Goal: Task Accomplishment & Management: Manage account settings

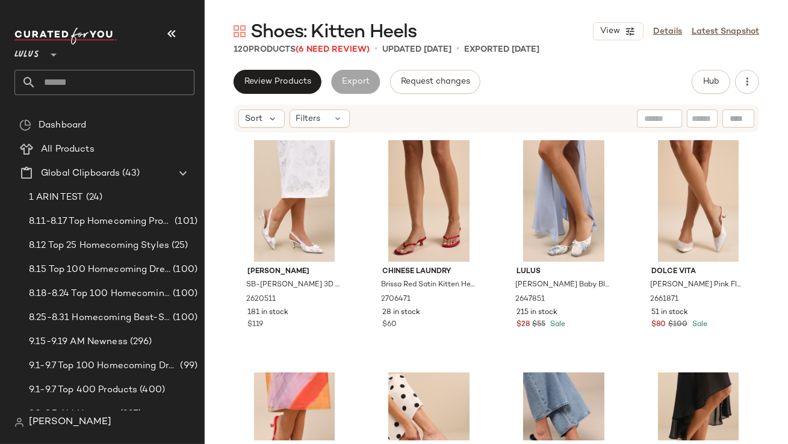
click at [172, 33] on icon "button" at bounding box center [171, 33] width 14 height 14
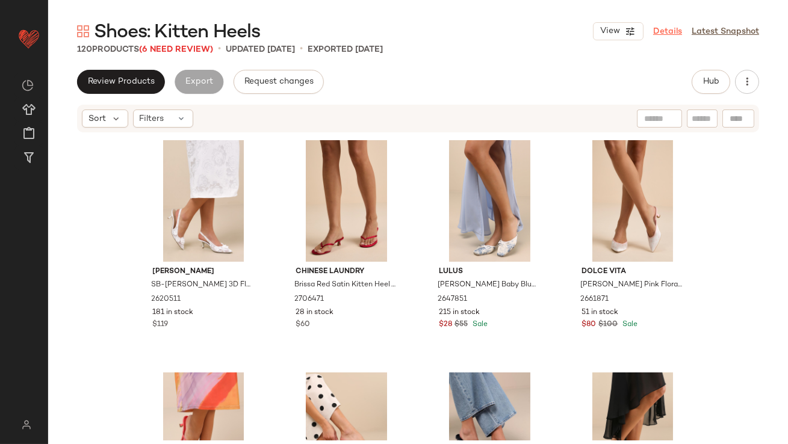
click at [673, 28] on link "Details" at bounding box center [667, 31] width 29 height 13
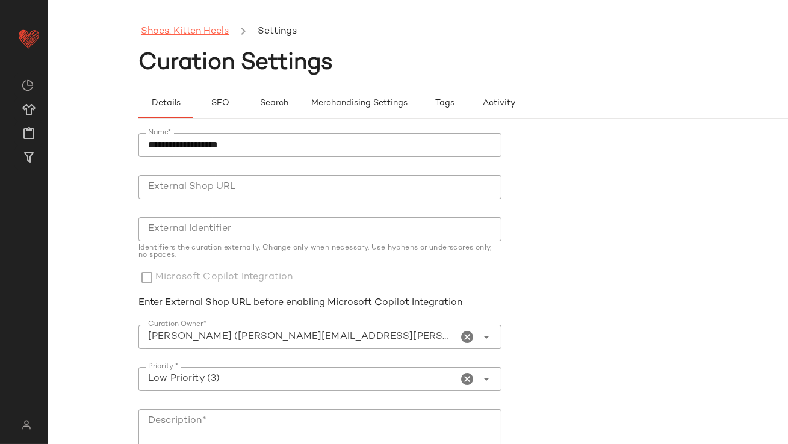
click at [210, 33] on link "Shoes: Kitten Heels" at bounding box center [185, 32] width 88 height 16
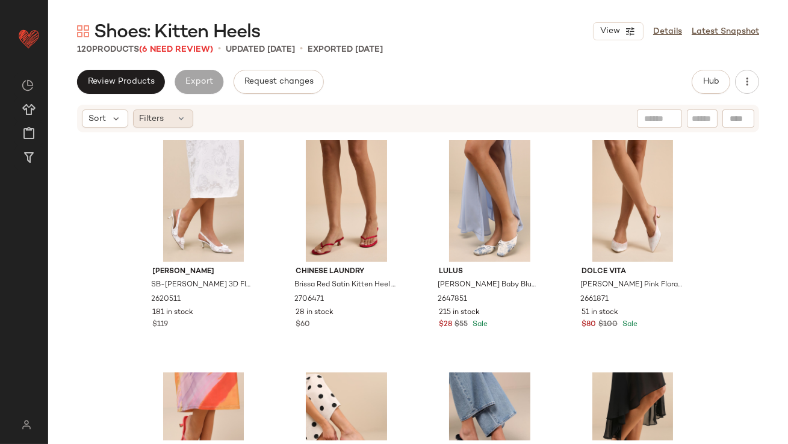
click at [171, 113] on div "Filters" at bounding box center [163, 119] width 60 height 18
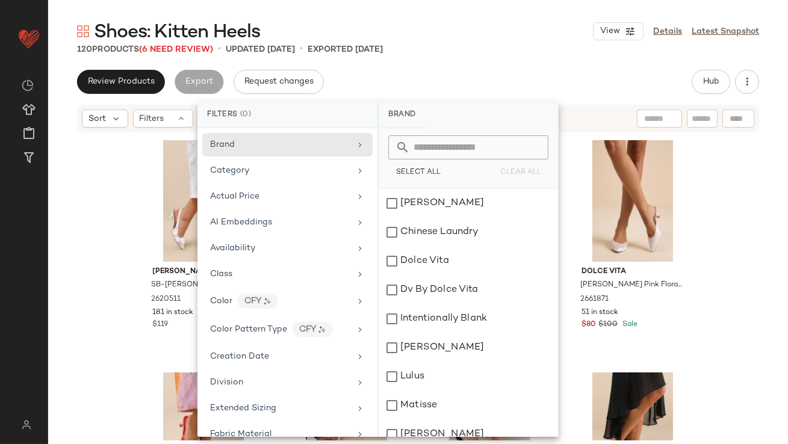
scroll to position [636, 0]
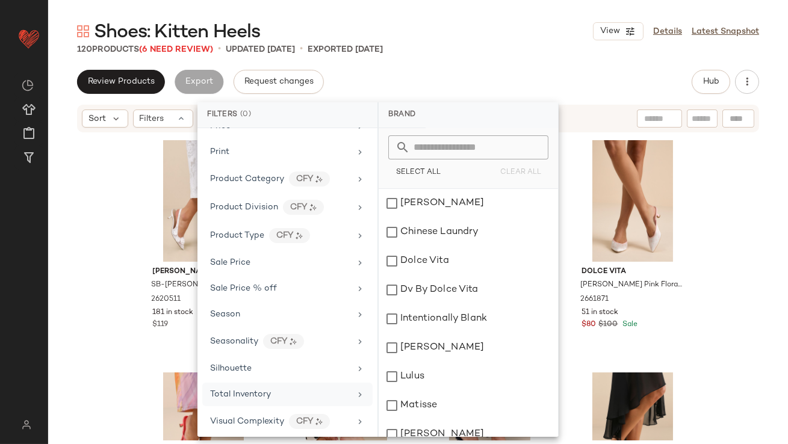
click at [266, 397] on div "Total Inventory" at bounding box center [287, 394] width 170 height 23
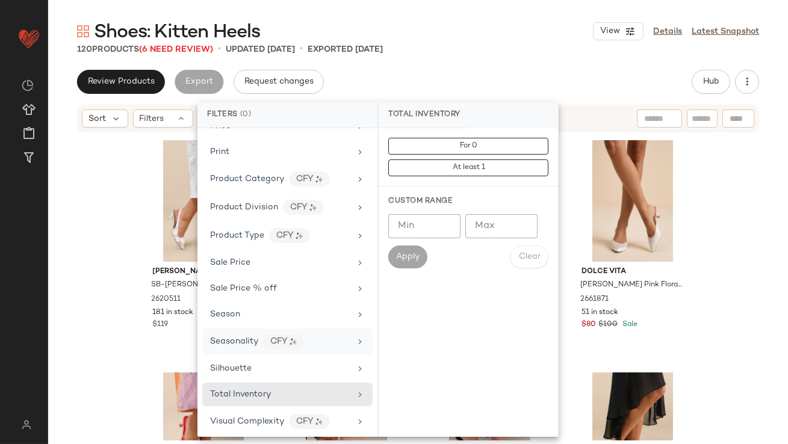
scroll to position [0, 0]
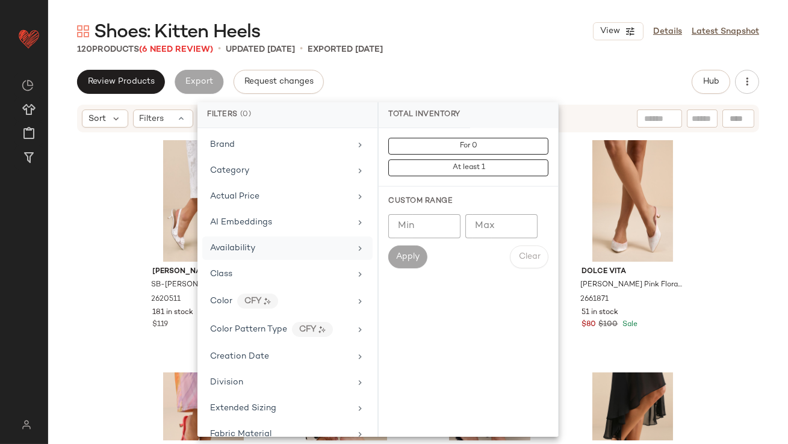
click at [243, 242] on div "Availability" at bounding box center [232, 248] width 45 height 13
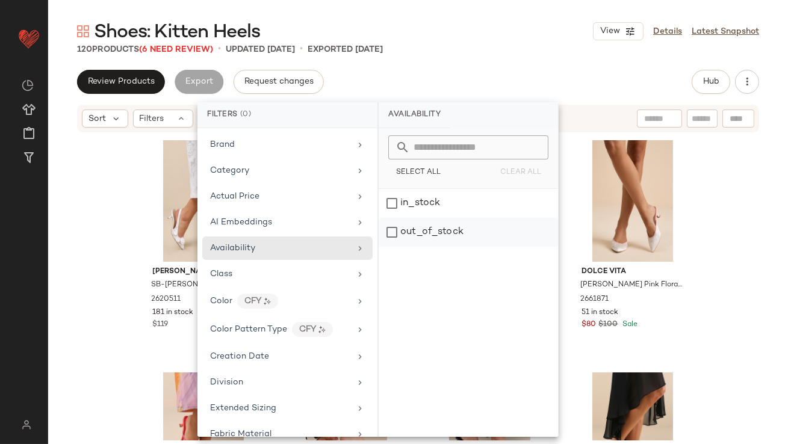
click at [463, 225] on div "out_of_stock" at bounding box center [468, 232] width 179 height 29
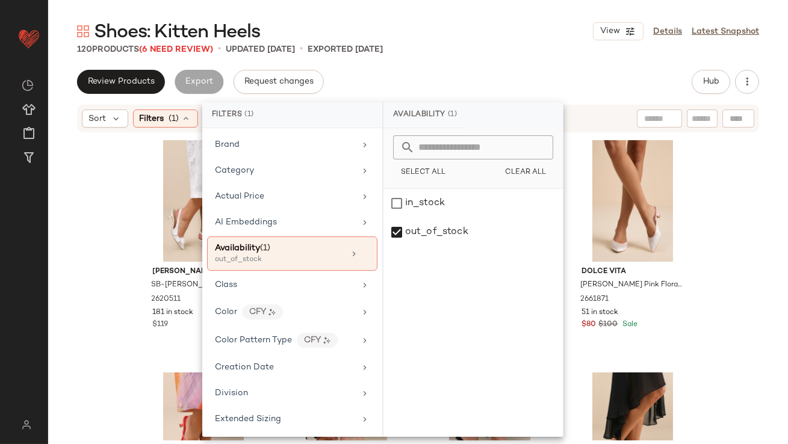
click at [494, 69] on div "Shoes: Kitten Heels View Details Latest Snapshot 120 Products (6 Need Review) •…" at bounding box center [418, 231] width 740 height 425
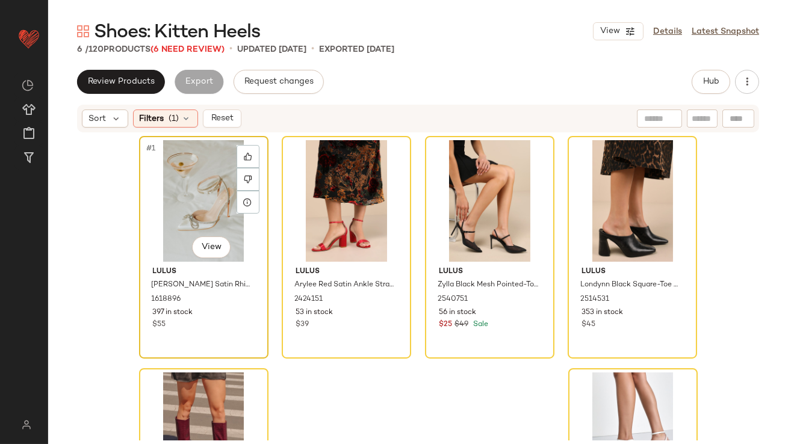
click at [170, 204] on div "#1 View" at bounding box center [203, 201] width 121 height 122
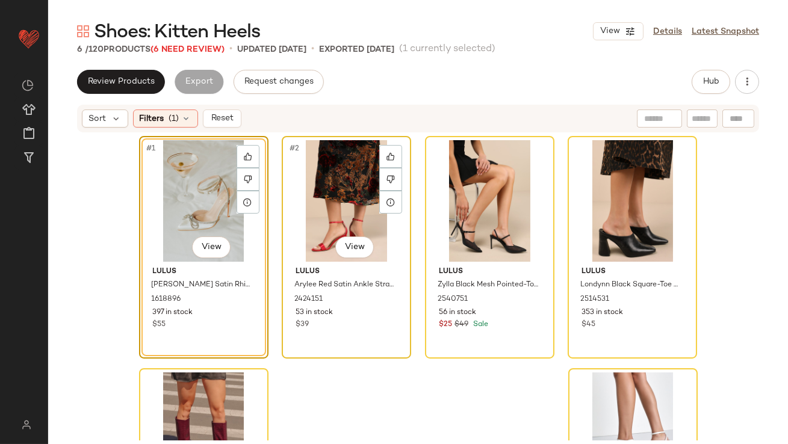
scroll to position [150, 0]
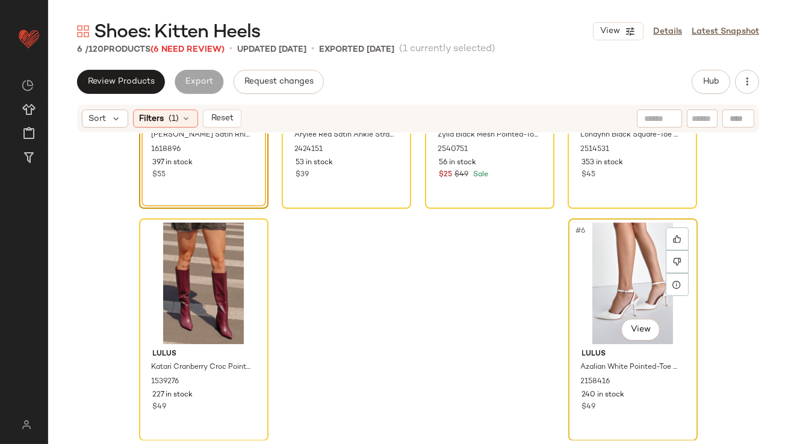
click at [584, 274] on div "#6 View" at bounding box center [632, 284] width 121 height 122
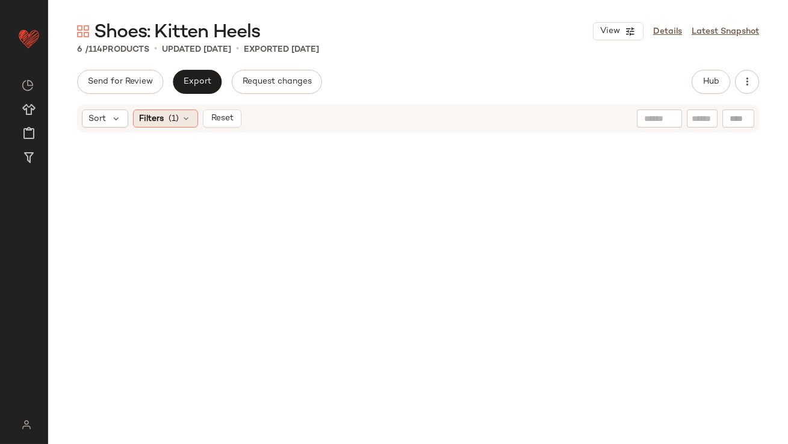
click at [188, 119] on icon at bounding box center [187, 119] width 10 height 10
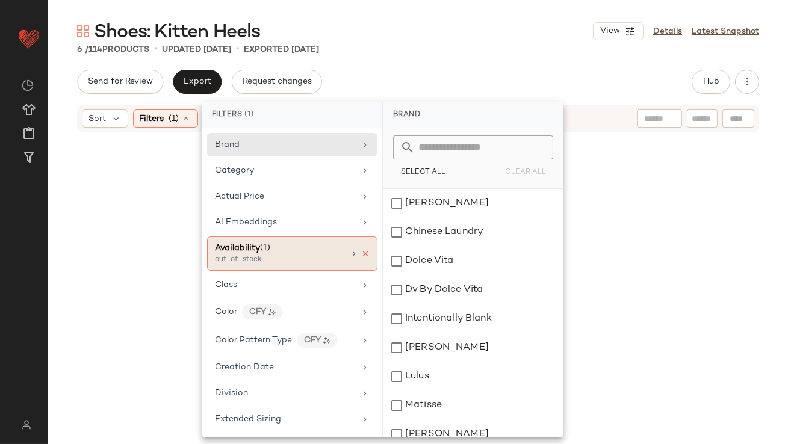
click at [361, 250] on icon at bounding box center [365, 254] width 8 height 8
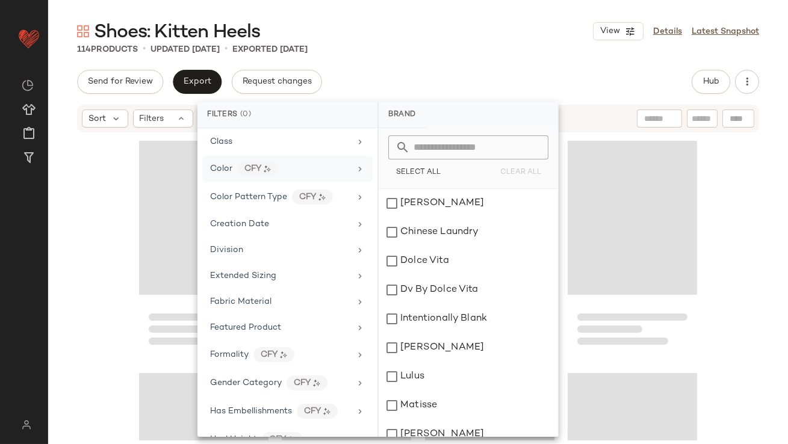
scroll to position [636, 0]
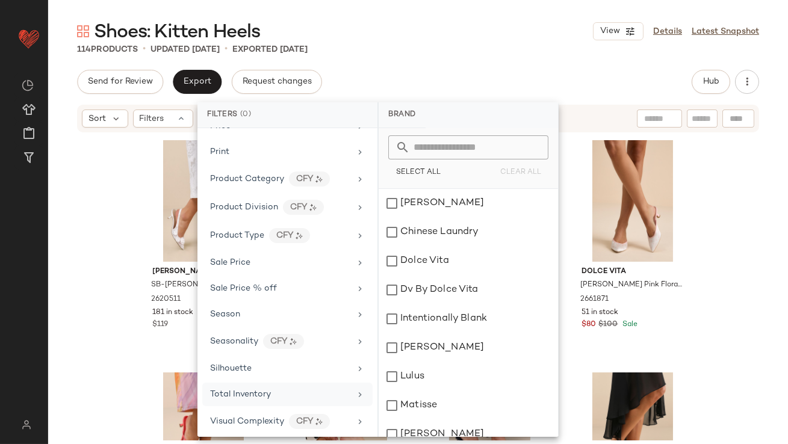
click at [264, 383] on div "Total Inventory" at bounding box center [287, 394] width 170 height 23
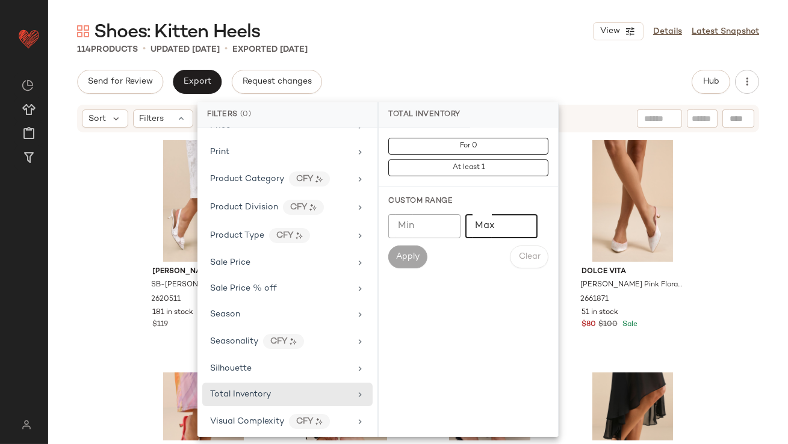
click at [498, 235] on input "Max" at bounding box center [501, 226] width 72 height 24
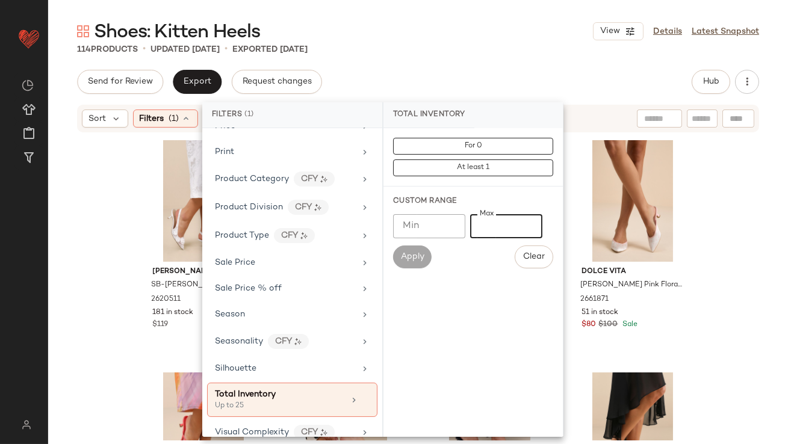
type input "**"
click at [492, 4] on main "Shoes: Kitten Heels View Details Latest Snapshot 114 Products • updated Sep 18t…" at bounding box center [394, 222] width 788 height 444
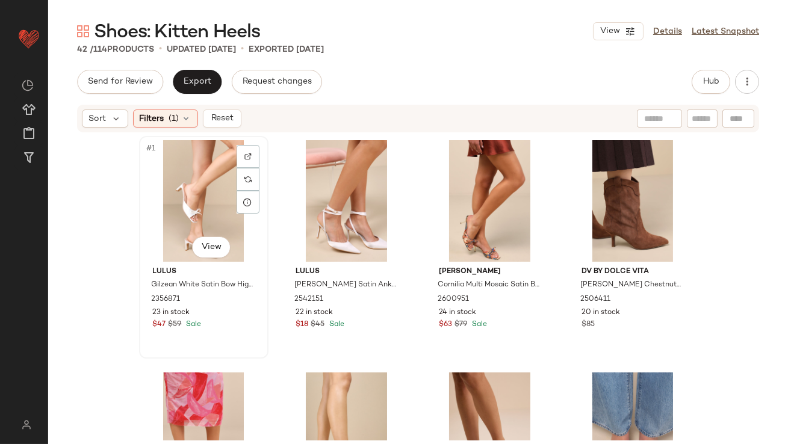
click at [186, 192] on div "#1 View" at bounding box center [203, 201] width 121 height 122
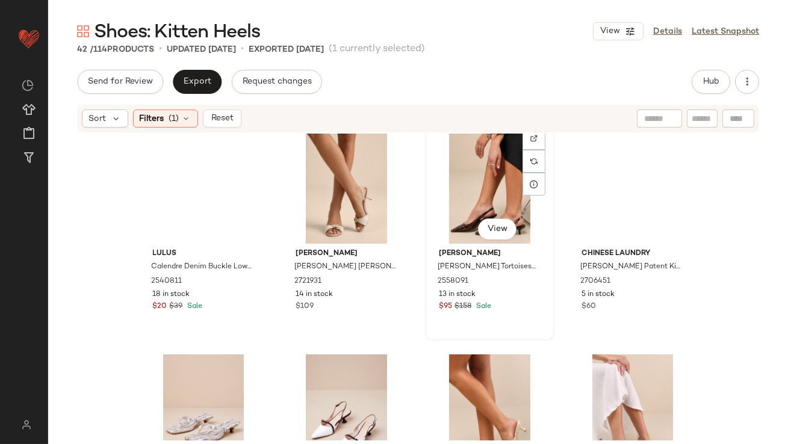
scroll to position [2251, 0]
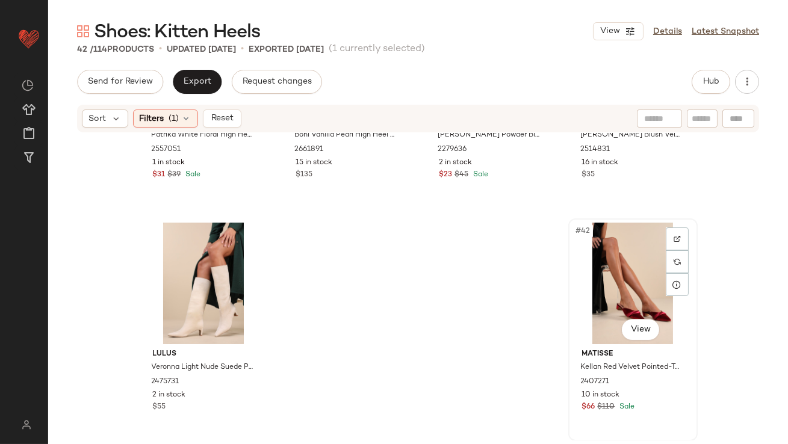
click at [606, 269] on div "#42 View" at bounding box center [632, 284] width 121 height 122
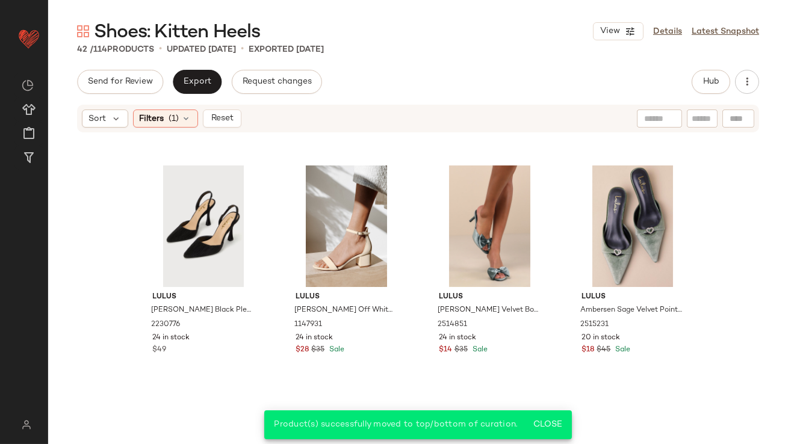
scroll to position [512, 0]
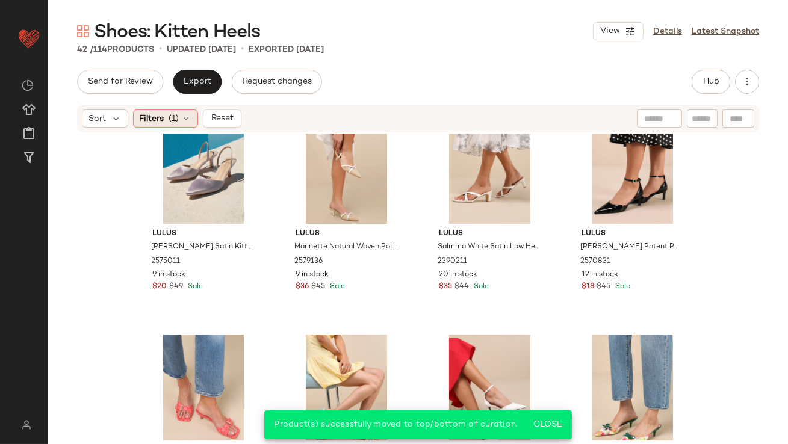
click at [186, 118] on icon at bounding box center [187, 119] width 10 height 10
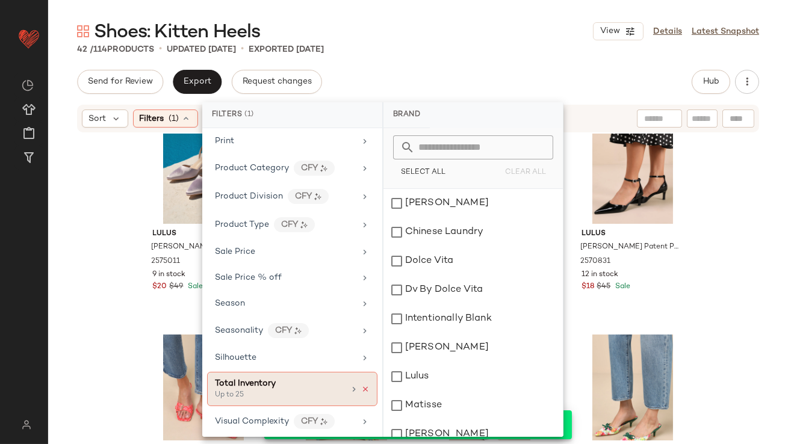
click at [364, 385] on icon at bounding box center [365, 389] width 8 height 8
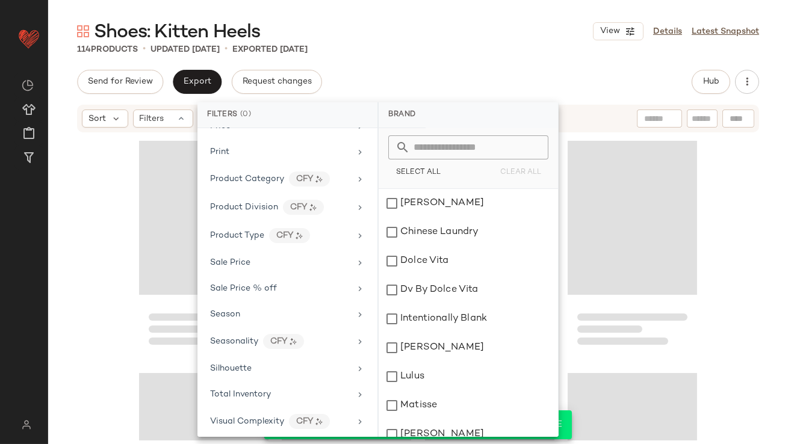
click at [521, 95] on div "Send for Review Export Request changes Hub Sort Filters" at bounding box center [418, 282] width 740 height 425
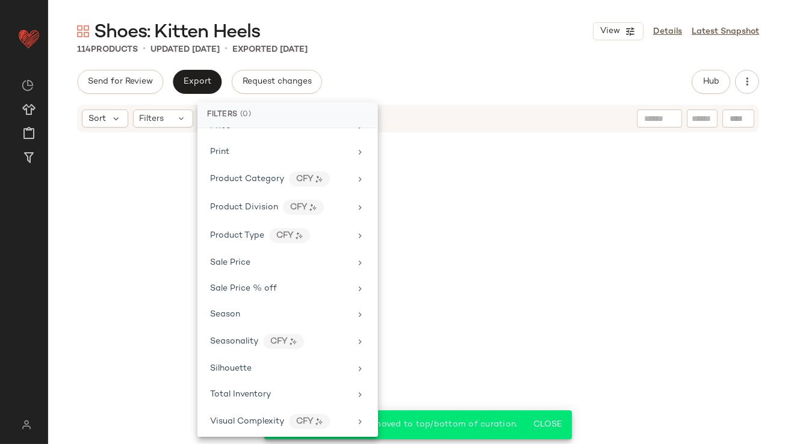
click at [523, 93] on div "Send for Review Export Request changes Hub" at bounding box center [418, 82] width 682 height 24
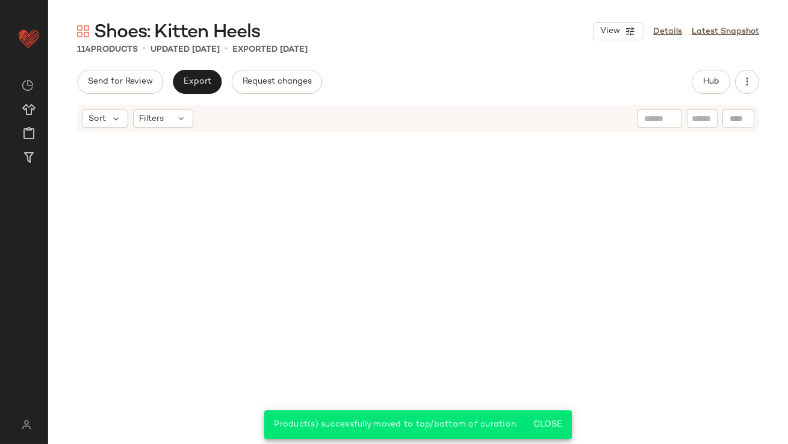
scroll to position [0, 0]
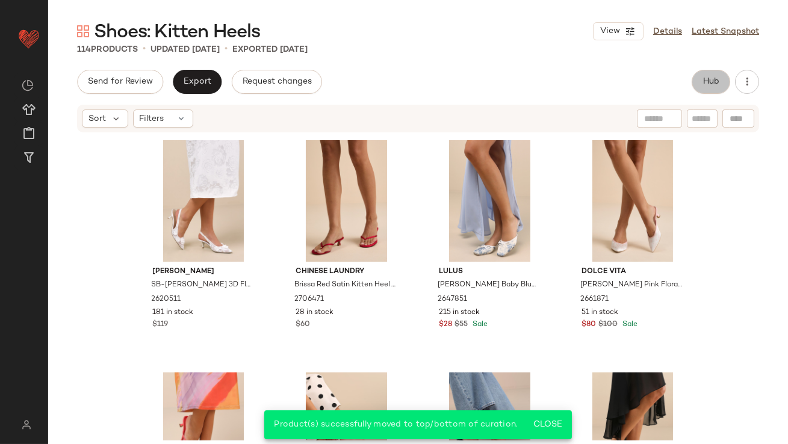
click at [725, 76] on button "Hub" at bounding box center [711, 82] width 39 height 24
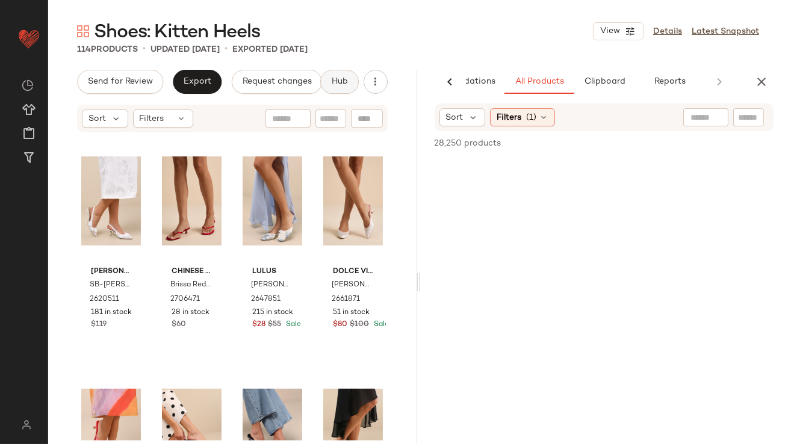
scroll to position [0, 67]
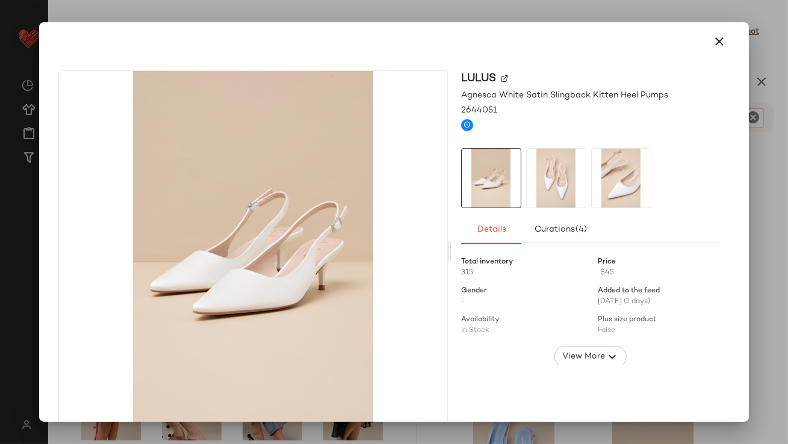
click at [714, 39] on icon "button" at bounding box center [720, 41] width 14 height 14
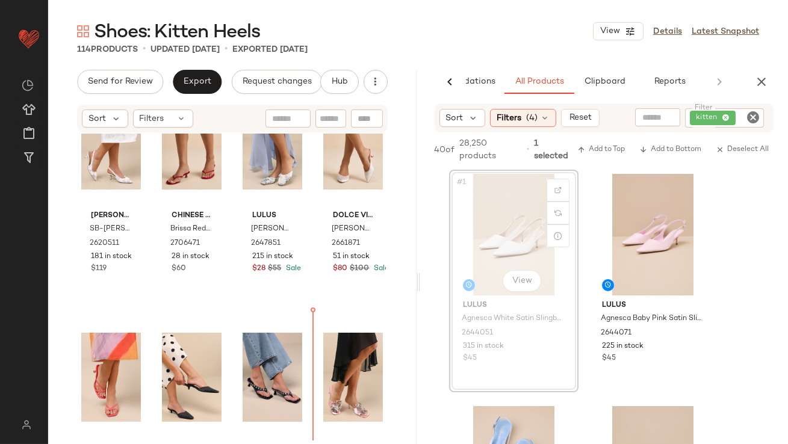
scroll to position [57, 0]
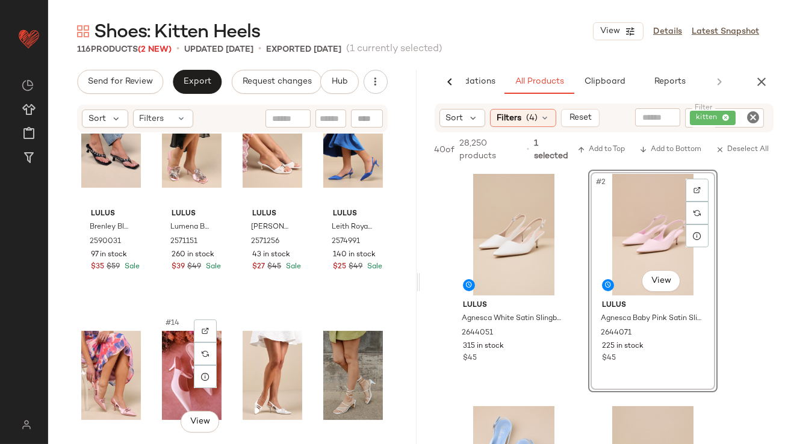
scroll to position [547, 0]
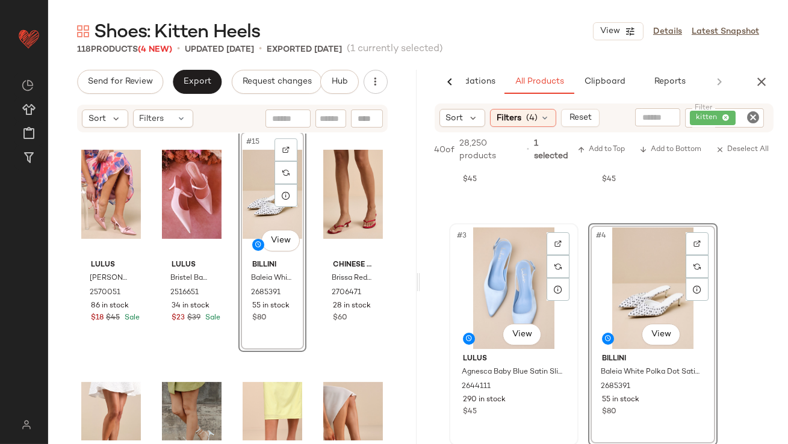
scroll to position [460, 0]
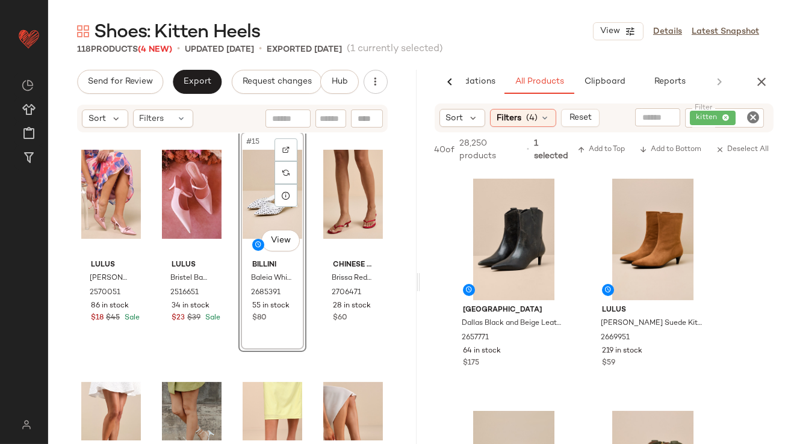
click at [761, 83] on icon "button" at bounding box center [761, 82] width 14 height 14
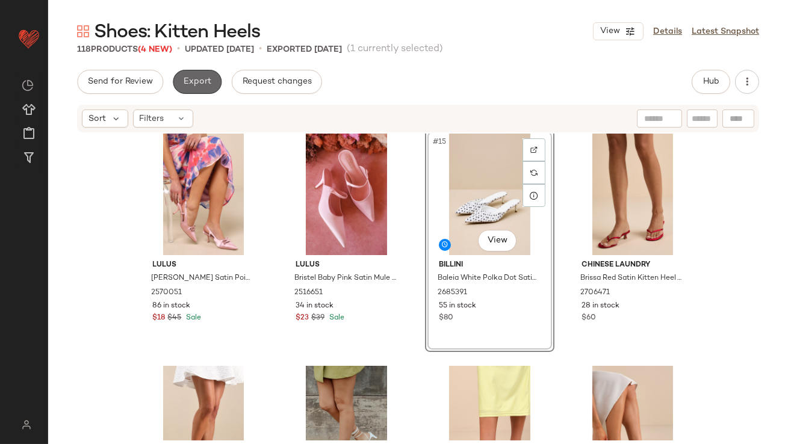
click at [199, 87] on button "Export" at bounding box center [197, 82] width 49 height 24
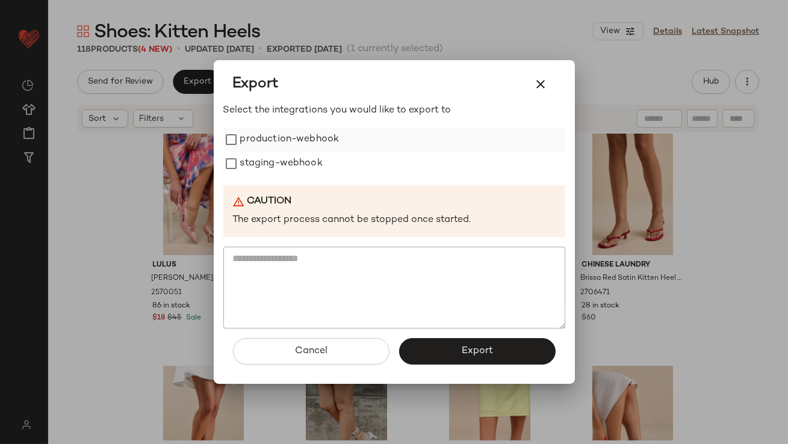
click at [260, 144] on label "production-webhook" at bounding box center [289, 140] width 99 height 24
click at [260, 170] on label "staging-webhook" at bounding box center [281, 164] width 82 height 24
click at [448, 350] on button "Export" at bounding box center [477, 351] width 156 height 26
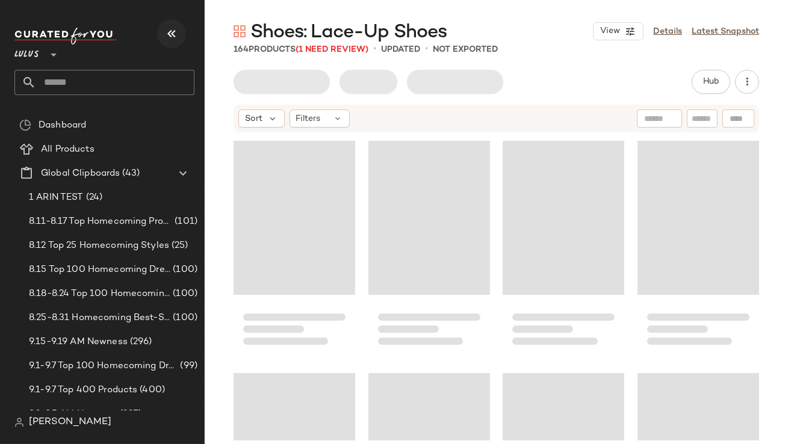
click at [178, 36] on icon "button" at bounding box center [171, 33] width 14 height 14
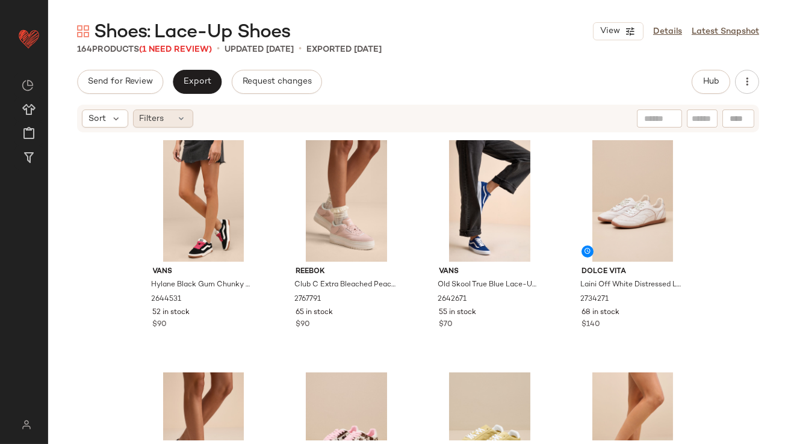
click at [173, 118] on div "Filters" at bounding box center [163, 119] width 60 height 18
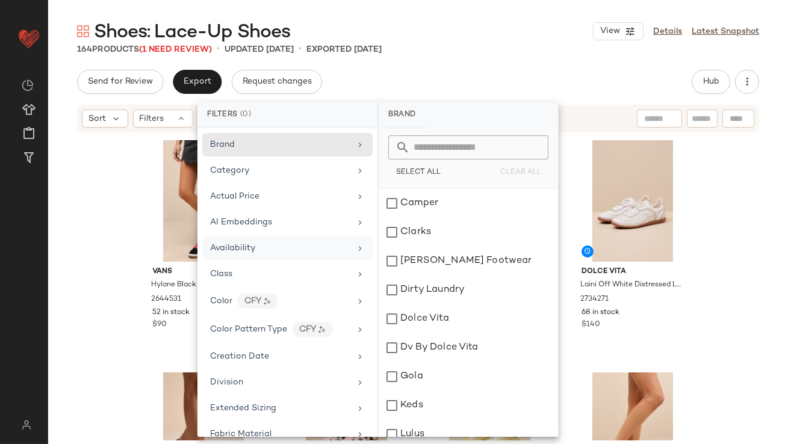
click at [240, 245] on span "Availability" at bounding box center [232, 248] width 45 height 9
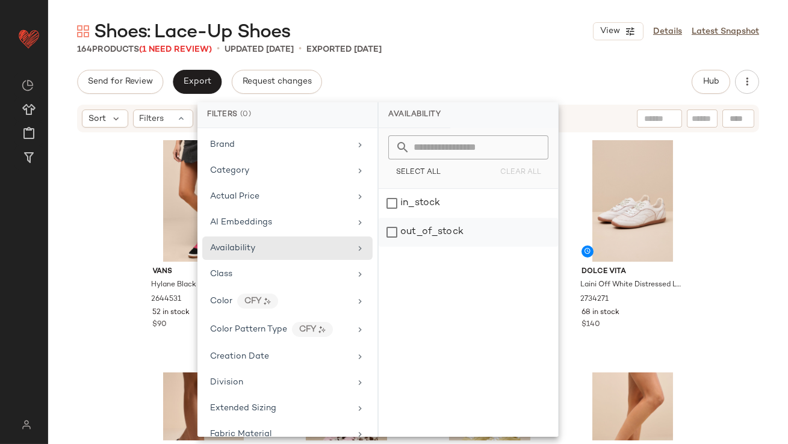
click at [411, 231] on div "out_of_stock" at bounding box center [468, 232] width 179 height 29
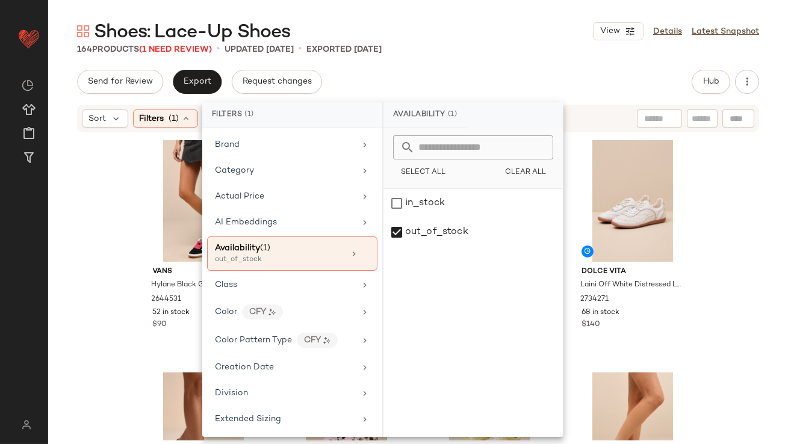
click at [468, 17] on main "Shoes: Lace-Up Shoes View Details Latest Snapshot 164 Products (1 Need Review) …" at bounding box center [394, 222] width 788 height 444
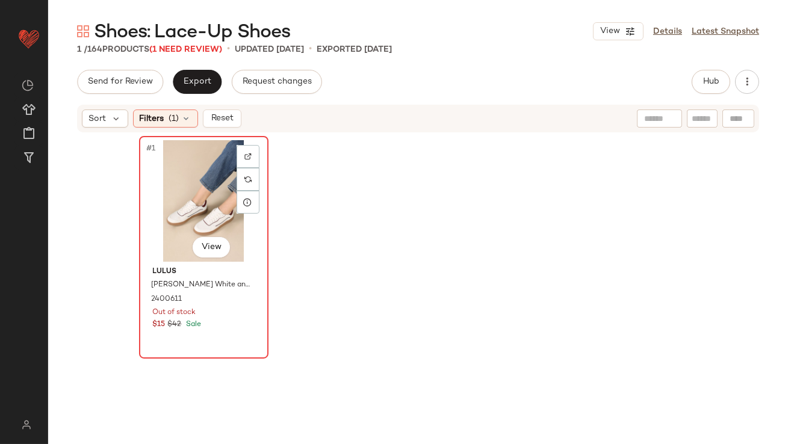
click at [166, 161] on div "#1 View" at bounding box center [203, 201] width 121 height 122
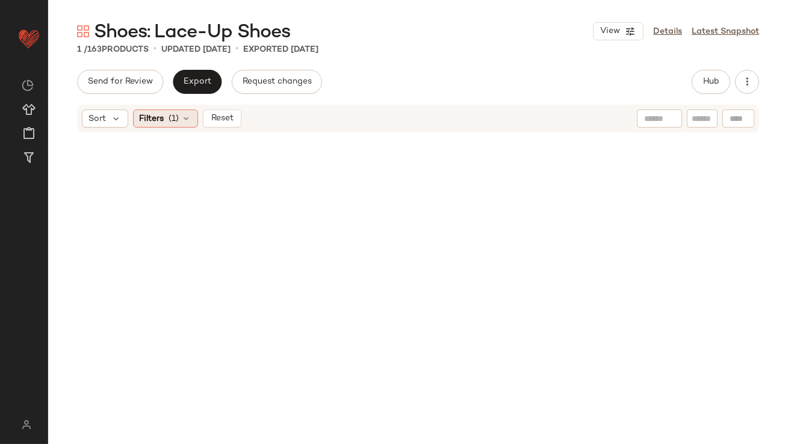
click at [168, 119] on div "Filters (1)" at bounding box center [165, 119] width 65 height 18
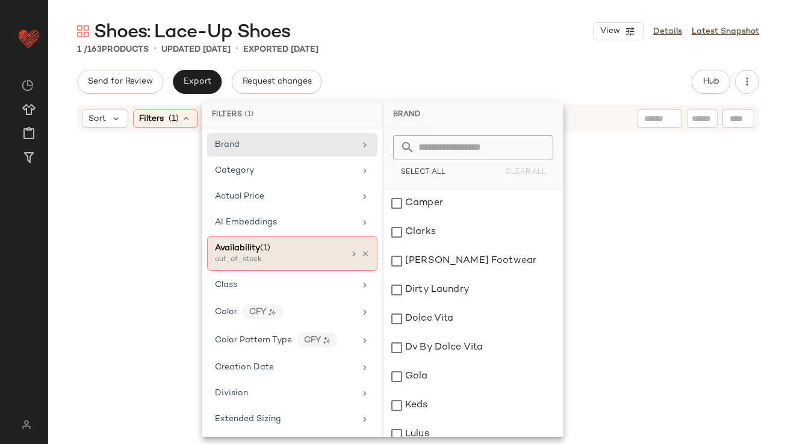
click at [366, 253] on div "Availability (1) out_of_stock" at bounding box center [292, 254] width 170 height 34
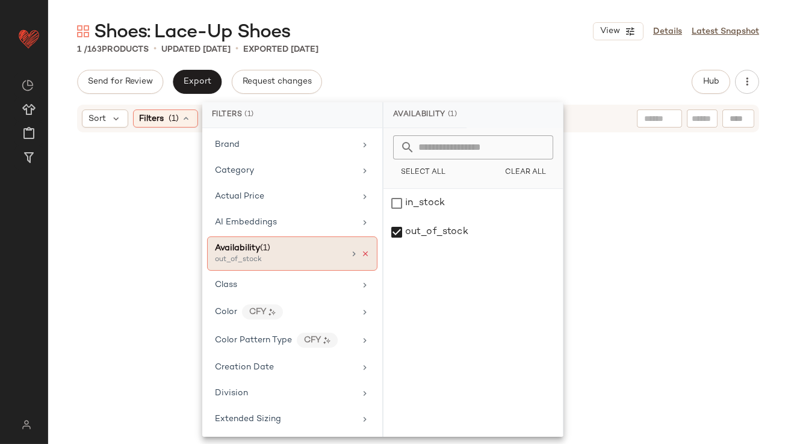
click at [361, 250] on icon at bounding box center [365, 254] width 8 height 8
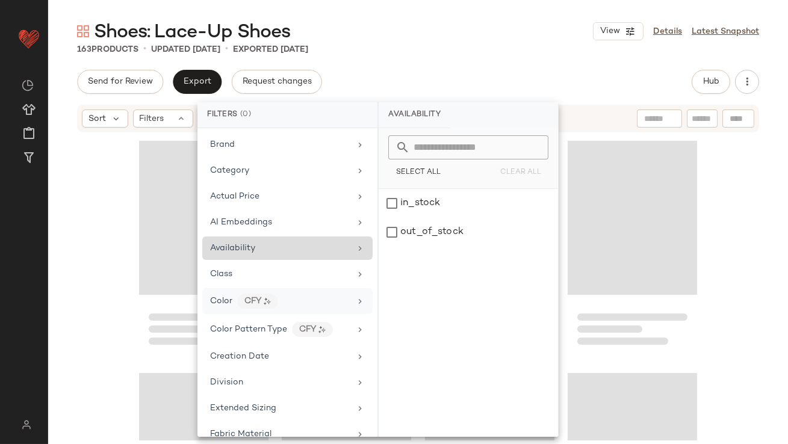
scroll to position [636, 0]
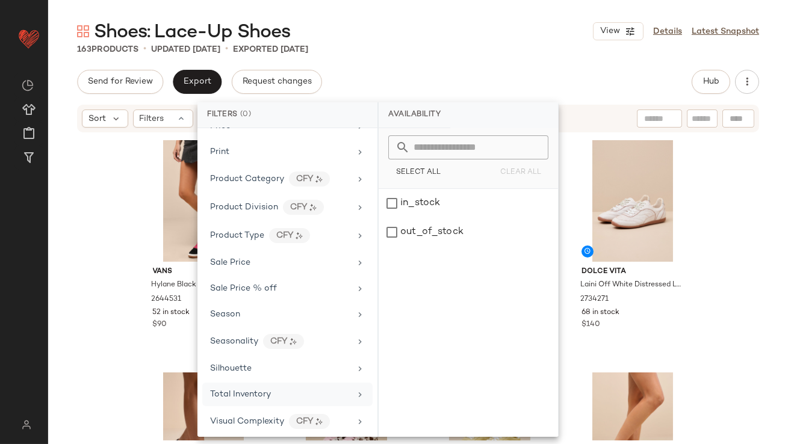
click at [252, 390] on span "Total Inventory" at bounding box center [240, 394] width 61 height 9
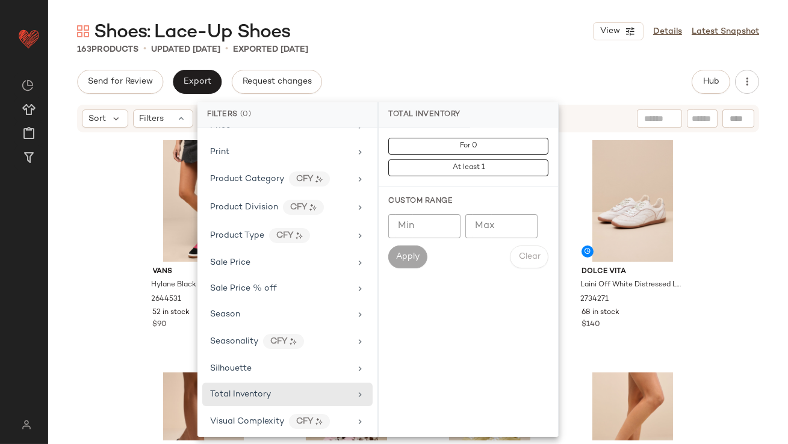
click at [482, 223] on input "Max" at bounding box center [501, 226] width 72 height 24
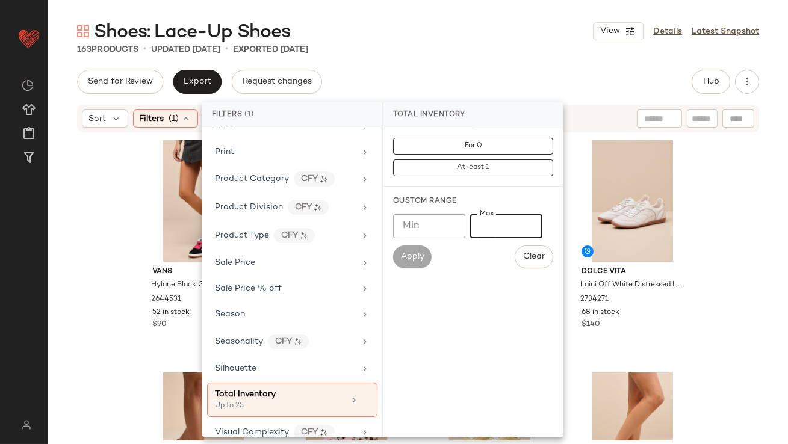
type input "**"
click at [407, 54] on div "163 Products • updated Sep 18th • Exported Sep 11th" at bounding box center [418, 49] width 740 height 12
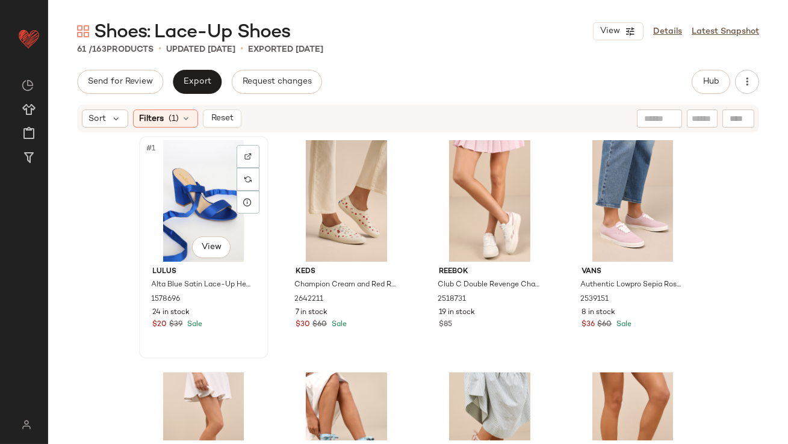
click at [167, 185] on div "#1 View" at bounding box center [203, 201] width 121 height 122
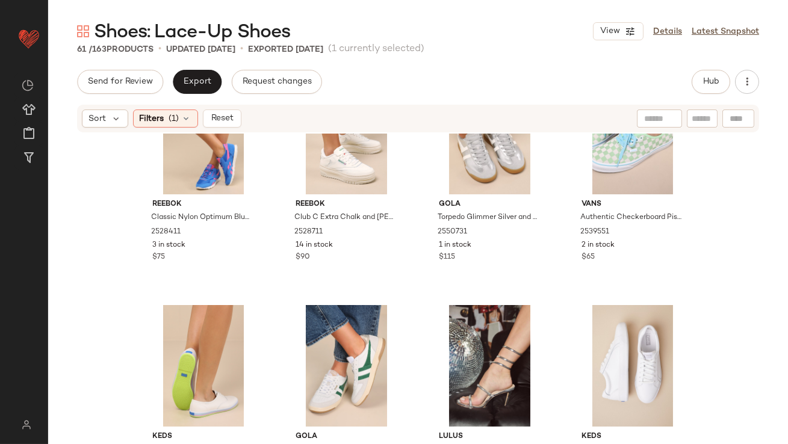
scroll to position [3412, 0]
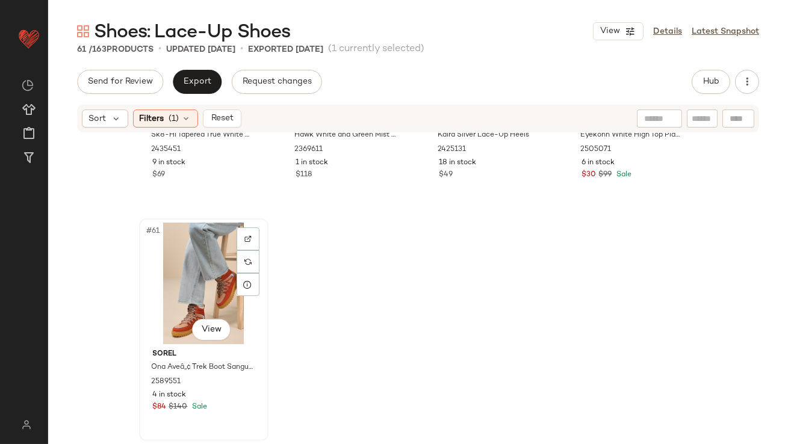
click at [143, 282] on div "#61 View" at bounding box center [203, 284] width 121 height 122
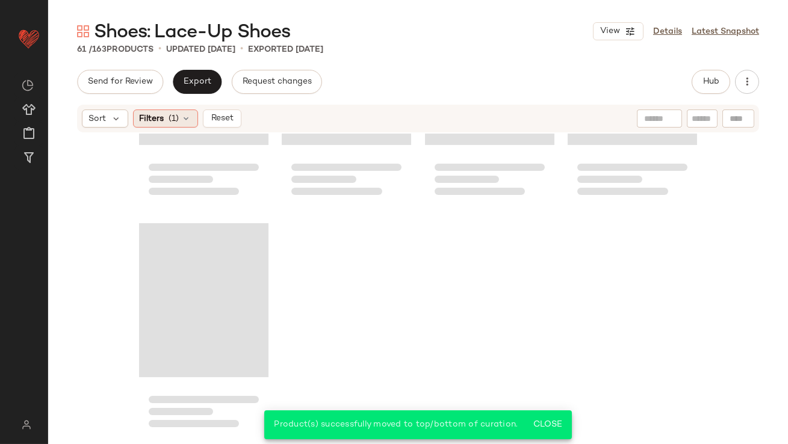
click at [185, 114] on icon at bounding box center [187, 119] width 10 height 10
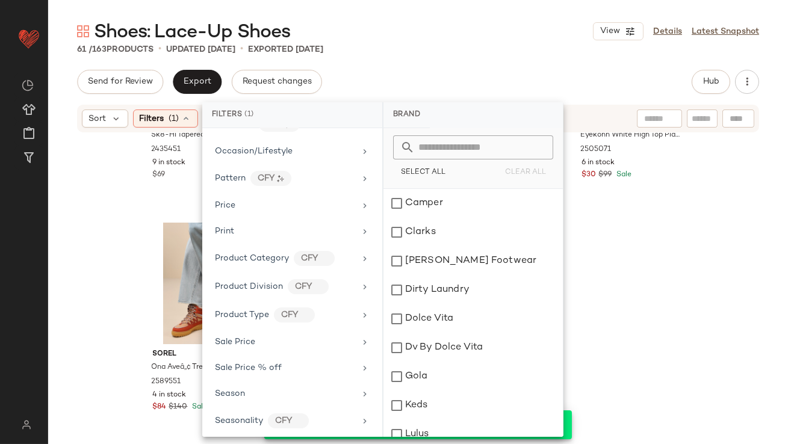
scroll to position [646, 0]
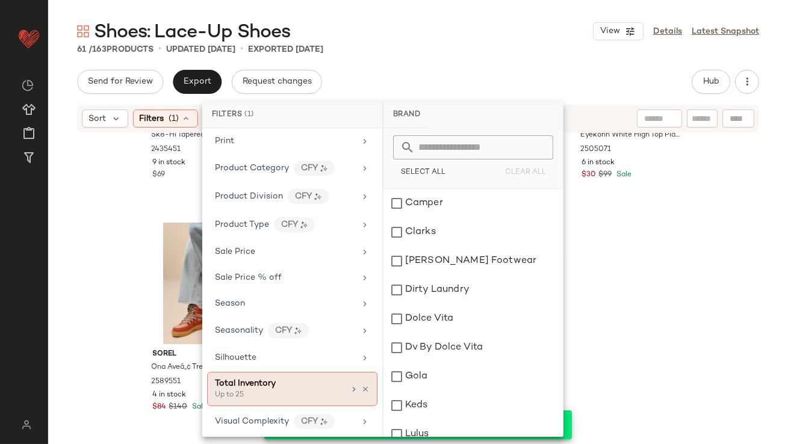
click at [364, 379] on div "Total Inventory Up to 25" at bounding box center [292, 389] width 170 height 34
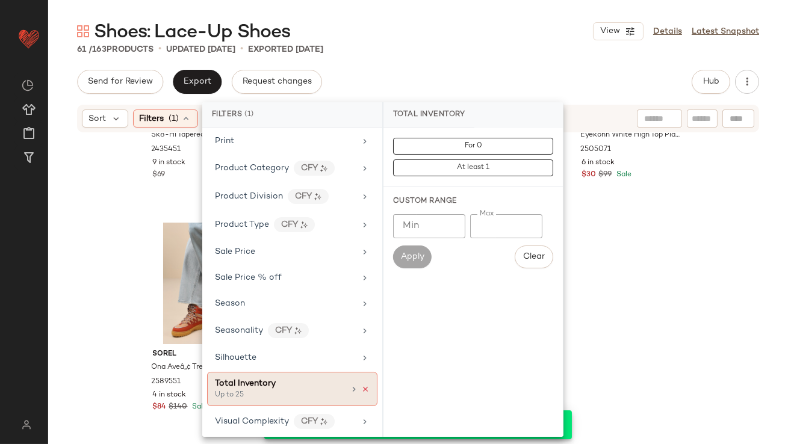
click at [362, 385] on icon at bounding box center [365, 389] width 8 height 8
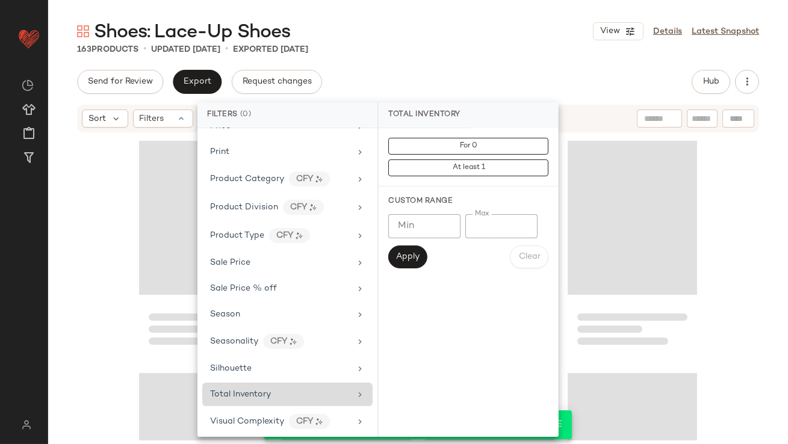
click at [476, 32] on div "Shoes: Lace-Up Shoes View Details Latest Snapshot" at bounding box center [418, 31] width 740 height 24
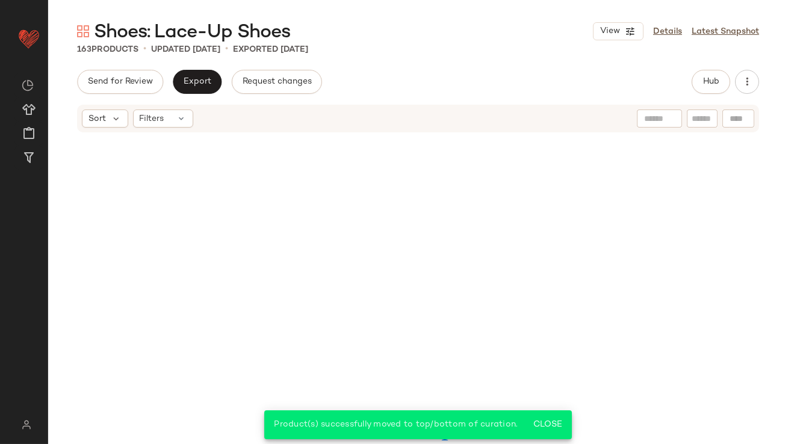
scroll to position [0, 0]
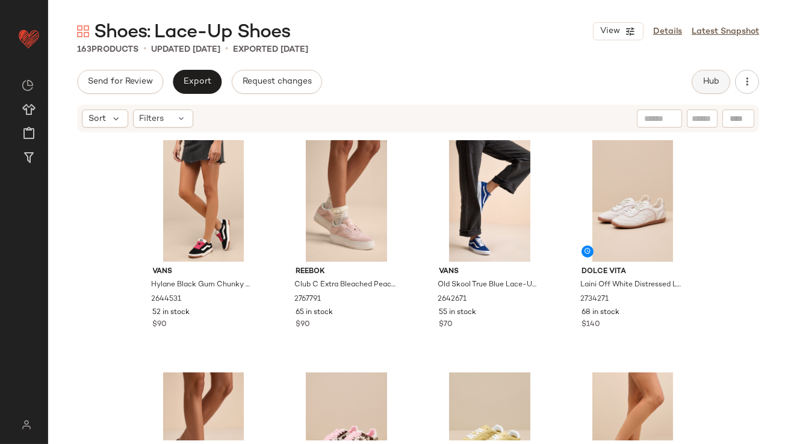
click at [710, 73] on button "Hub" at bounding box center [711, 82] width 39 height 24
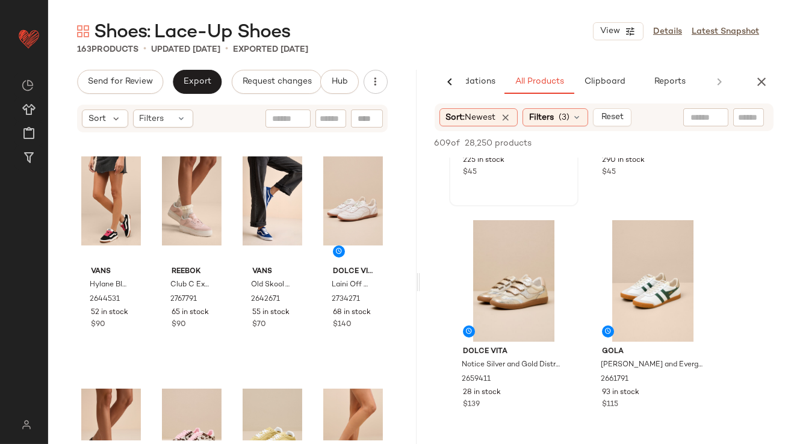
scroll to position [481, 0]
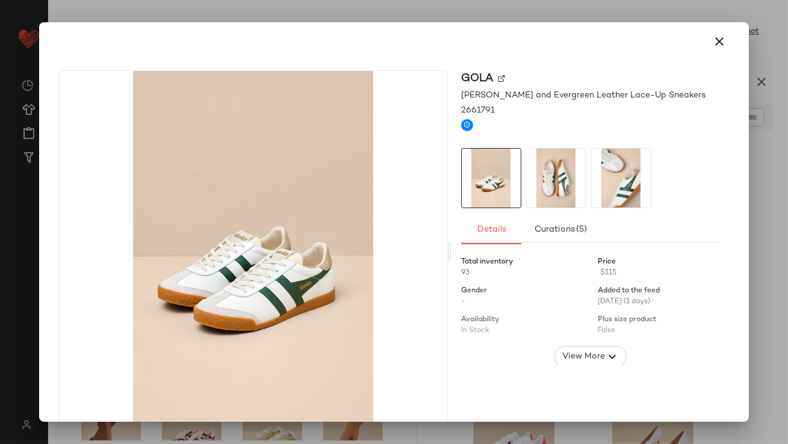
click at [592, 162] on img at bounding box center [621, 178] width 59 height 59
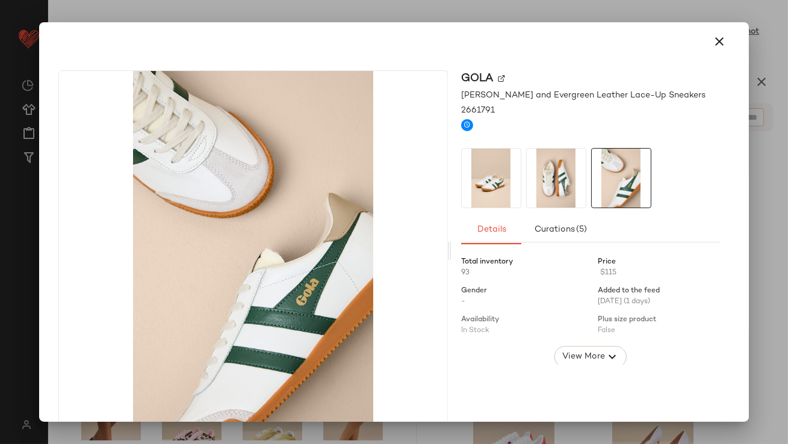
click at [713, 41] on icon "button" at bounding box center [720, 41] width 14 height 14
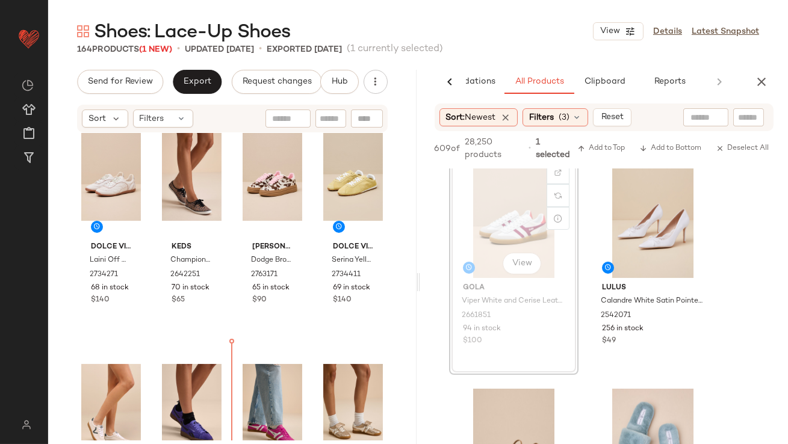
scroll to position [366, 0]
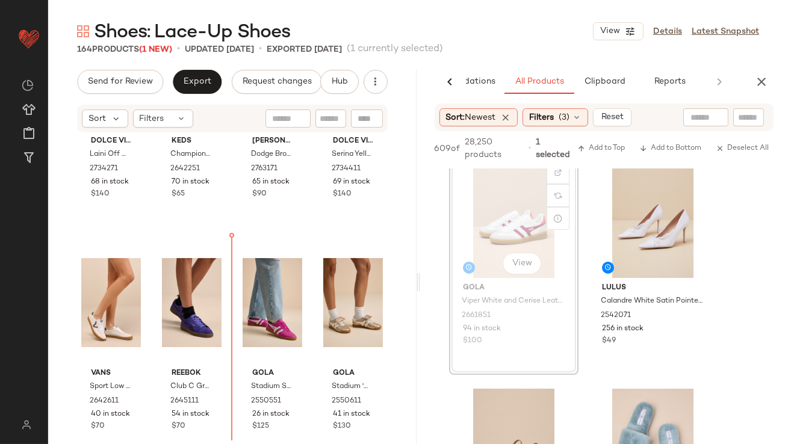
drag, startPoint x: 500, startPoint y: 218, endPoint x: 443, endPoint y: 225, distance: 57.0
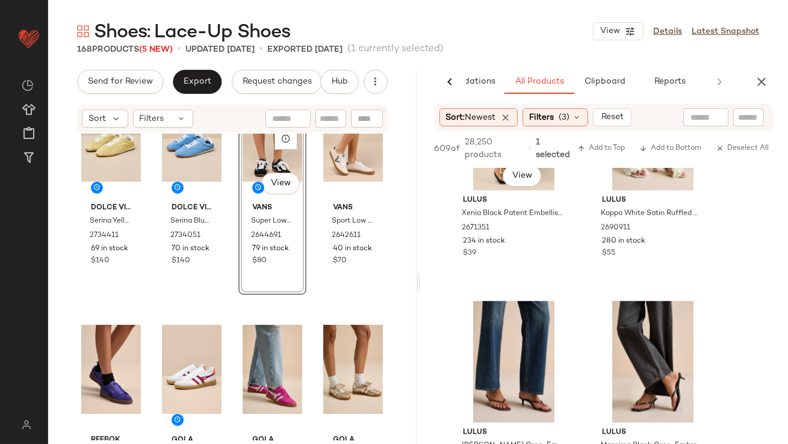
scroll to position [5585, 0]
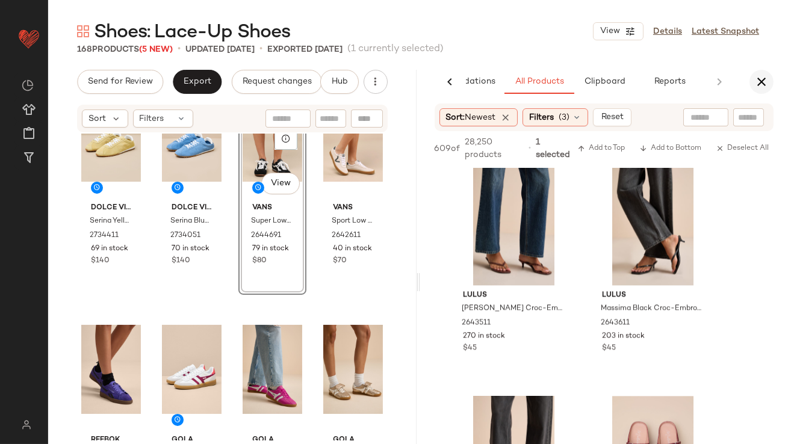
click at [753, 73] on button "button" at bounding box center [761, 82] width 24 height 24
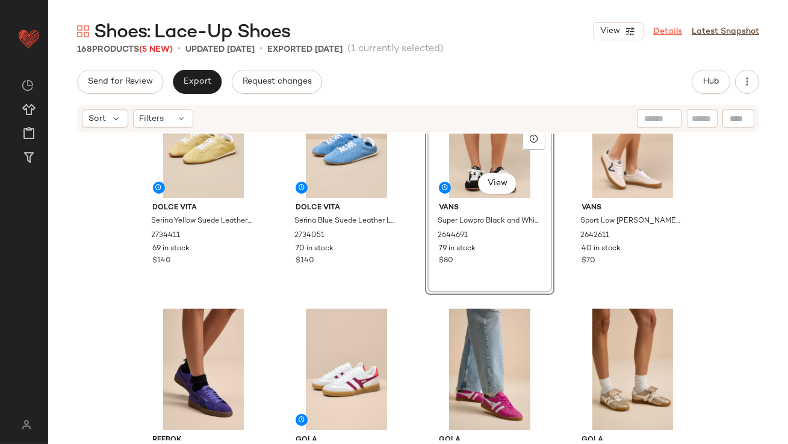
click at [677, 28] on link "Details" at bounding box center [667, 31] width 29 height 13
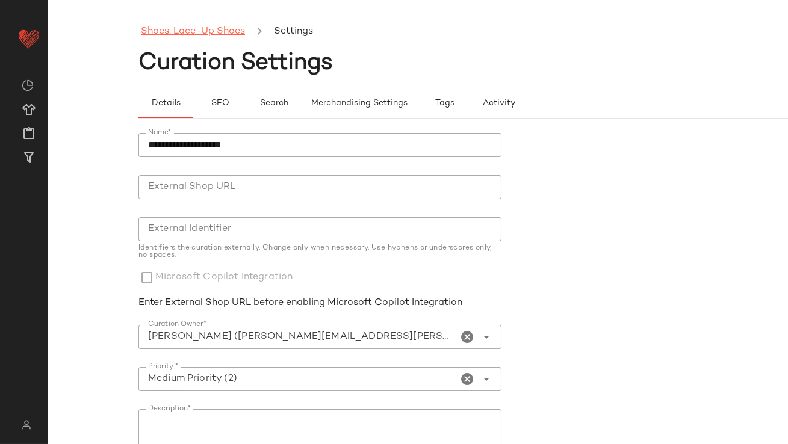
click at [212, 27] on link "Shoes: Lace-Up Shoes" at bounding box center [193, 32] width 104 height 16
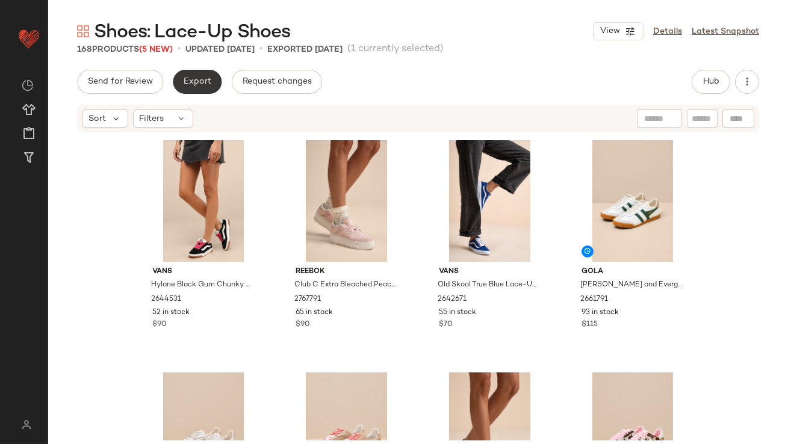
click at [203, 90] on button "Export" at bounding box center [197, 82] width 49 height 24
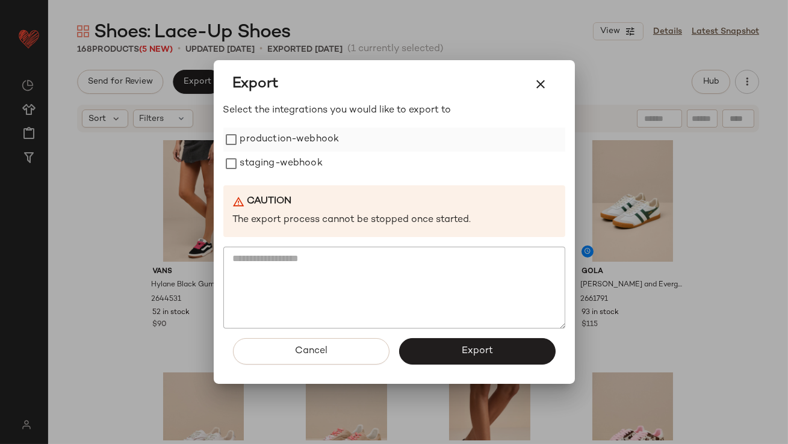
click at [288, 138] on label "production-webhook" at bounding box center [289, 140] width 99 height 24
click at [288, 166] on label "staging-webhook" at bounding box center [281, 164] width 82 height 24
click at [461, 342] on button "Export" at bounding box center [477, 351] width 156 height 26
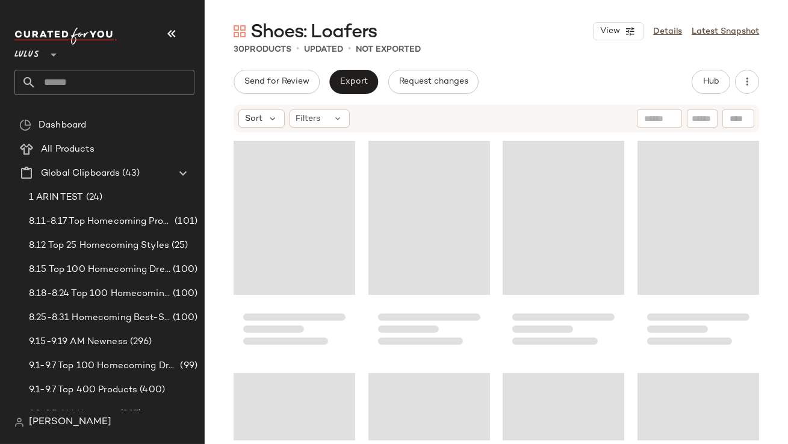
click at [173, 27] on icon "button" at bounding box center [171, 33] width 14 height 14
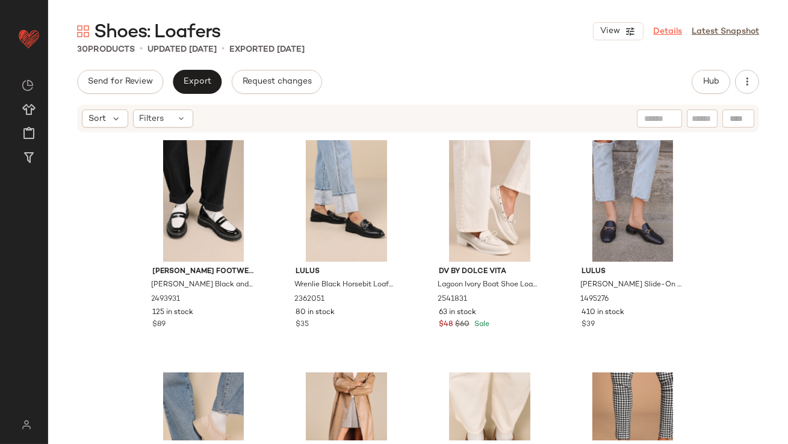
click at [673, 34] on link "Details" at bounding box center [667, 31] width 29 height 13
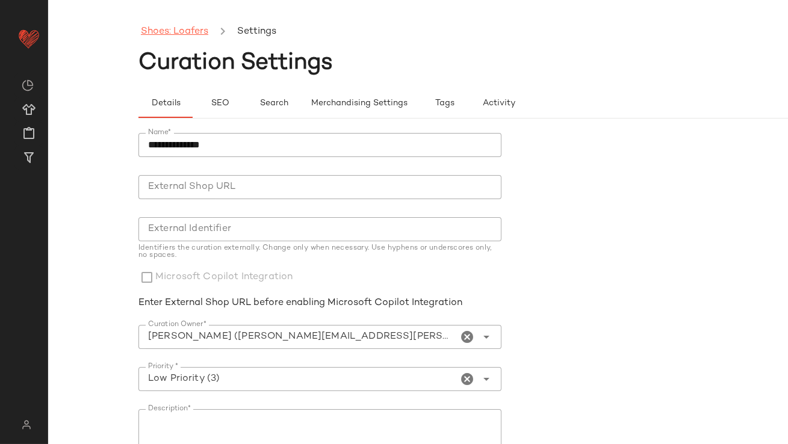
click at [188, 37] on link "Shoes: Loafers" at bounding box center [174, 32] width 67 height 16
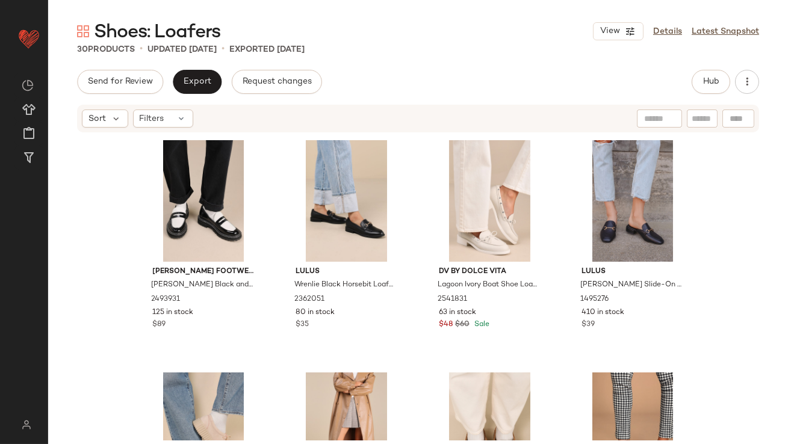
click at [177, 108] on div "Sort Filters" at bounding box center [418, 119] width 682 height 28
click at [176, 120] on div "Filters" at bounding box center [163, 119] width 60 height 18
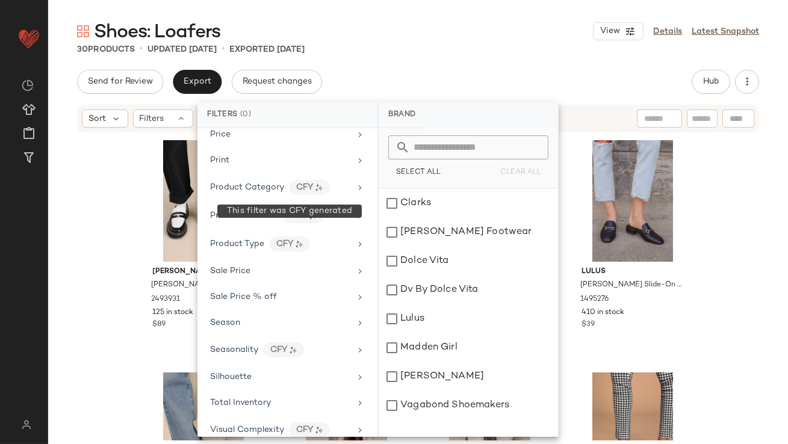
scroll to position [610, 0]
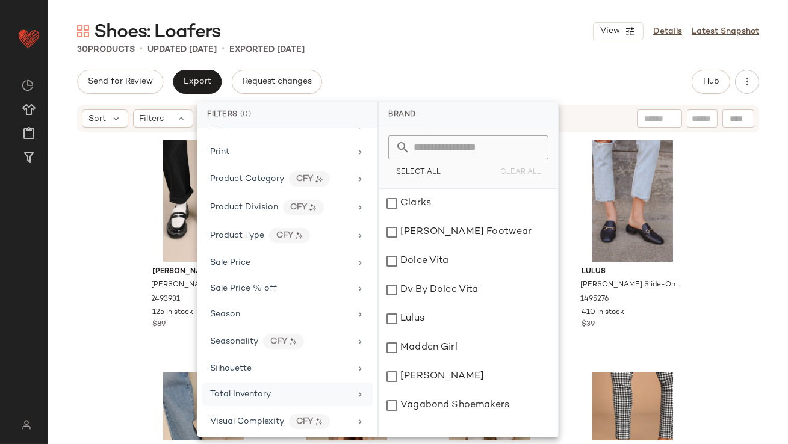
click at [247, 393] on span "Total Inventory" at bounding box center [240, 394] width 61 height 9
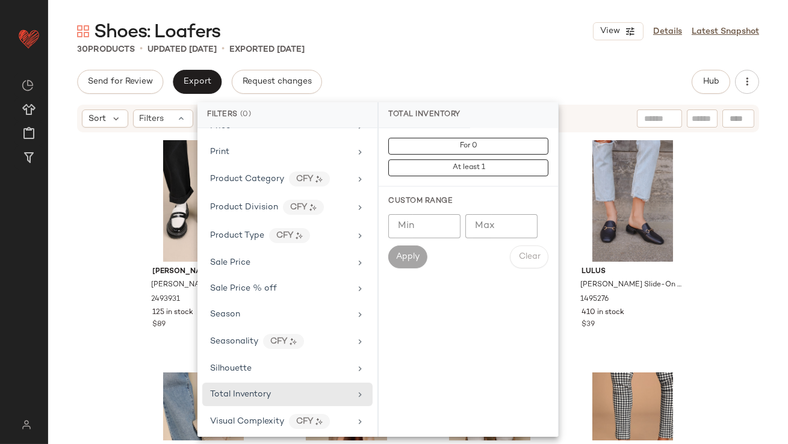
click at [495, 223] on input "Max" at bounding box center [501, 226] width 72 height 24
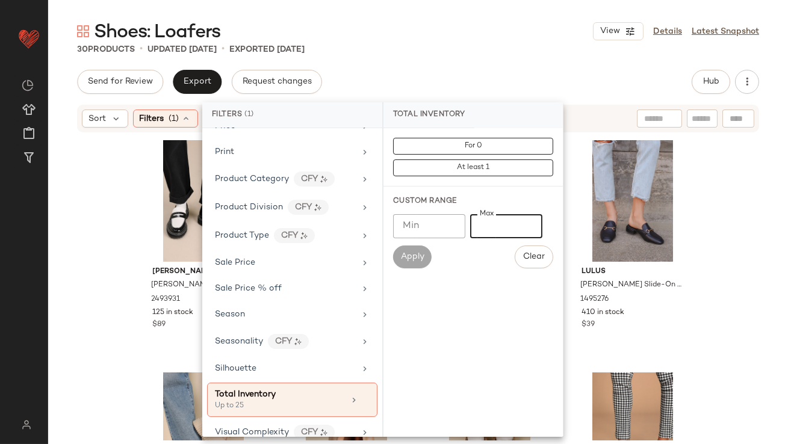
type input "**"
click at [463, 63] on div "Shoes: Loafers View Details Latest Snapshot 30 Products • updated Sep 11th • Ex…" at bounding box center [418, 231] width 740 height 425
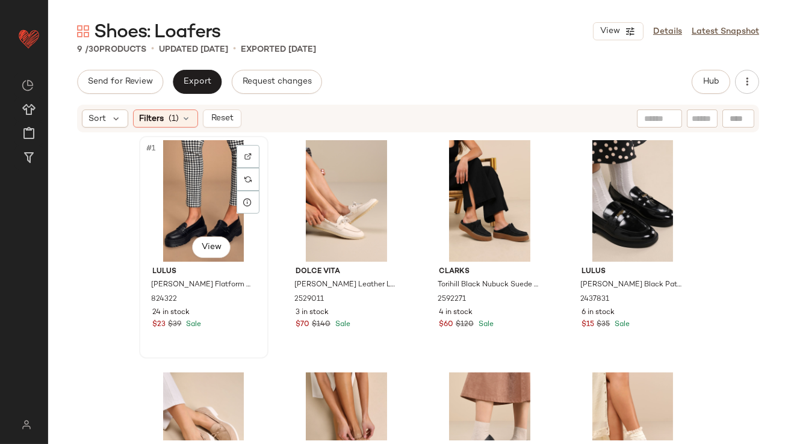
click at [181, 194] on div "#1 View" at bounding box center [203, 201] width 121 height 122
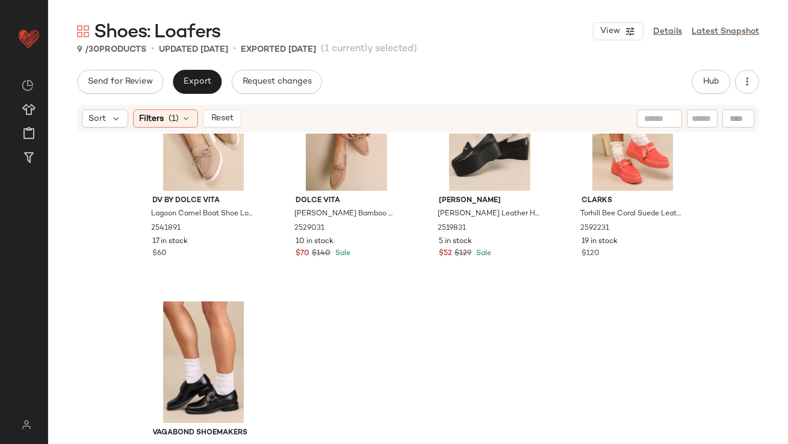
scroll to position [392, 0]
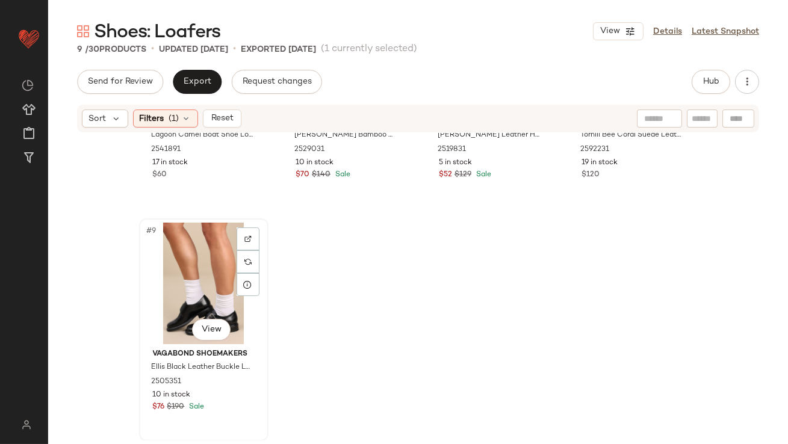
click at [191, 254] on div "#9 View" at bounding box center [203, 284] width 121 height 122
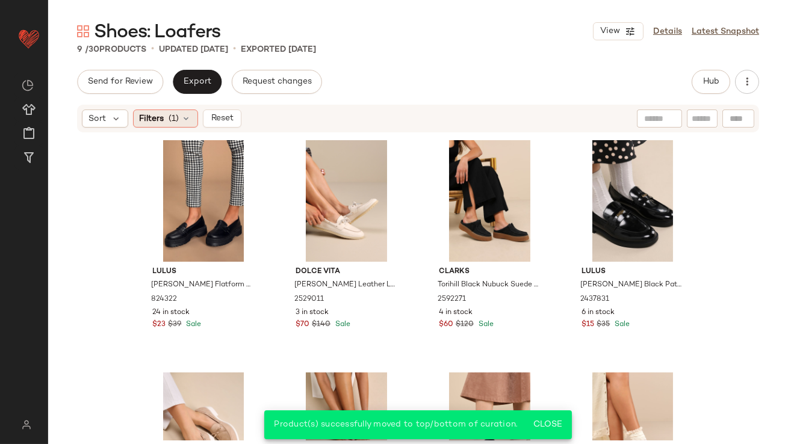
click at [174, 117] on span "(1)" at bounding box center [174, 119] width 10 height 13
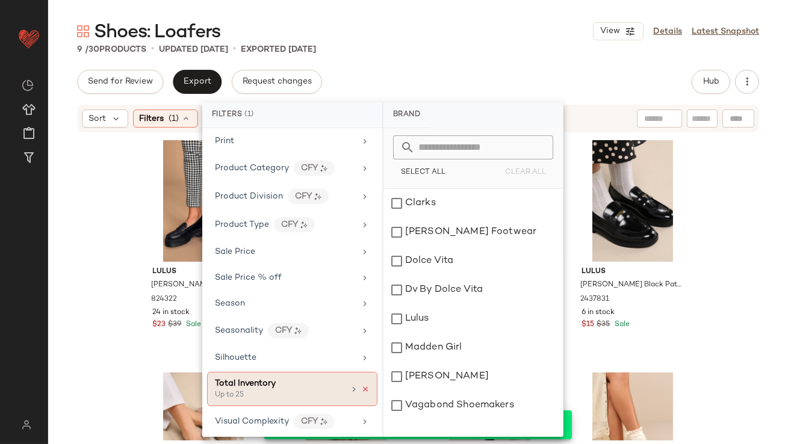
click at [363, 385] on icon at bounding box center [365, 389] width 8 height 8
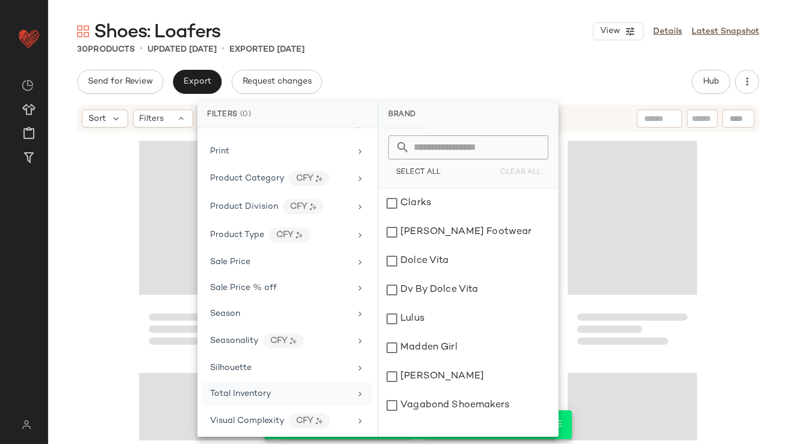
click at [473, 75] on div "Send for Review Export Request changes Hub" at bounding box center [418, 82] width 682 height 24
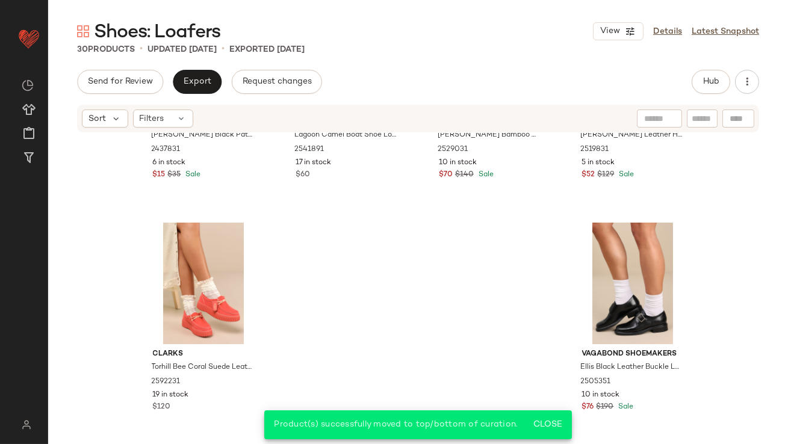
scroll to position [0, 0]
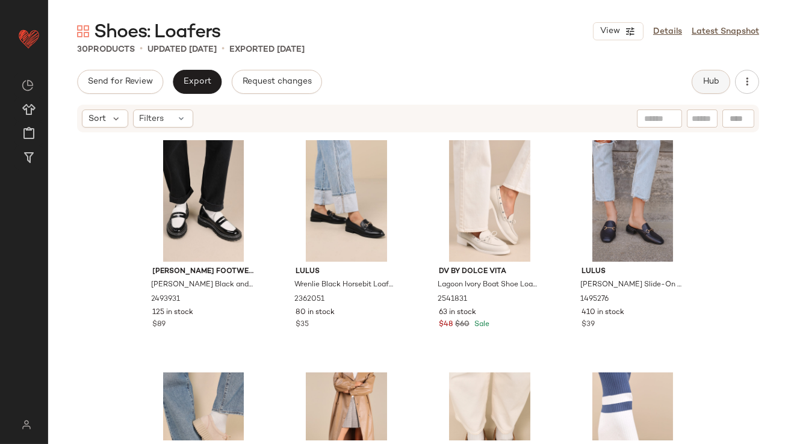
click at [717, 81] on span "Hub" at bounding box center [710, 82] width 17 height 10
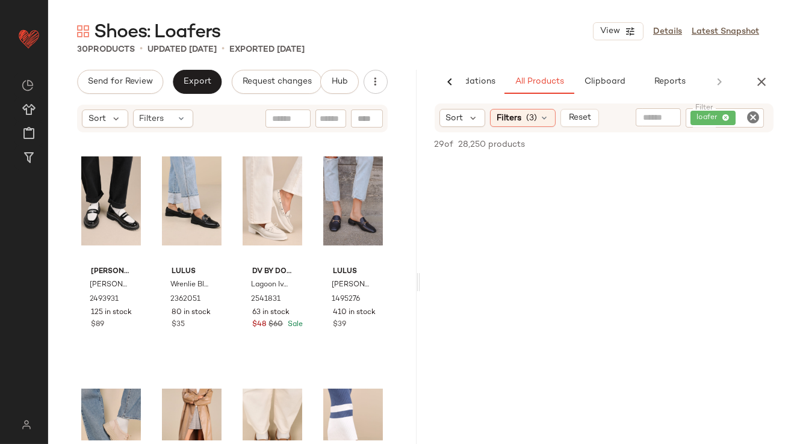
scroll to position [426, 0]
click at [534, 110] on div "Filters (3)" at bounding box center [523, 118] width 66 height 18
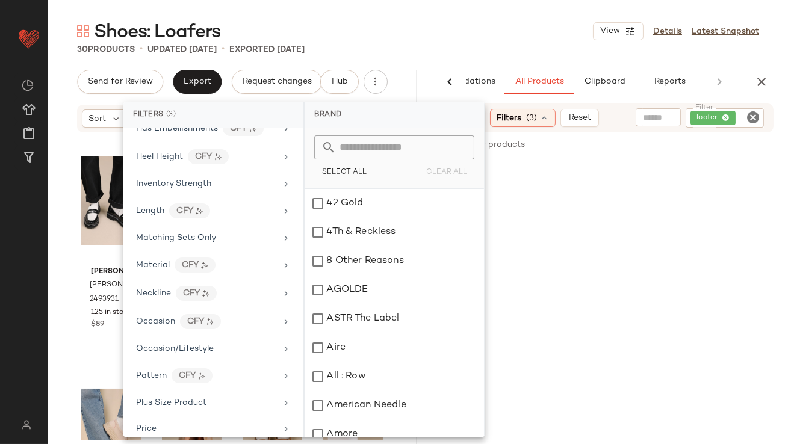
scroll to position [835, 0]
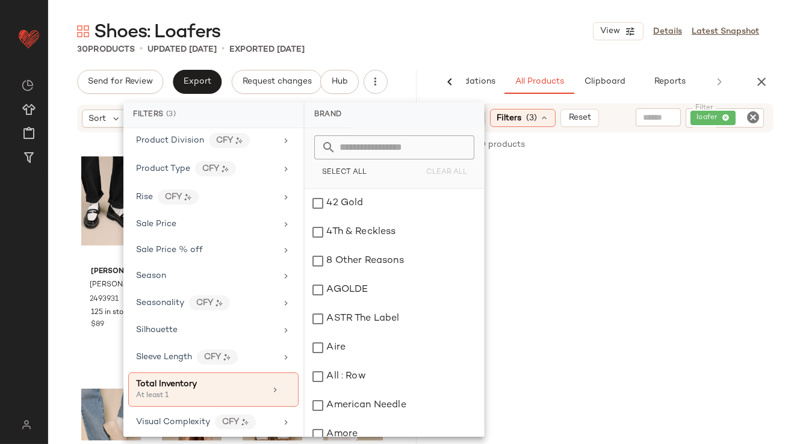
click at [433, 12] on main "Shoes: Loafers View Details Latest Snapshot 30 Products • updated Sep 18th • Ex…" at bounding box center [394, 222] width 788 height 444
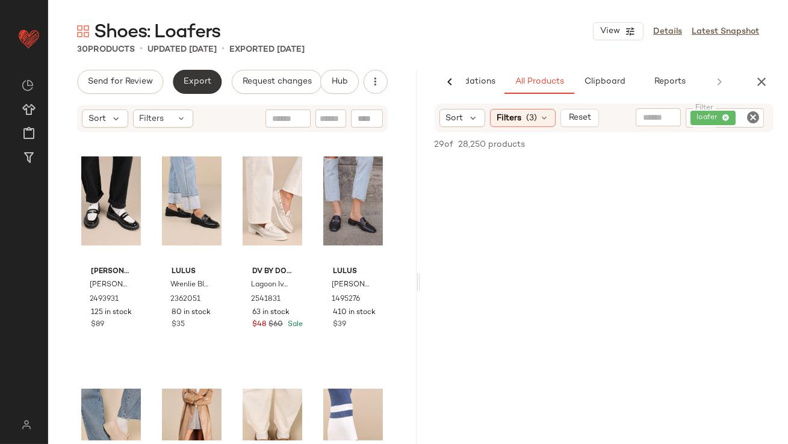
click at [183, 81] on span "Export" at bounding box center [197, 82] width 28 height 10
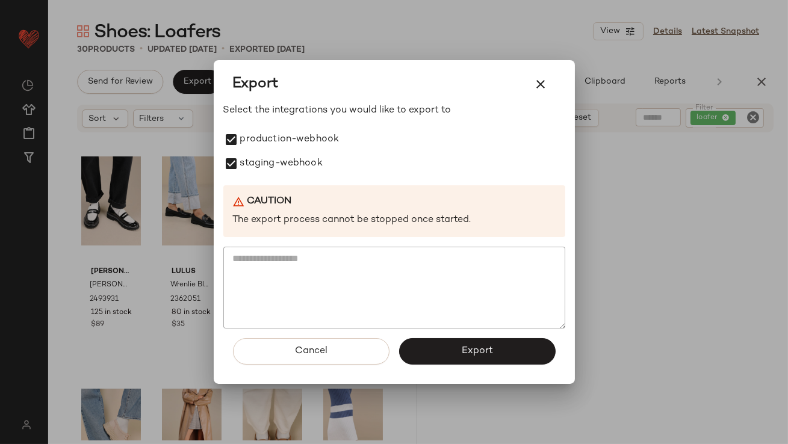
click at [421, 353] on button "Export" at bounding box center [477, 351] width 156 height 26
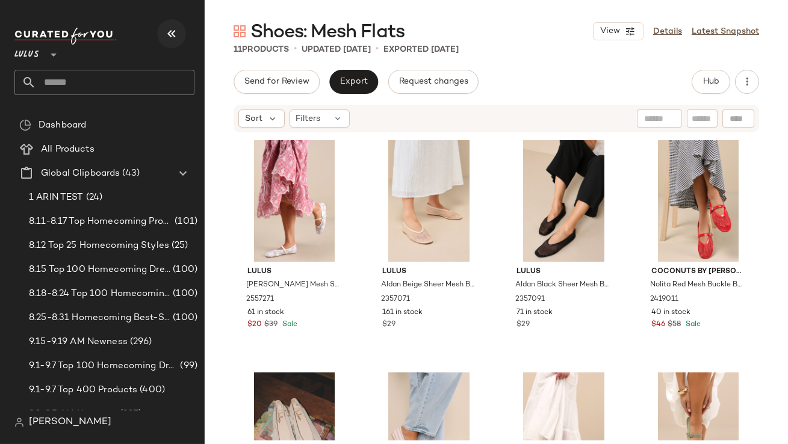
click at [160, 36] on button "button" at bounding box center [171, 33] width 29 height 29
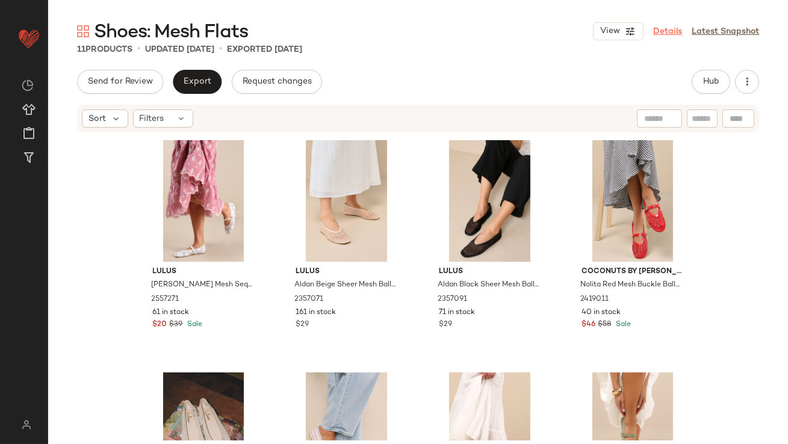
click at [677, 30] on link "Details" at bounding box center [667, 31] width 29 height 13
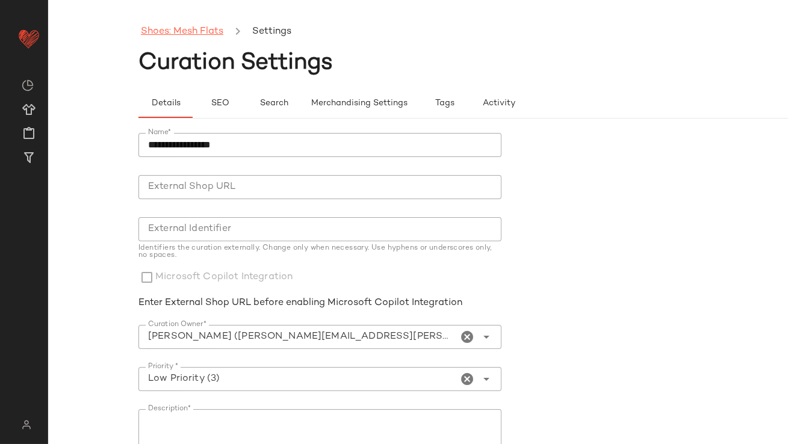
click at [216, 31] on link "Shoes: Mesh Flats" at bounding box center [182, 32] width 82 height 16
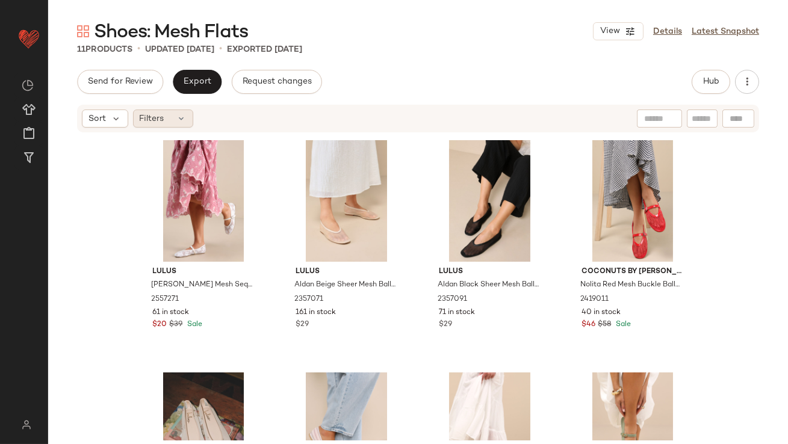
click at [164, 116] on div "Filters" at bounding box center [163, 119] width 60 height 18
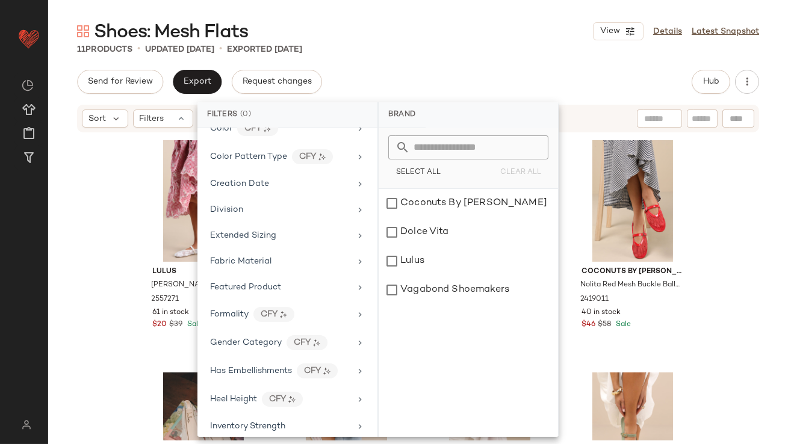
scroll to position [636, 0]
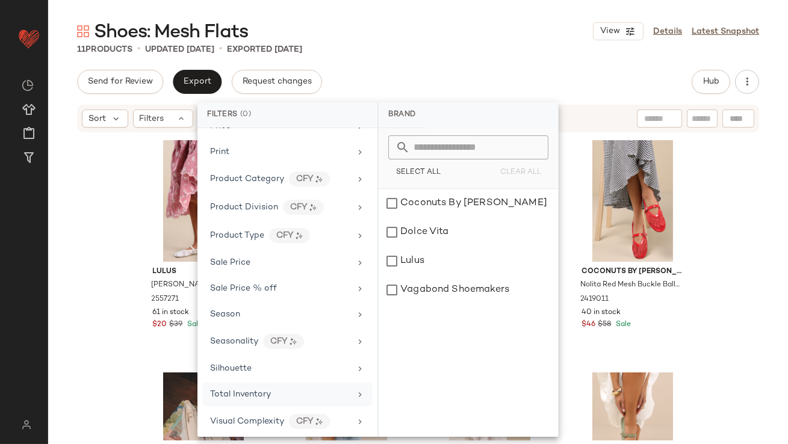
click at [267, 400] on div "Total Inventory" at bounding box center [287, 394] width 170 height 23
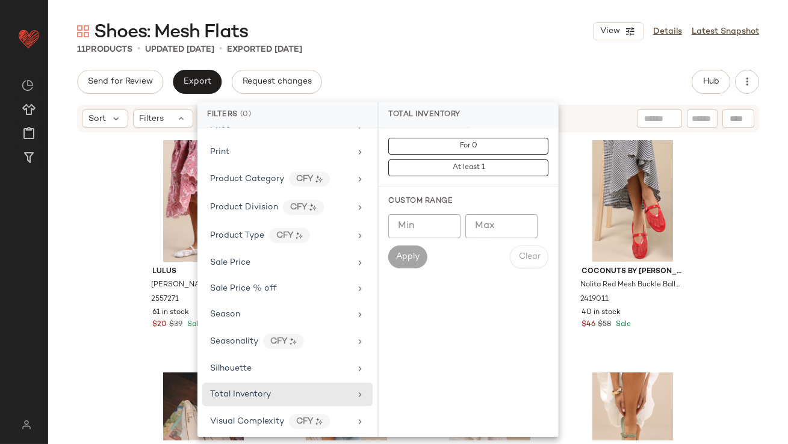
click at [519, 226] on input "*" at bounding box center [501, 226] width 72 height 24
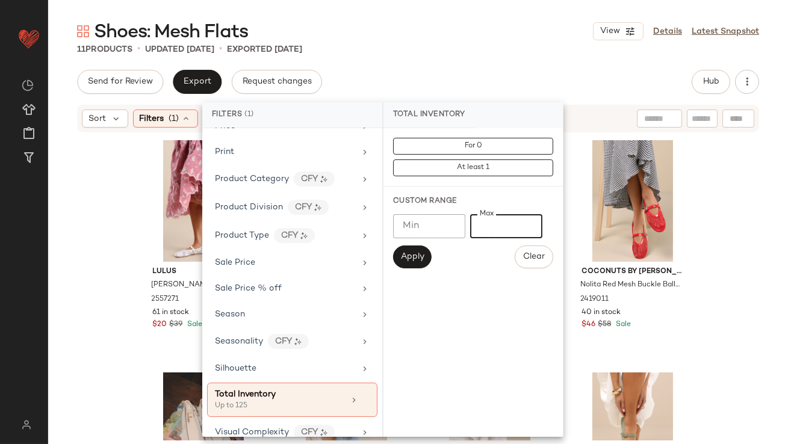
type input "*"
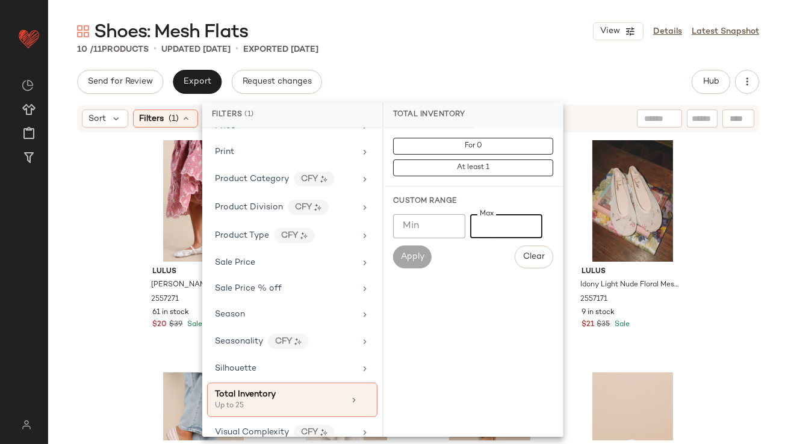
type input "**"
click at [484, 84] on div "Send for Review Export Request changes Hub" at bounding box center [418, 82] width 682 height 24
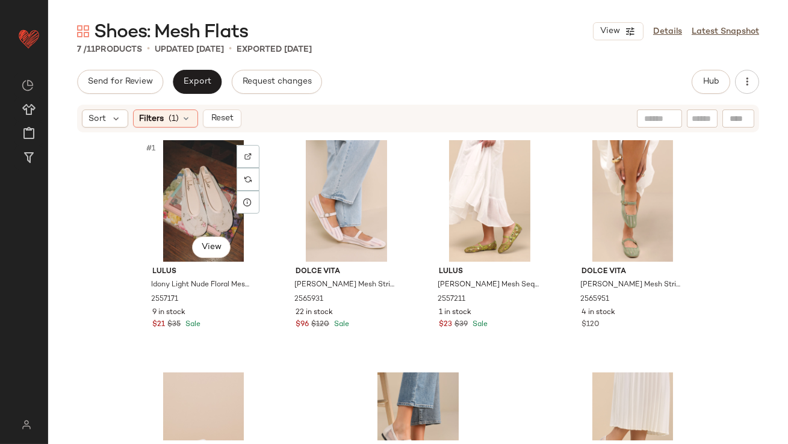
click at [193, 204] on div "#1 View" at bounding box center [203, 201] width 121 height 122
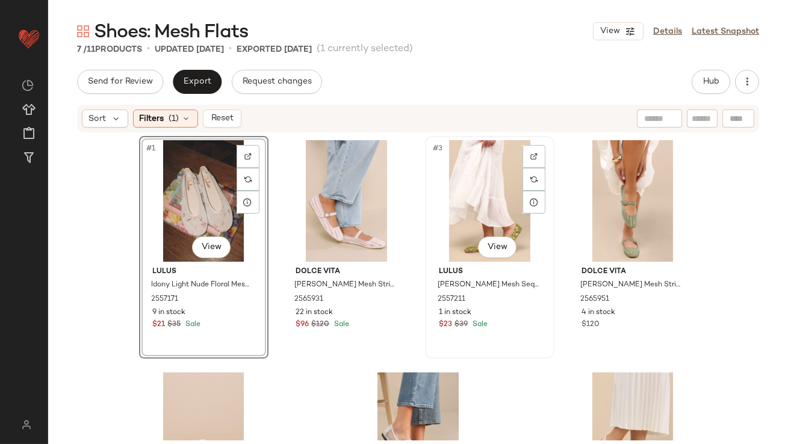
scroll to position [150, 0]
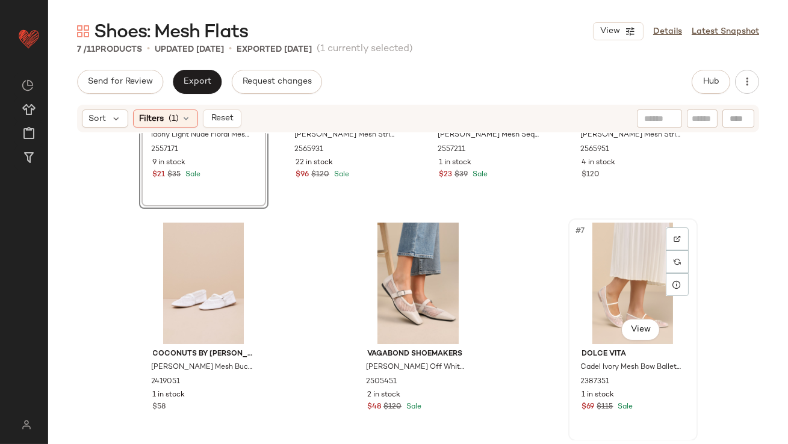
click at [607, 303] on div "#7 View" at bounding box center [632, 284] width 121 height 122
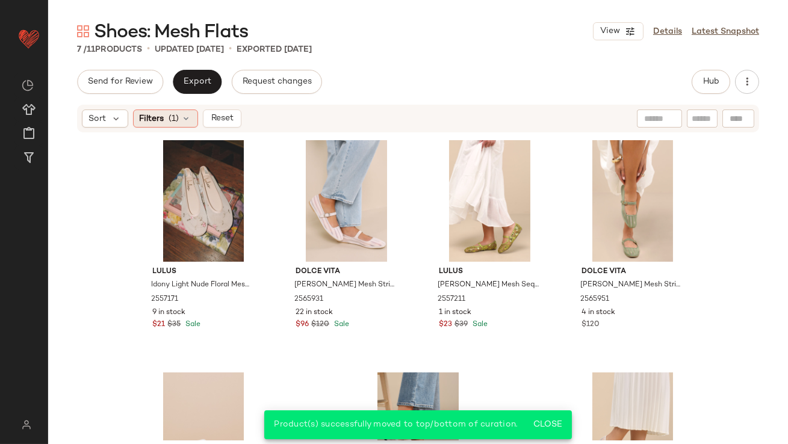
click at [190, 119] on icon at bounding box center [187, 119] width 10 height 10
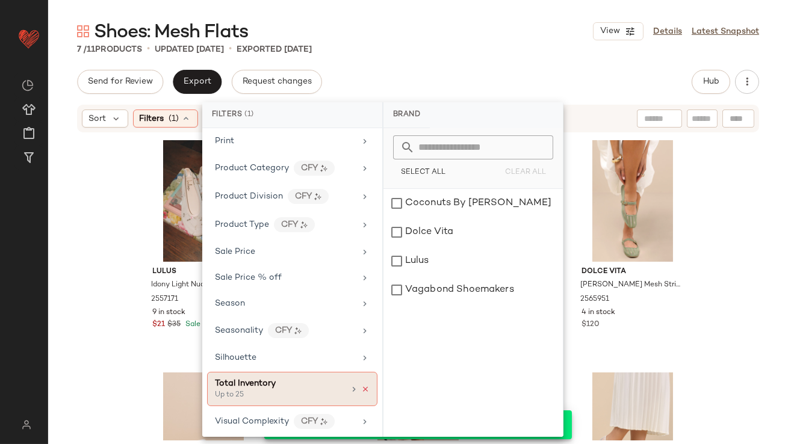
click at [361, 385] on icon at bounding box center [365, 389] width 8 height 8
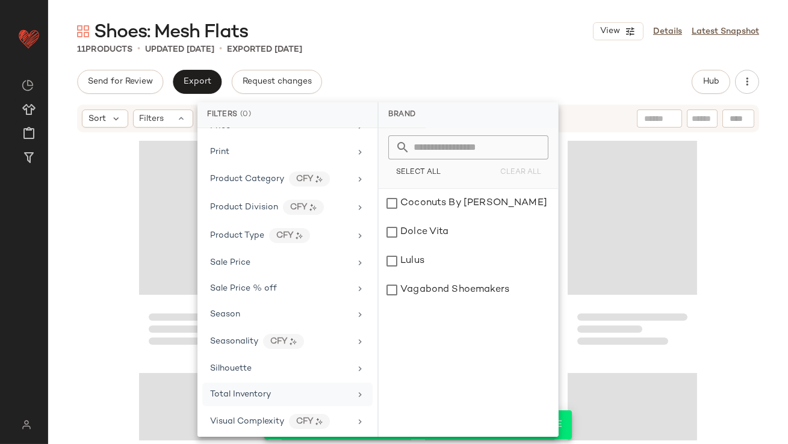
scroll to position [392, 0]
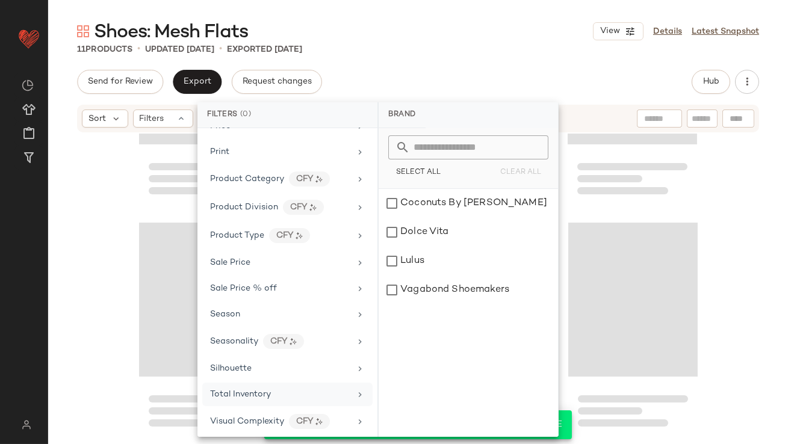
click at [486, 75] on div "Send for Review Export Request changes Hub" at bounding box center [418, 82] width 682 height 24
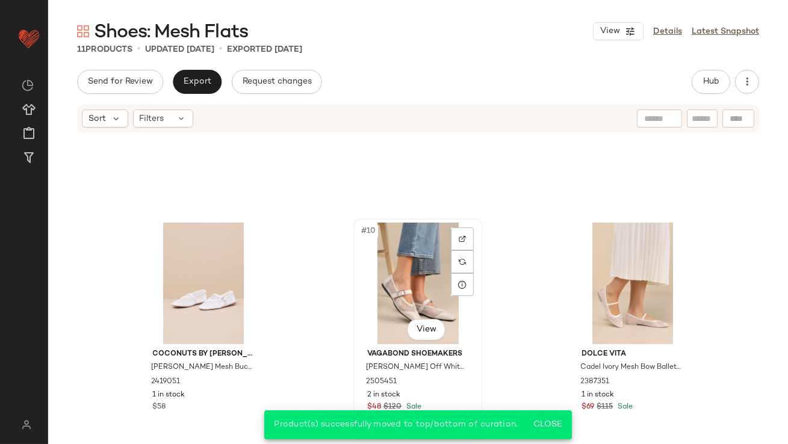
scroll to position [0, 0]
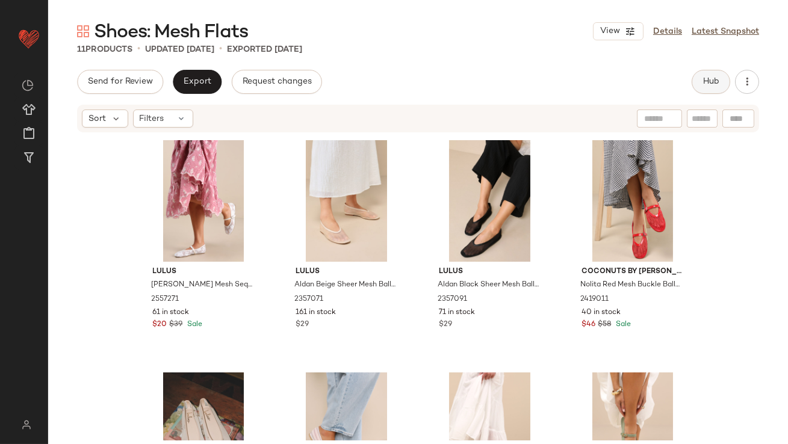
click at [717, 80] on span "Hub" at bounding box center [710, 82] width 17 height 10
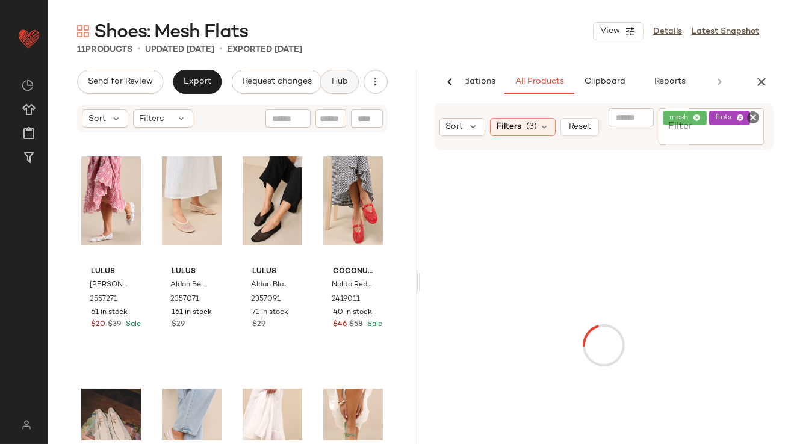
scroll to position [0, 67]
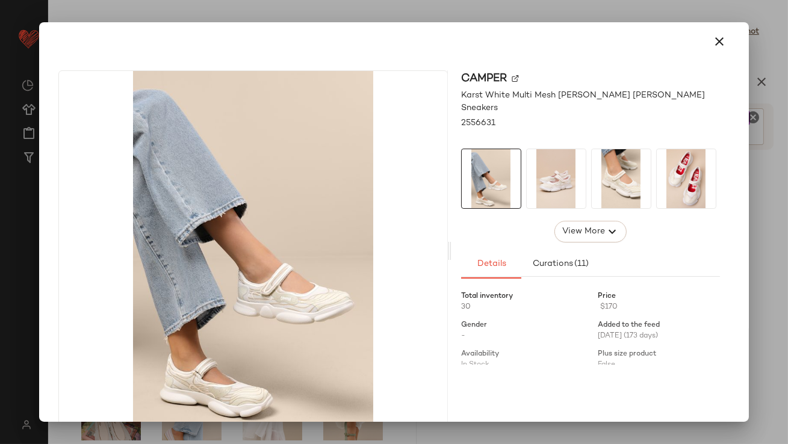
click at [554, 168] on img at bounding box center [556, 178] width 59 height 59
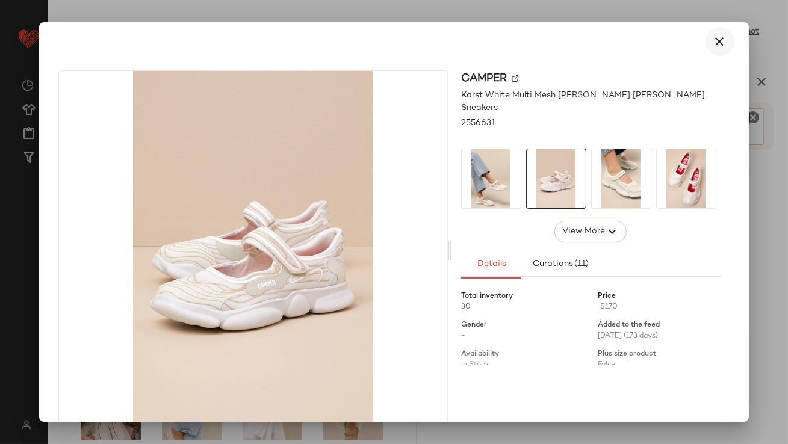
click at [713, 45] on icon "button" at bounding box center [720, 41] width 14 height 14
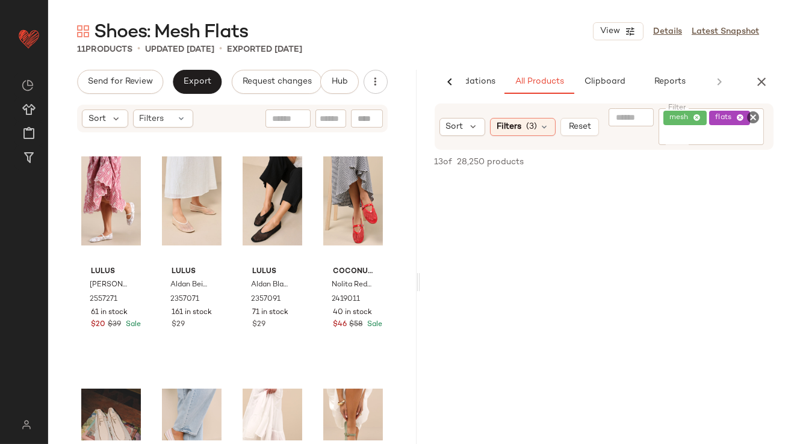
scroll to position [0, 0]
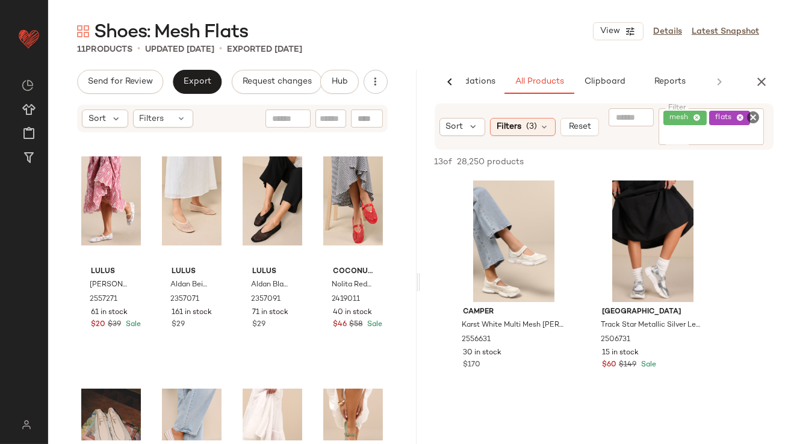
click at [698, 116] on icon at bounding box center [697, 118] width 8 height 8
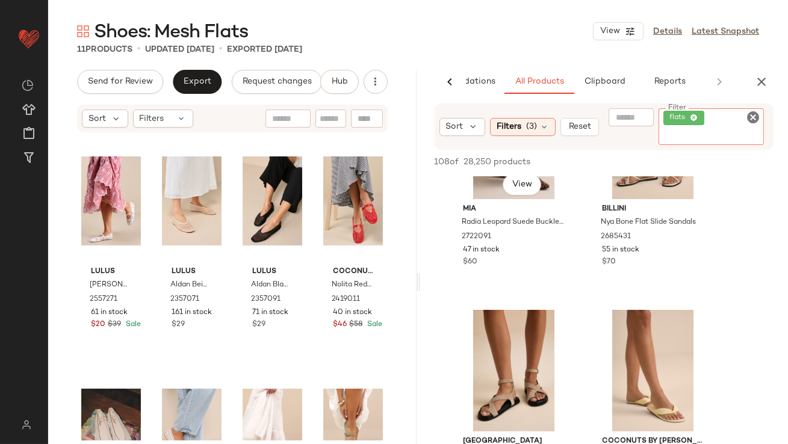
scroll to position [1567, 0]
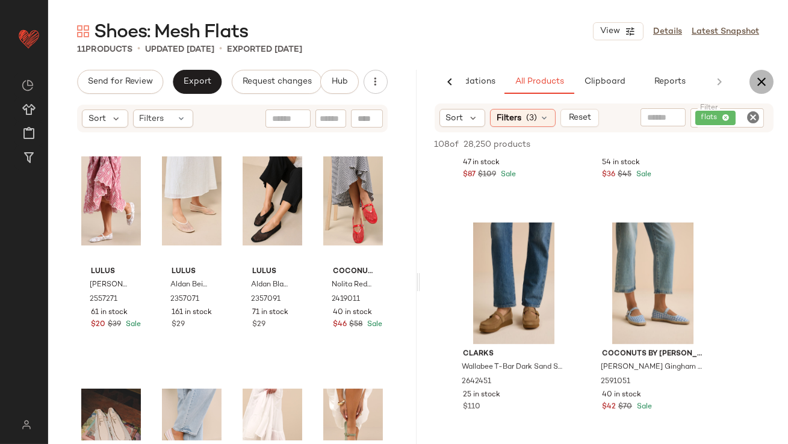
click at [763, 81] on icon "button" at bounding box center [761, 82] width 14 height 14
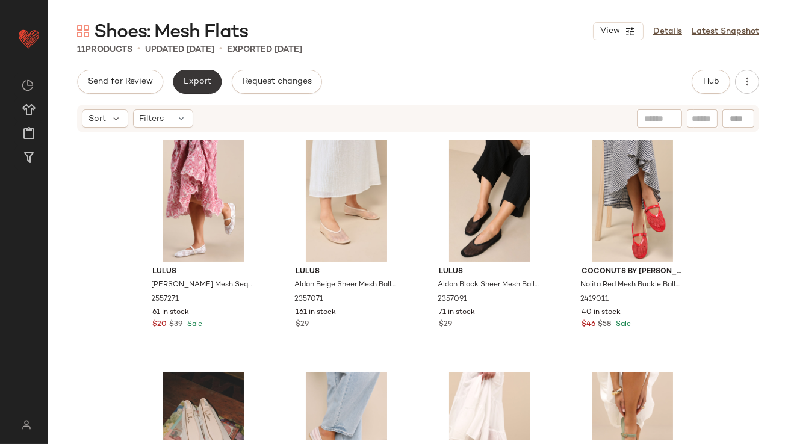
click at [212, 81] on button "Export" at bounding box center [197, 82] width 49 height 24
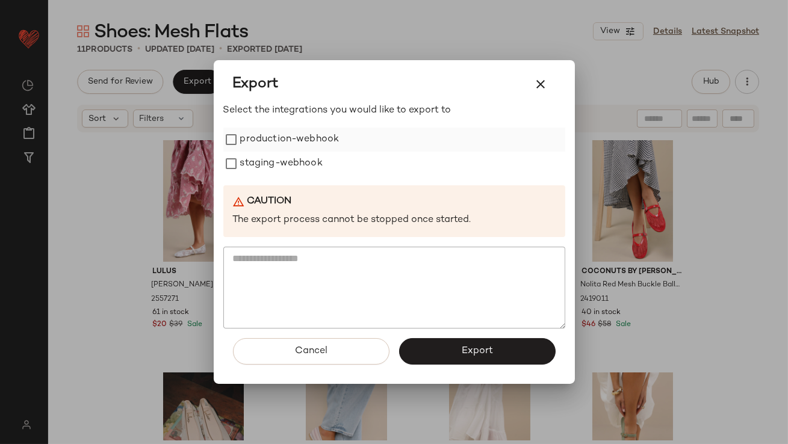
click at [265, 138] on label "production-webhook" at bounding box center [289, 140] width 99 height 24
click at [257, 164] on label "staging-webhook" at bounding box center [281, 164] width 82 height 24
click at [427, 351] on button "Export" at bounding box center [477, 351] width 156 height 26
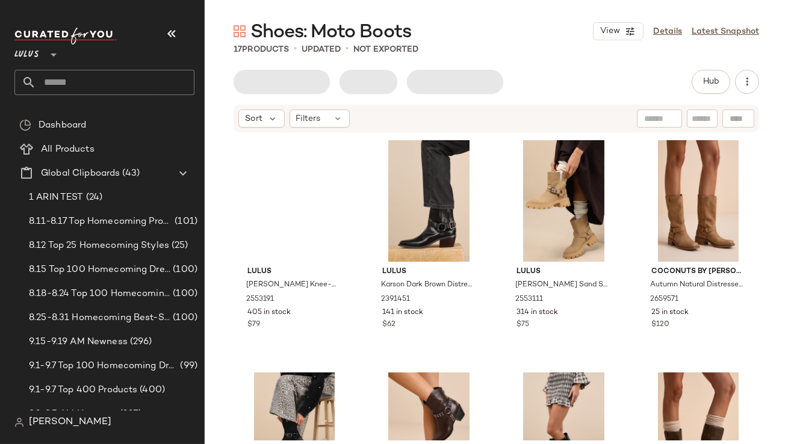
click at [167, 27] on icon "button" at bounding box center [171, 33] width 14 height 14
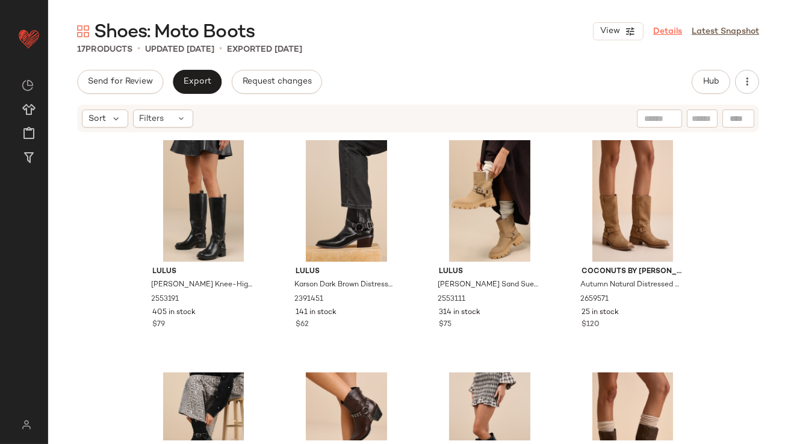
click at [676, 28] on link "Details" at bounding box center [667, 31] width 29 height 13
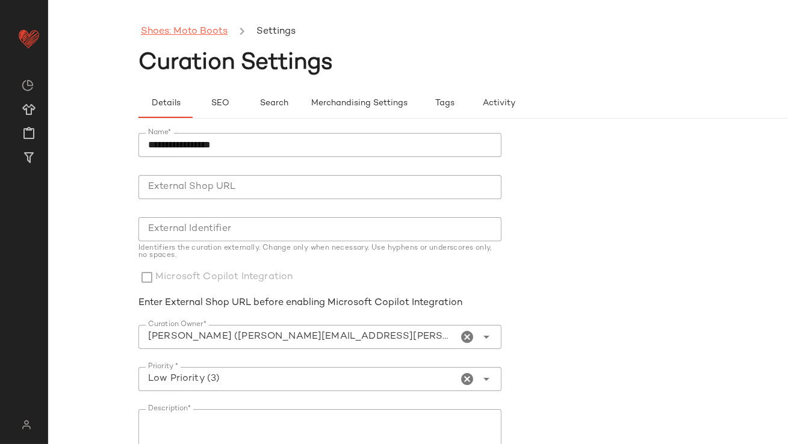
click at [223, 36] on link "Shoes: Moto Boots" at bounding box center [184, 32] width 87 height 16
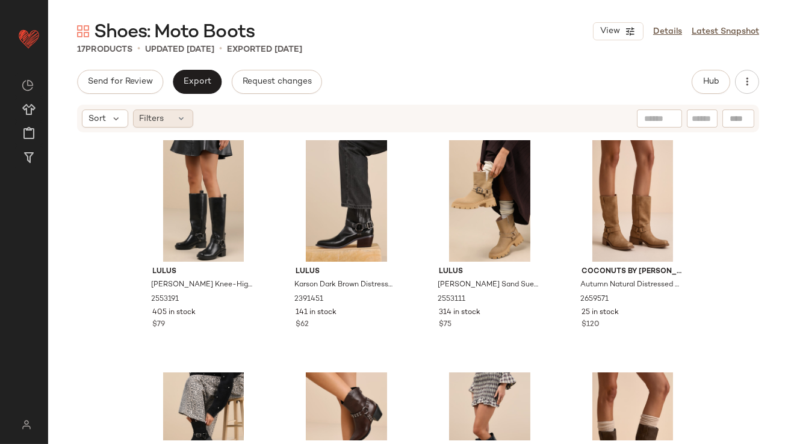
click at [175, 115] on div "Filters" at bounding box center [163, 119] width 60 height 18
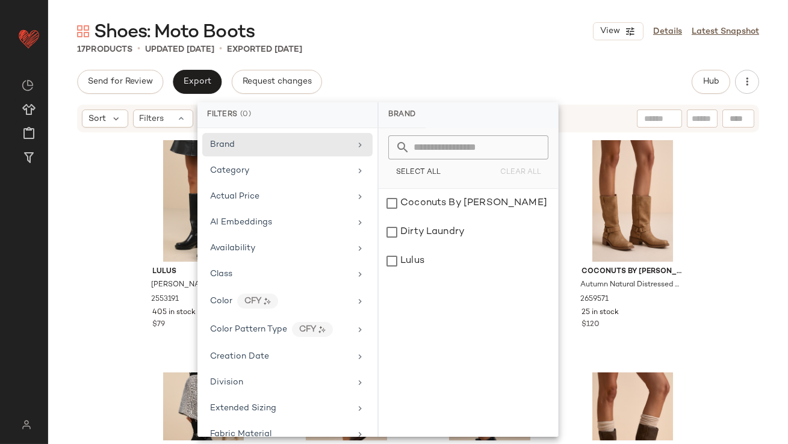
scroll to position [581, 0]
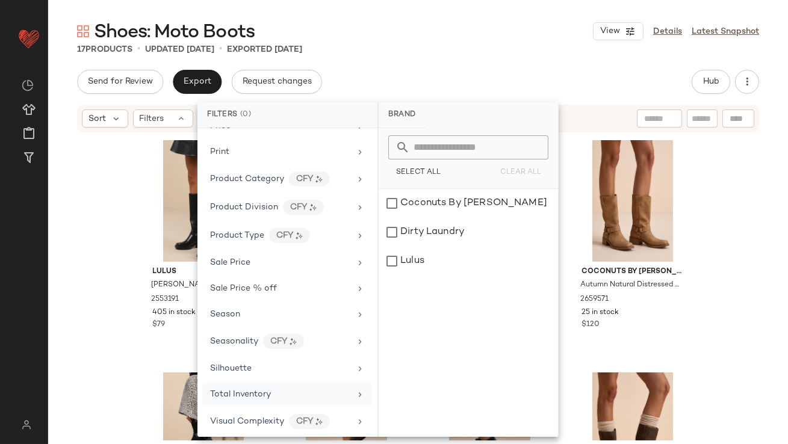
click at [285, 391] on div "Total Inventory" at bounding box center [280, 394] width 140 height 13
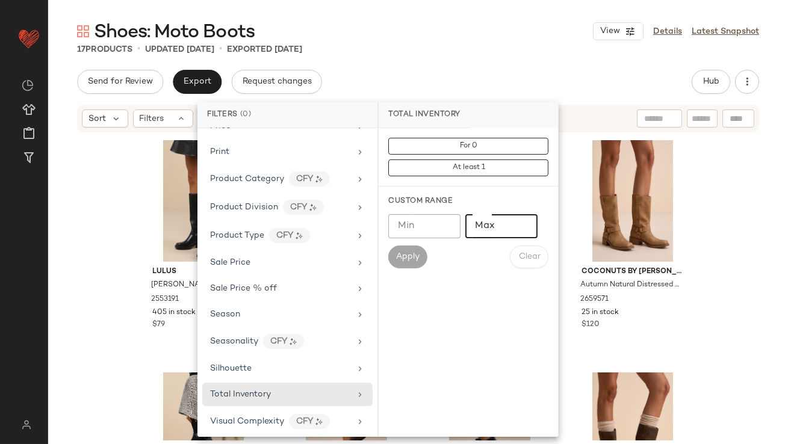
click at [472, 231] on input "Max" at bounding box center [501, 226] width 72 height 24
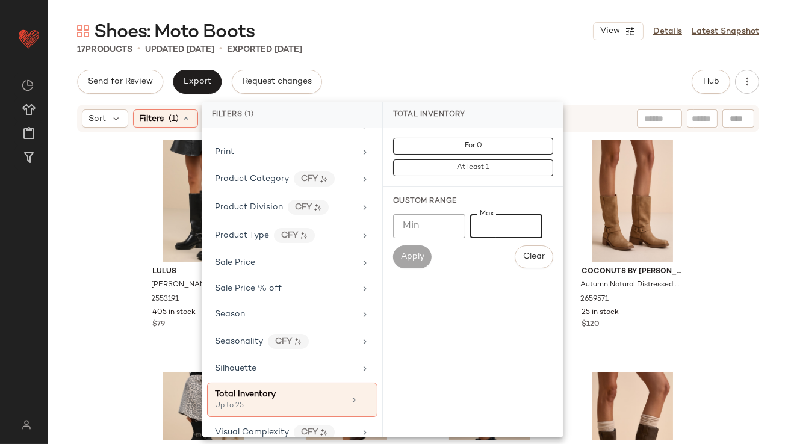
type input "**"
click at [510, 26] on div "Shoes: Moto Boots View Details Latest Snapshot" at bounding box center [418, 31] width 740 height 24
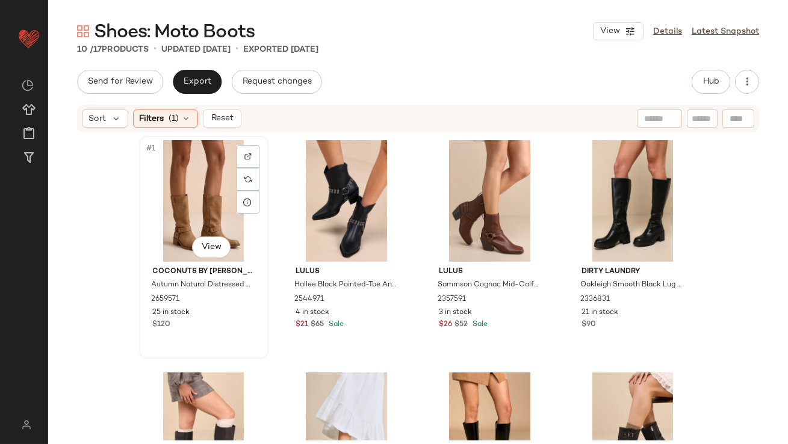
click at [143, 218] on div "#1 View" at bounding box center [203, 201] width 121 height 122
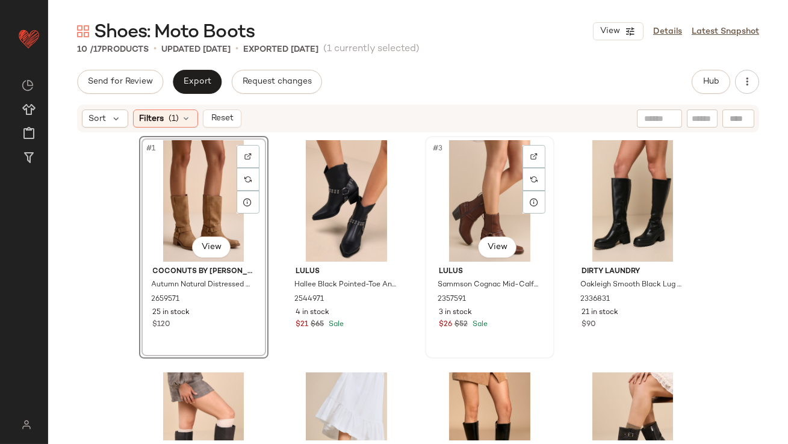
scroll to position [392, 0]
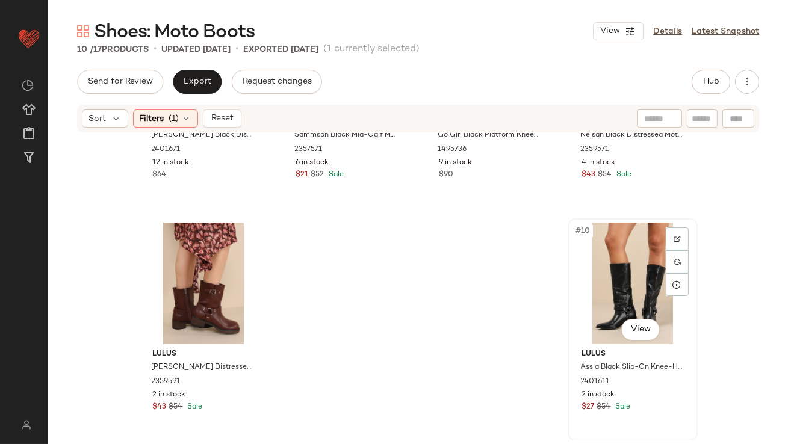
click at [621, 280] on div "#10 View" at bounding box center [632, 284] width 121 height 122
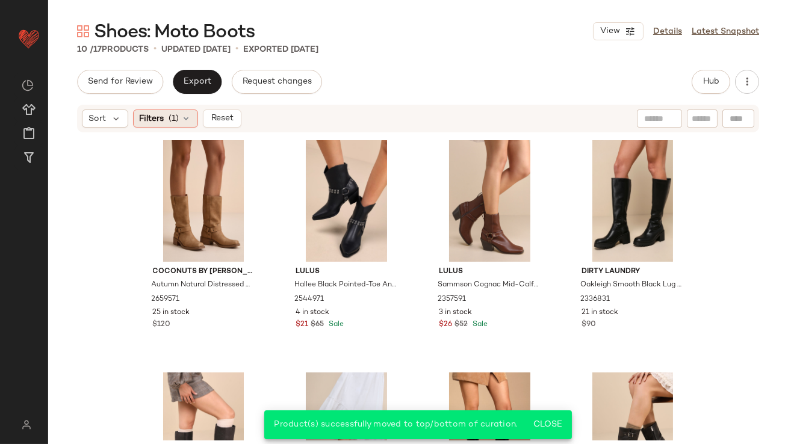
click at [182, 127] on div "Filters (1)" at bounding box center [165, 119] width 65 height 18
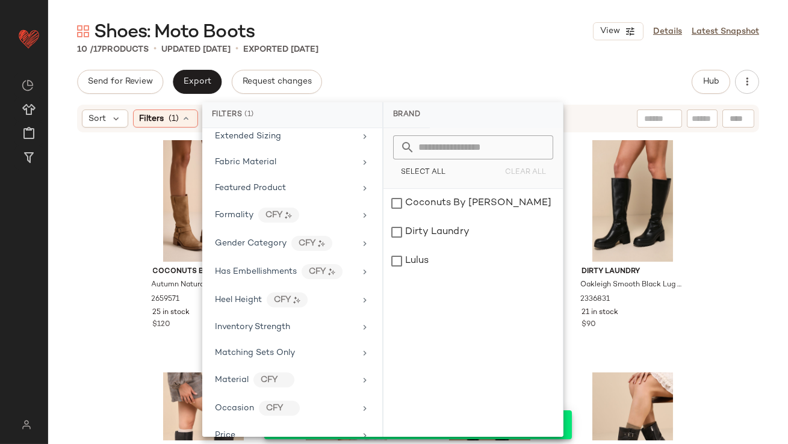
scroll to position [593, 0]
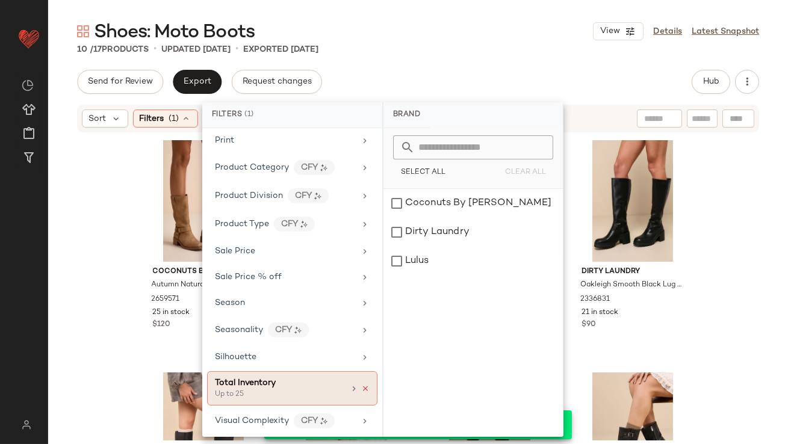
click at [362, 385] on icon at bounding box center [365, 389] width 8 height 8
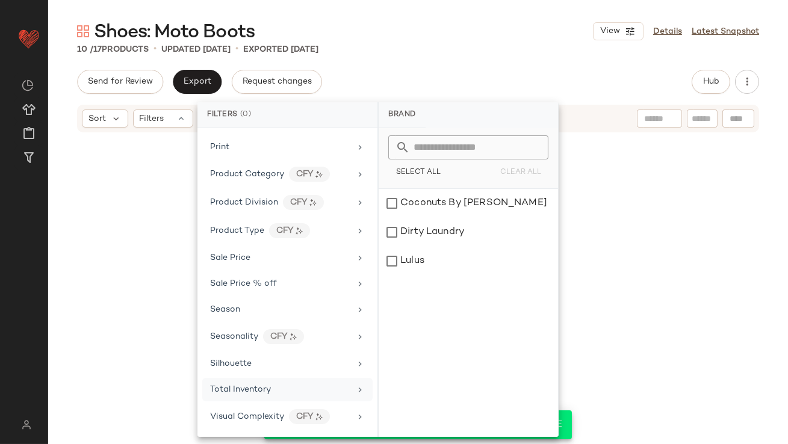
scroll to position [582, 0]
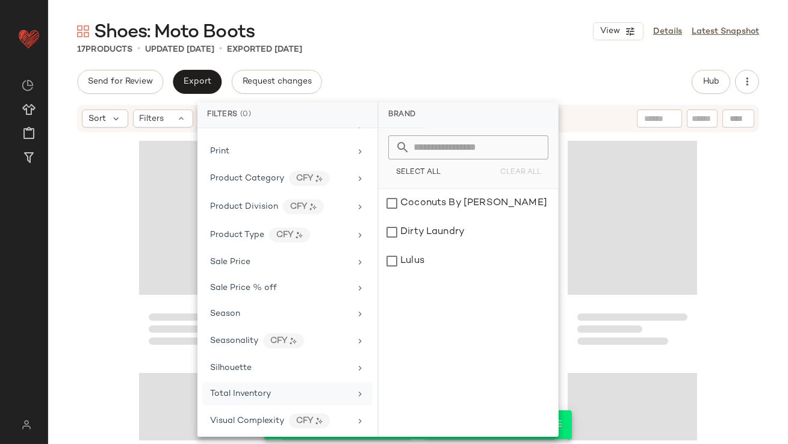
click at [477, 64] on div "Shoes: Moto Boots View Details Latest Snapshot 17 Products • updated Sep 18th •…" at bounding box center [418, 231] width 740 height 425
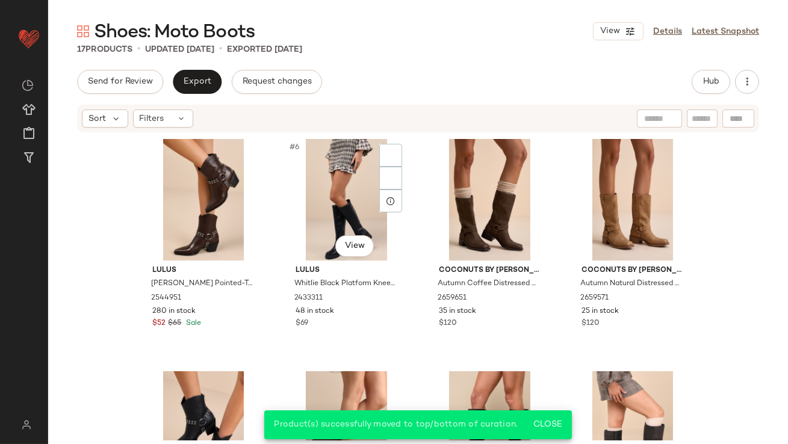
scroll to position [0, 0]
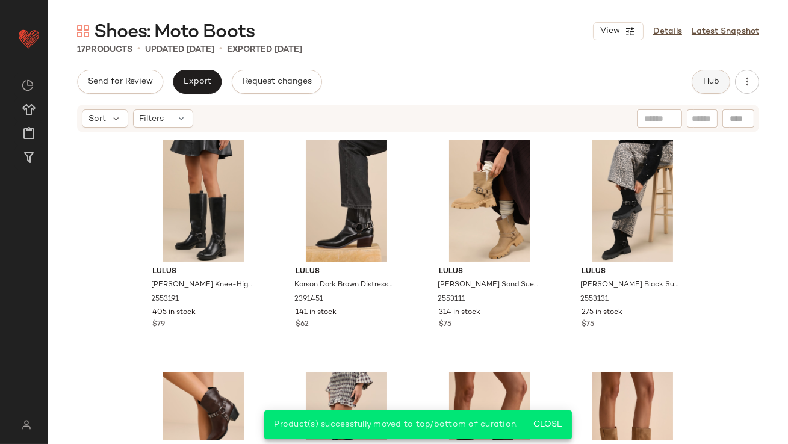
click at [698, 82] on button "Hub" at bounding box center [711, 82] width 39 height 24
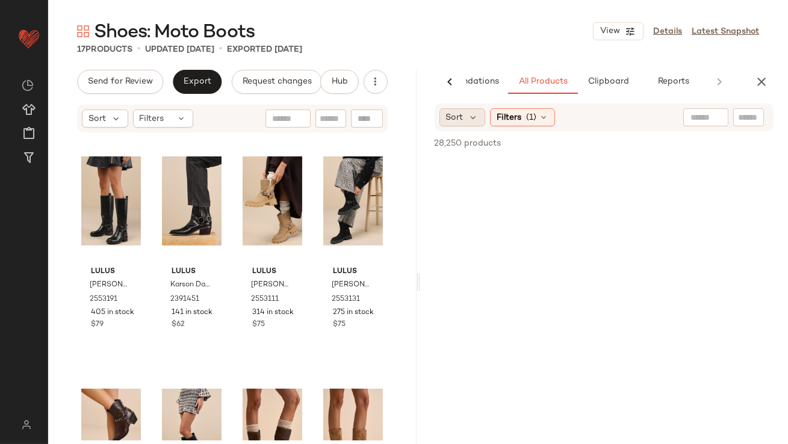
scroll to position [0, 67]
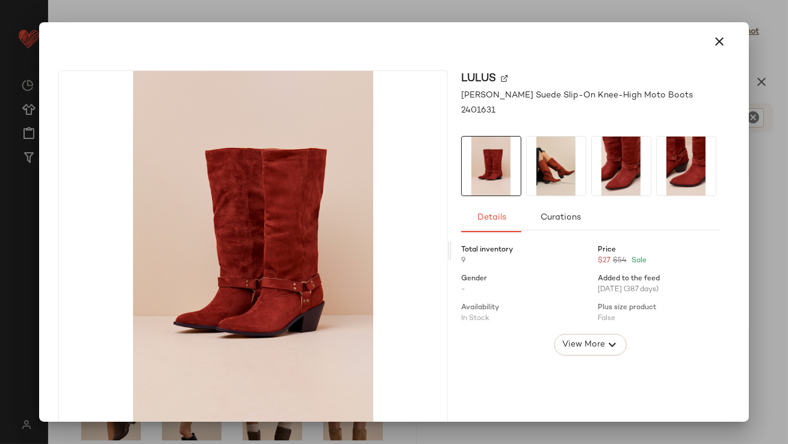
click at [551, 157] on img at bounding box center [556, 166] width 59 height 59
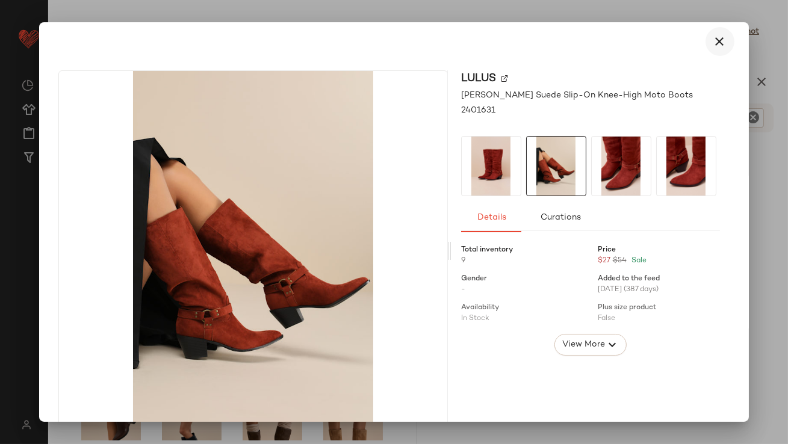
click at [715, 37] on icon "button" at bounding box center [720, 41] width 14 height 14
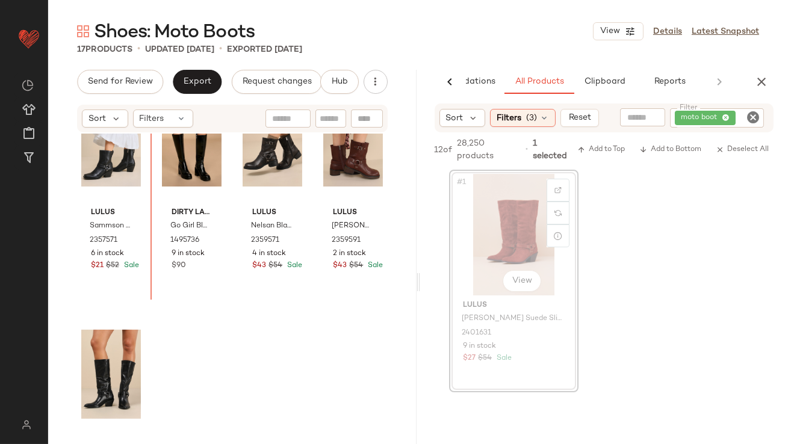
scroll to position [777, 0]
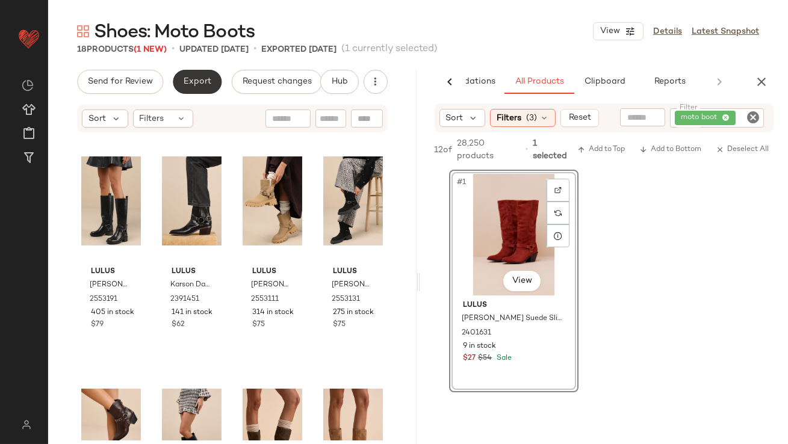
click at [184, 83] on span "Export" at bounding box center [197, 82] width 28 height 10
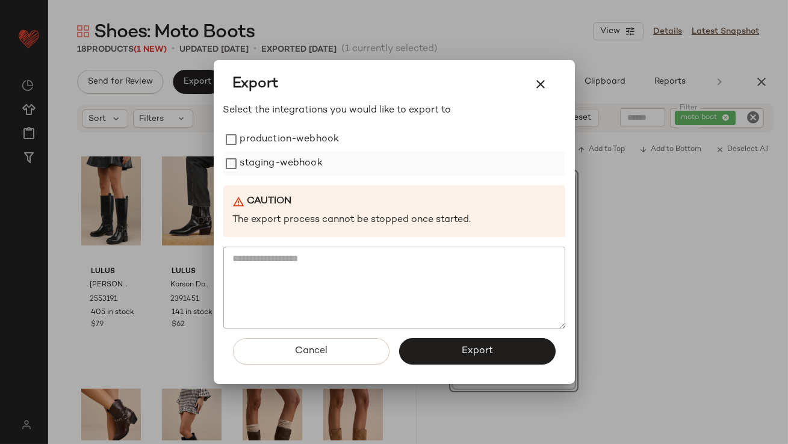
click at [265, 152] on label "staging-webhook" at bounding box center [281, 164] width 82 height 24
click at [267, 138] on label "production-webhook" at bounding box center [289, 140] width 99 height 24
click at [454, 342] on button "Export" at bounding box center [477, 351] width 156 height 26
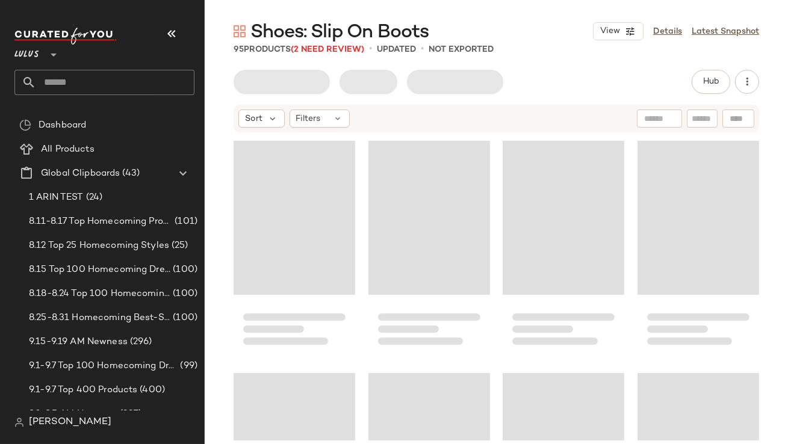
click at [171, 37] on icon "button" at bounding box center [171, 33] width 14 height 14
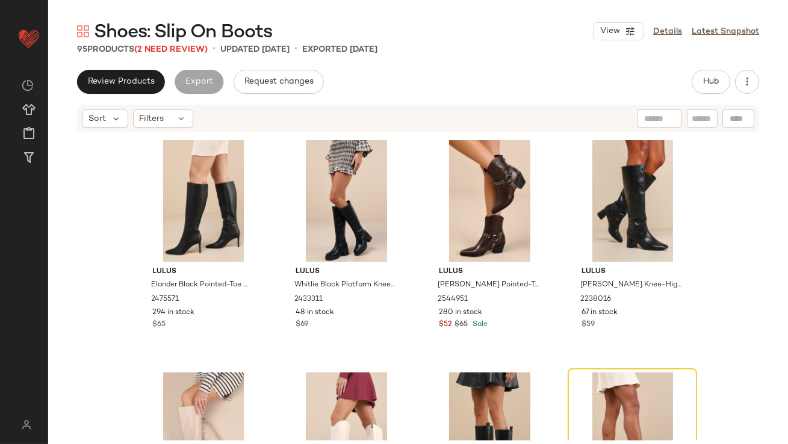
click at [650, 29] on div "View Details Latest Snapshot" at bounding box center [676, 31] width 166 height 18
click at [658, 32] on link "Details" at bounding box center [667, 31] width 29 height 13
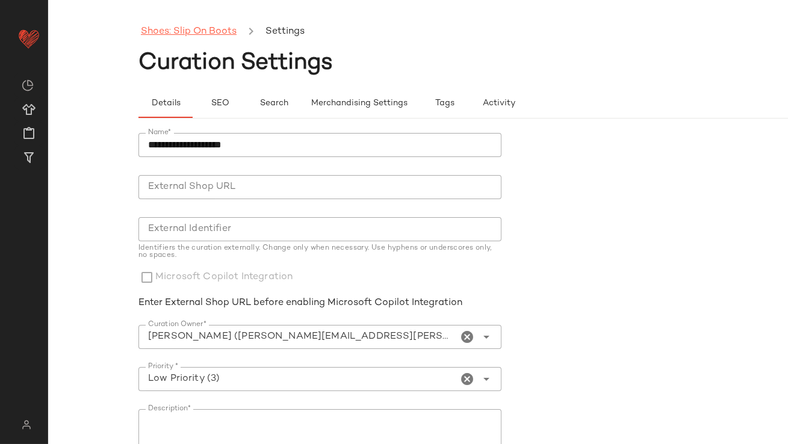
click at [220, 27] on link "Shoes: Slip On Boots" at bounding box center [189, 32] width 96 height 16
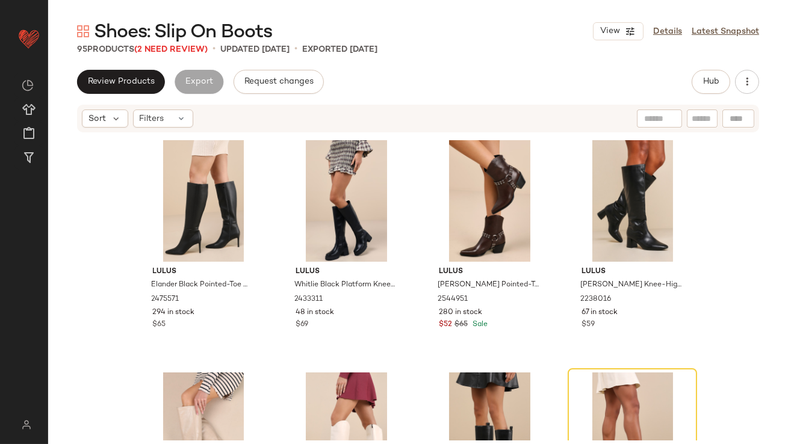
click at [193, 114] on div "Sort Filters" at bounding box center [340, 119] width 516 height 18
click at [184, 116] on icon at bounding box center [182, 119] width 10 height 10
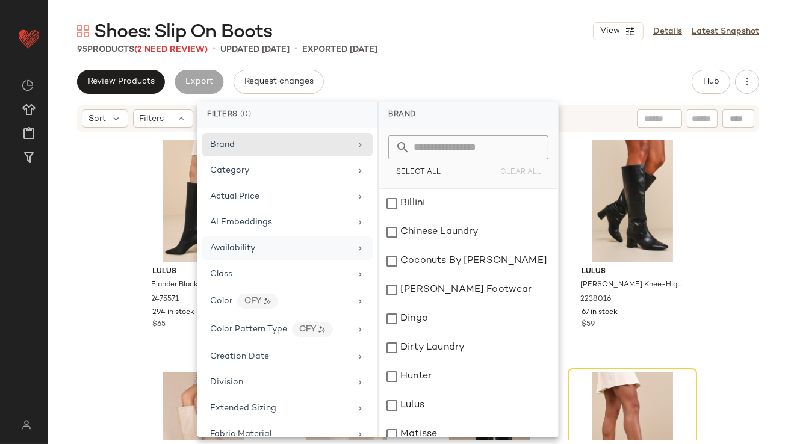
click at [264, 241] on div "Availability" at bounding box center [287, 248] width 170 height 23
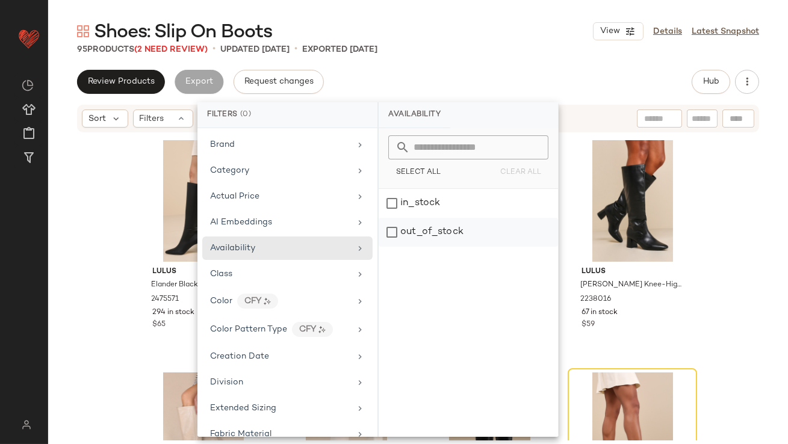
click at [435, 234] on div "out_of_stock" at bounding box center [468, 232] width 179 height 29
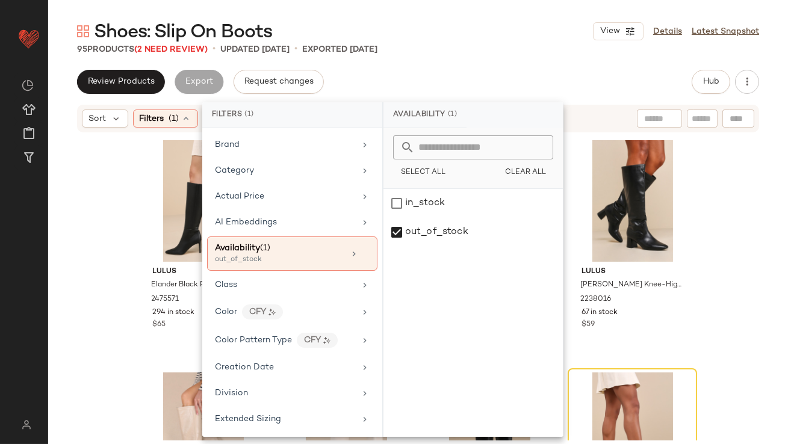
click at [463, 54] on div "95 Products (2 Need Review) • updated [DATE] • Exported [DATE]" at bounding box center [418, 49] width 740 height 12
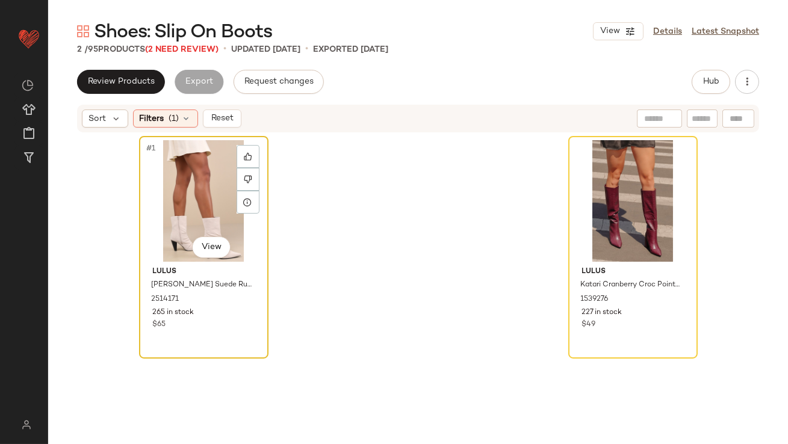
click at [205, 169] on div "#1 View" at bounding box center [203, 201] width 121 height 122
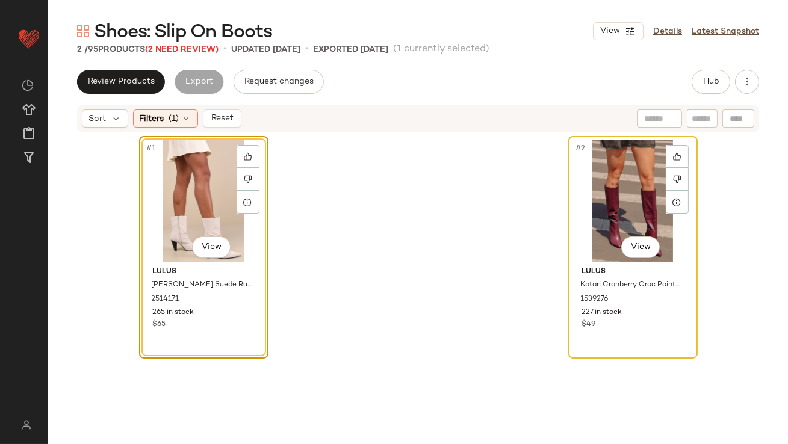
click at [572, 168] on div "#2 View" at bounding box center [632, 201] width 121 height 122
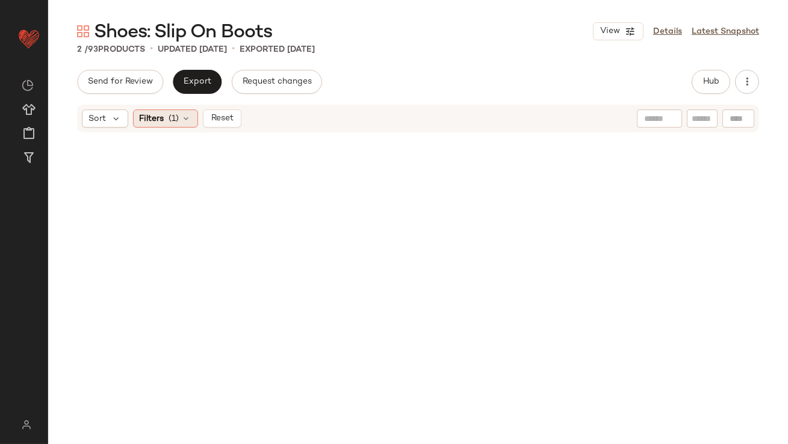
click at [150, 123] on span "Filters" at bounding box center [152, 119] width 25 height 13
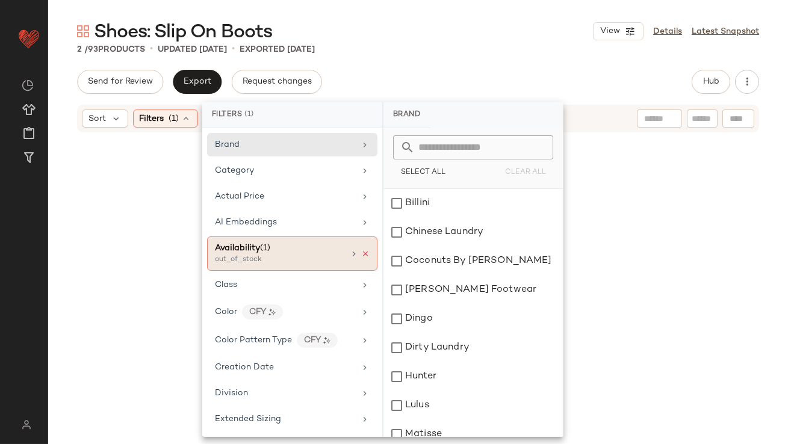
click at [361, 254] on icon at bounding box center [365, 254] width 8 height 8
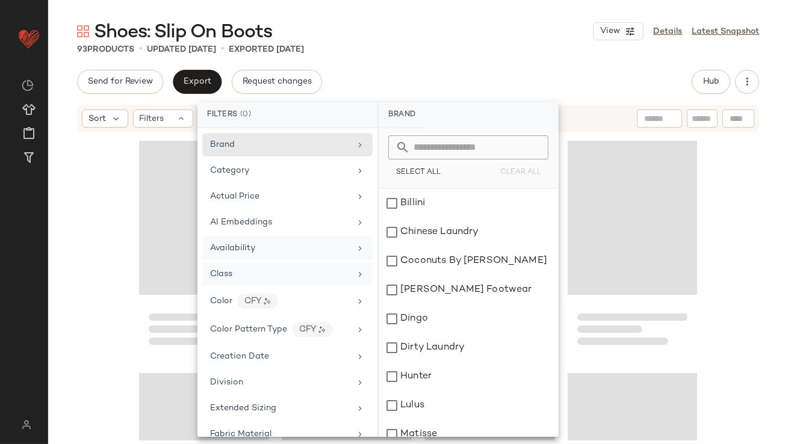
scroll to position [636, 0]
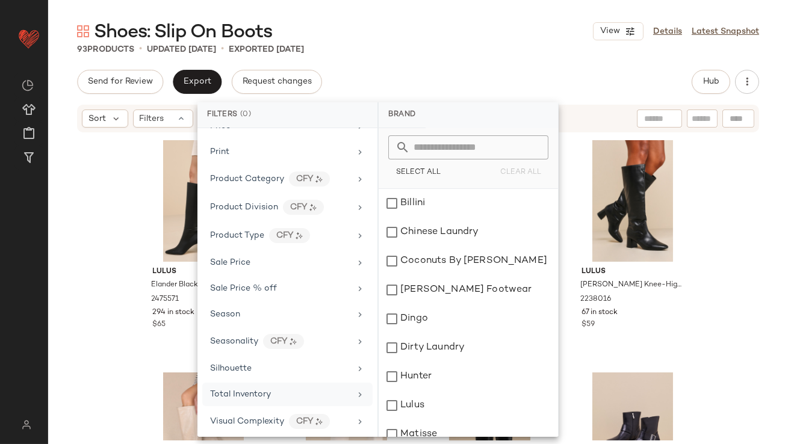
click at [261, 390] on span "Total Inventory" at bounding box center [240, 394] width 61 height 9
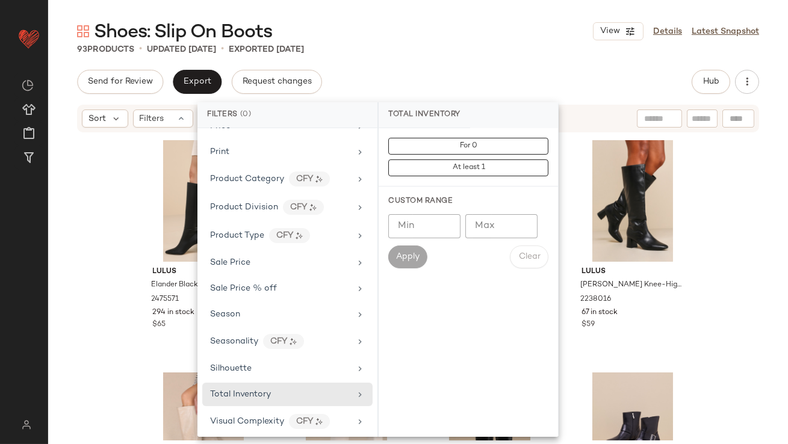
click at [480, 232] on input "Max" at bounding box center [501, 226] width 72 height 24
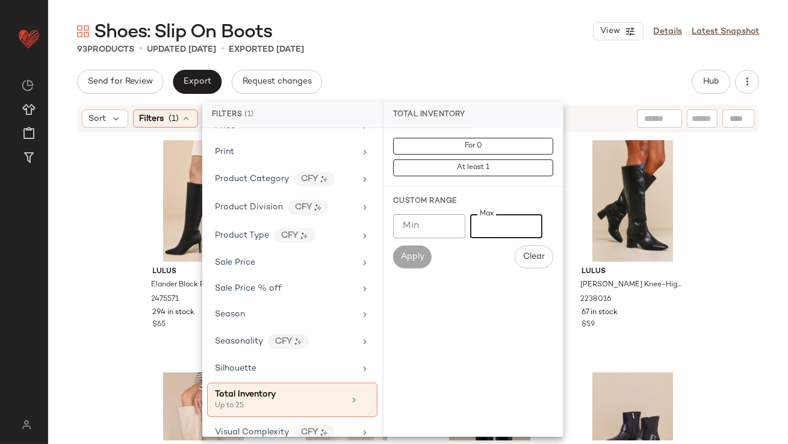
type input "**"
click at [512, 56] on div "Shoes: Slip On Boots View Details Latest Snapshot 93 Products • updated [DATE] …" at bounding box center [418, 231] width 740 height 425
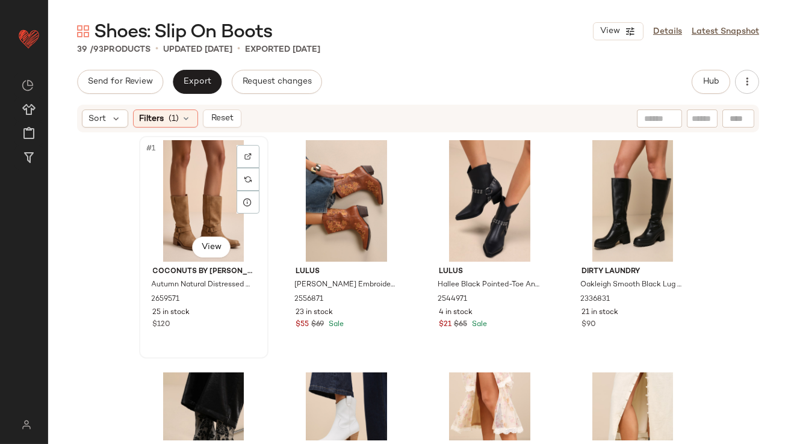
click at [221, 183] on div "#1 View" at bounding box center [203, 201] width 121 height 122
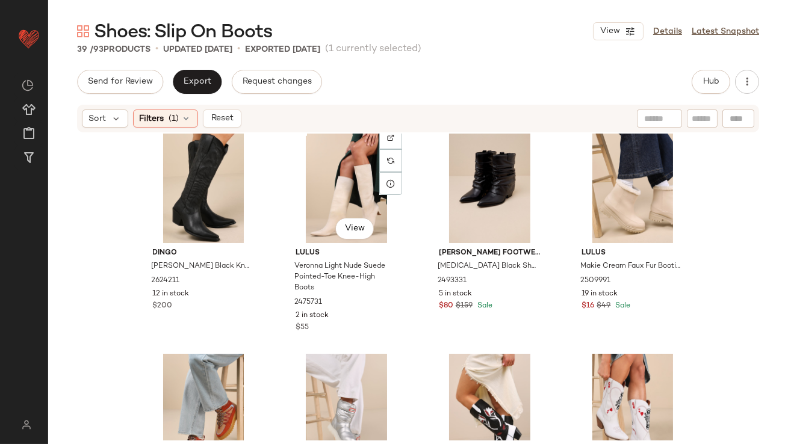
scroll to position [2018, 0]
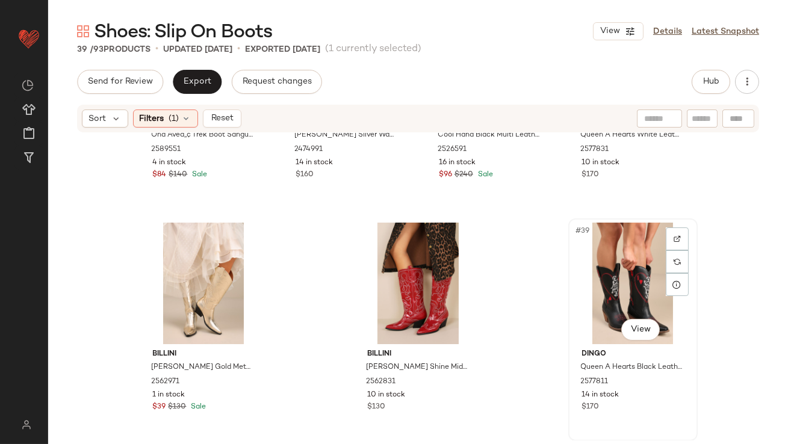
click at [584, 259] on div "#39 View" at bounding box center [632, 284] width 121 height 122
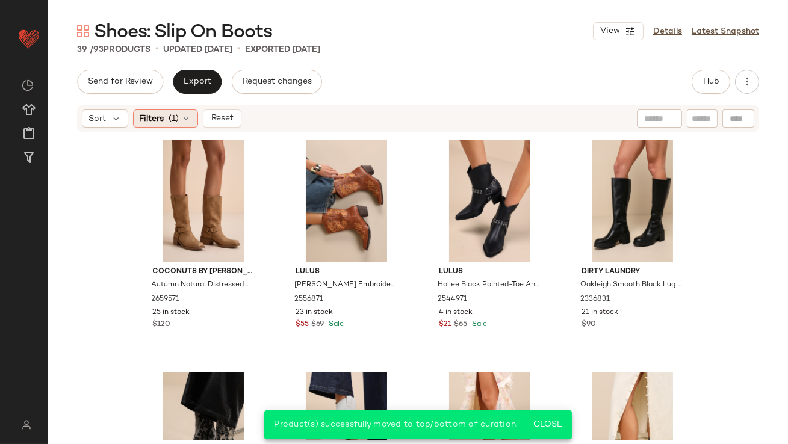
click at [190, 114] on icon at bounding box center [187, 119] width 10 height 10
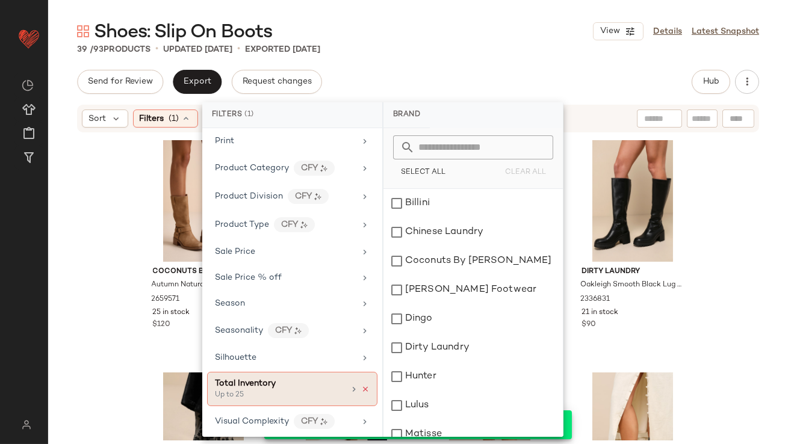
click at [363, 386] on icon at bounding box center [365, 389] width 8 height 8
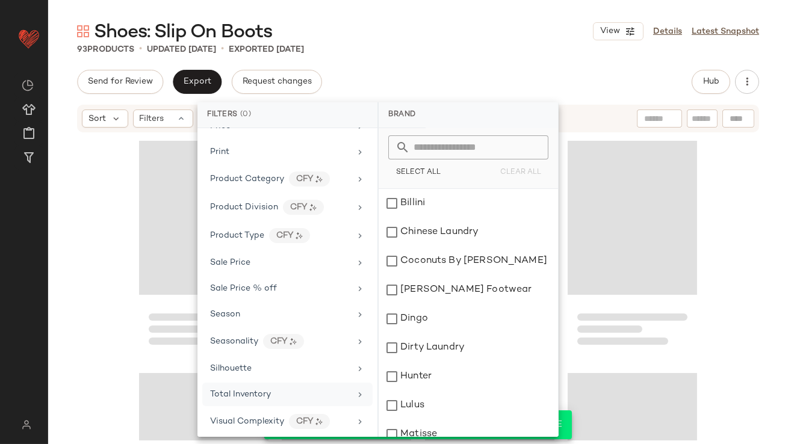
click at [488, 52] on div "93 Products • updated [DATE] • Exported [DATE]" at bounding box center [418, 49] width 740 height 12
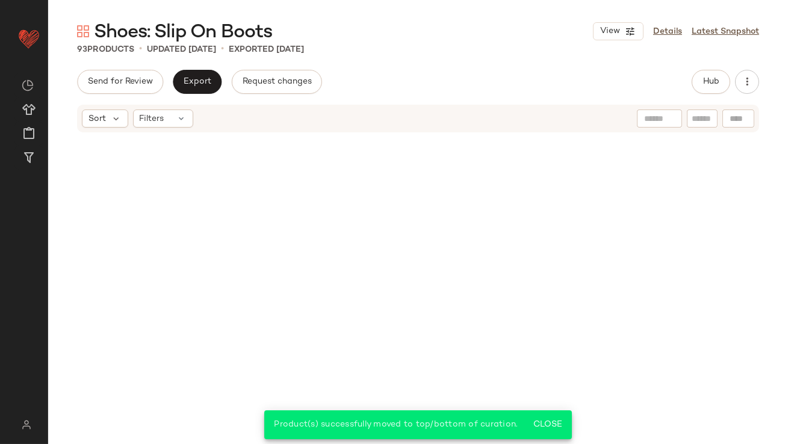
scroll to position [0, 0]
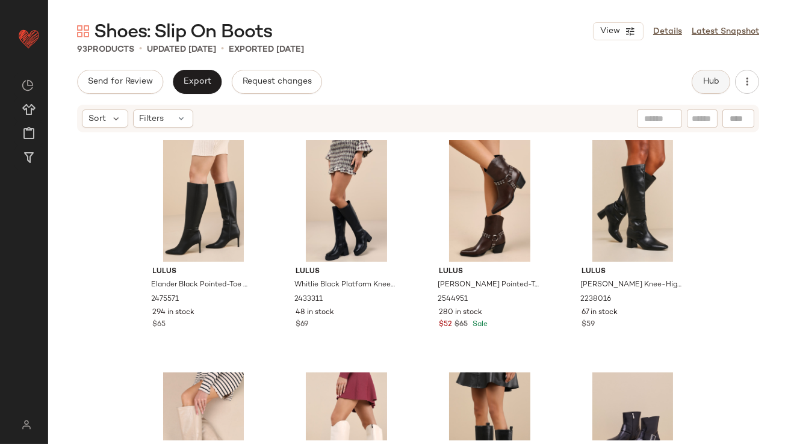
click at [699, 75] on button "Hub" at bounding box center [711, 82] width 39 height 24
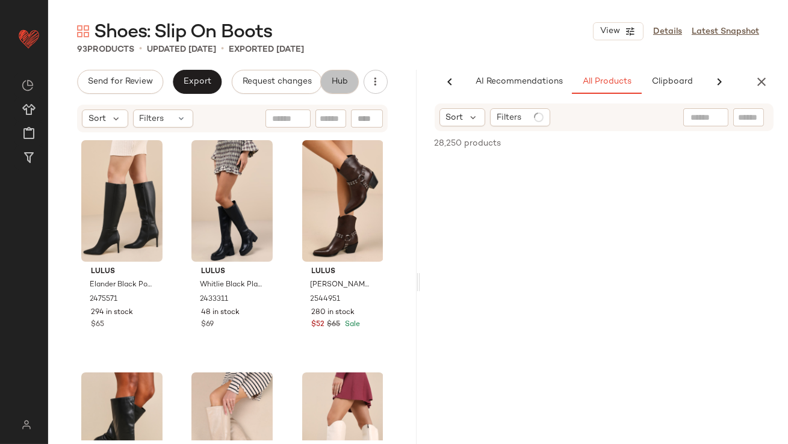
scroll to position [0, 67]
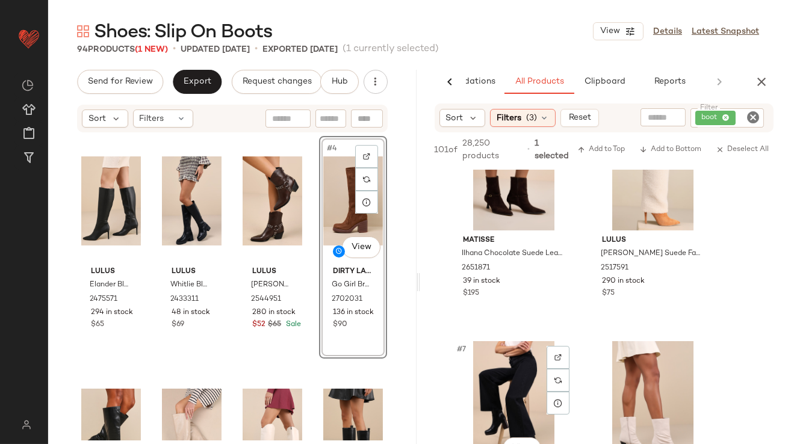
scroll to position [531, 0]
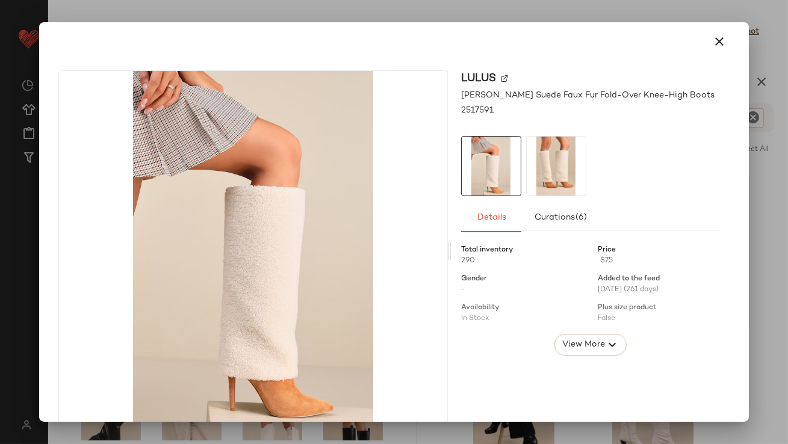
click at [548, 165] on img at bounding box center [556, 166] width 59 height 59
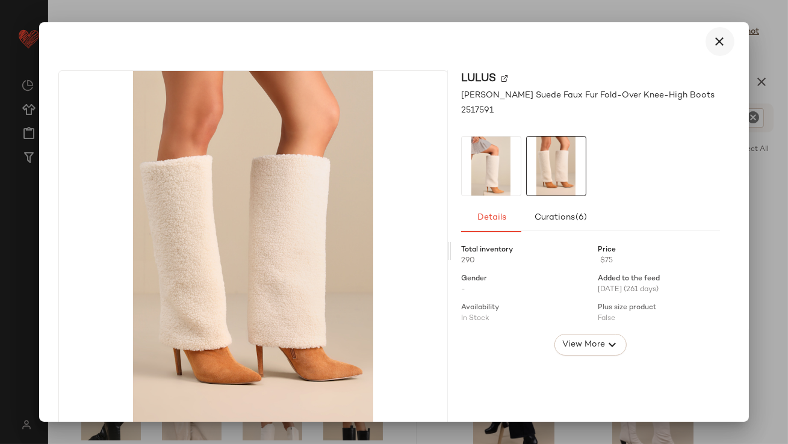
click at [717, 35] on icon "button" at bounding box center [720, 41] width 14 height 14
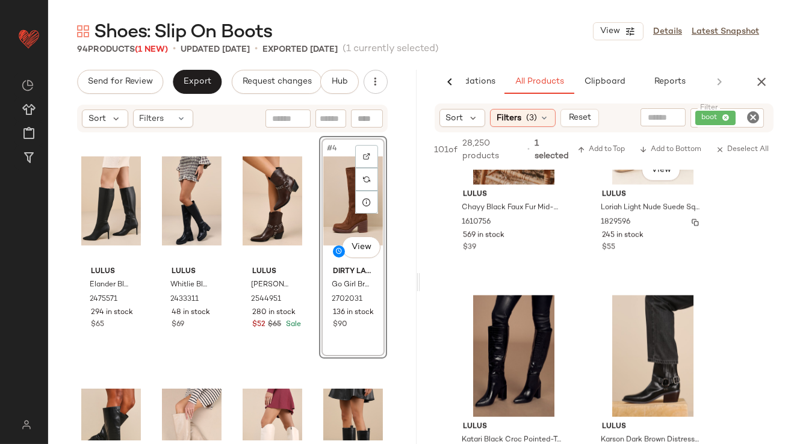
scroll to position [2957, 0]
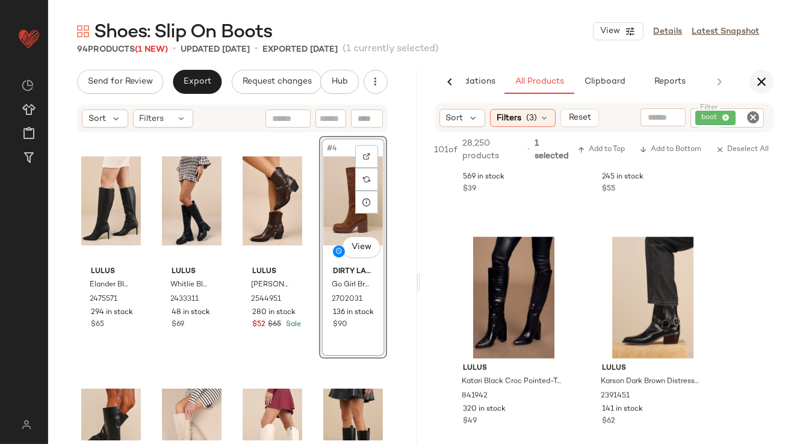
click at [761, 78] on icon "button" at bounding box center [761, 82] width 14 height 14
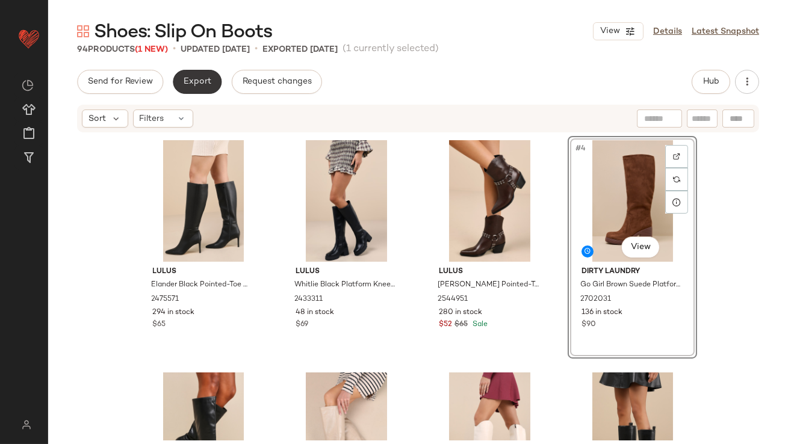
click at [202, 85] on span "Export" at bounding box center [197, 82] width 28 height 10
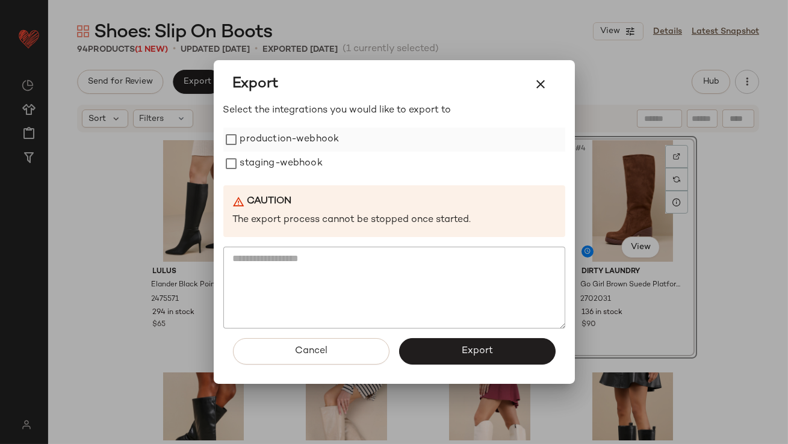
click at [270, 141] on label "production-webhook" at bounding box center [289, 140] width 99 height 24
click at [270, 158] on label "staging-webhook" at bounding box center [281, 164] width 82 height 24
click at [456, 346] on button "Export" at bounding box center [477, 351] width 156 height 26
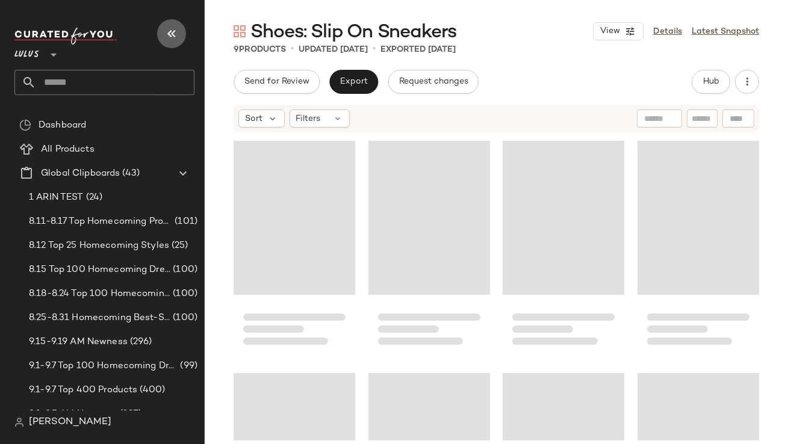
click at [175, 34] on icon "button" at bounding box center [171, 33] width 14 height 14
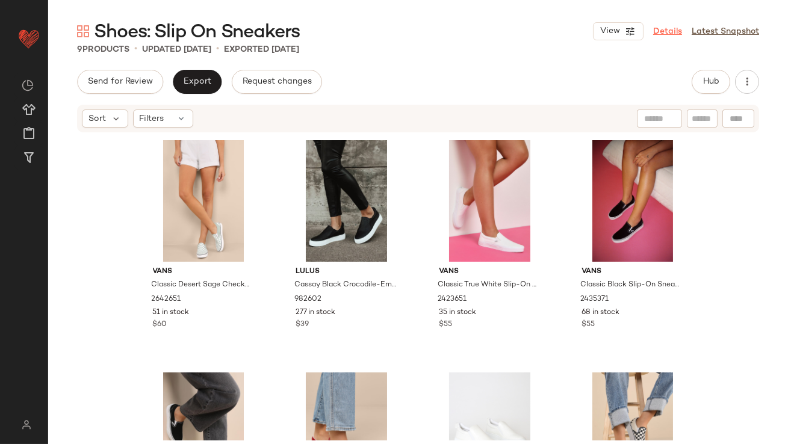
click at [672, 36] on link "Details" at bounding box center [667, 31] width 29 height 13
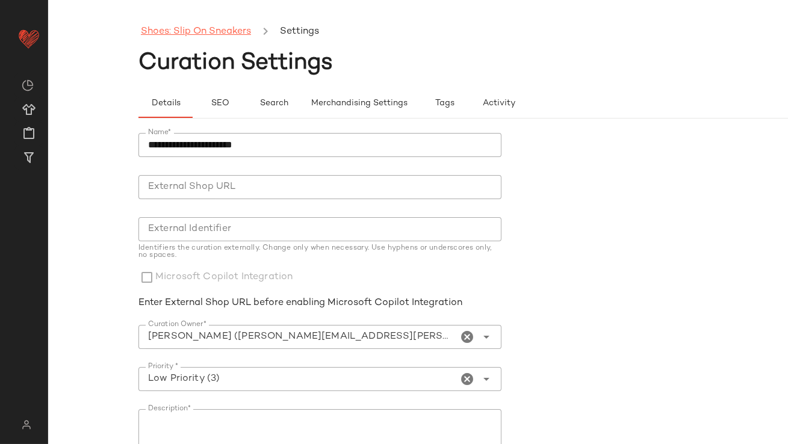
click at [202, 36] on link "Shoes: Slip On Sneakers" at bounding box center [196, 32] width 110 height 16
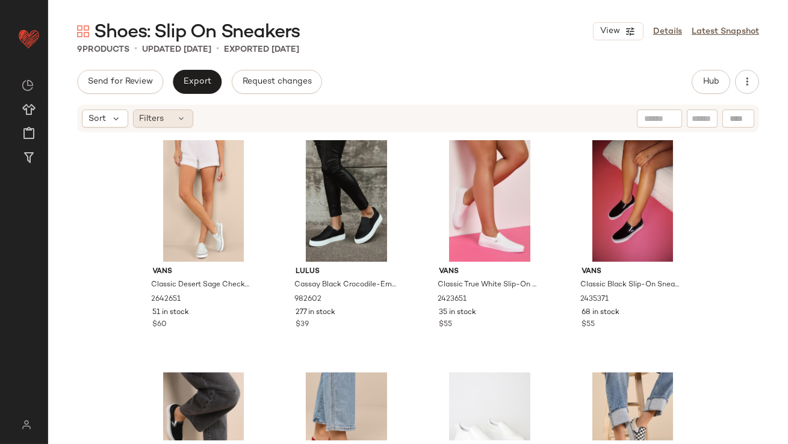
click at [172, 123] on div "Filters" at bounding box center [163, 119] width 60 height 18
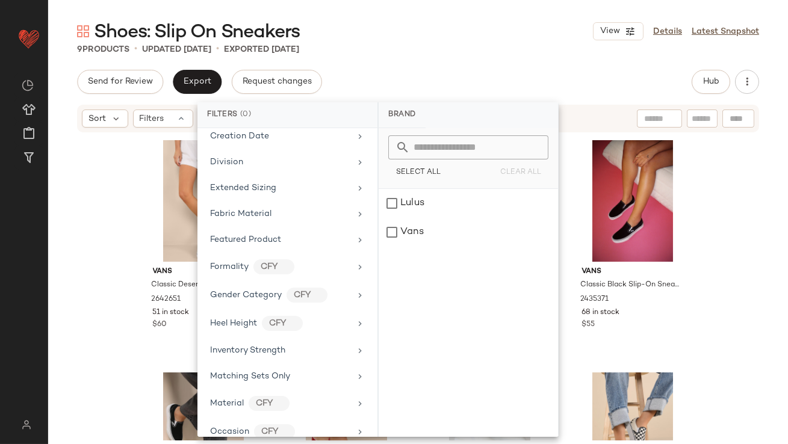
scroll to position [581, 0]
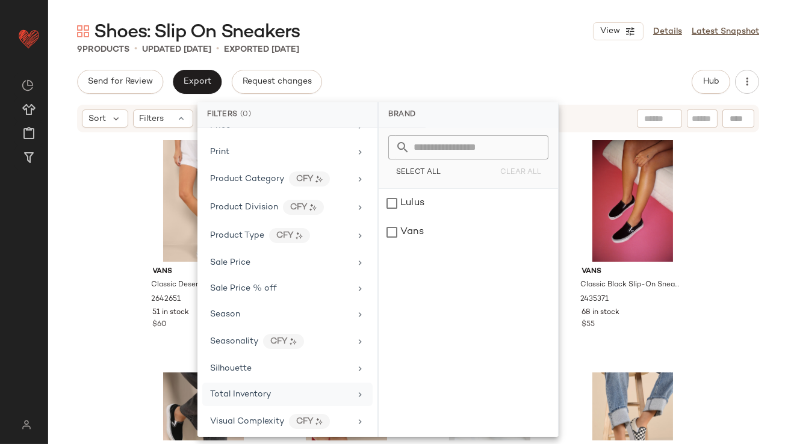
click at [270, 389] on div "Total Inventory" at bounding box center [280, 394] width 140 height 13
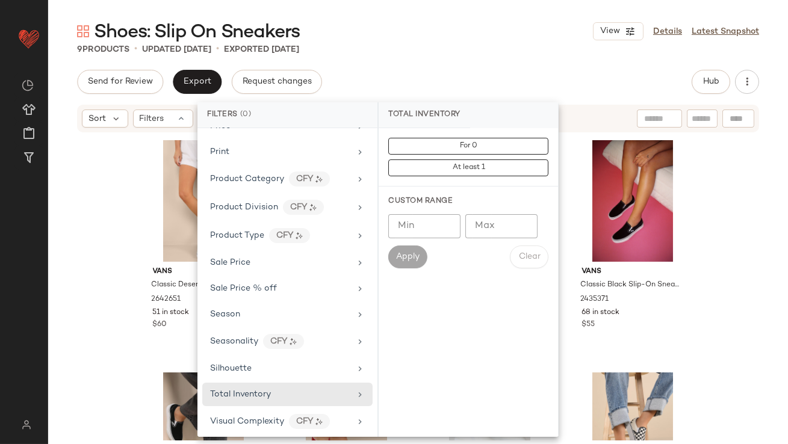
click at [504, 227] on input "Max" at bounding box center [501, 226] width 72 height 24
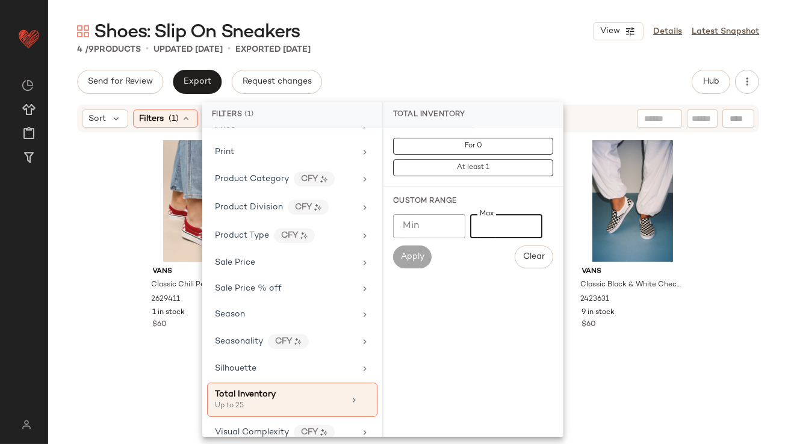
type input "**"
click at [489, 57] on div "Shoes: Slip On Sneakers View Details Latest Snapshot 4 / 9 Products • updated […" at bounding box center [418, 231] width 740 height 425
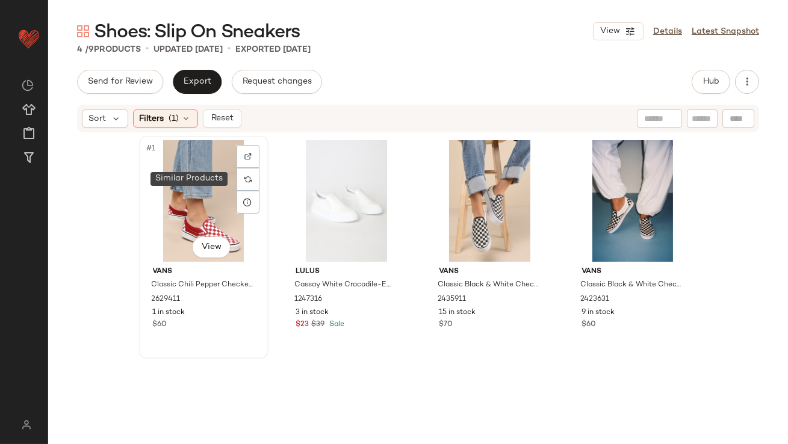
click at [217, 190] on div "#1 View" at bounding box center [203, 201] width 121 height 122
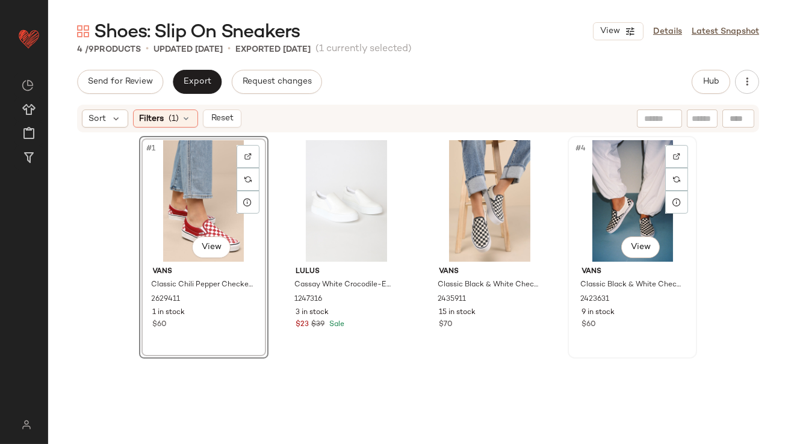
click at [652, 209] on div "#4 View" at bounding box center [632, 201] width 121 height 122
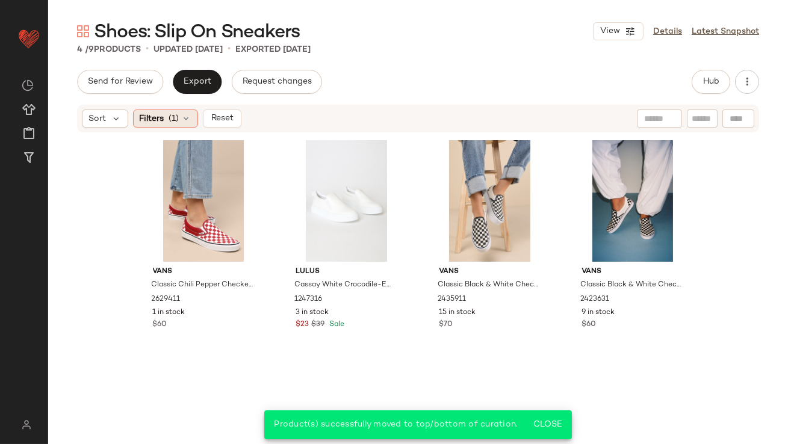
click at [182, 119] on icon at bounding box center [187, 119] width 10 height 10
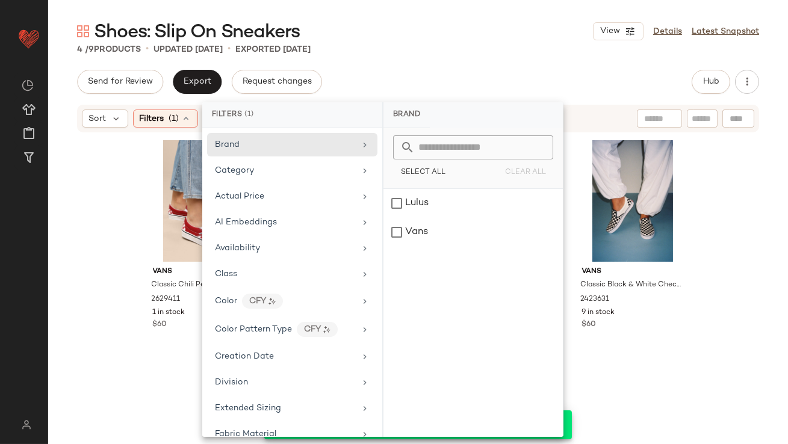
scroll to position [593, 0]
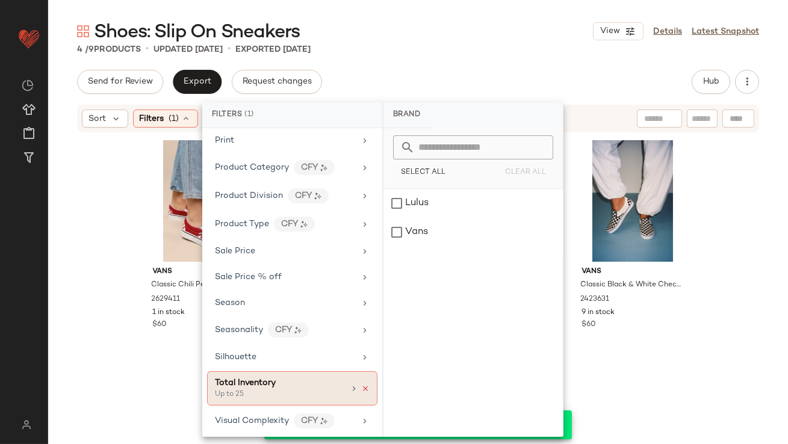
click at [361, 385] on icon at bounding box center [365, 389] width 8 height 8
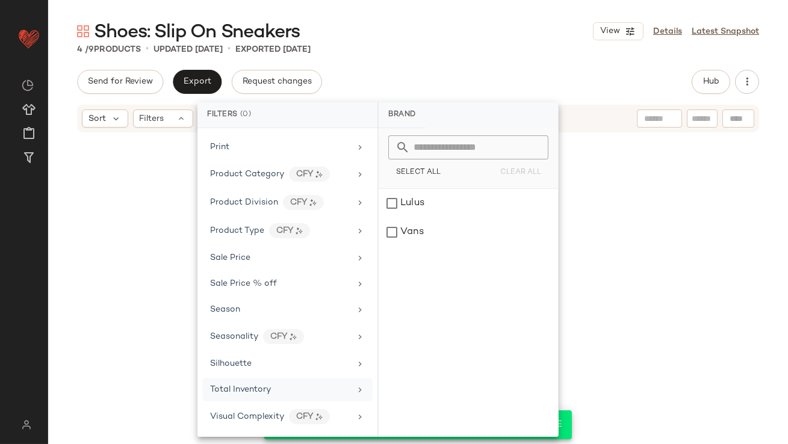
scroll to position [582, 0]
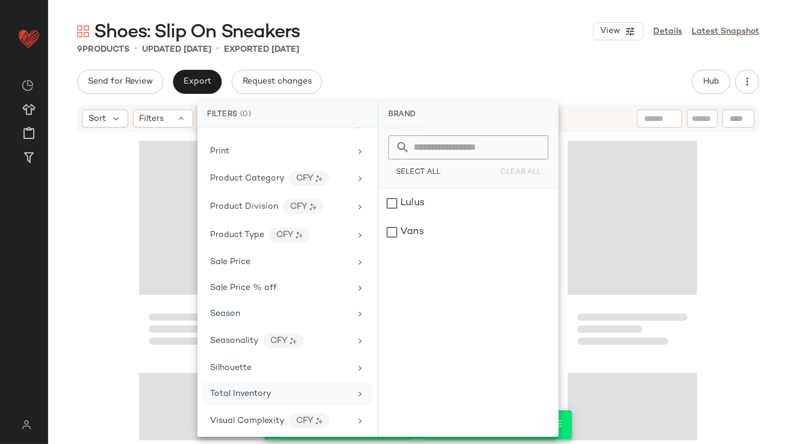
click at [528, 54] on div "9 Products • updated [DATE] • Exported [DATE]" at bounding box center [418, 49] width 740 height 12
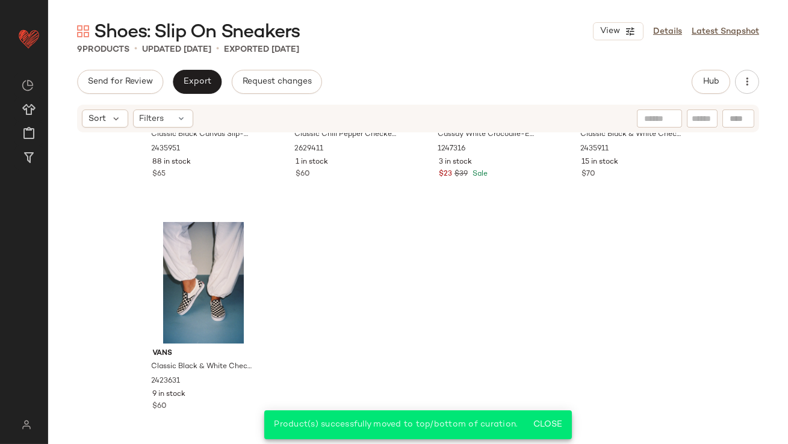
scroll to position [0, 0]
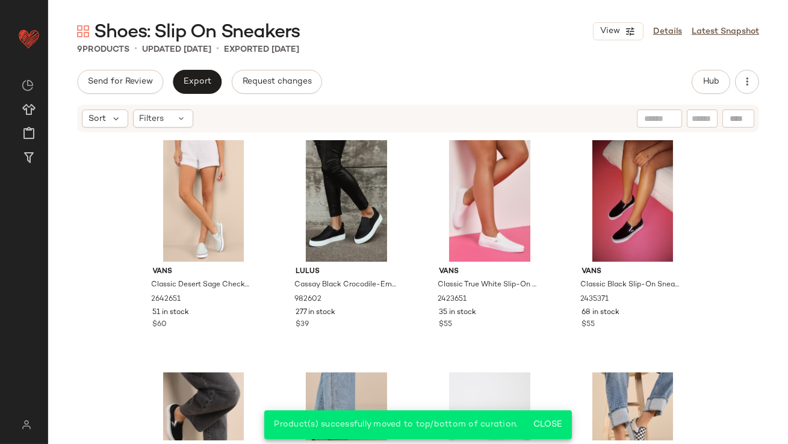
click at [708, 94] on div "Send for Review Export Request changes Hub Sort Filters Vans Classic Desert Sag…" at bounding box center [418, 282] width 740 height 425
click at [708, 82] on span "Hub" at bounding box center [710, 82] width 17 height 10
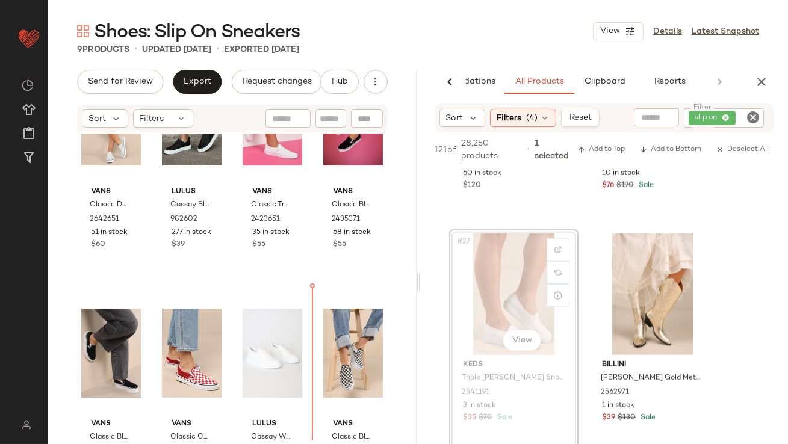
scroll to position [80, 0]
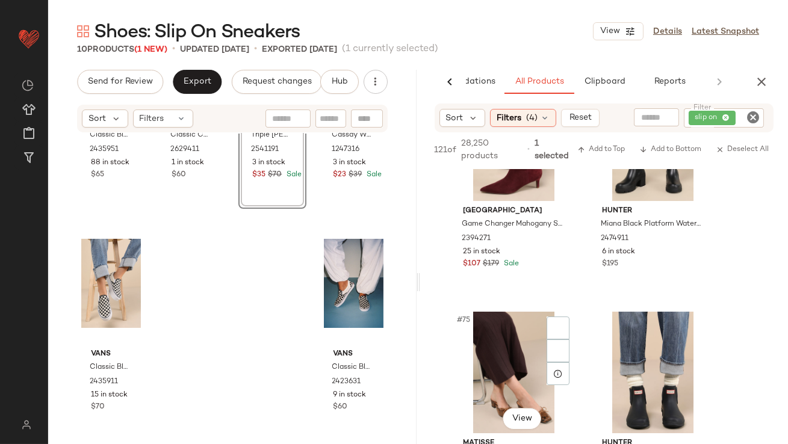
scroll to position [8492, 0]
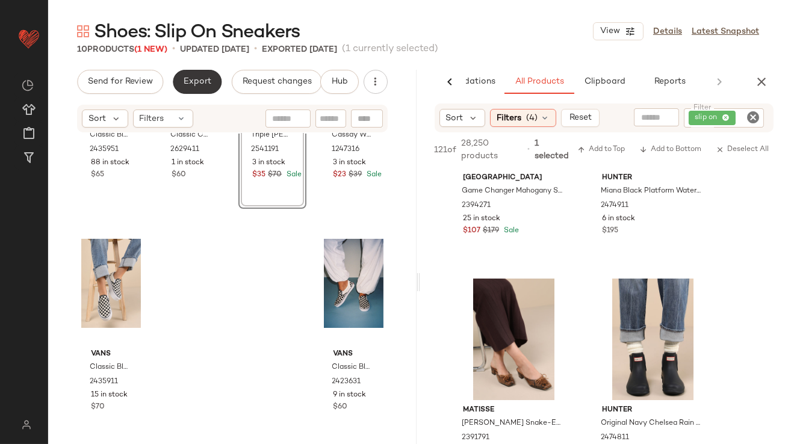
click at [181, 78] on button "Export" at bounding box center [197, 82] width 49 height 24
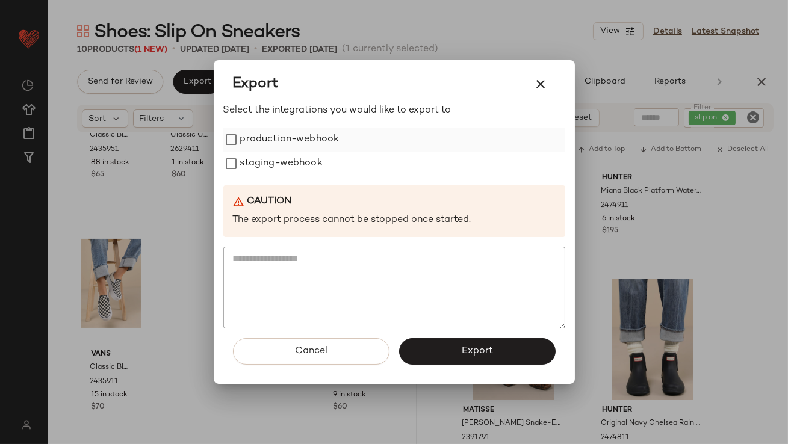
click at [314, 147] on label "production-webhook" at bounding box center [289, 140] width 99 height 24
click at [312, 167] on label "staging-webhook" at bounding box center [281, 164] width 82 height 24
click at [421, 348] on button "Export" at bounding box center [477, 351] width 156 height 26
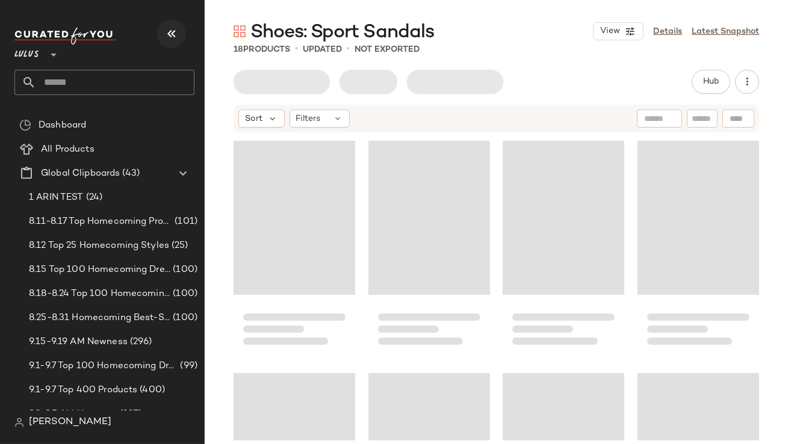
click at [169, 37] on icon "button" at bounding box center [171, 33] width 14 height 14
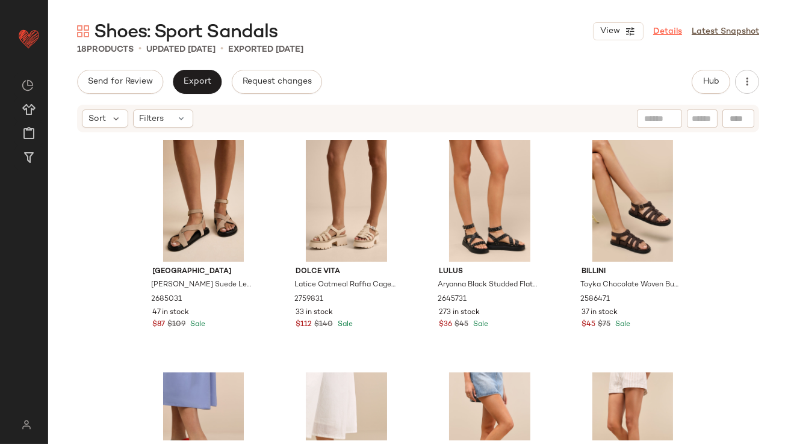
click at [669, 31] on link "Details" at bounding box center [667, 31] width 29 height 13
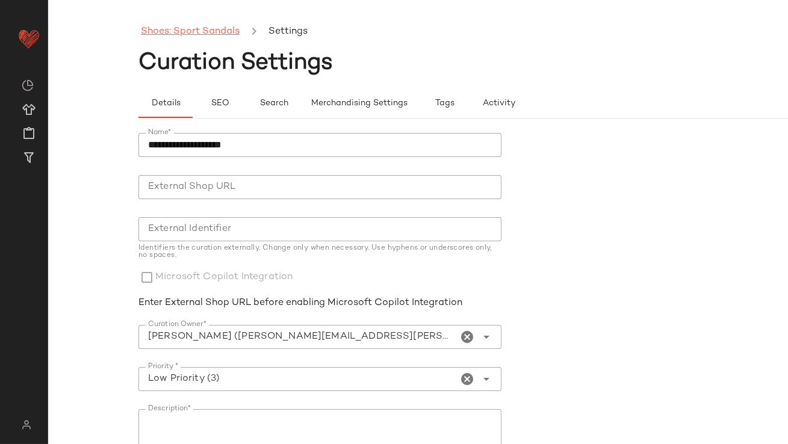
click at [220, 34] on link "Shoes: Sport Sandals" at bounding box center [190, 32] width 99 height 16
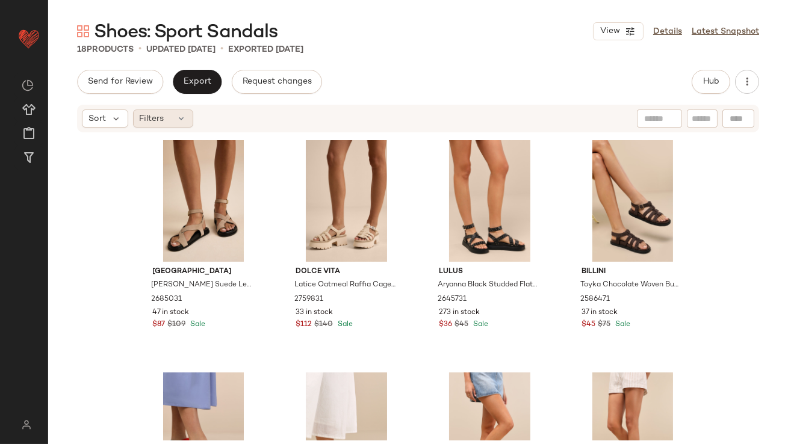
click at [182, 113] on div "Filters" at bounding box center [163, 119] width 60 height 18
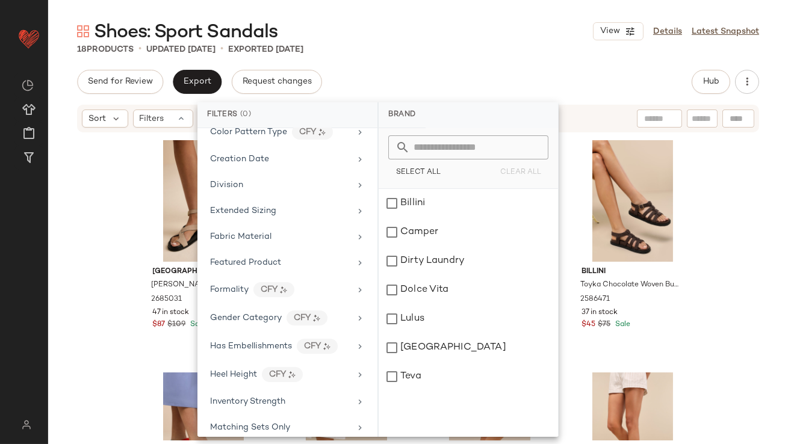
scroll to position [610, 0]
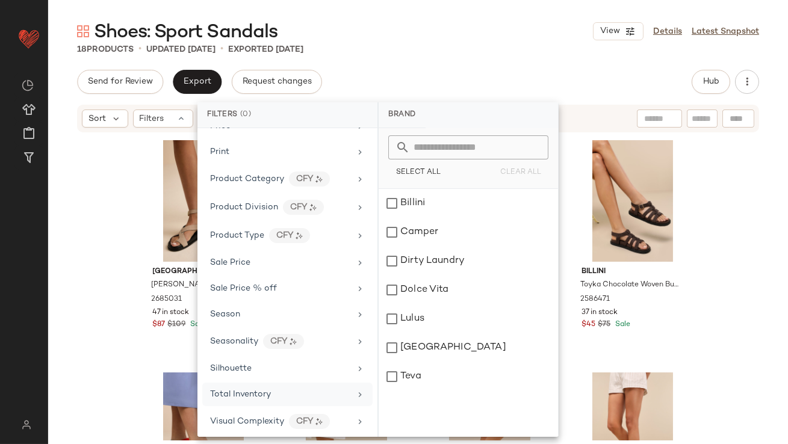
click at [256, 395] on div "Total Inventory" at bounding box center [240, 394] width 61 height 13
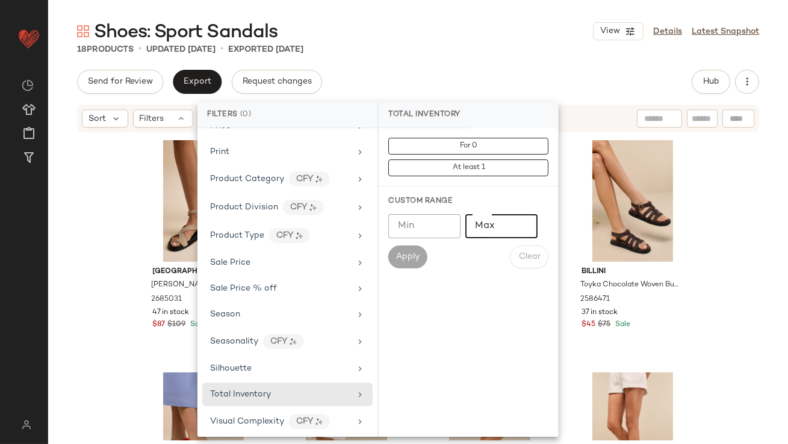
click at [504, 228] on input "Max" at bounding box center [501, 226] width 72 height 24
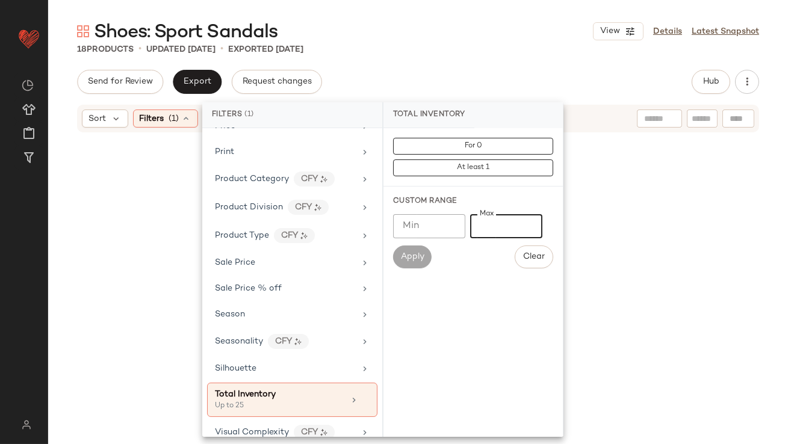
type input "**"
click at [420, 46] on div "18 Products • updated Sep 11th • Exported Sep 11th" at bounding box center [418, 49] width 740 height 12
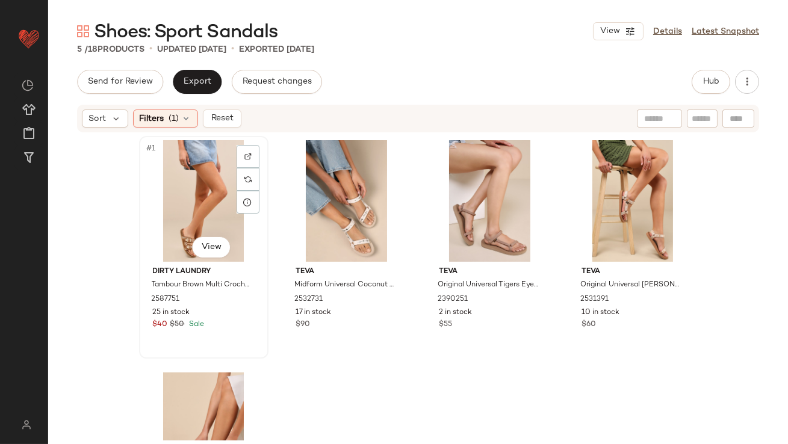
click at [190, 191] on div "#1 View" at bounding box center [203, 201] width 121 height 122
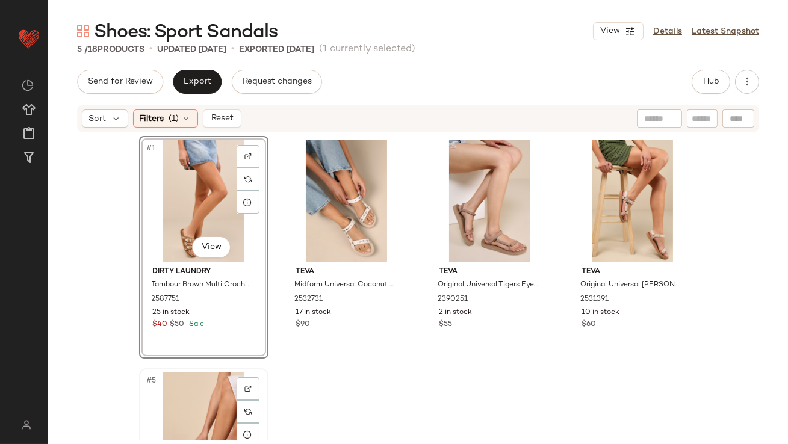
click at [190, 373] on div "#5 View" at bounding box center [203, 434] width 121 height 122
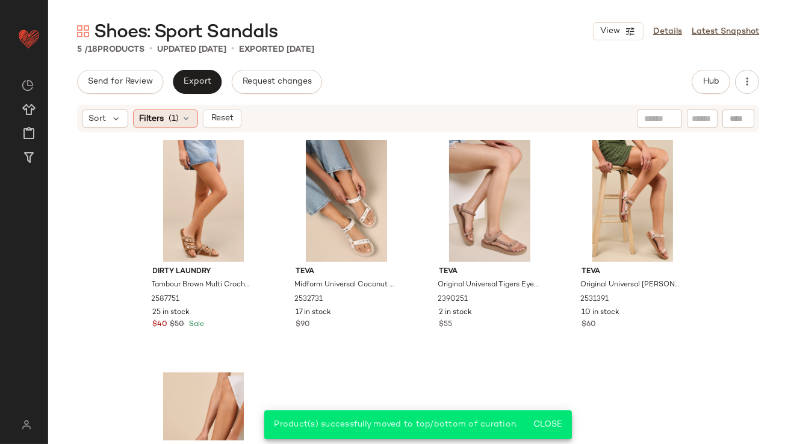
click at [175, 121] on span "(1)" at bounding box center [174, 119] width 10 height 13
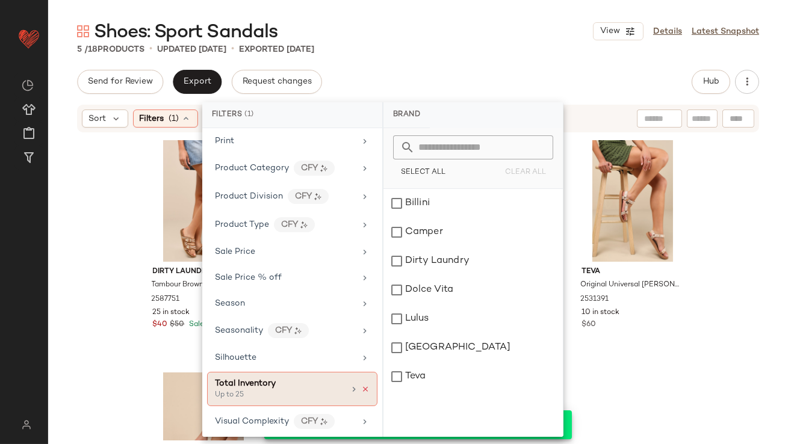
click at [361, 385] on icon at bounding box center [365, 389] width 8 height 8
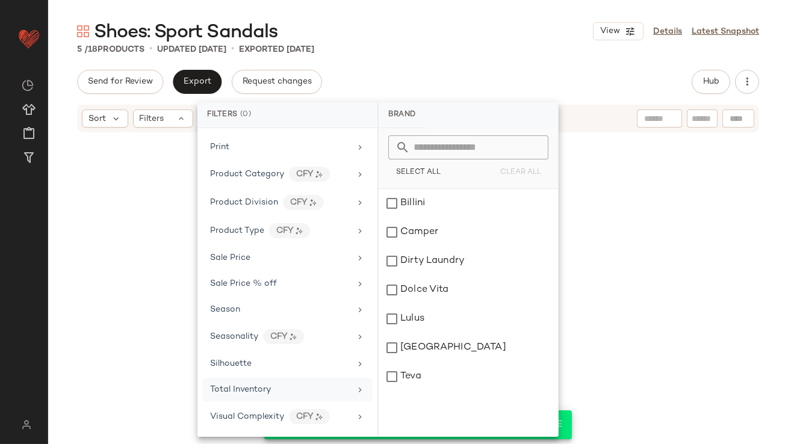
scroll to position [610, 0]
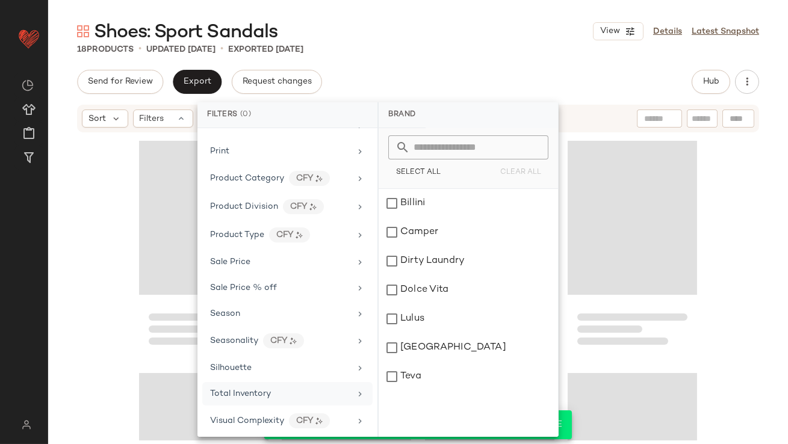
click at [515, 55] on div "Shoes: Sport Sandals View Details Latest Snapshot 18 Products • updated Sep 18t…" at bounding box center [418, 231] width 740 height 425
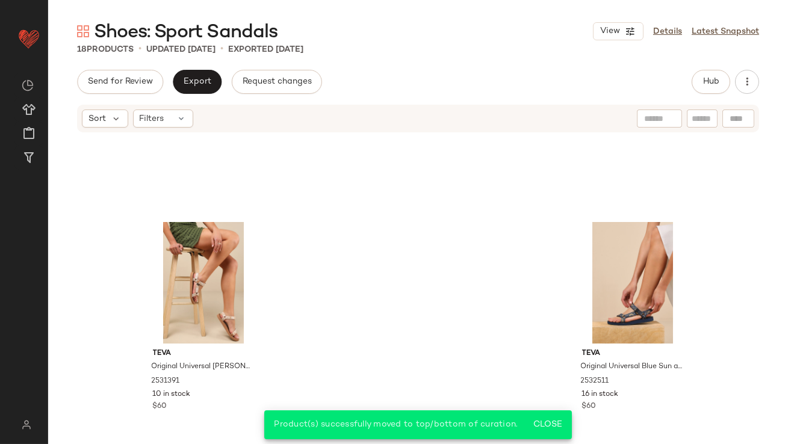
scroll to position [0, 0]
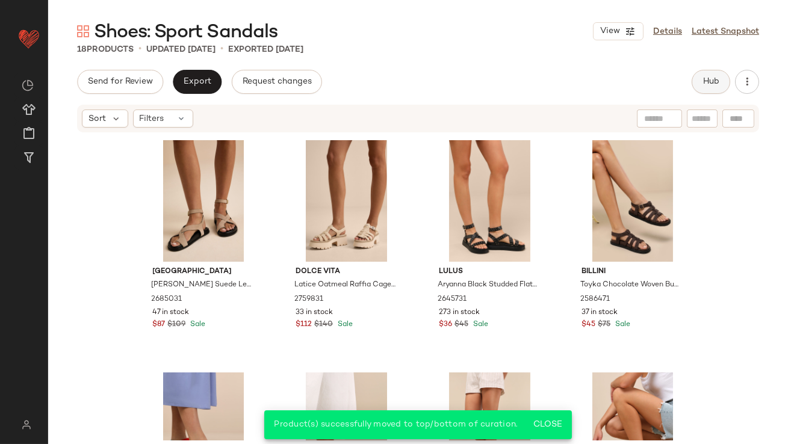
click at [723, 87] on button "Hub" at bounding box center [711, 82] width 39 height 24
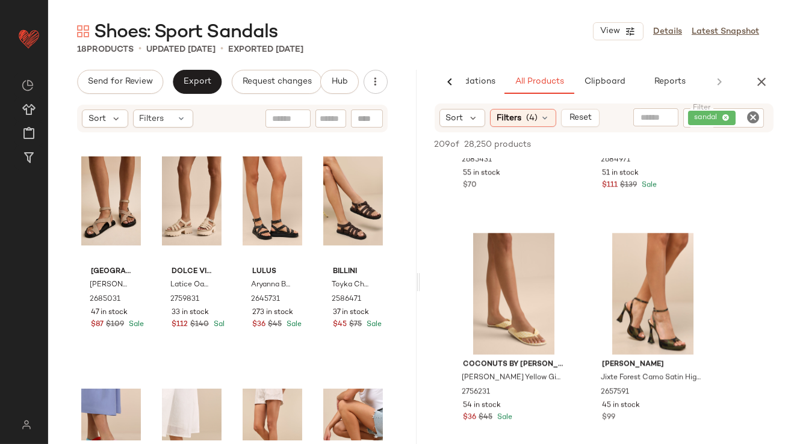
scroll to position [5276, 0]
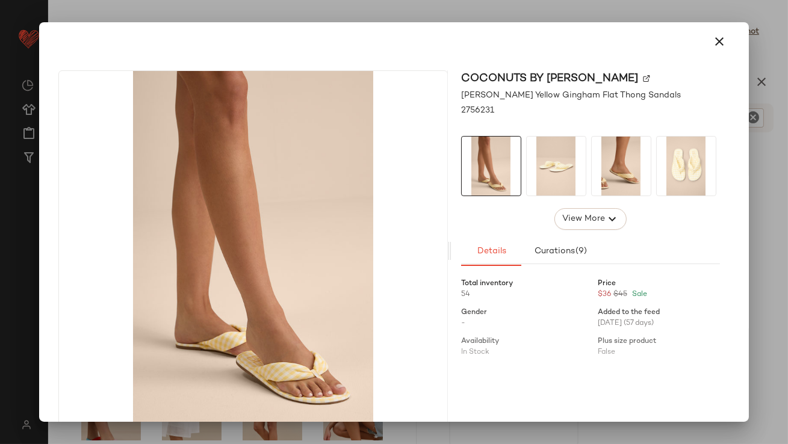
click at [557, 170] on img at bounding box center [556, 166] width 59 height 59
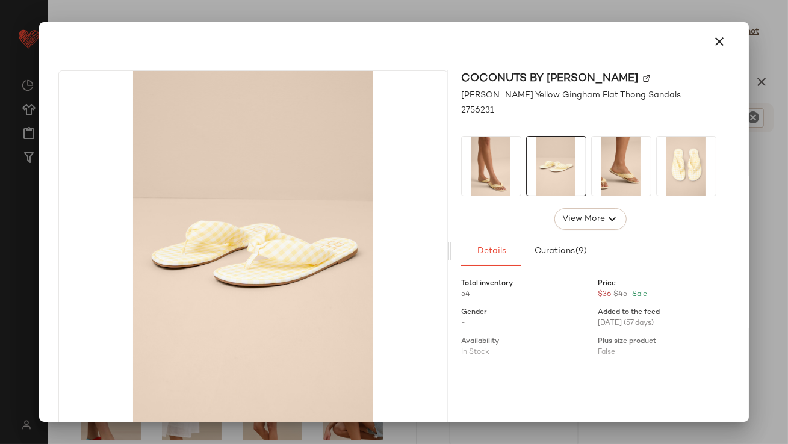
click at [706, 22] on div at bounding box center [393, 41] width 699 height 39
click at [715, 33] on button "button" at bounding box center [719, 41] width 29 height 29
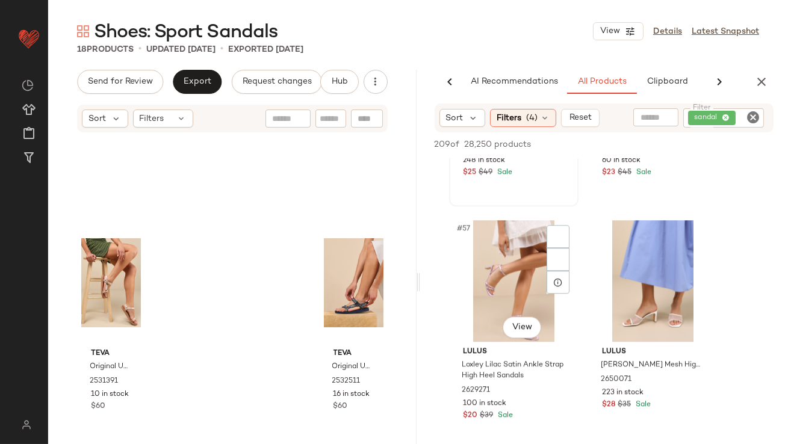
scroll to position [6580, 0]
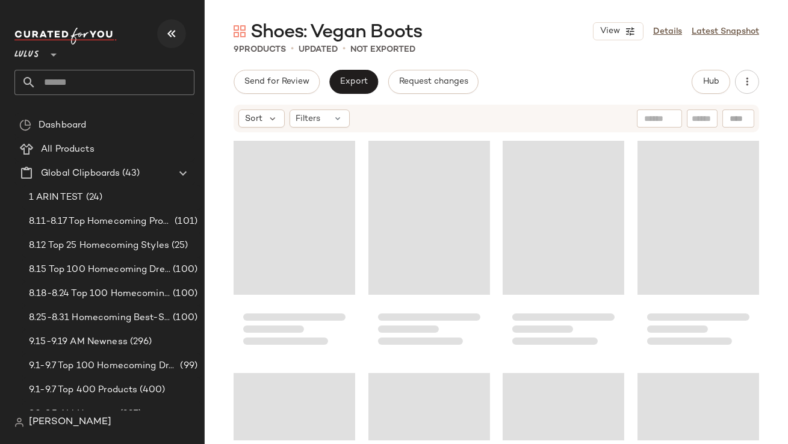
click at [176, 29] on icon "button" at bounding box center [171, 33] width 14 height 14
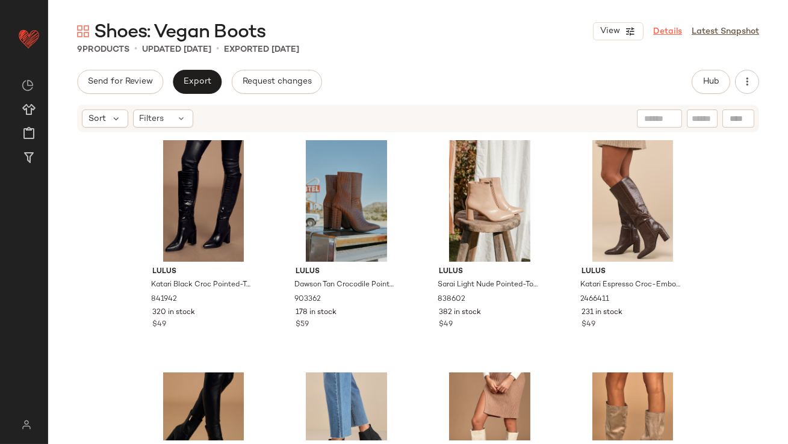
click at [674, 26] on link "Details" at bounding box center [667, 31] width 29 height 13
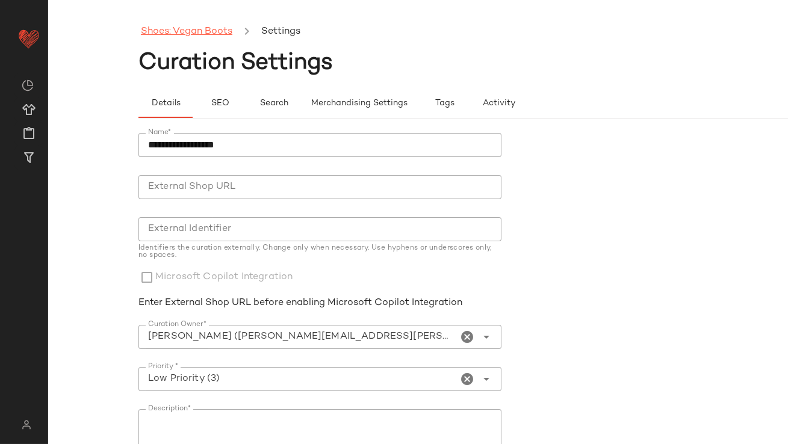
click at [208, 36] on link "Shoes: Vegan Boots" at bounding box center [186, 32] width 91 height 16
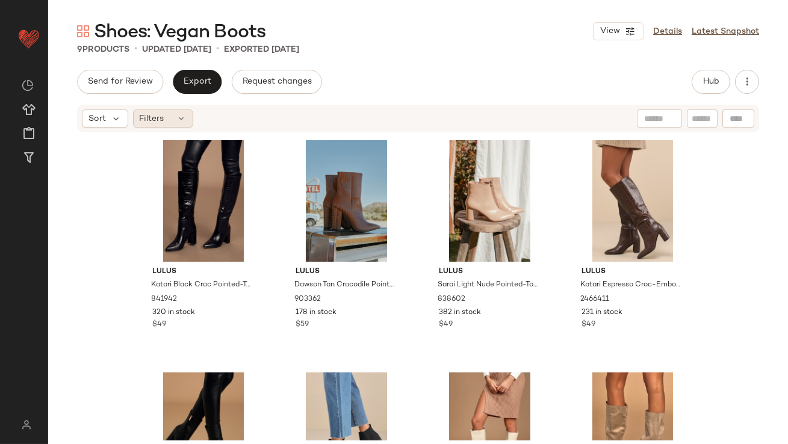
click at [164, 113] on div "Filters" at bounding box center [163, 119] width 60 height 18
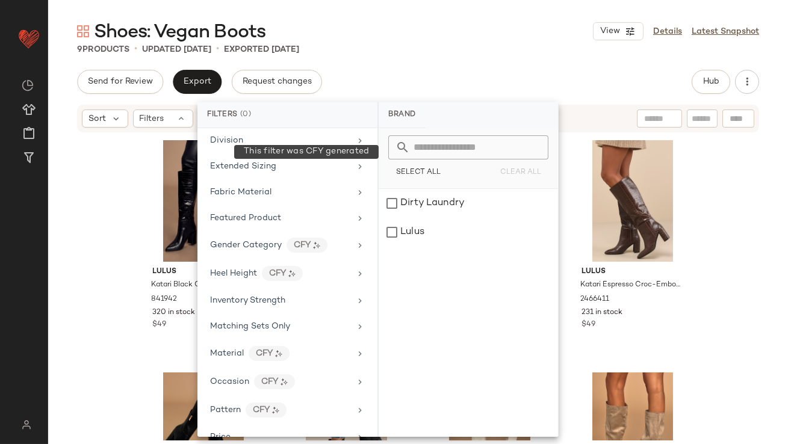
scroll to position [554, 0]
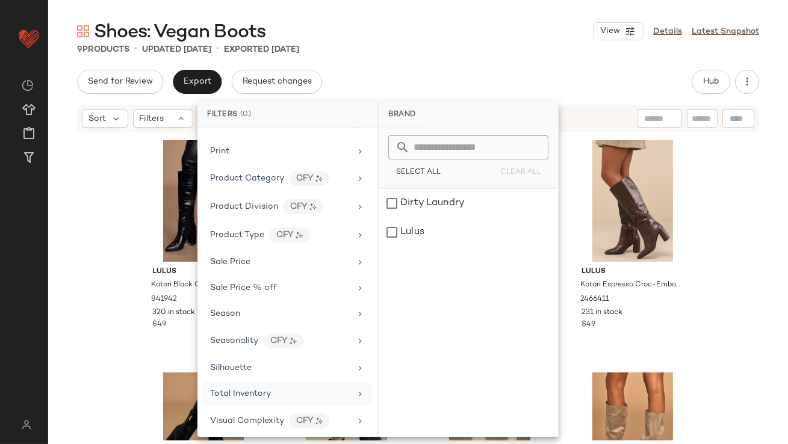
click at [298, 391] on div "Total Inventory" at bounding box center [280, 394] width 140 height 13
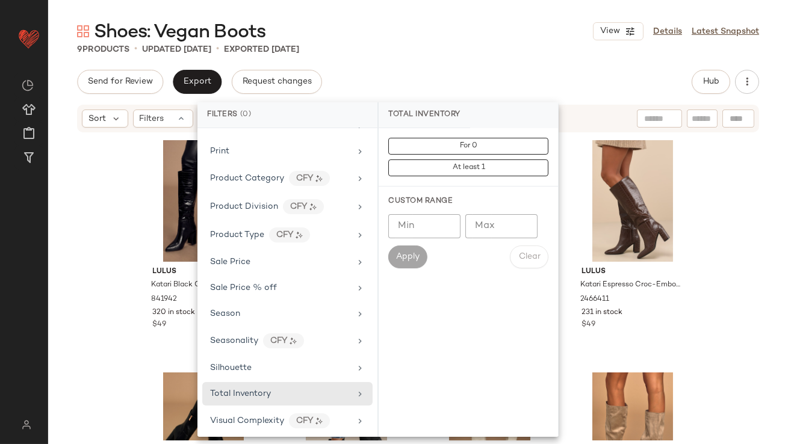
click at [515, 220] on input "Max" at bounding box center [501, 226] width 72 height 24
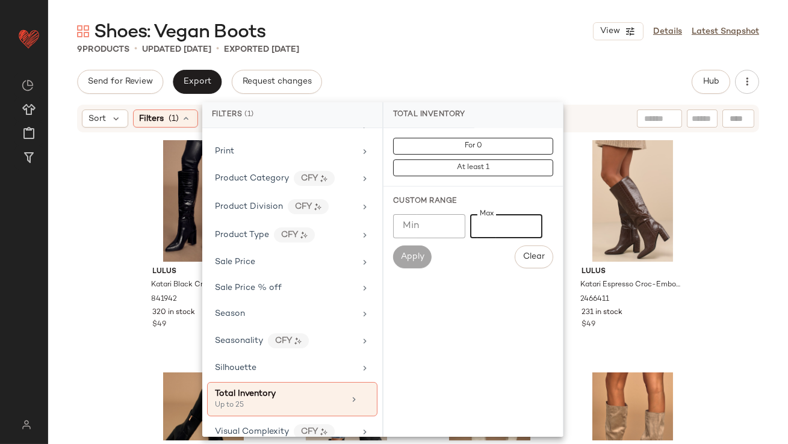
type input "**"
click at [474, 42] on div "Shoes: Vegan Boots View Details Latest Snapshot" at bounding box center [418, 31] width 740 height 24
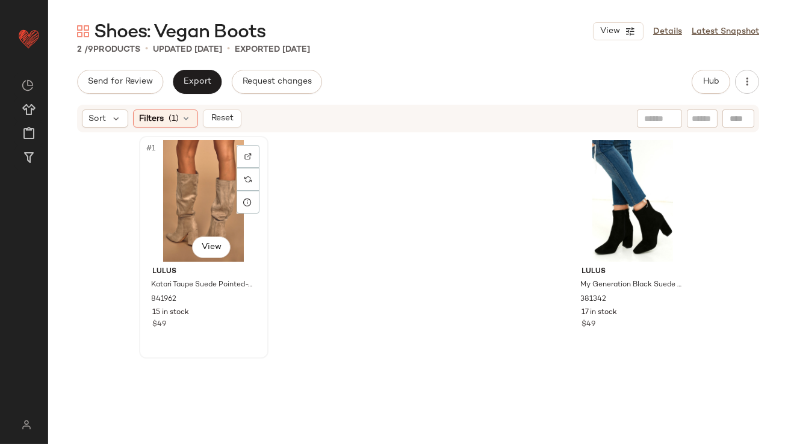
click at [178, 188] on div "#1 View" at bounding box center [203, 201] width 121 height 122
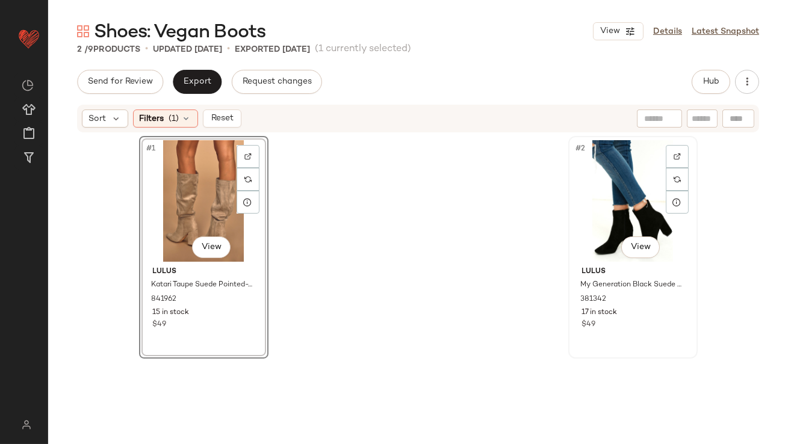
click at [600, 179] on div "#2 View" at bounding box center [632, 201] width 121 height 122
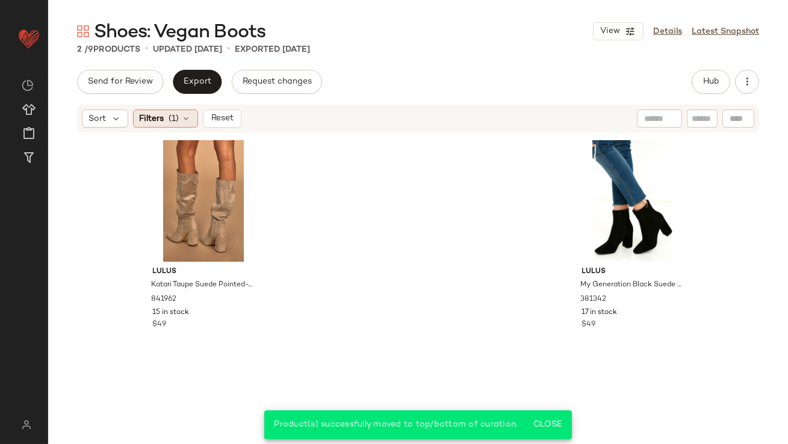
click at [156, 121] on span "Filters" at bounding box center [152, 119] width 25 height 13
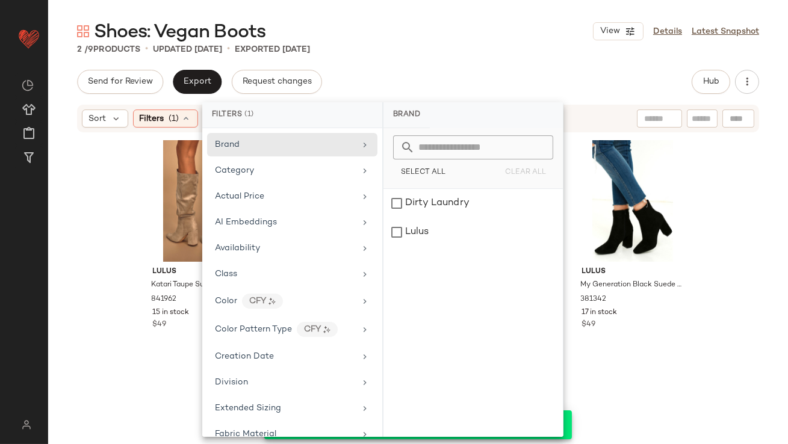
scroll to position [565, 0]
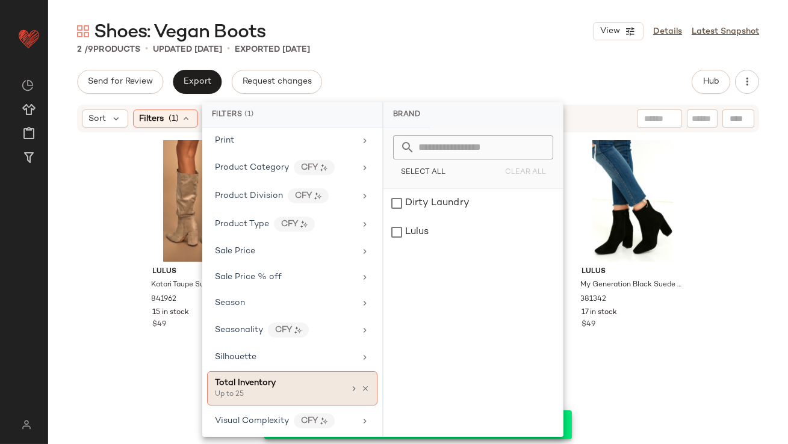
click at [353, 384] on icon at bounding box center [354, 389] width 10 height 10
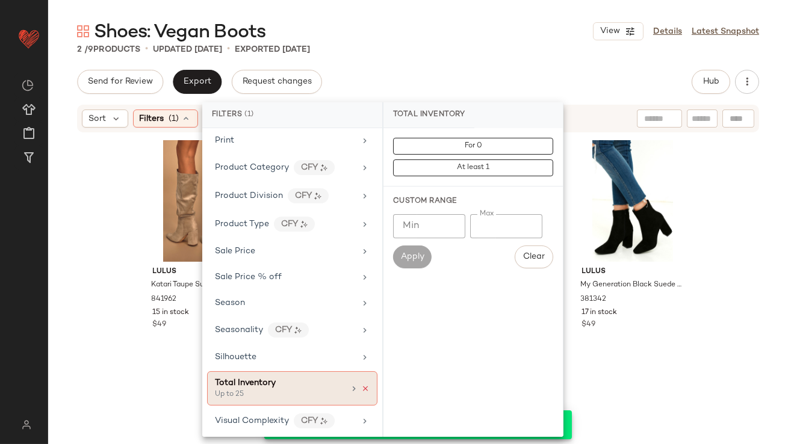
click at [361, 385] on icon at bounding box center [365, 389] width 8 height 8
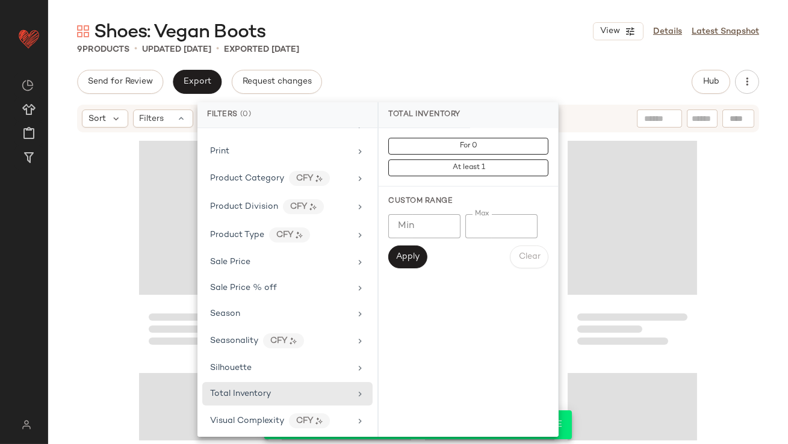
click at [528, 29] on div "Shoes: Vegan Boots View Details Latest Snapshot" at bounding box center [418, 31] width 740 height 24
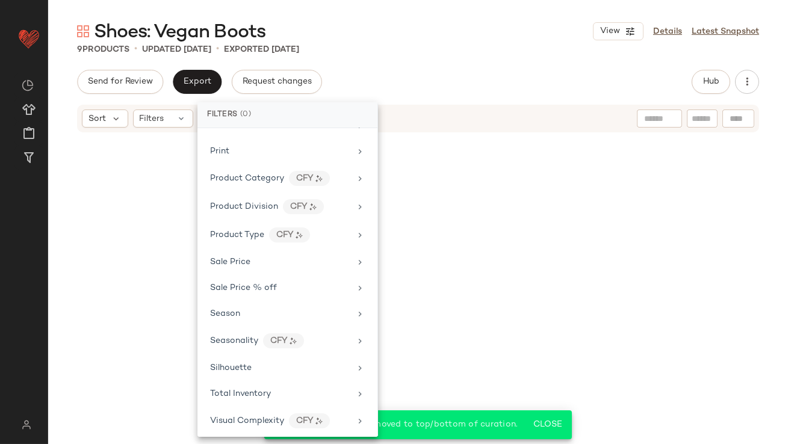
scroll to position [392, 0]
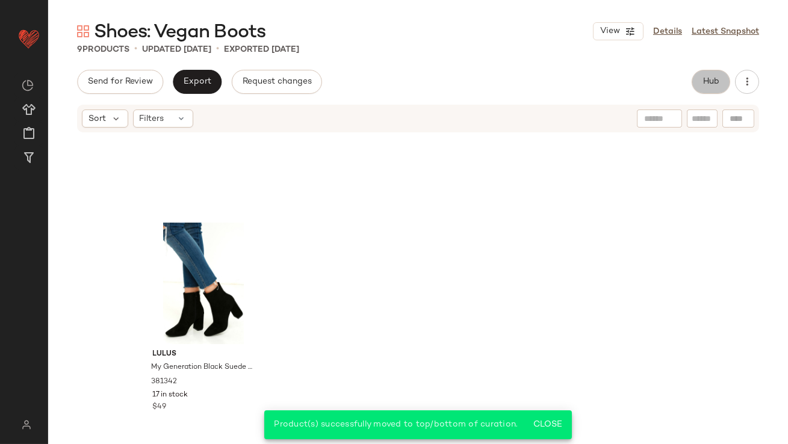
click at [722, 78] on button "Hub" at bounding box center [711, 82] width 39 height 24
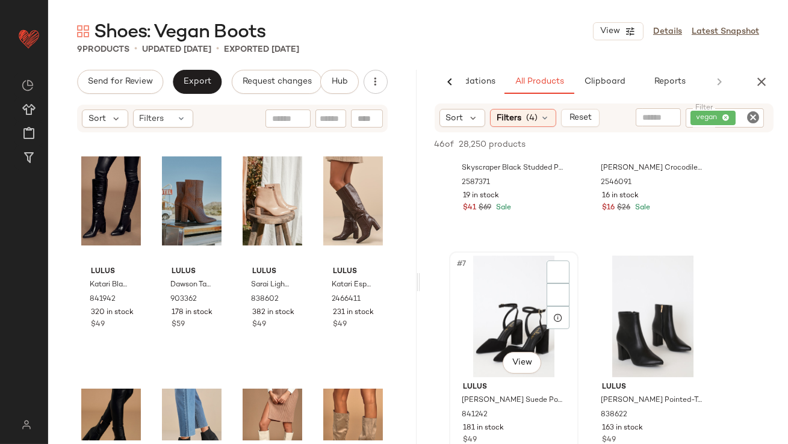
scroll to position [650, 0]
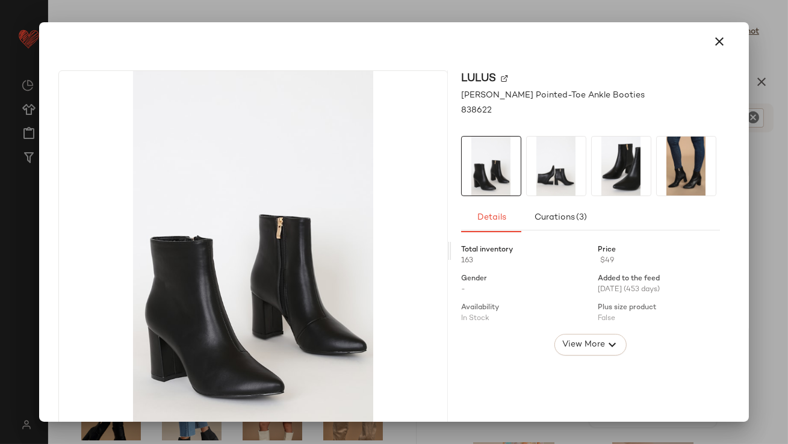
click at [649, 150] on div at bounding box center [590, 166] width 259 height 60
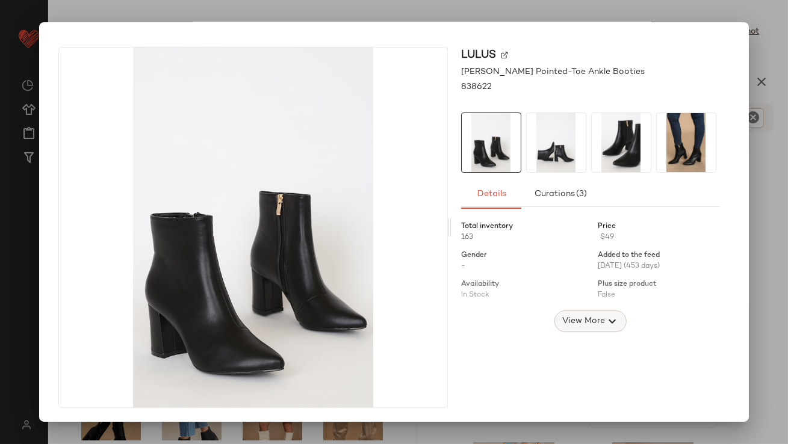
click at [594, 323] on span "View More" at bounding box center [582, 321] width 43 height 14
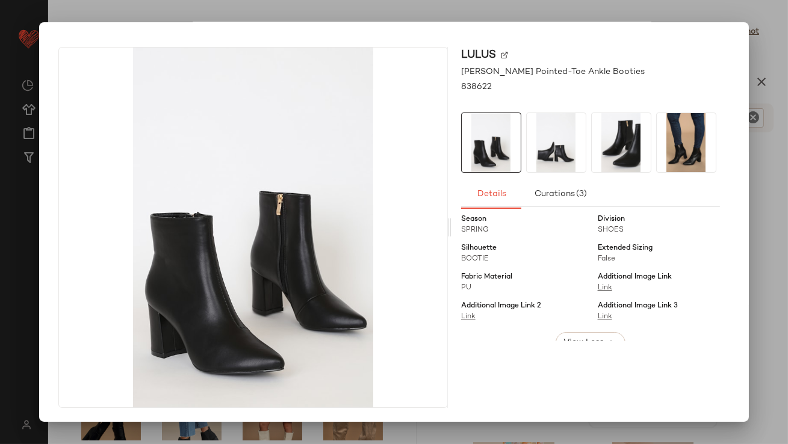
scroll to position [193, 0]
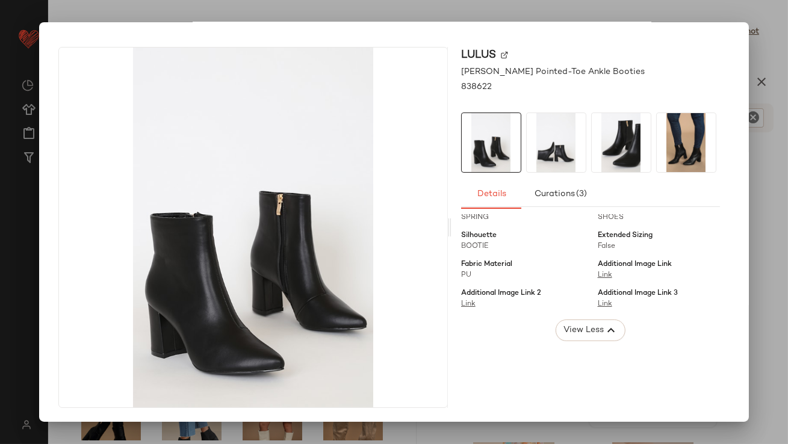
click at [770, 102] on div at bounding box center [394, 222] width 788 height 444
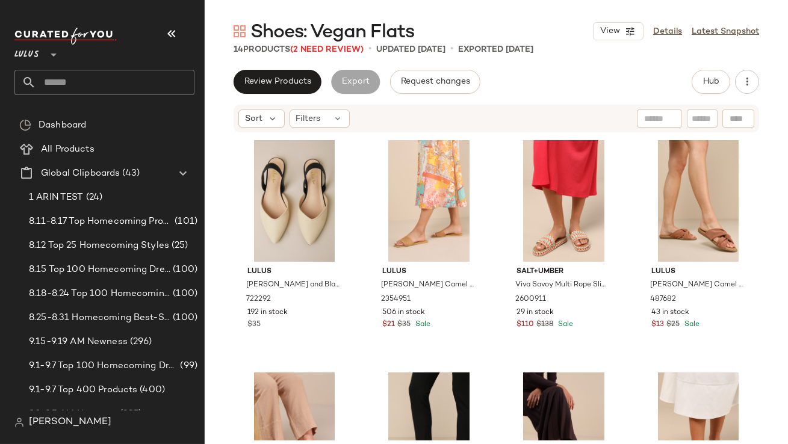
click at [166, 25] on button "button" at bounding box center [171, 33] width 29 height 29
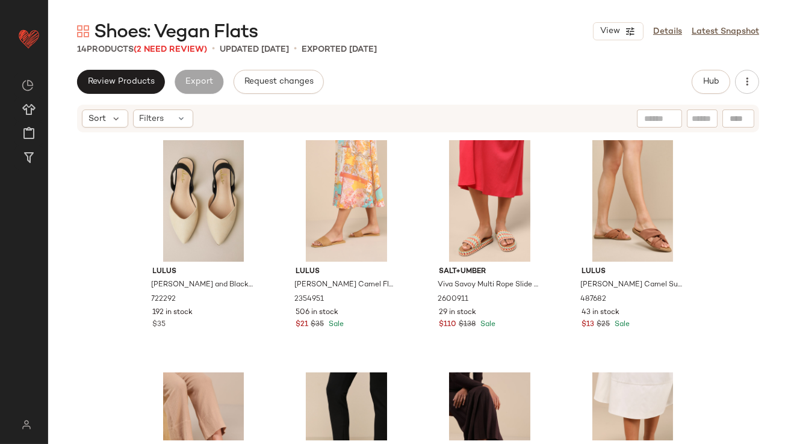
click at [668, 23] on div "View Details Latest Snapshot" at bounding box center [676, 31] width 166 height 18
click at [668, 32] on link "Details" at bounding box center [667, 31] width 29 height 13
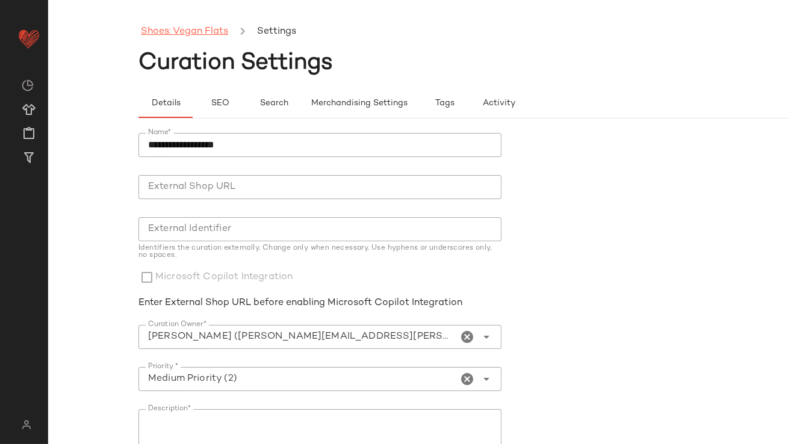
click at [223, 31] on link "Shoes: Vegan Flats" at bounding box center [184, 32] width 87 height 16
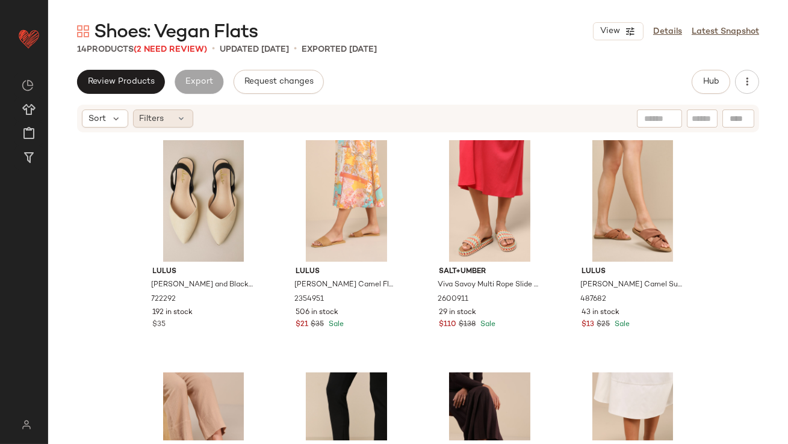
click at [185, 122] on icon at bounding box center [182, 119] width 10 height 10
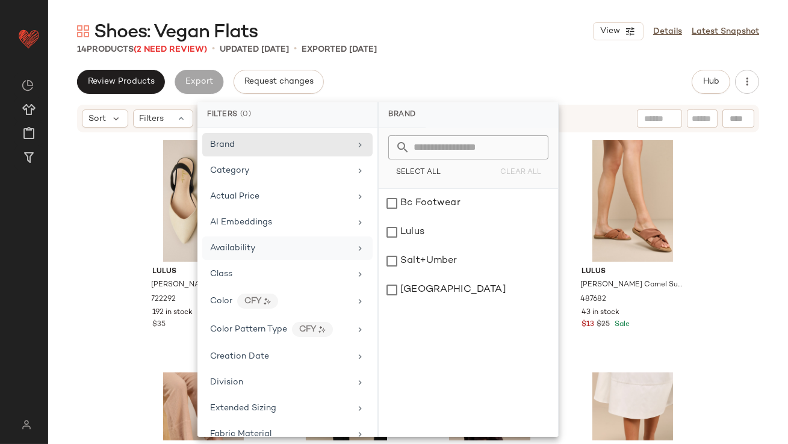
click at [274, 243] on div "Availability" at bounding box center [280, 248] width 140 height 13
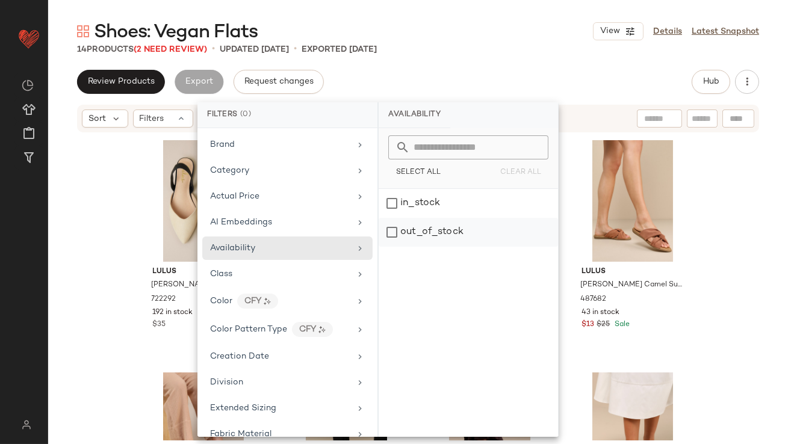
click at [407, 235] on div "out_of_stock" at bounding box center [468, 232] width 179 height 29
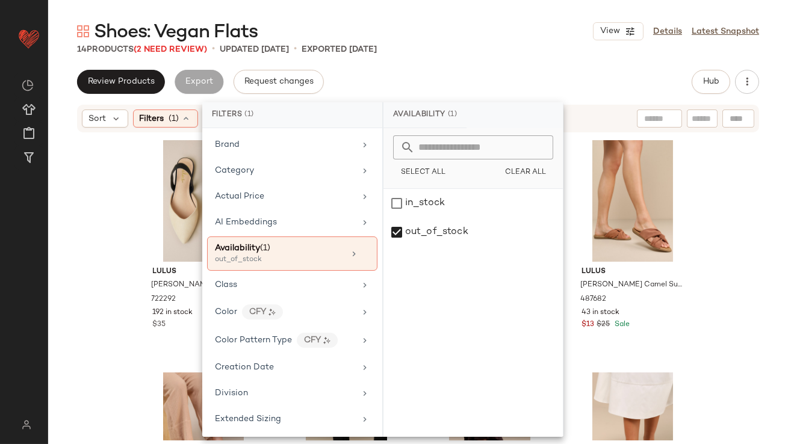
click at [485, 70] on div "Review Products Export Request changes Hub" at bounding box center [418, 82] width 682 height 24
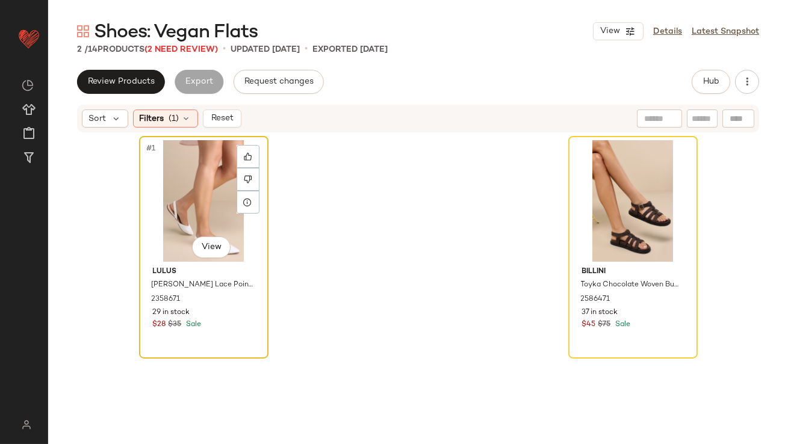
click at [187, 231] on div "#1 View" at bounding box center [203, 201] width 121 height 122
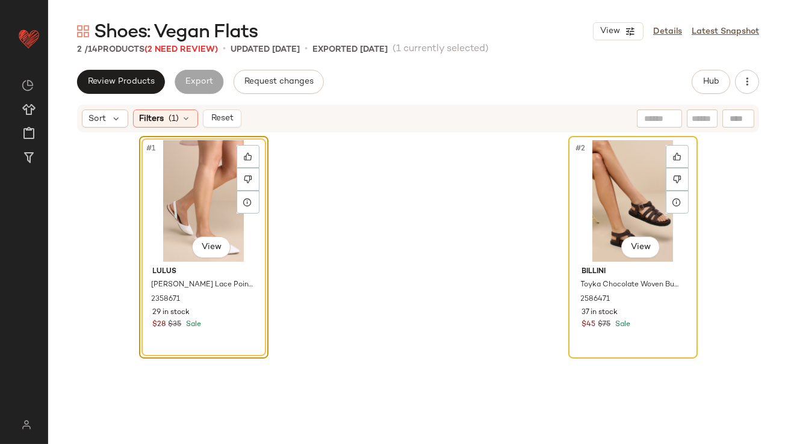
click at [592, 202] on div "#2 View" at bounding box center [632, 201] width 121 height 122
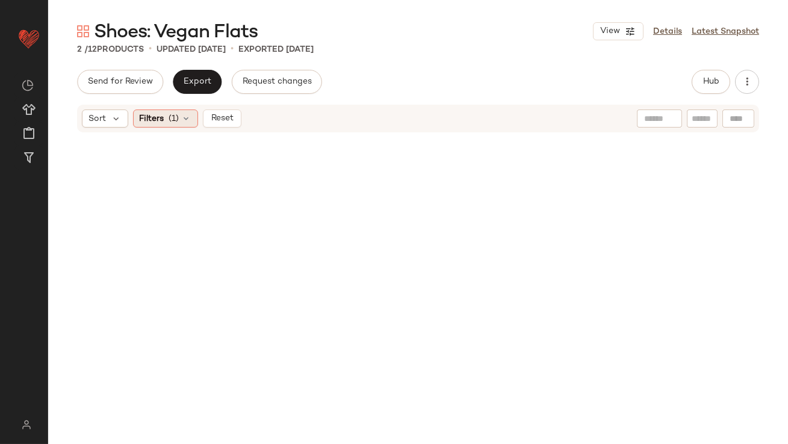
click at [182, 120] on icon at bounding box center [187, 119] width 10 height 10
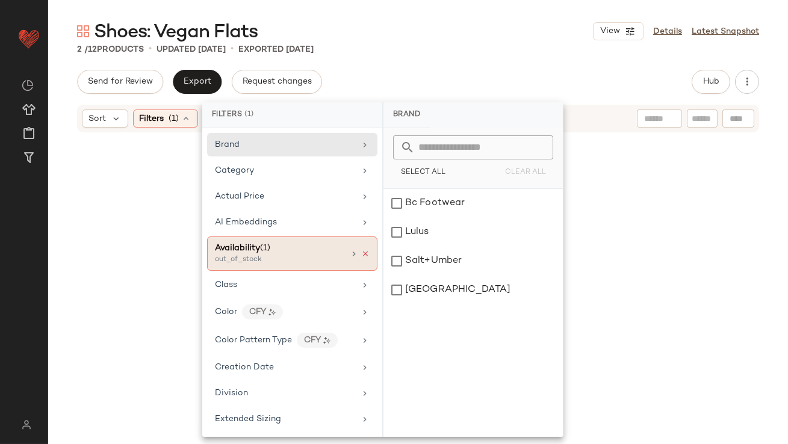
click at [361, 250] on icon at bounding box center [365, 254] width 8 height 8
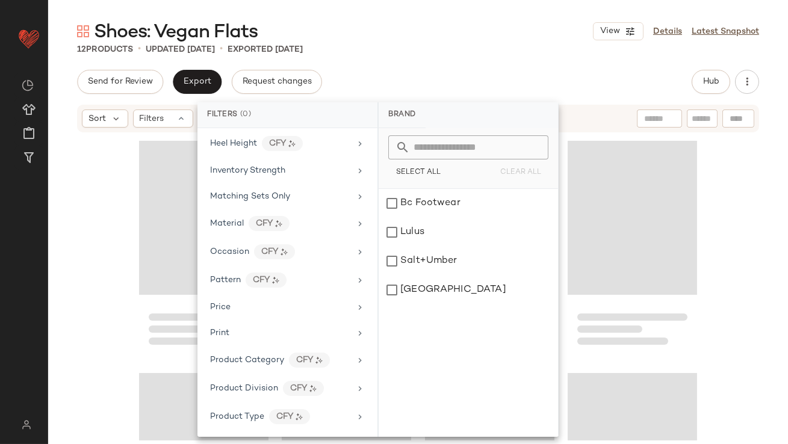
scroll to position [610, 0]
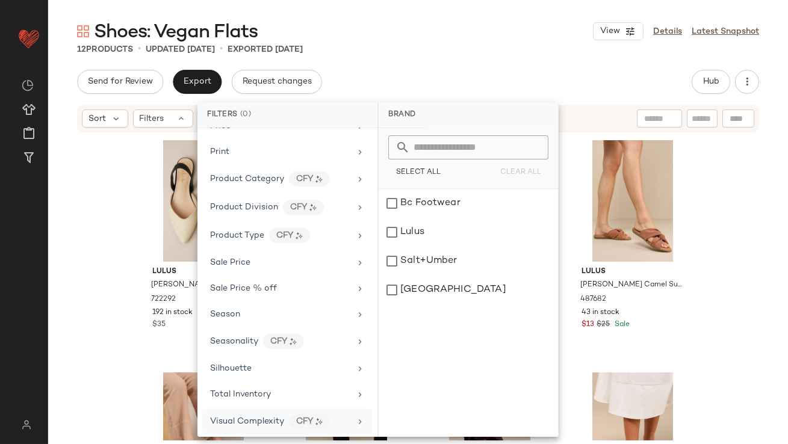
click at [277, 414] on div "Visual Complexity CFY" at bounding box center [280, 421] width 140 height 15
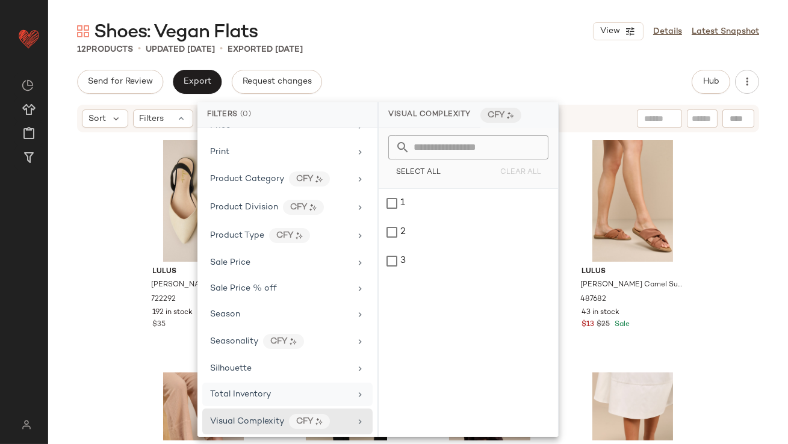
click at [277, 383] on div "Total Inventory" at bounding box center [287, 394] width 170 height 23
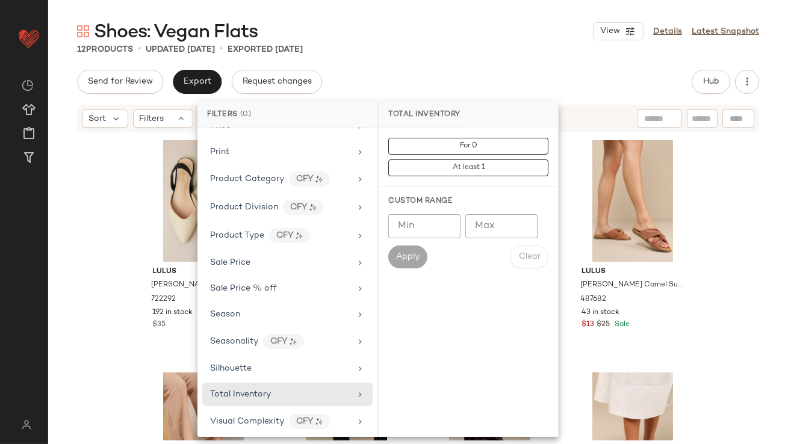
click at [509, 227] on input "Max" at bounding box center [501, 226] width 72 height 24
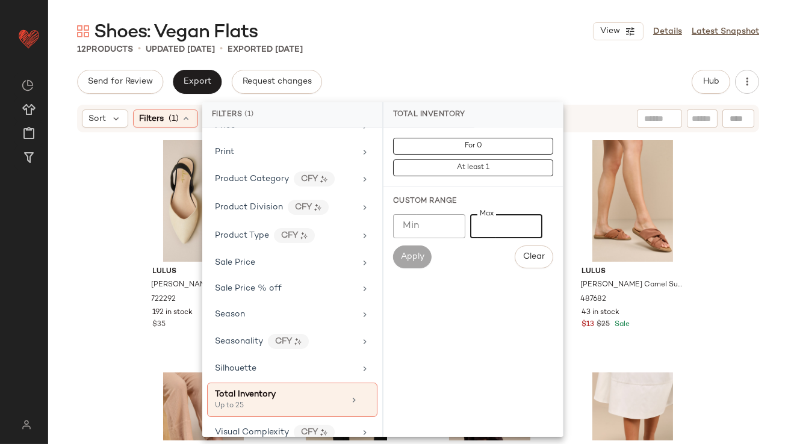
type input "**"
click at [511, 94] on div "Send for Review Export Request changes Hub Sort Filters (1) Reset Lulus Mae Bei…" at bounding box center [418, 282] width 740 height 425
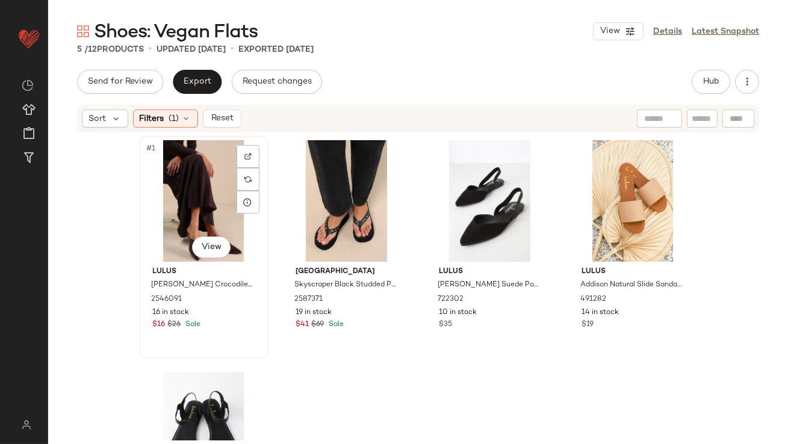
click at [177, 177] on div "#1 View" at bounding box center [203, 201] width 121 height 122
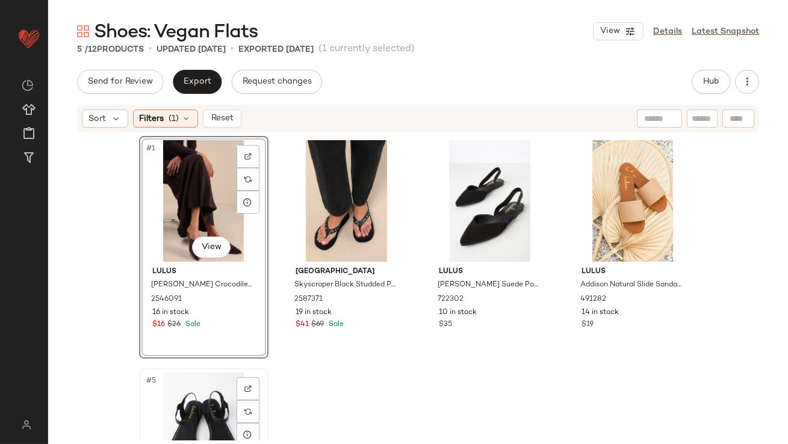
click at [195, 416] on div "#5 View" at bounding box center [203, 434] width 121 height 122
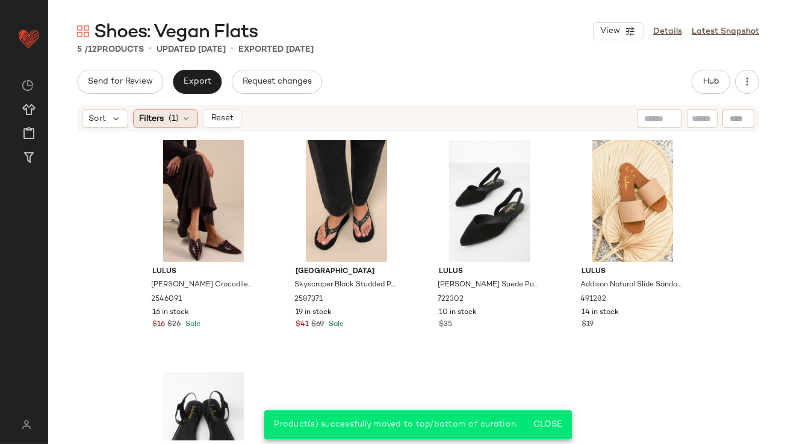
click at [176, 120] on span "(1)" at bounding box center [174, 119] width 10 height 13
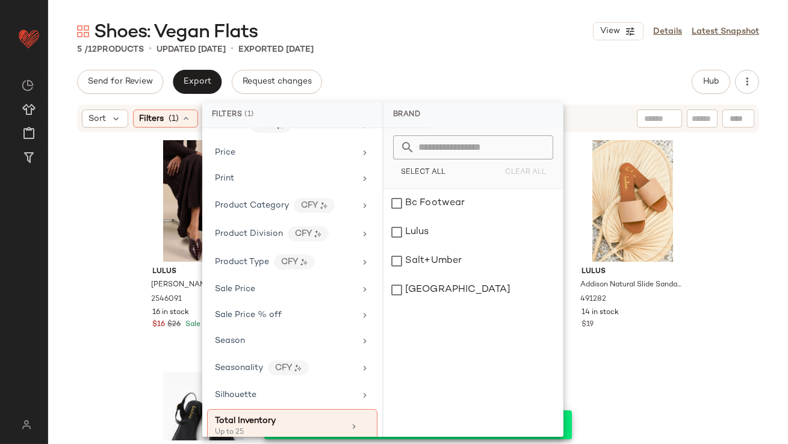
scroll to position [621, 0]
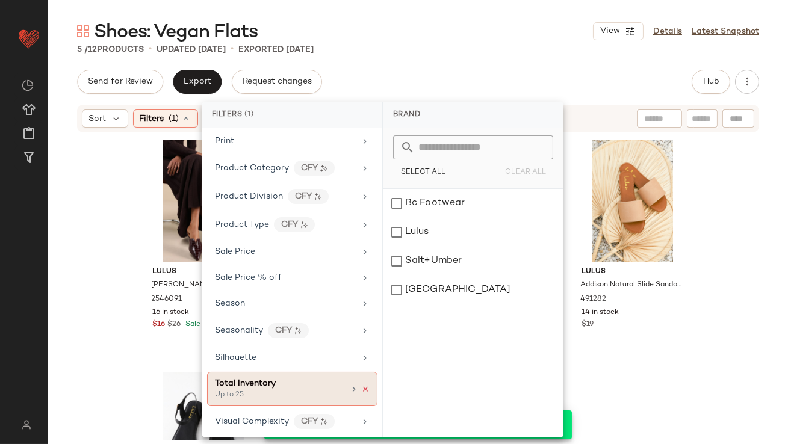
click at [361, 385] on icon at bounding box center [365, 389] width 8 height 8
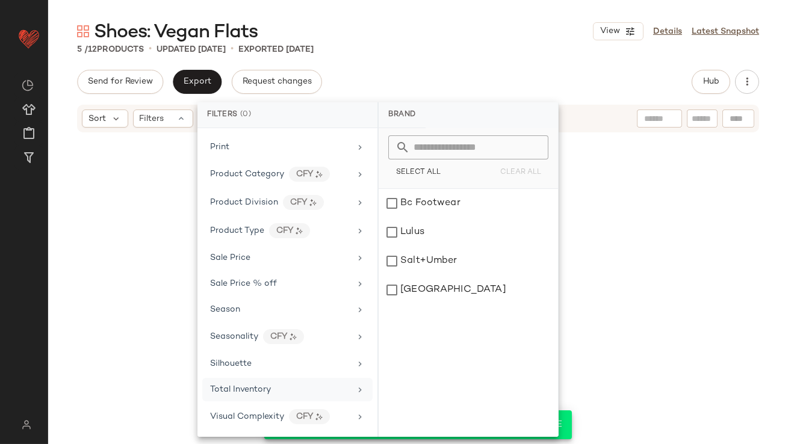
scroll to position [610, 0]
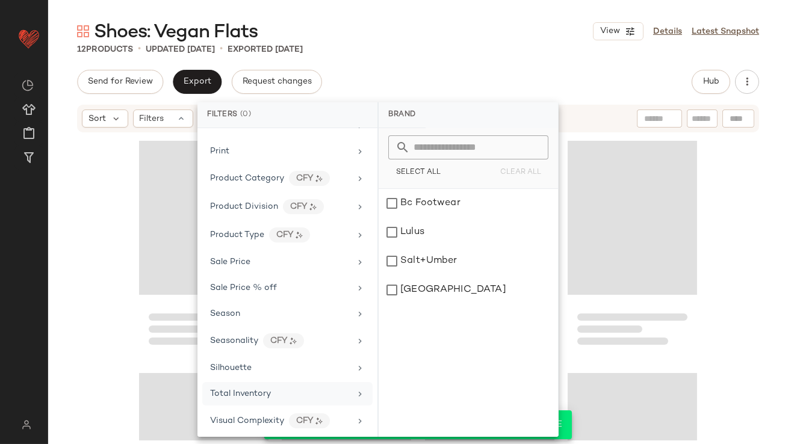
click at [451, 82] on div "Send for Review Export Request changes Hub" at bounding box center [418, 82] width 682 height 24
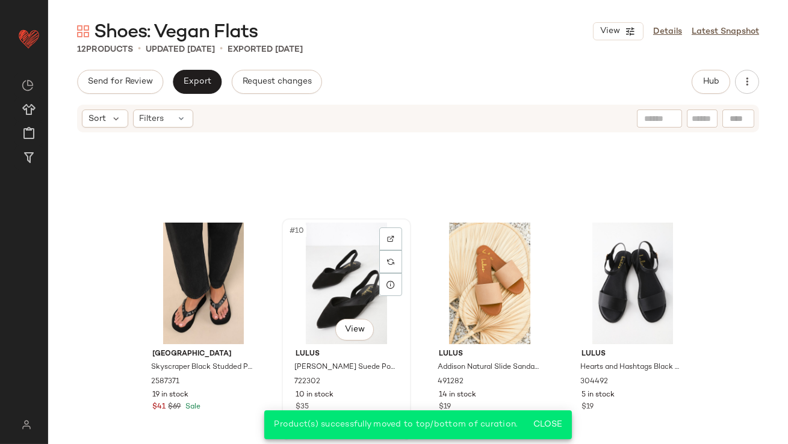
scroll to position [0, 0]
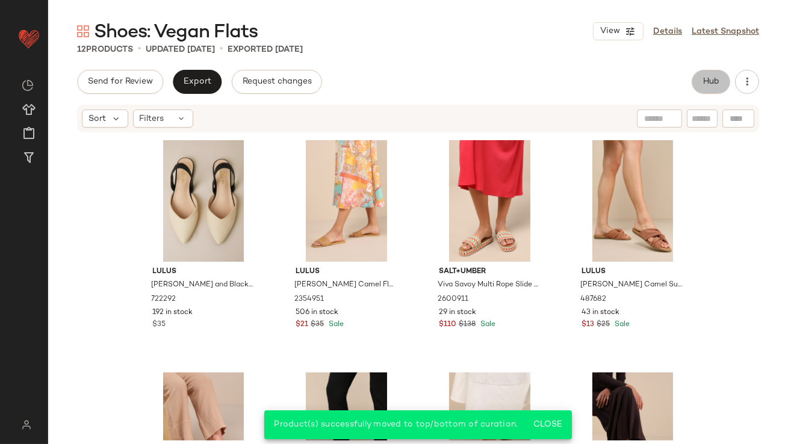
click at [710, 85] on span "Hub" at bounding box center [710, 82] width 17 height 10
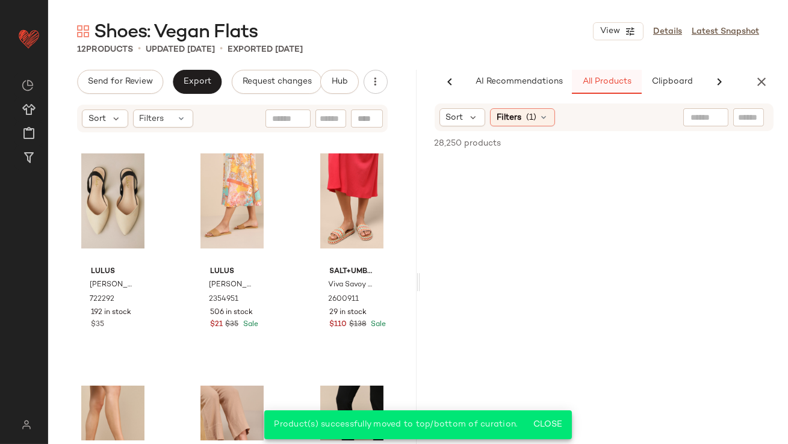
scroll to position [0, 67]
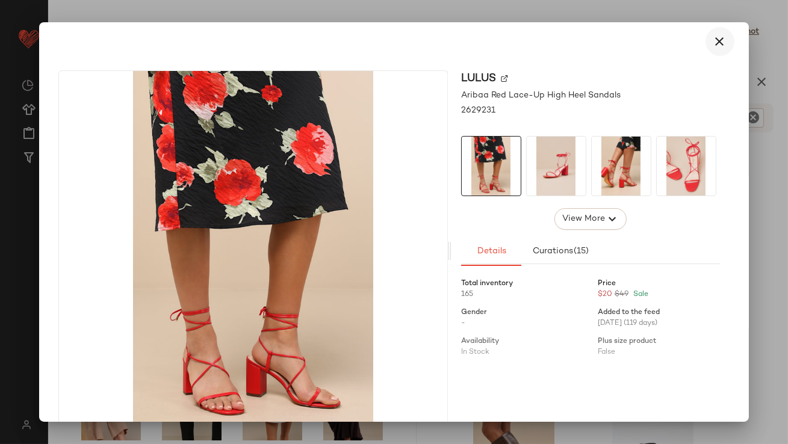
click at [714, 29] on button "button" at bounding box center [719, 41] width 29 height 29
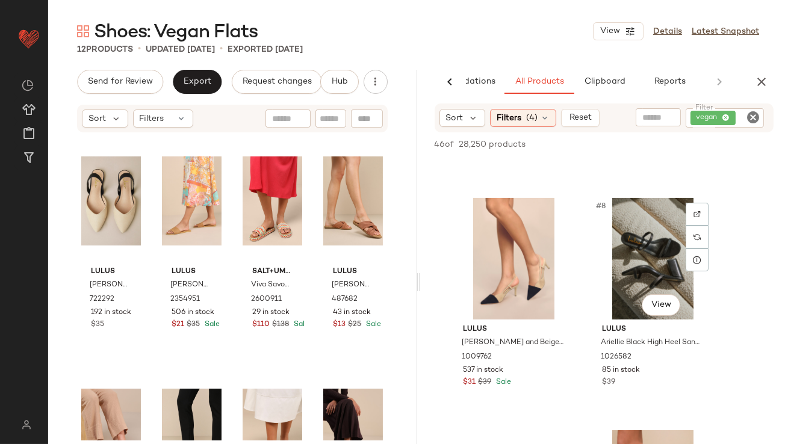
scroll to position [686, 0]
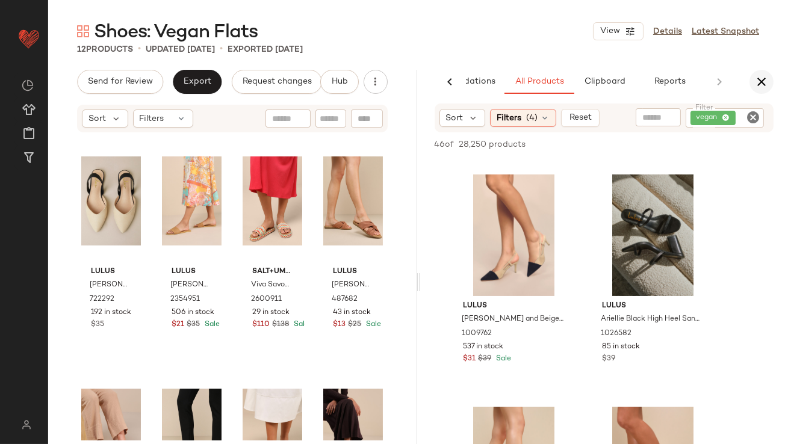
click at [763, 73] on button "button" at bounding box center [761, 82] width 24 height 24
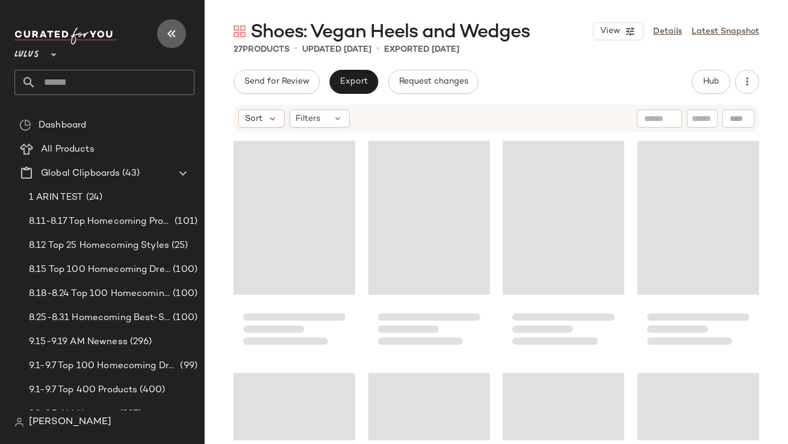
click at [172, 45] on button "button" at bounding box center [171, 33] width 29 height 29
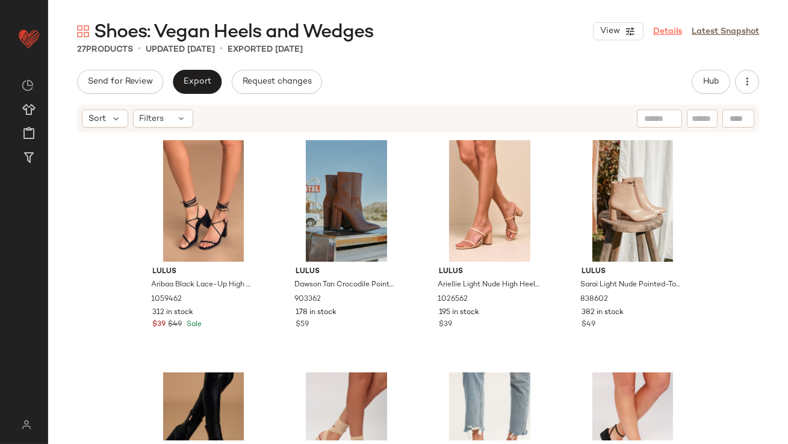
click at [659, 32] on link "Details" at bounding box center [667, 31] width 29 height 13
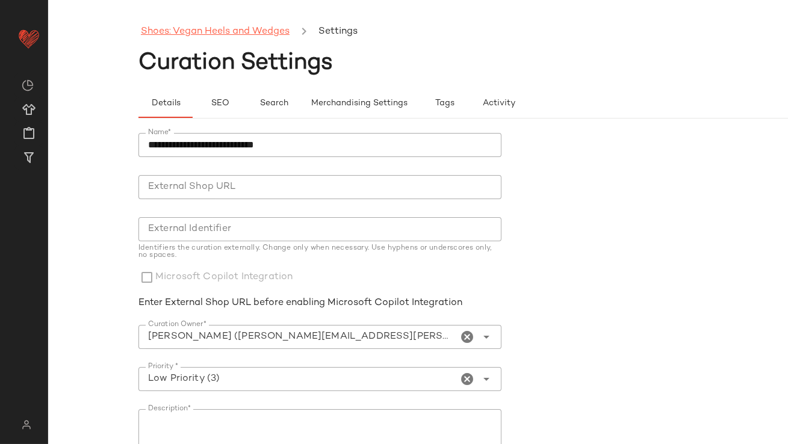
click at [211, 31] on link "Shoes: Vegan Heels and Wedges" at bounding box center [215, 32] width 149 height 16
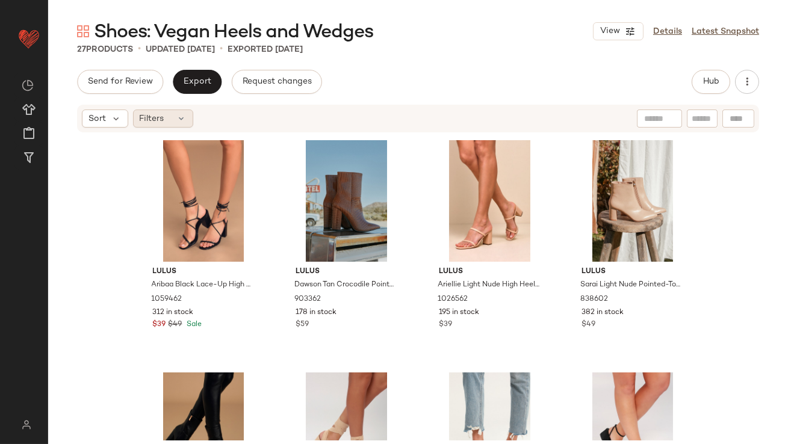
click at [178, 115] on icon at bounding box center [182, 119] width 10 height 10
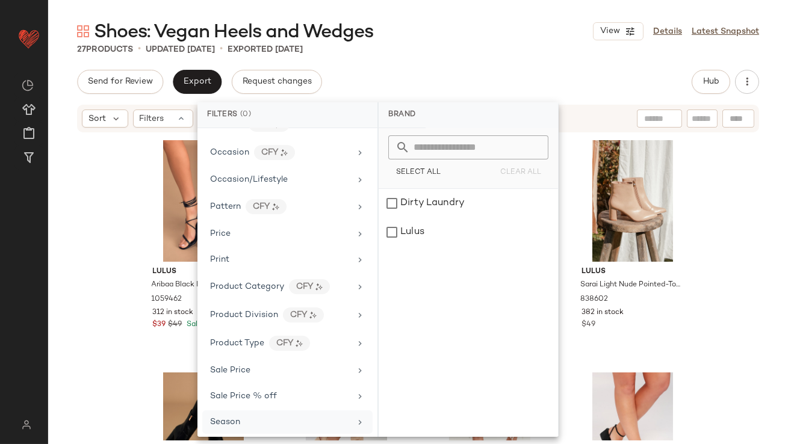
scroll to position [636, 0]
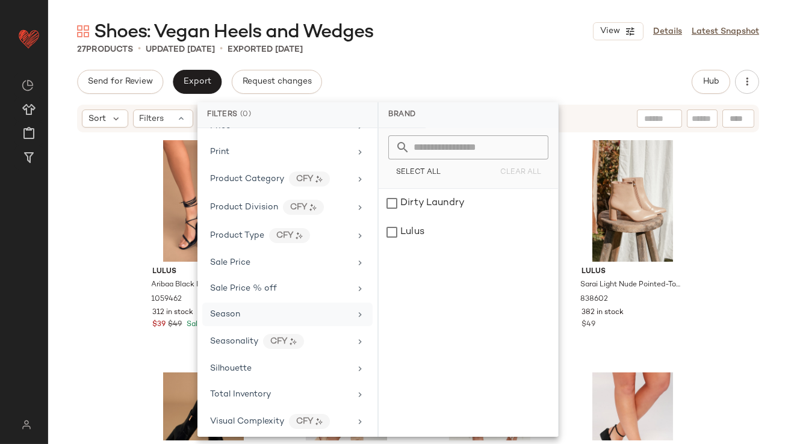
click at [238, 417] on span "Visual Complexity" at bounding box center [247, 421] width 74 height 9
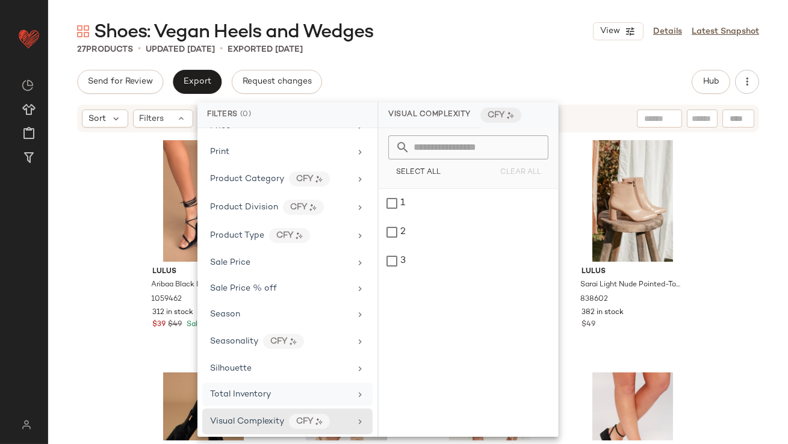
click at [247, 390] on span "Total Inventory" at bounding box center [240, 394] width 61 height 9
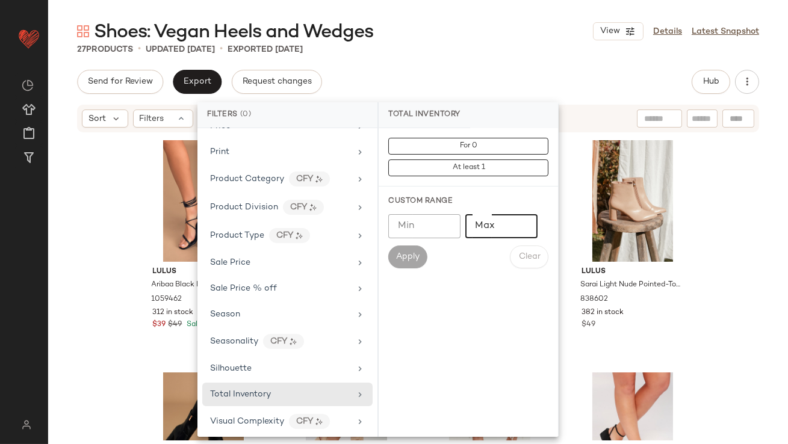
click at [516, 222] on input "Max" at bounding box center [501, 226] width 72 height 24
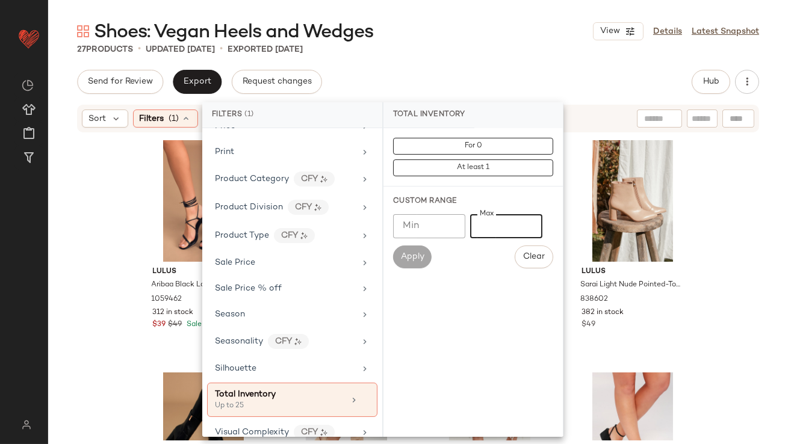
type input "**"
click at [519, 71] on div "Send for Review Export Request changes Hub" at bounding box center [418, 82] width 682 height 24
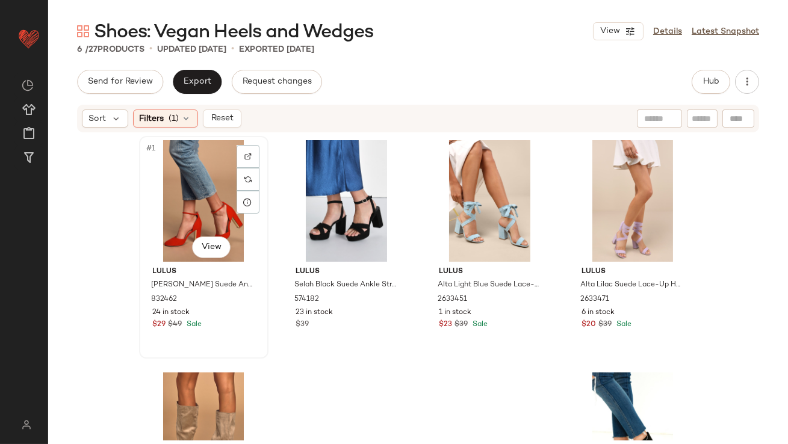
click at [191, 199] on div "#1 View" at bounding box center [203, 201] width 121 height 122
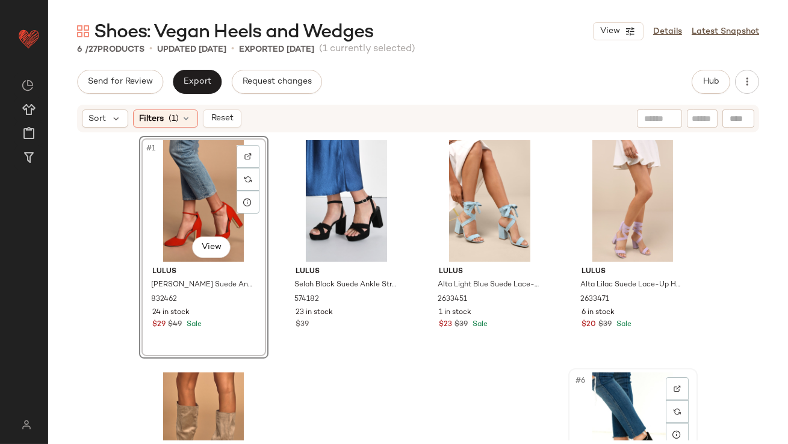
click at [610, 402] on div "#6 View" at bounding box center [632, 434] width 121 height 122
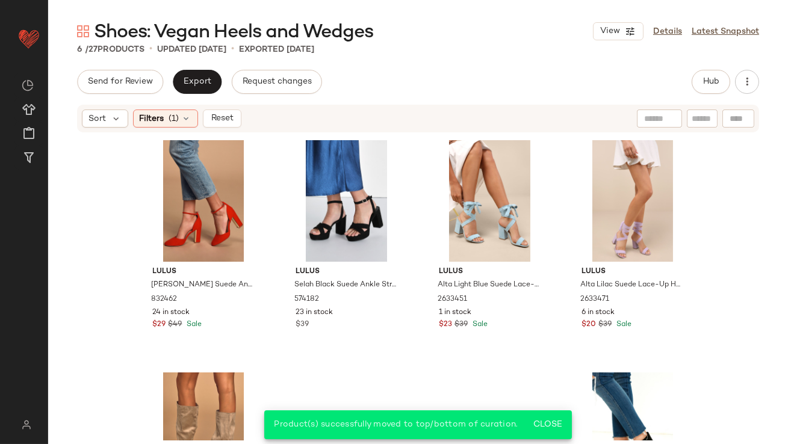
click at [479, 82] on div "Send for Review Export Request changes Hub" at bounding box center [418, 82] width 682 height 24
click at [188, 123] on icon at bounding box center [187, 119] width 10 height 10
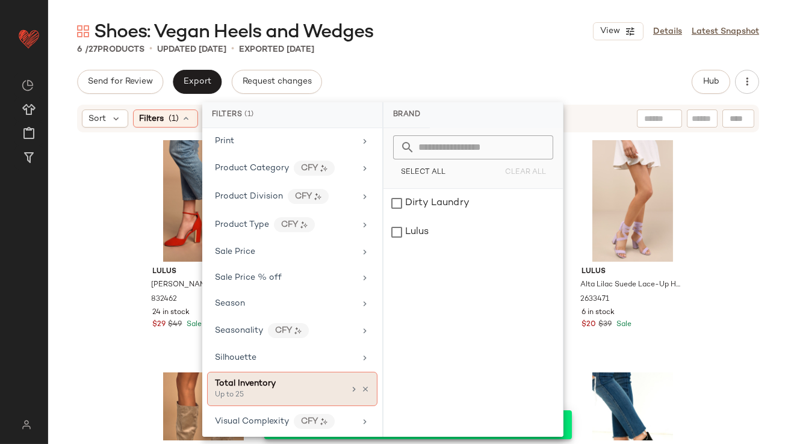
click at [362, 385] on icon at bounding box center [365, 389] width 8 height 8
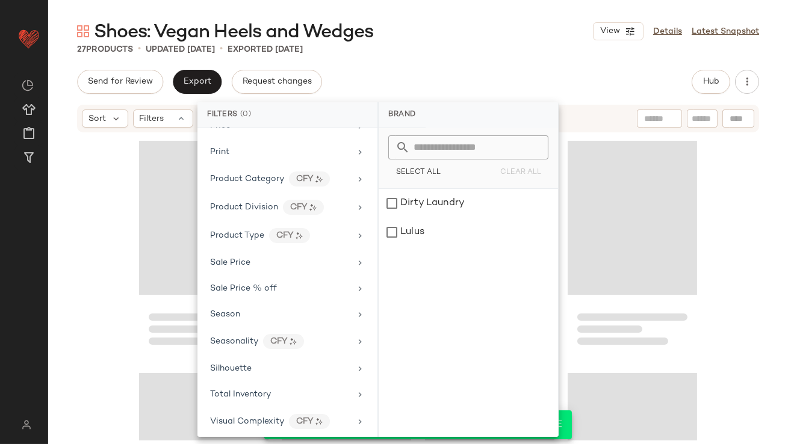
click at [503, 81] on div "Send for Review Export Request changes Hub" at bounding box center [418, 82] width 682 height 24
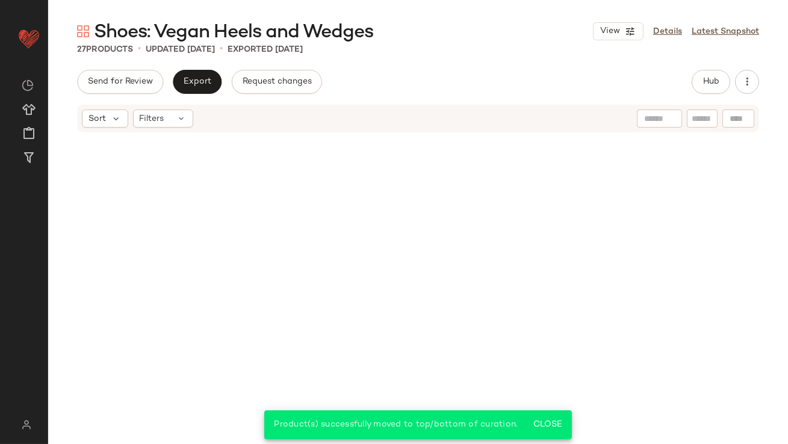
scroll to position [0, 0]
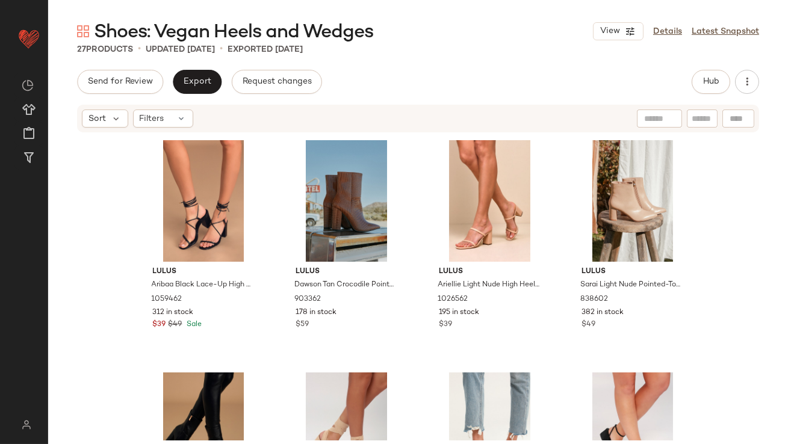
click at [722, 69] on div "Shoes: Vegan Heels and Wedges View Details Latest Snapshot 27 Products • update…" at bounding box center [418, 231] width 740 height 425
click at [716, 81] on span "Hub" at bounding box center [710, 82] width 17 height 10
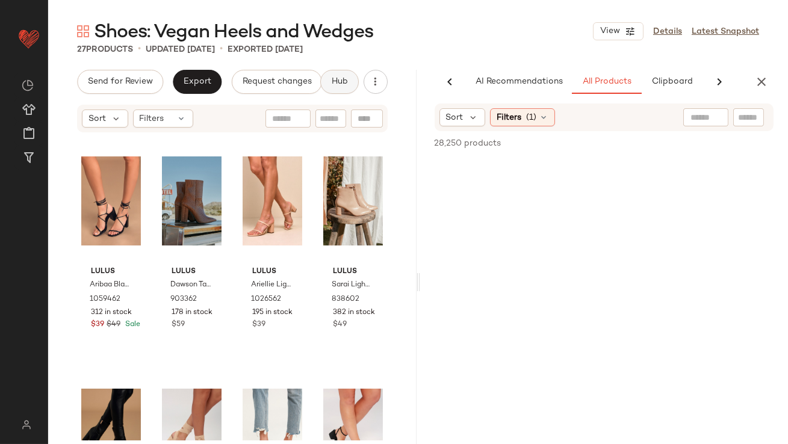
scroll to position [0, 67]
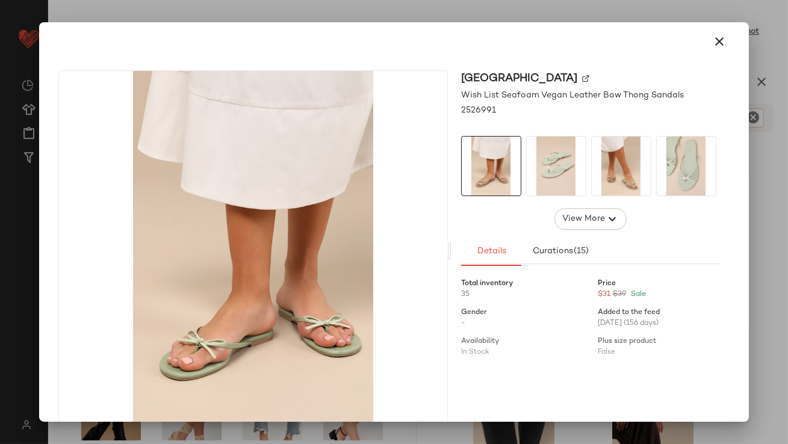
click at [606, 157] on img at bounding box center [621, 166] width 59 height 59
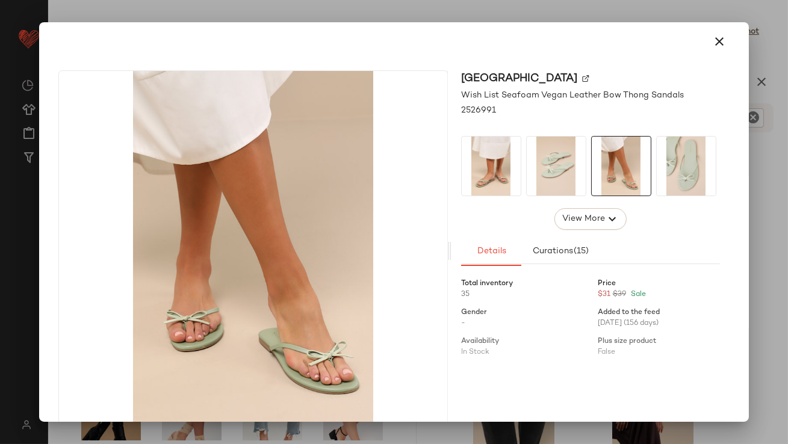
click at [670, 151] on img at bounding box center [686, 166] width 59 height 59
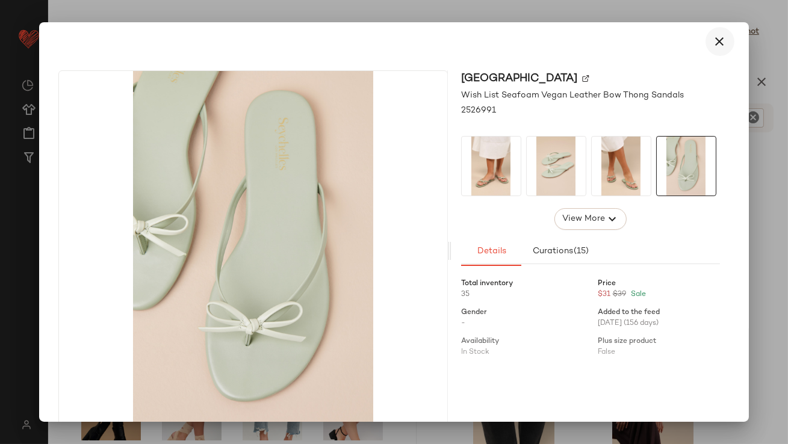
click at [713, 46] on icon "button" at bounding box center [720, 41] width 14 height 14
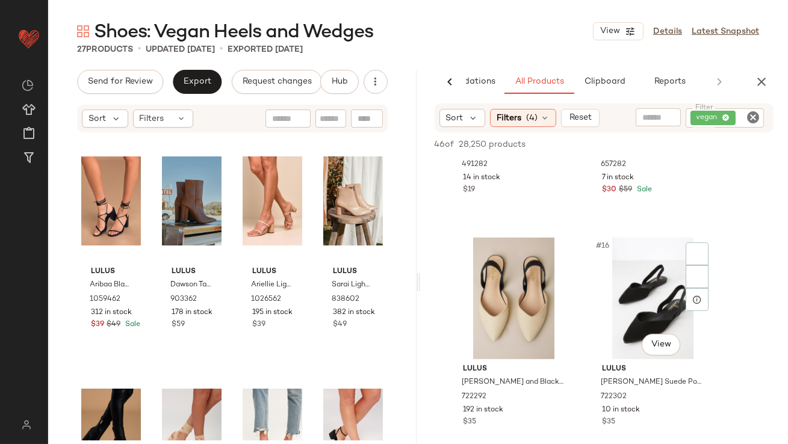
scroll to position [1569, 0]
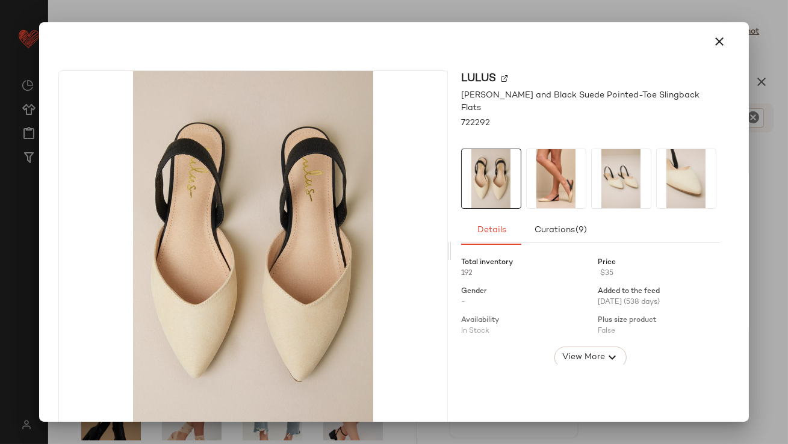
click at [566, 187] on img at bounding box center [556, 178] width 59 height 59
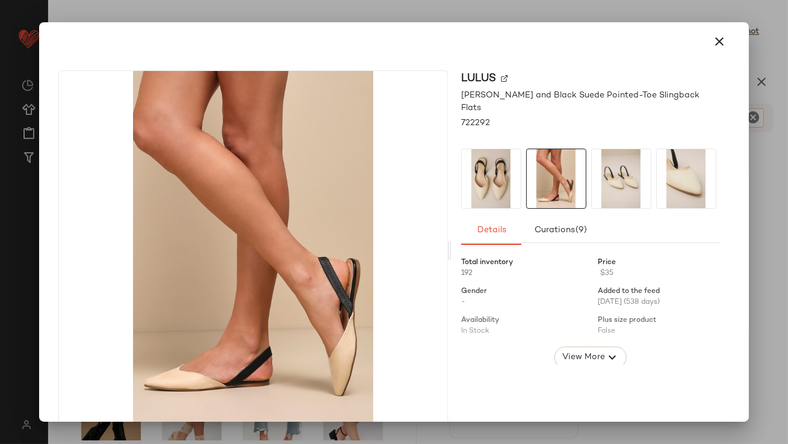
click at [610, 178] on img at bounding box center [621, 178] width 59 height 59
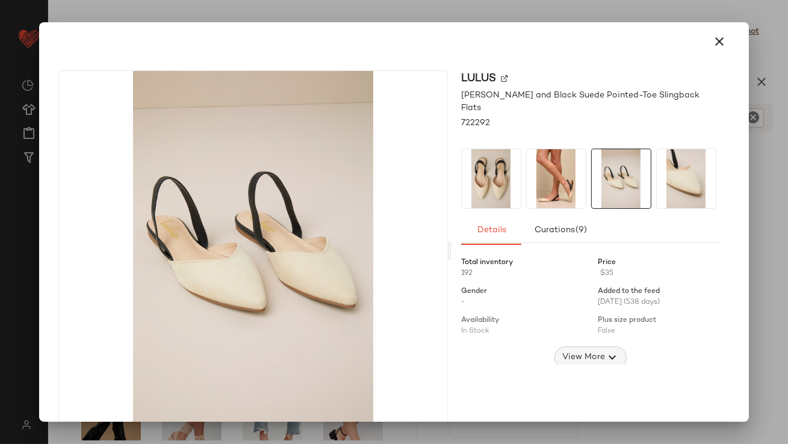
click at [605, 350] on icon "button" at bounding box center [612, 357] width 14 height 14
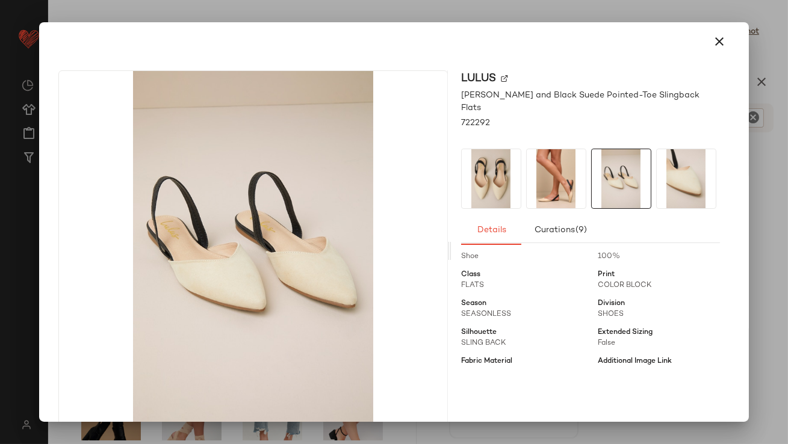
scroll to position [152, 0]
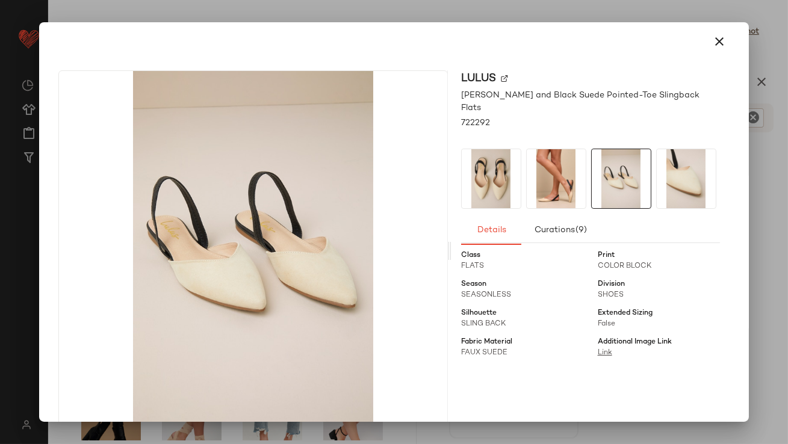
drag, startPoint x: 709, startPoint y: 38, endPoint x: 677, endPoint y: 84, distance: 56.3
click at [713, 38] on icon "button" at bounding box center [720, 41] width 14 height 14
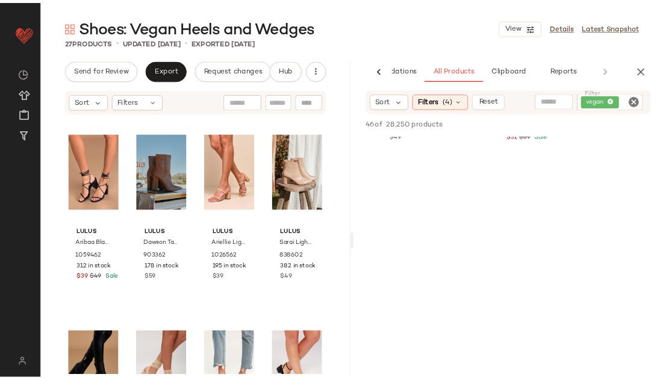
scroll to position [2299, 0]
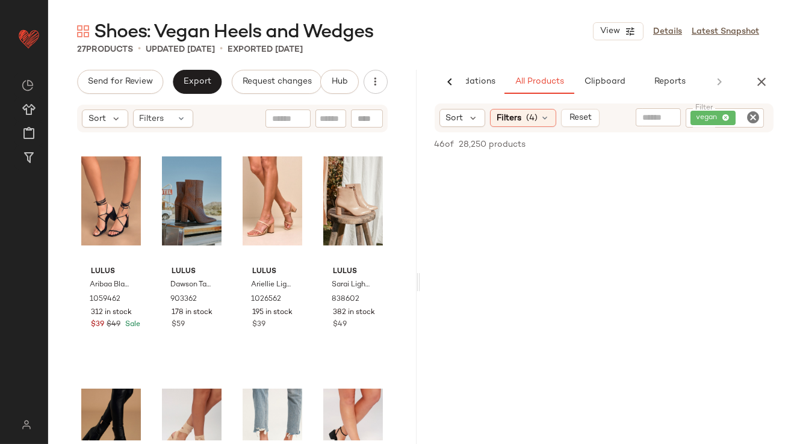
click at [750, 85] on button "button" at bounding box center [761, 82] width 24 height 24
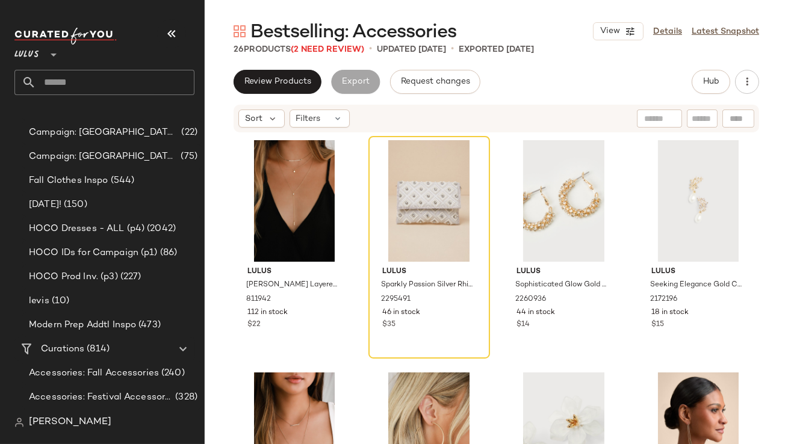
scroll to position [881, 0]
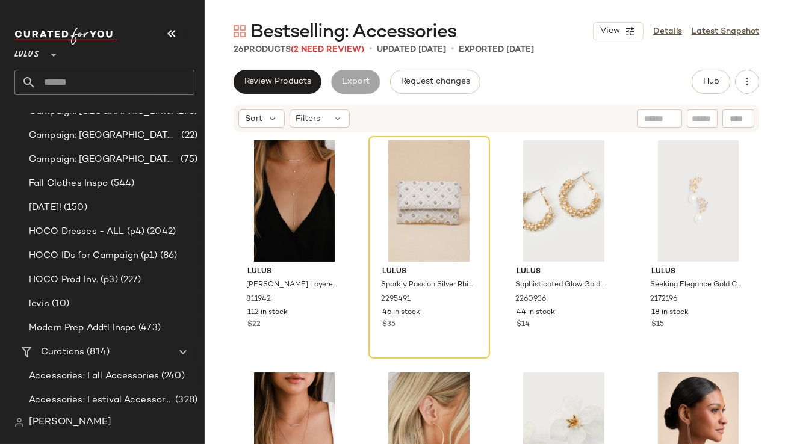
click at [107, 90] on input "text" at bounding box center [115, 82] width 158 height 25
type input "*"
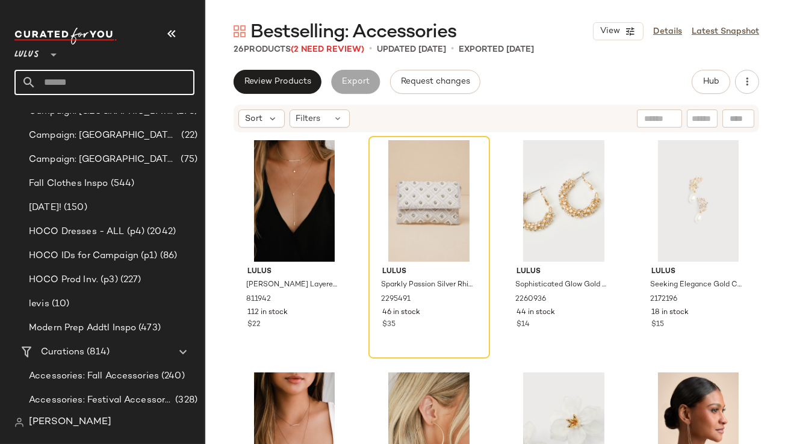
click at [508, 22] on div "Bestselling: Accessories View Details Latest Snapshot" at bounding box center [496, 31] width 583 height 24
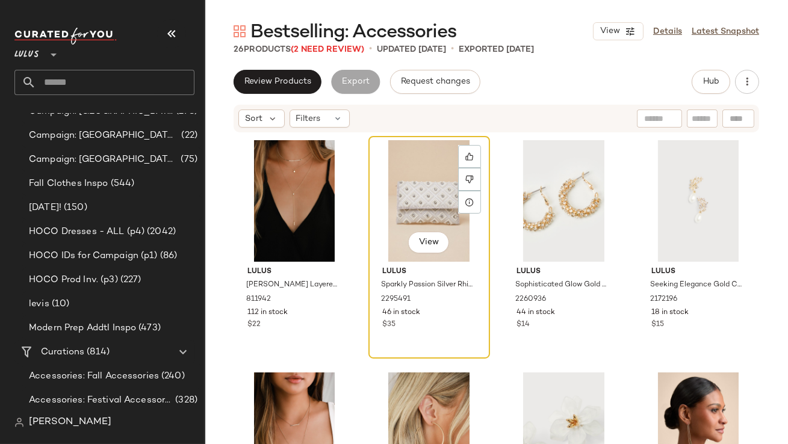
click at [381, 157] on div "View" at bounding box center [429, 201] width 113 height 122
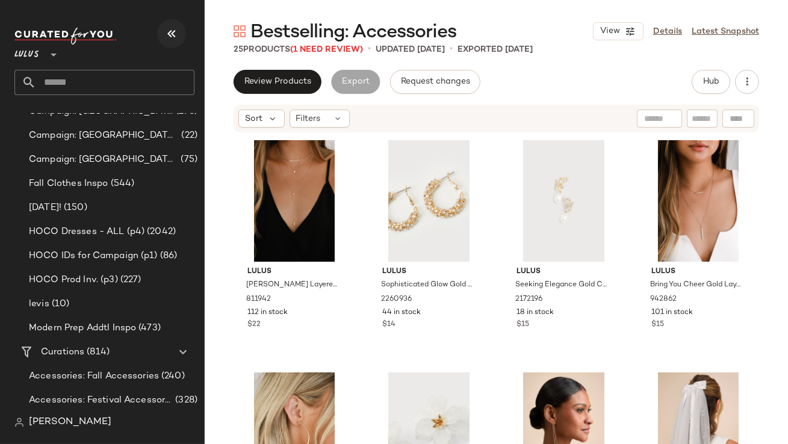
click at [172, 36] on icon "button" at bounding box center [171, 33] width 14 height 14
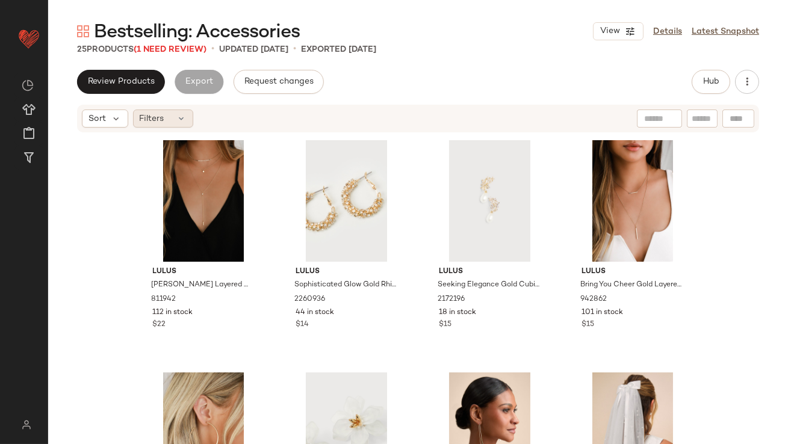
click at [184, 122] on icon at bounding box center [182, 119] width 10 height 10
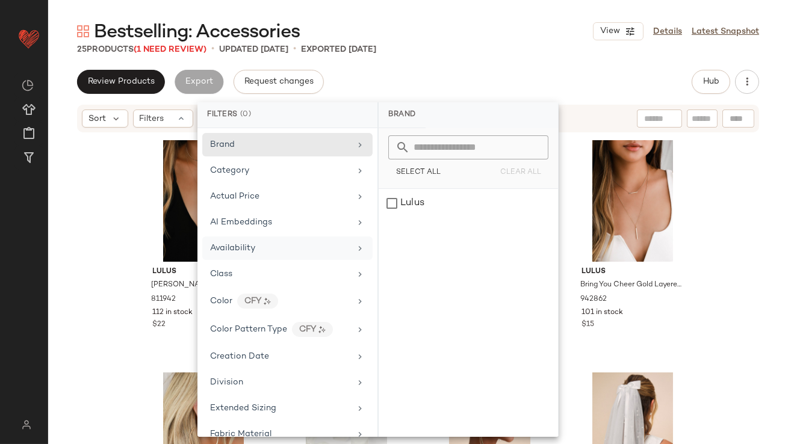
click at [242, 245] on span "Availability" at bounding box center [232, 248] width 45 height 9
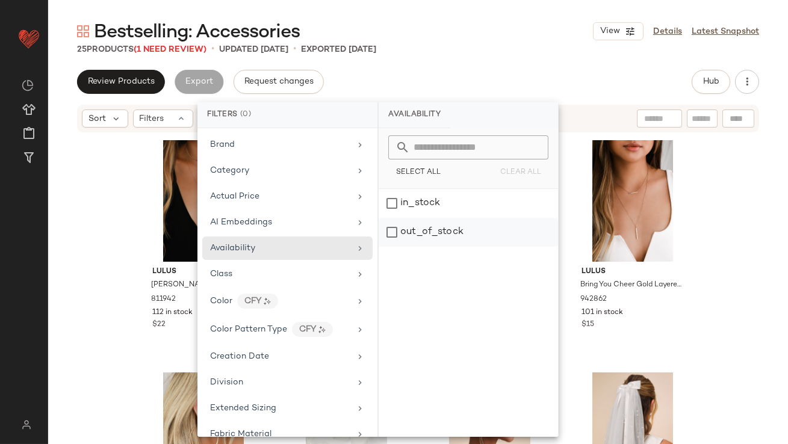
click at [418, 234] on div "out_of_stock" at bounding box center [468, 232] width 179 height 29
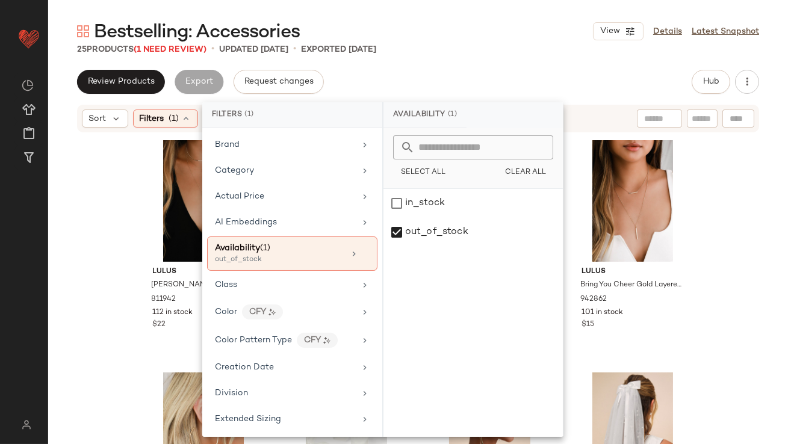
click at [457, 42] on div "Bestselling: Accessories View Details Latest Snapshot" at bounding box center [418, 31] width 740 height 24
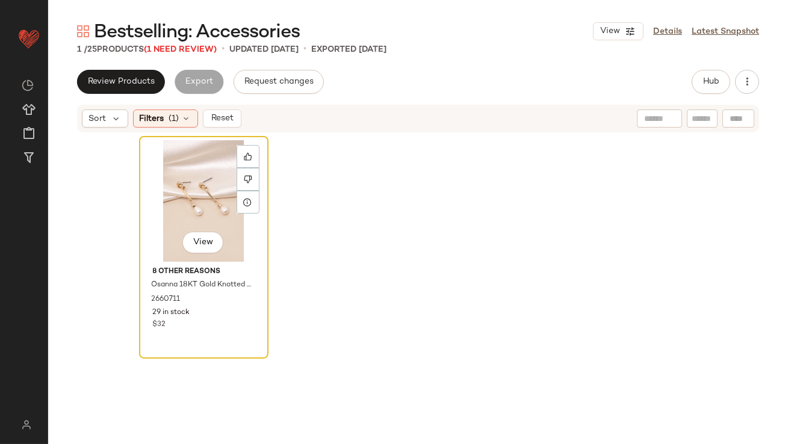
click at [186, 185] on div "View" at bounding box center [203, 201] width 121 height 122
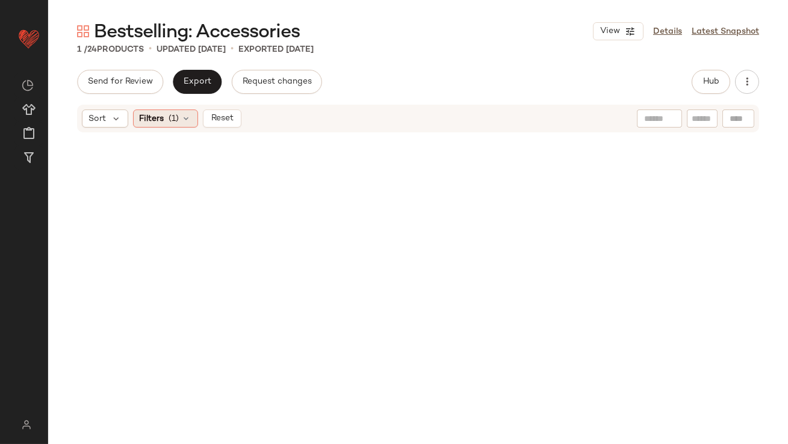
click at [162, 114] on span "Filters" at bounding box center [152, 119] width 25 height 13
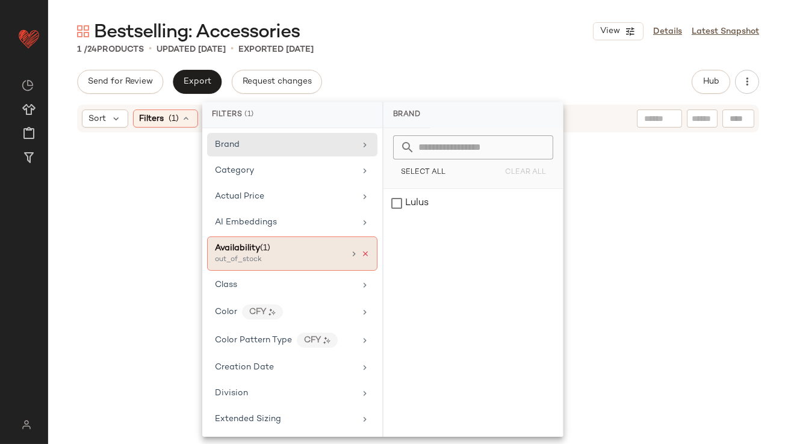
click at [361, 251] on icon at bounding box center [365, 254] width 8 height 8
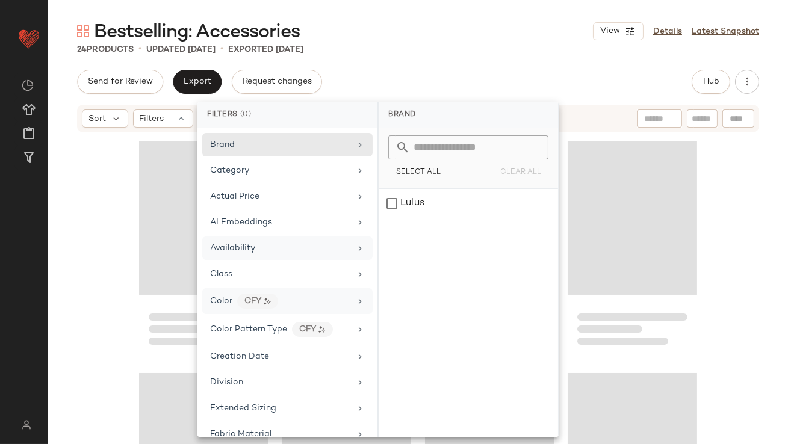
scroll to position [636, 0]
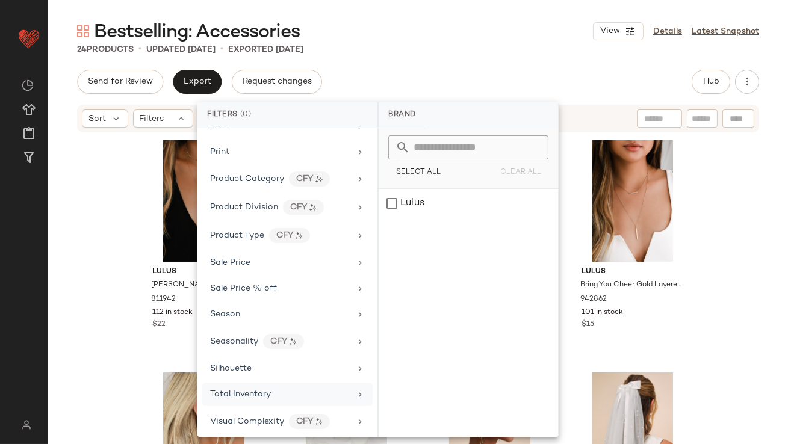
click at [281, 393] on div "Total Inventory" at bounding box center [280, 394] width 140 height 13
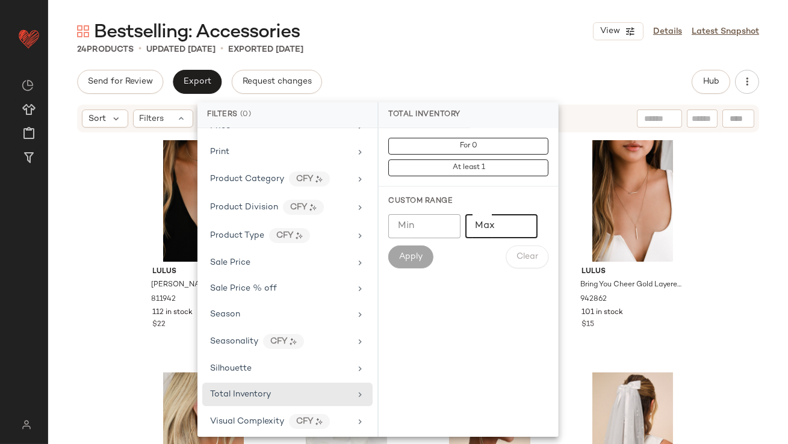
click at [538, 218] on div "Min Min Max Max" at bounding box center [468, 226] width 160 height 24
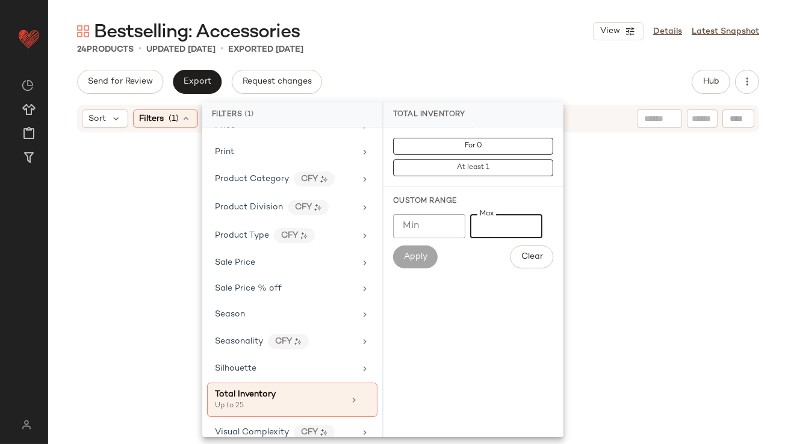
type input "**"
click at [500, 48] on div "24 Products • updated Sep 18th • Exported Sep 11th" at bounding box center [418, 49] width 740 height 12
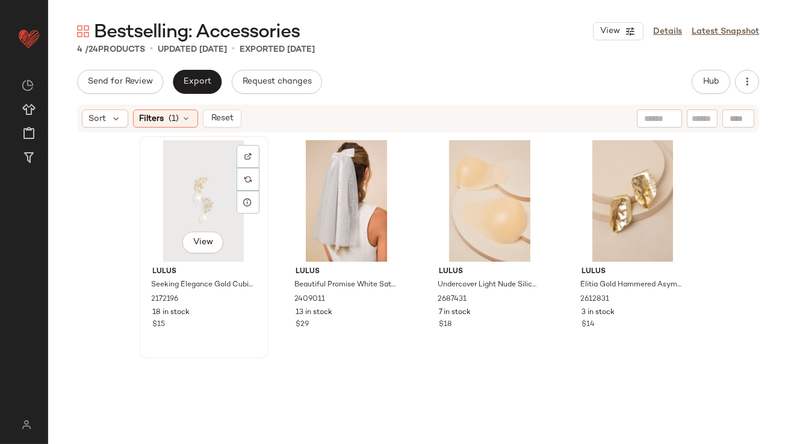
click at [194, 190] on div "View" at bounding box center [203, 201] width 121 height 122
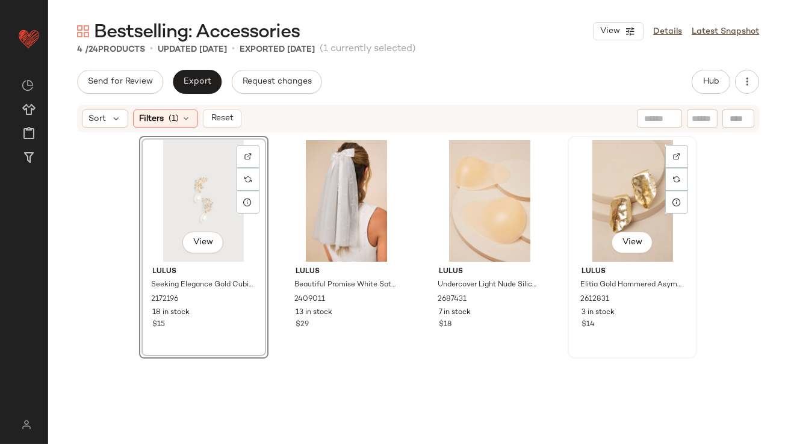
click at [637, 211] on div "View" at bounding box center [632, 201] width 121 height 122
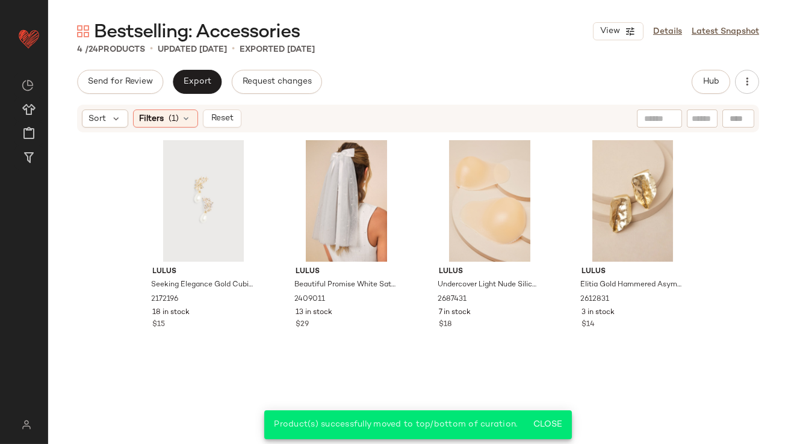
click at [417, 45] on div "4 / 24 Products • updated Sep 18th • Exported Sep 11th" at bounding box center [418, 49] width 740 height 12
click at [185, 125] on div "Filters (1)" at bounding box center [165, 119] width 65 height 18
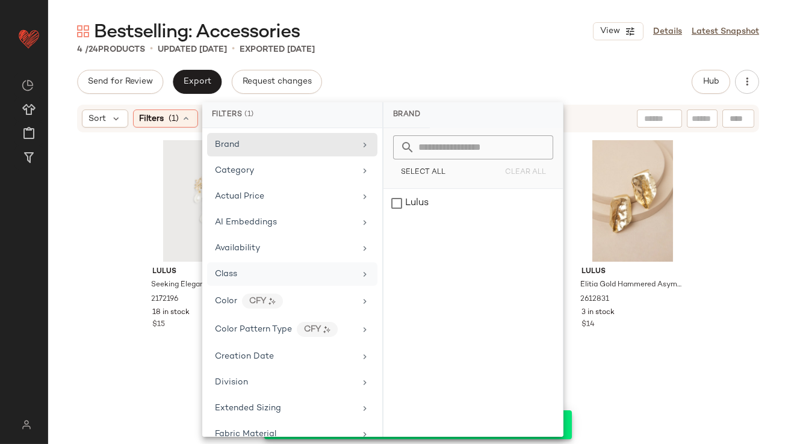
scroll to position [646, 0]
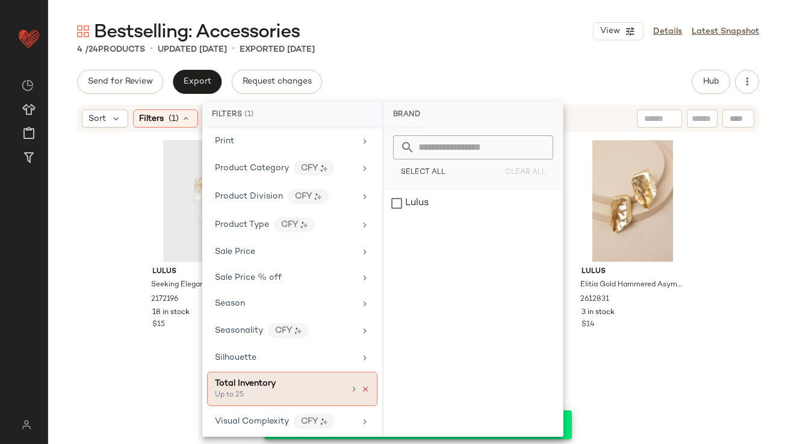
click at [361, 385] on icon at bounding box center [365, 389] width 8 height 8
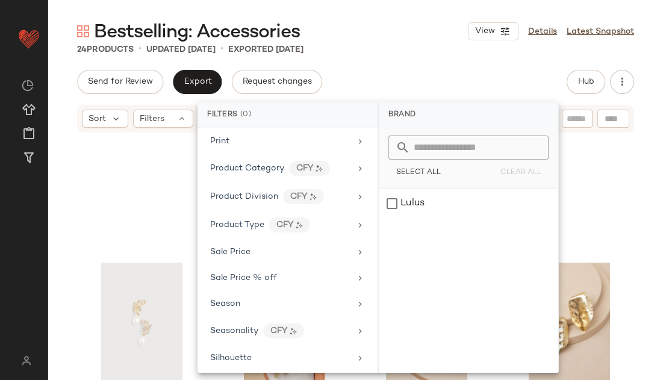
click at [464, 70] on div "Send for Review Export Request changes Hub" at bounding box center [355, 82] width 557 height 24
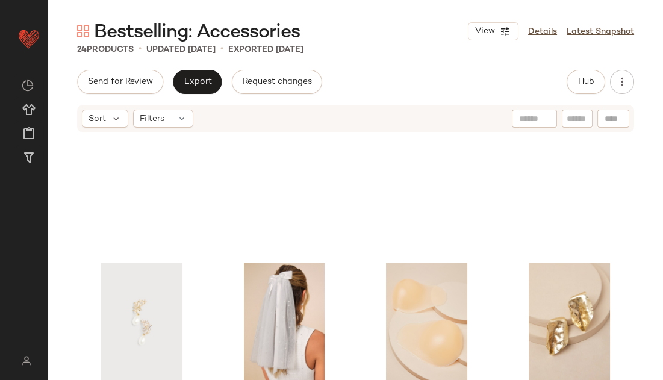
click at [545, 114] on div at bounding box center [534, 119] width 45 height 18
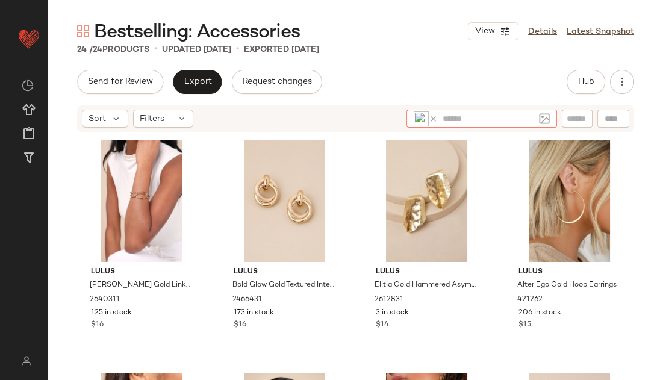
click at [433, 120] on icon at bounding box center [433, 118] width 9 height 9
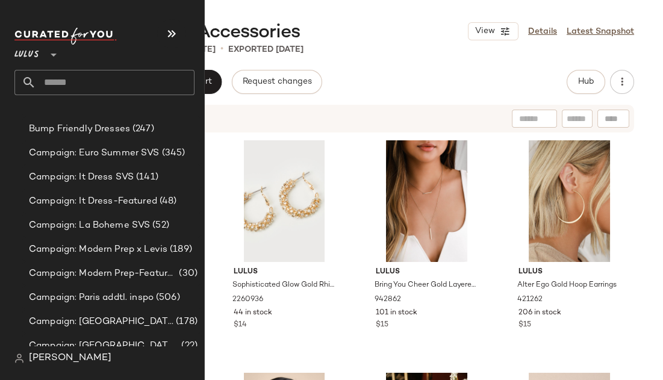
scroll to position [536, 0]
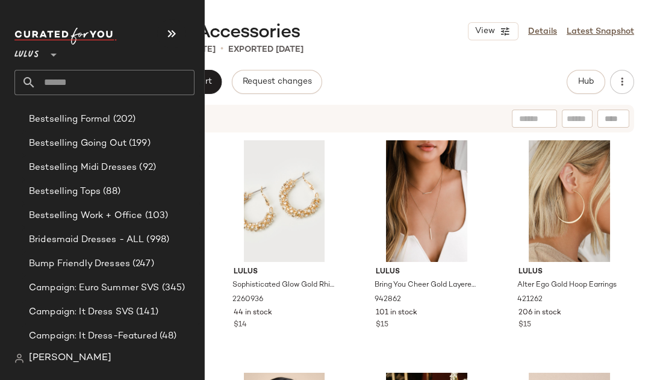
click at [79, 73] on input "text" at bounding box center [115, 82] width 158 height 25
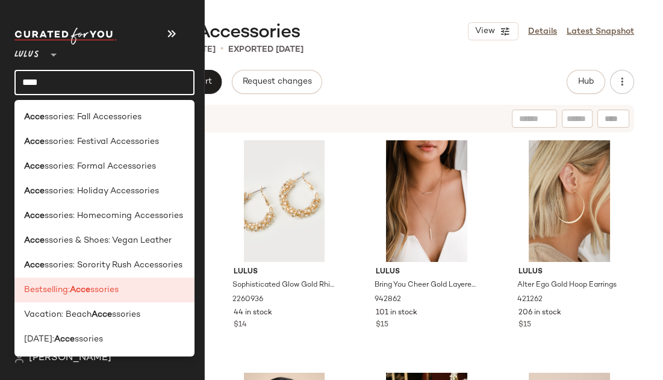
type input "****"
click at [129, 57] on div "Lulus **" at bounding box center [74, 48] width 120 height 30
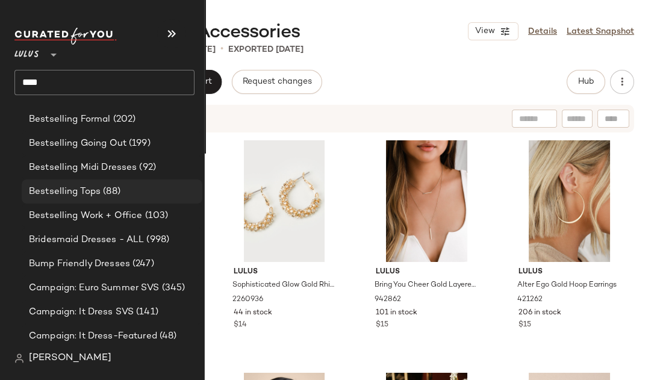
scroll to position [0, 0]
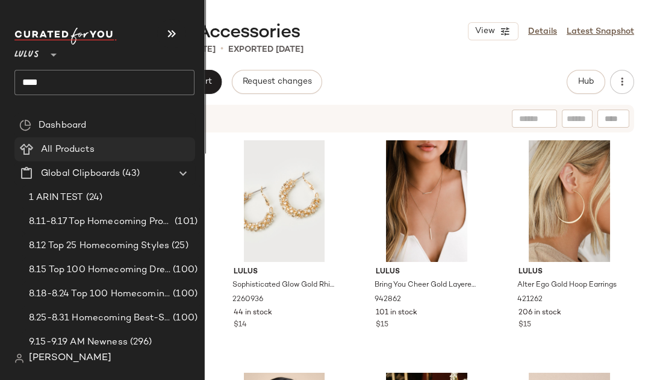
click at [83, 148] on span "All Products" at bounding box center [68, 150] width 54 height 14
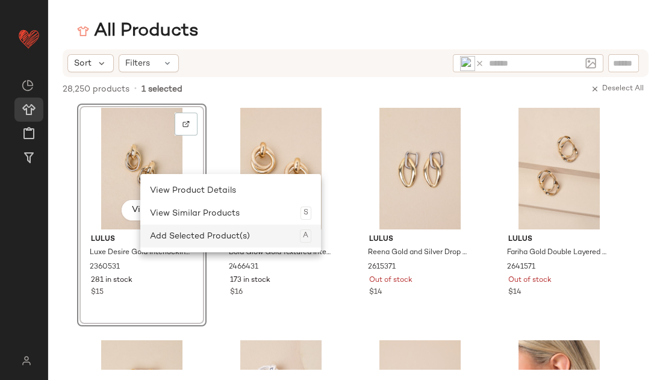
click at [185, 237] on div "Add Selected Product(s) A" at bounding box center [230, 236] width 161 height 23
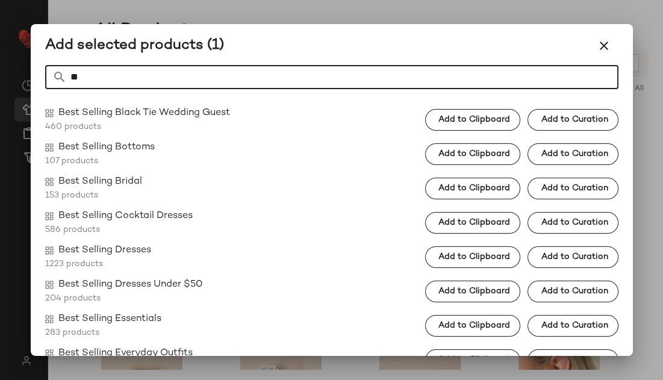
type input "*"
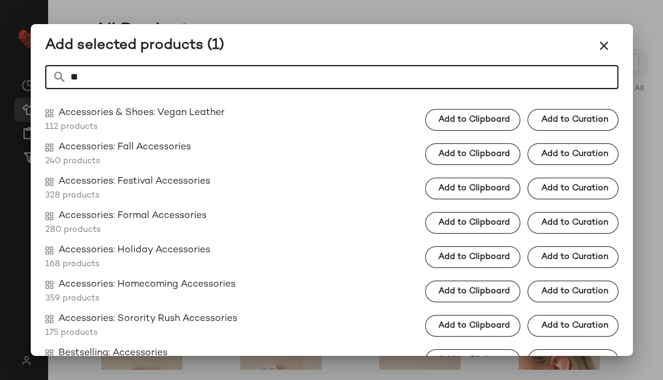
type input "*"
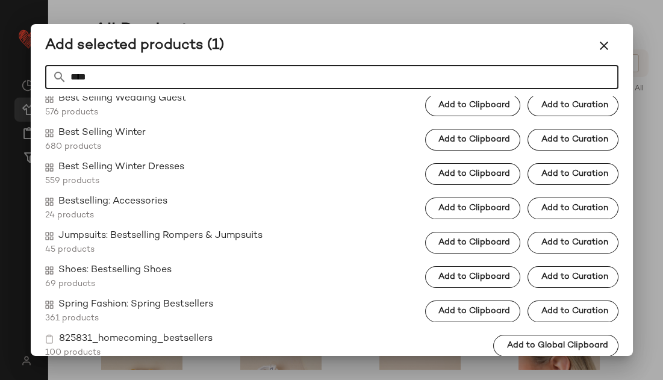
scroll to position [668, 0]
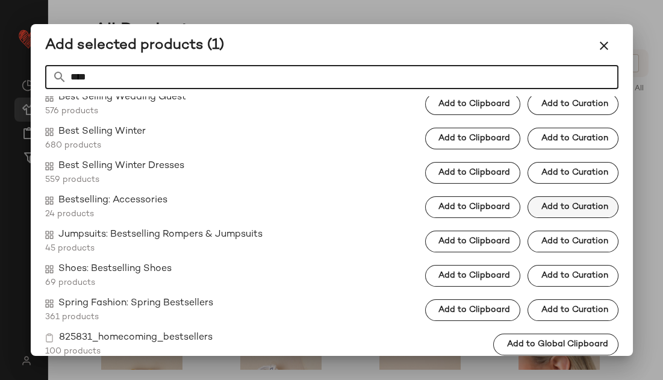
type input "****"
click at [555, 204] on span "Add to Curation" at bounding box center [573, 207] width 67 height 10
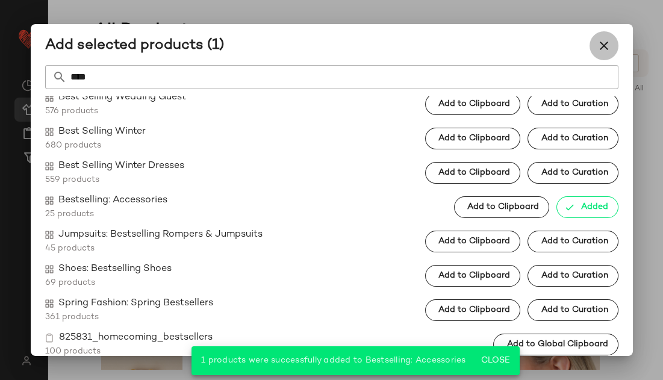
click at [602, 51] on icon "button" at bounding box center [603, 46] width 14 height 14
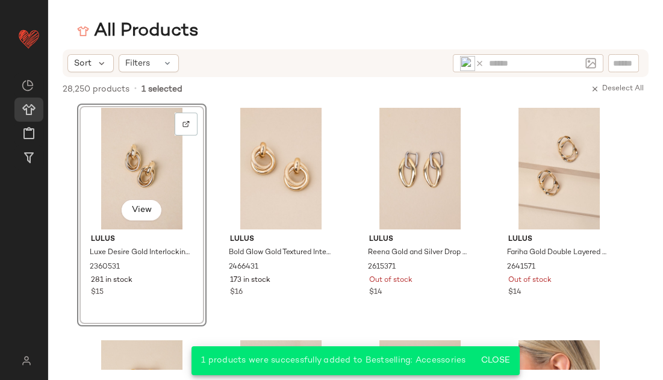
click at [479, 67] on icon at bounding box center [479, 63] width 9 height 9
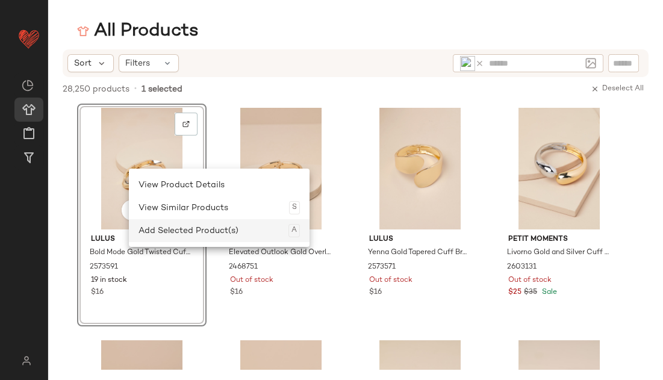
click at [188, 233] on div "Add Selected Product(s) A" at bounding box center [218, 230] width 161 height 23
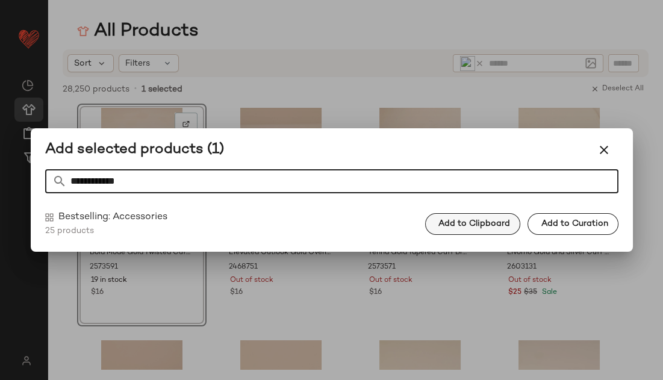
type input "**********"
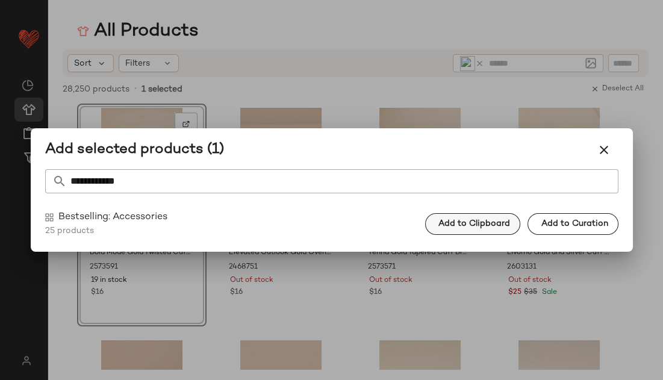
click at [461, 227] on span "Add to Clipboard" at bounding box center [474, 224] width 72 height 10
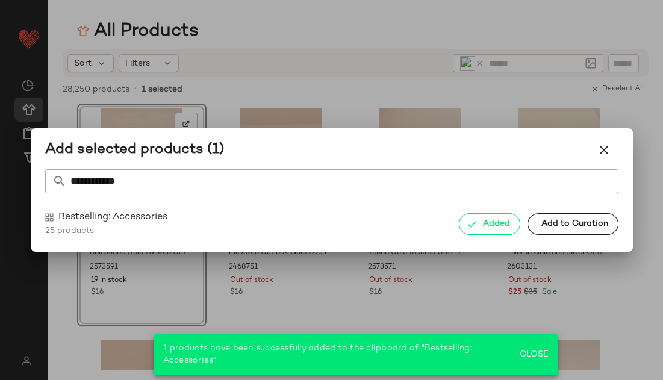
click at [530, 218] on div "Added Add to Curation" at bounding box center [539, 224] width 160 height 22
click at [539, 218] on button "Add to Curation" at bounding box center [572, 224] width 90 height 22
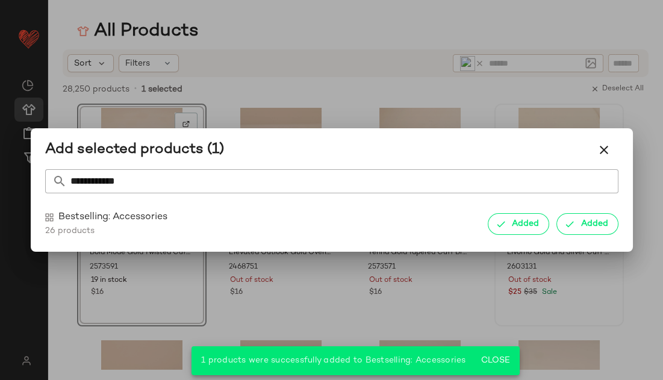
click at [609, 151] on icon "button" at bounding box center [603, 150] width 14 height 14
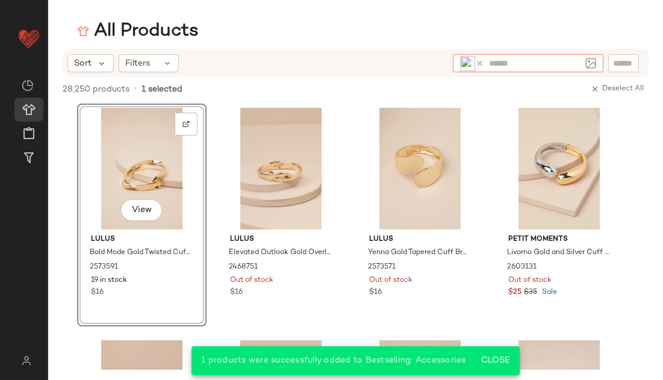
click at [479, 63] on icon at bounding box center [479, 63] width 9 height 9
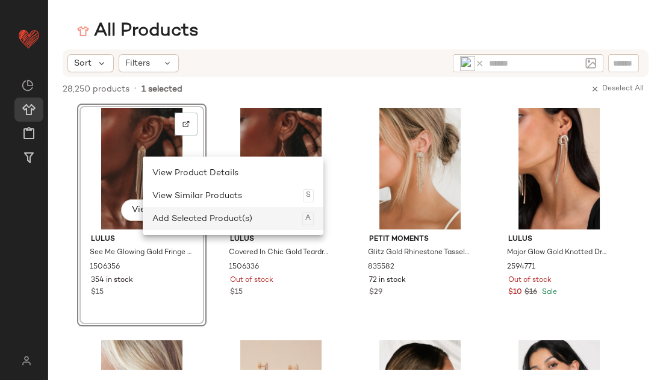
click at [182, 216] on div "Add Selected Product(s) A" at bounding box center [232, 218] width 161 height 23
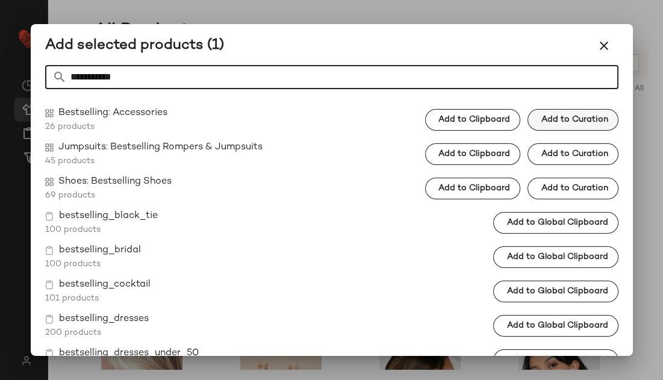
type input "**********"
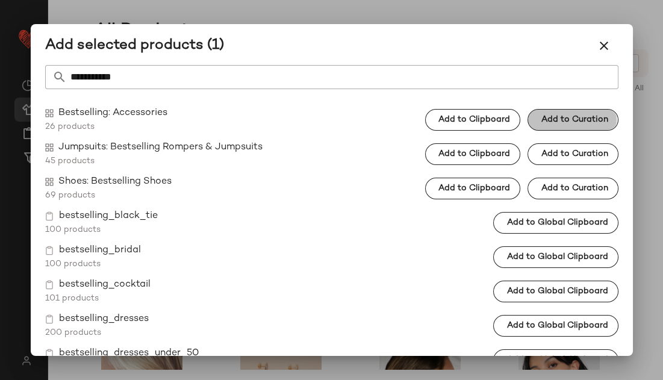
click at [544, 113] on button "Add to Curation" at bounding box center [572, 120] width 90 height 22
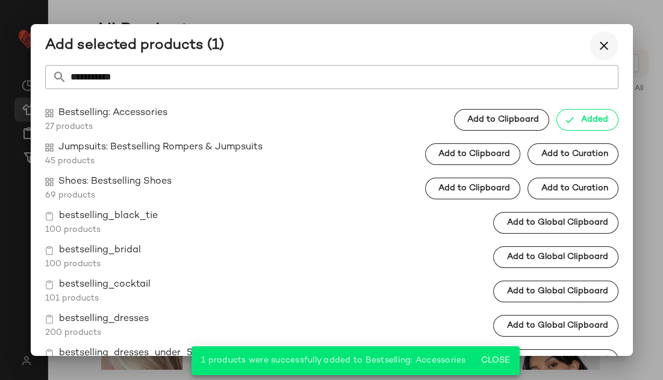
click at [606, 44] on icon "button" at bounding box center [603, 46] width 14 height 14
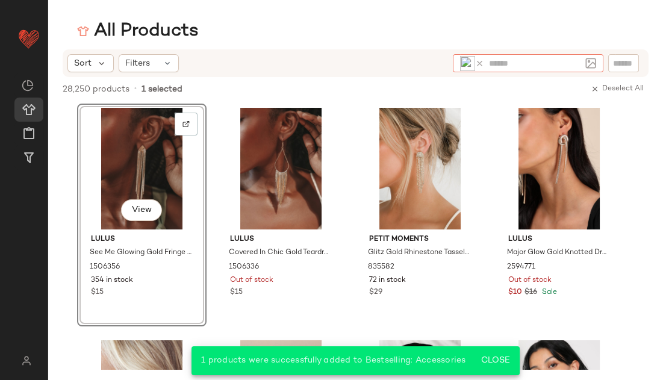
click at [479, 65] on icon at bounding box center [479, 63] width 9 height 9
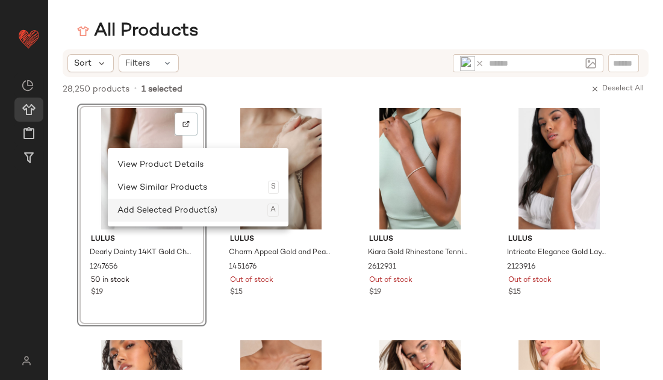
click at [194, 215] on div "Add Selected Product(s) A" at bounding box center [197, 210] width 161 height 23
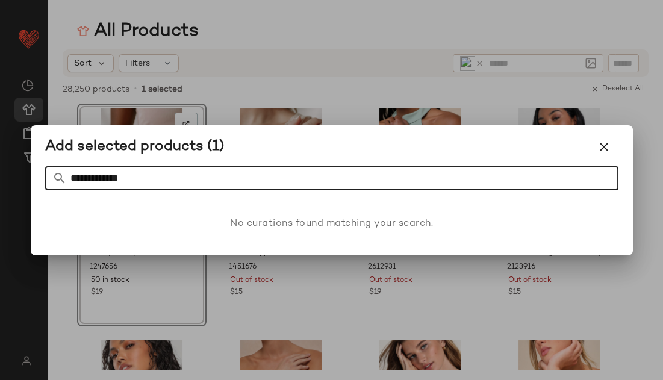
click at [93, 176] on input "**********" at bounding box center [342, 178] width 551 height 24
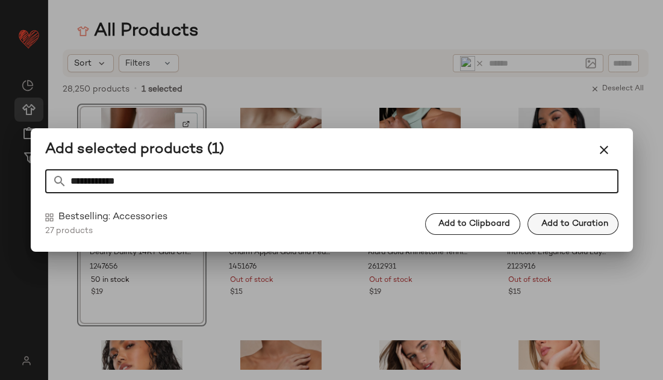
type input "**********"
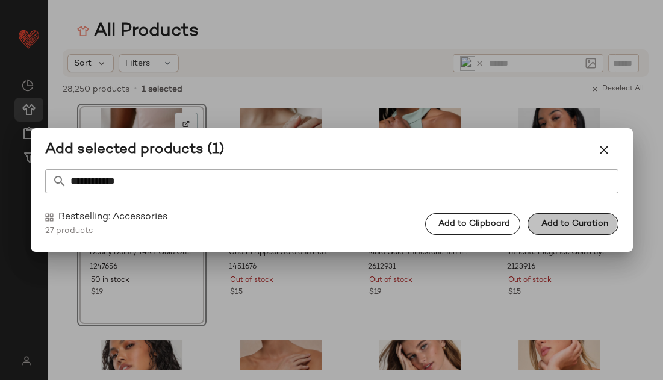
click at [547, 218] on button "Add to Curation" at bounding box center [572, 224] width 90 height 22
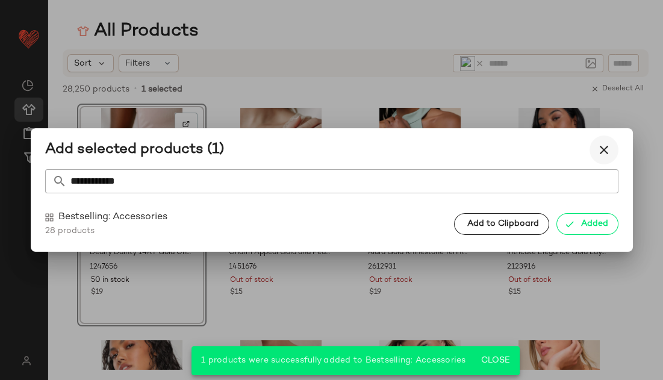
click at [606, 145] on icon "button" at bounding box center [603, 150] width 14 height 14
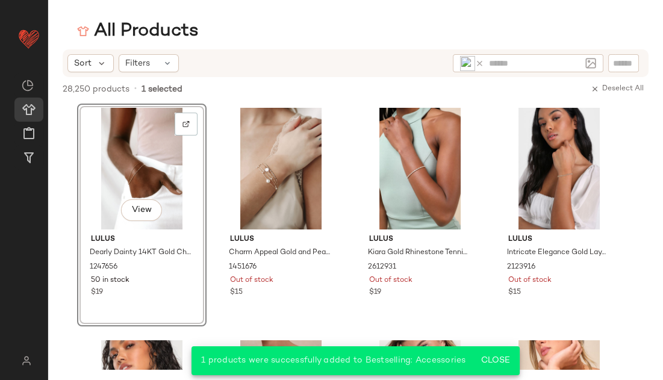
click at [480, 61] on icon at bounding box center [479, 63] width 9 height 9
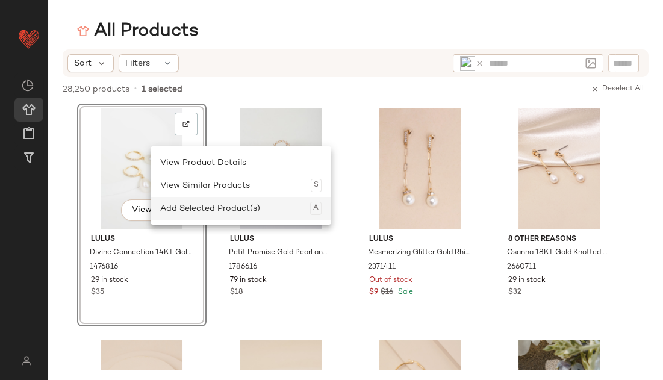
click at [196, 207] on div "Add Selected Product(s) A" at bounding box center [240, 208] width 161 height 23
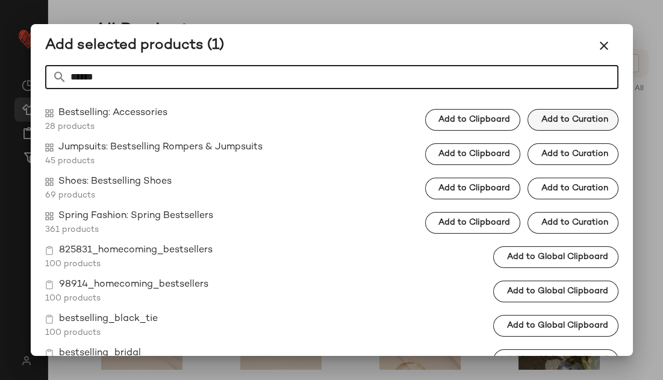
type input "******"
click at [574, 122] on span "Add to Curation" at bounding box center [573, 120] width 67 height 10
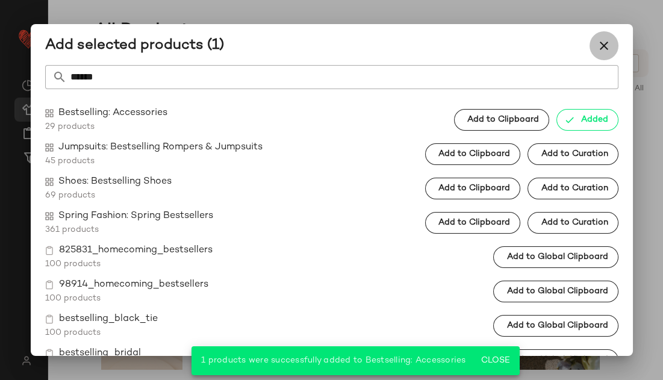
click at [596, 46] on icon "button" at bounding box center [603, 46] width 14 height 14
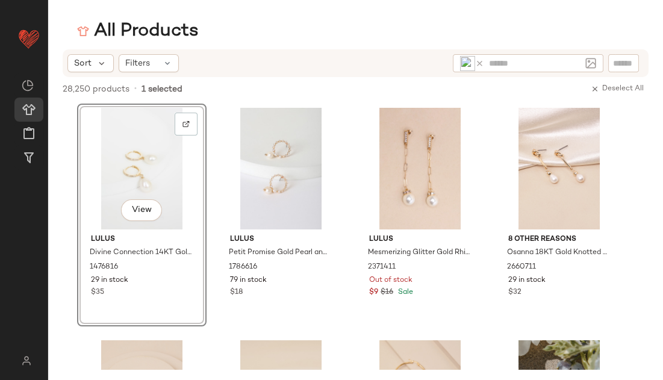
click at [481, 59] on icon at bounding box center [479, 63] width 9 height 9
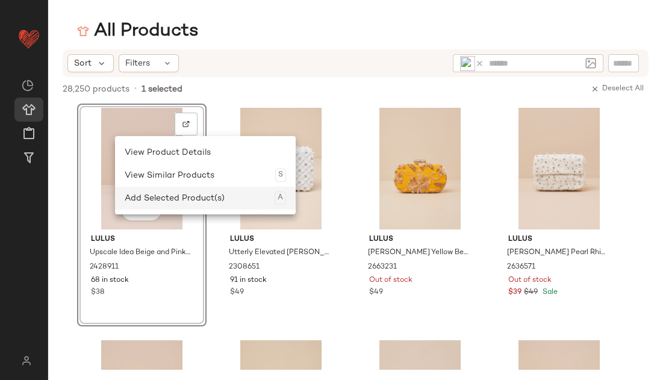
click at [176, 205] on div "Add Selected Product(s) A" at bounding box center [205, 198] width 161 height 23
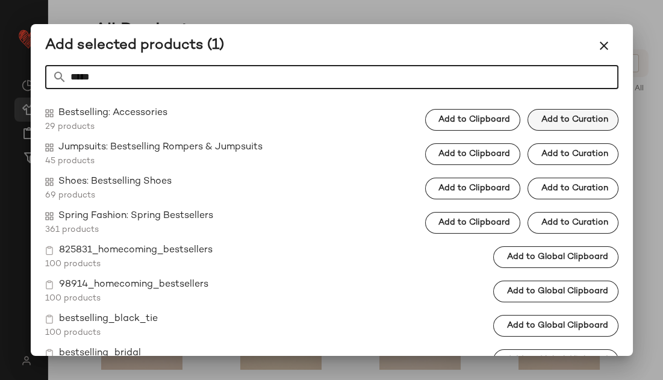
type input "*****"
click at [581, 114] on button "Add to Curation" at bounding box center [572, 120] width 90 height 22
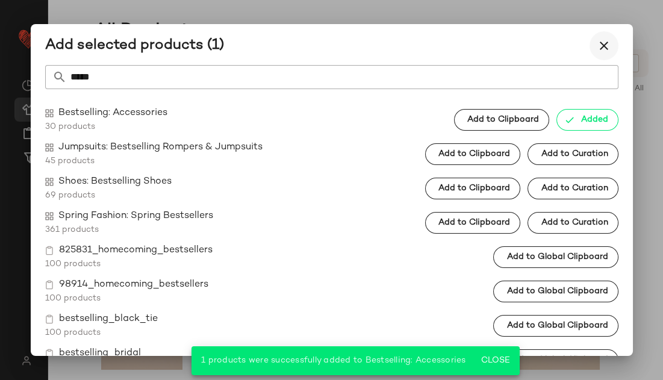
click at [599, 39] on icon "button" at bounding box center [603, 46] width 14 height 14
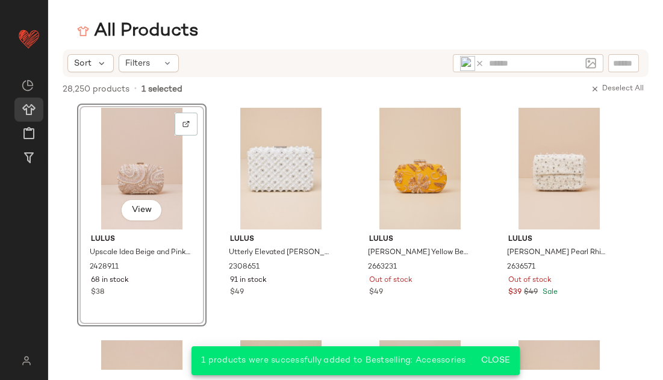
click at [480, 64] on icon at bounding box center [479, 63] width 9 height 9
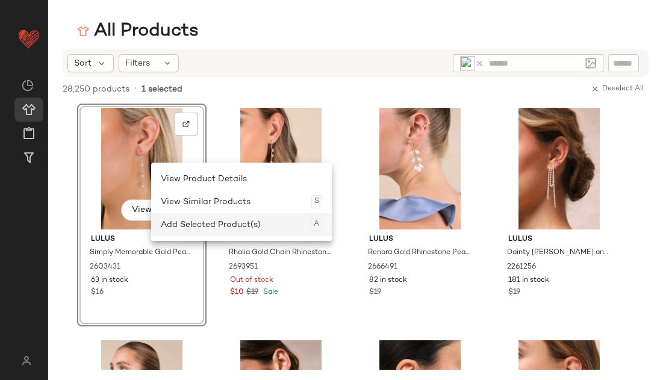
click at [185, 217] on div "Add Selected Product(s) A" at bounding box center [241, 224] width 161 height 23
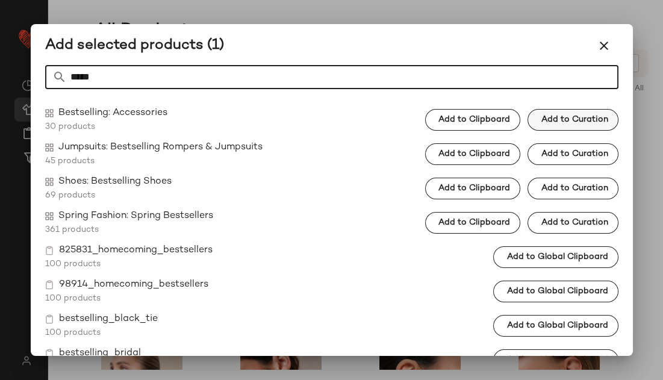
type input "*****"
click at [555, 120] on span "Add to Curation" at bounding box center [573, 120] width 67 height 10
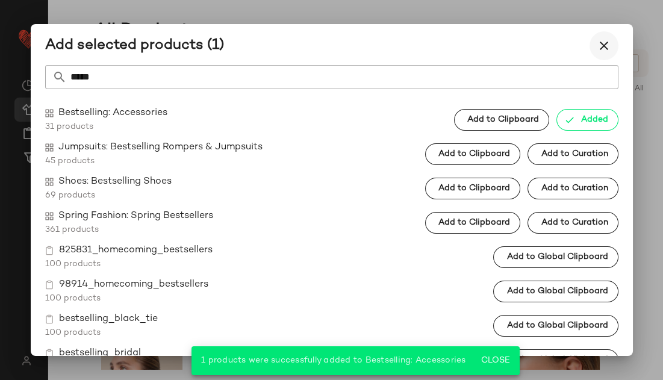
click at [609, 39] on icon "button" at bounding box center [603, 46] width 14 height 14
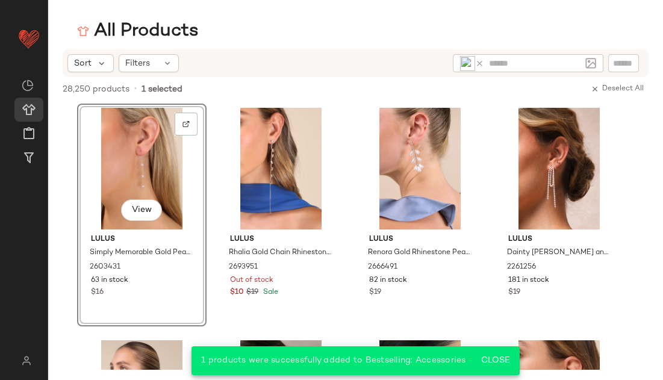
click at [477, 60] on icon at bounding box center [479, 63] width 9 height 9
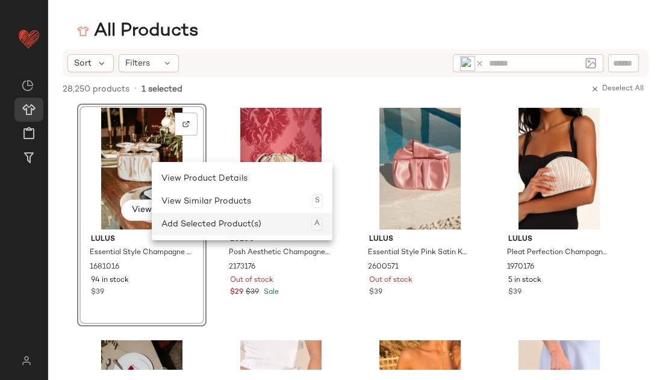
click at [182, 218] on div "Add Selected Product(s) A" at bounding box center [241, 223] width 161 height 23
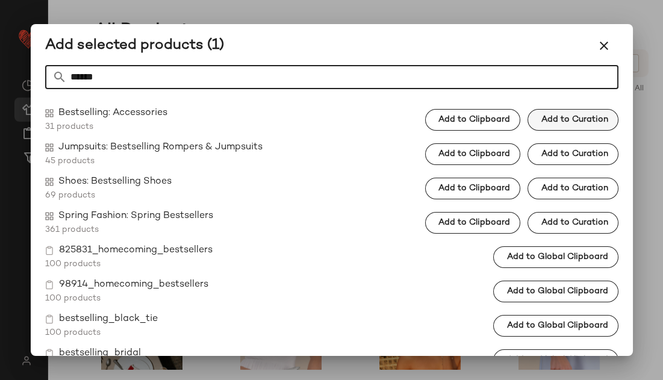
type input "******"
click at [563, 125] on button "Add to Curation" at bounding box center [572, 120] width 90 height 22
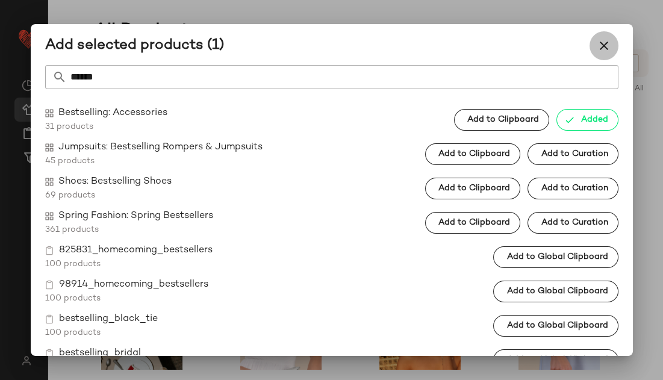
click at [604, 44] on icon "button" at bounding box center [603, 46] width 14 height 14
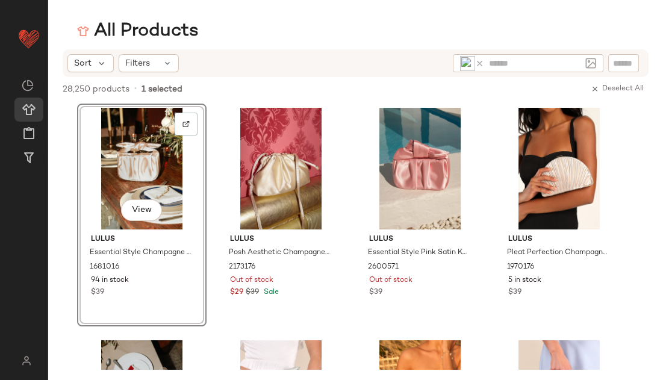
click at [478, 62] on icon at bounding box center [479, 63] width 9 height 9
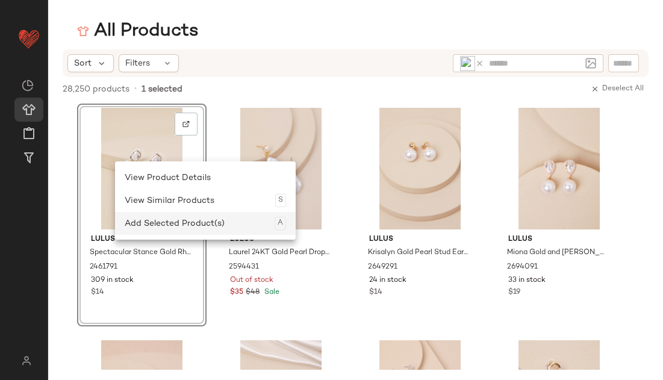
click at [169, 226] on div "Add Selected Product(s) A" at bounding box center [205, 223] width 161 height 23
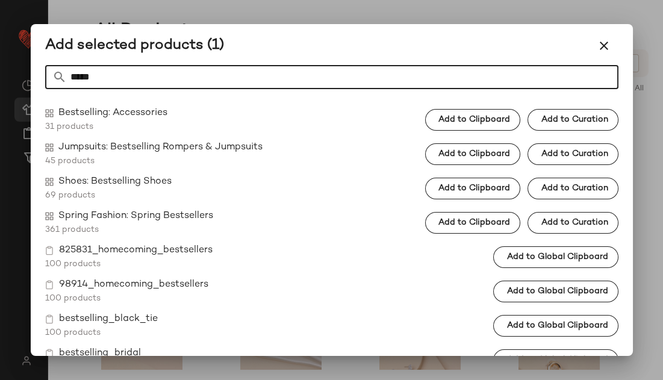
type input "*****"
click at [554, 120] on span "Add to Curation" at bounding box center [573, 120] width 67 height 10
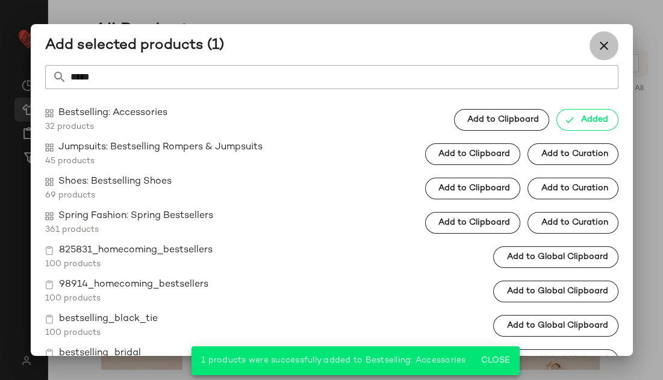
click at [608, 46] on icon "button" at bounding box center [603, 46] width 14 height 14
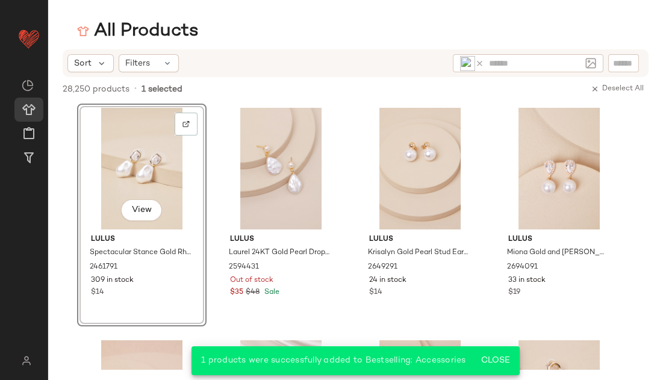
click at [479, 62] on icon at bounding box center [479, 63] width 9 height 9
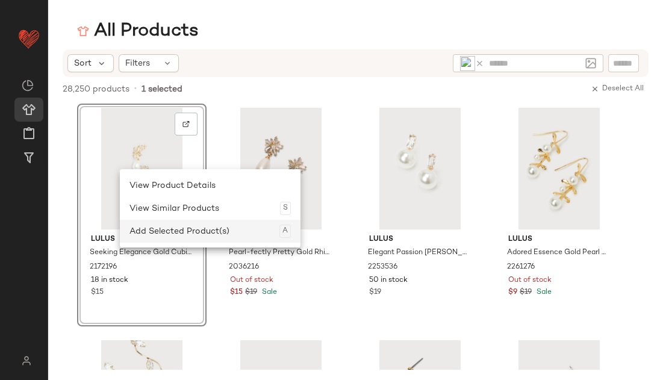
click at [170, 223] on div "Add Selected Product(s) A" at bounding box center [209, 231] width 161 height 23
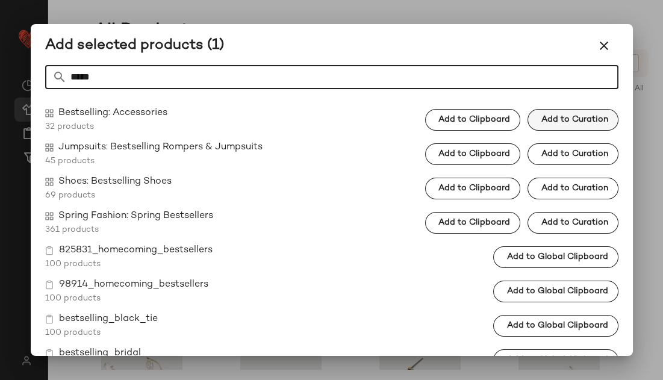
type input "*****"
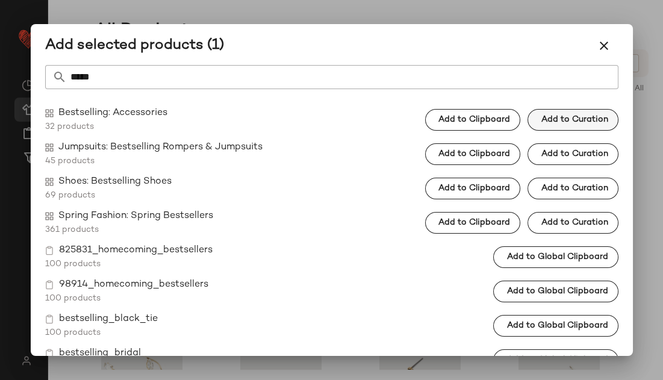
click at [569, 116] on span "Add to Curation" at bounding box center [573, 120] width 67 height 10
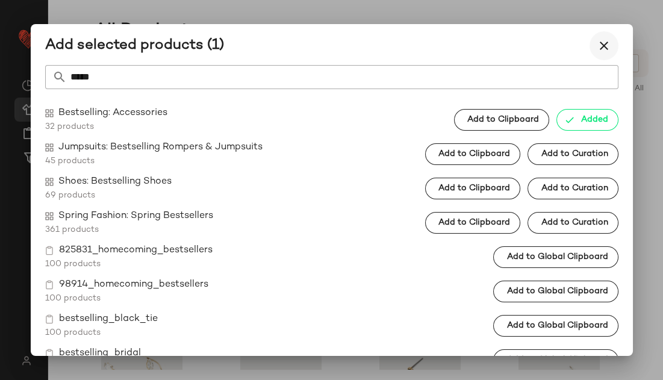
click at [604, 47] on icon "button" at bounding box center [603, 46] width 14 height 14
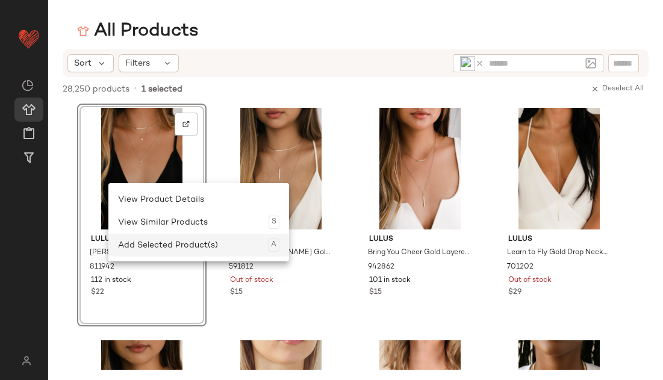
click at [154, 249] on div "Add Selected Product(s) A" at bounding box center [198, 245] width 161 height 23
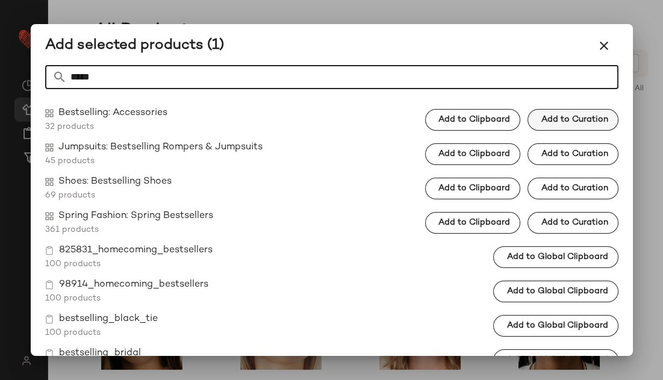
type input "*****"
click at [562, 123] on span "Add to Curation" at bounding box center [573, 120] width 67 height 10
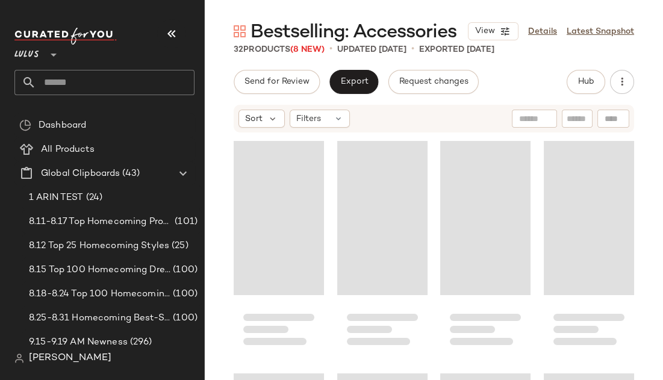
click at [176, 37] on icon "button" at bounding box center [171, 33] width 14 height 14
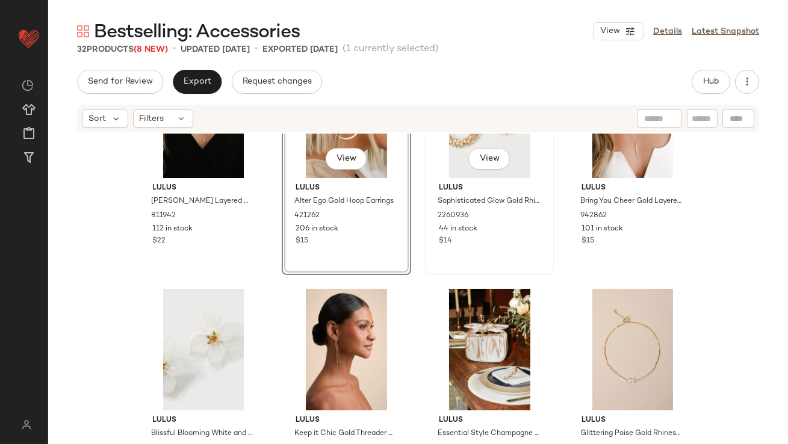
scroll to position [181, 0]
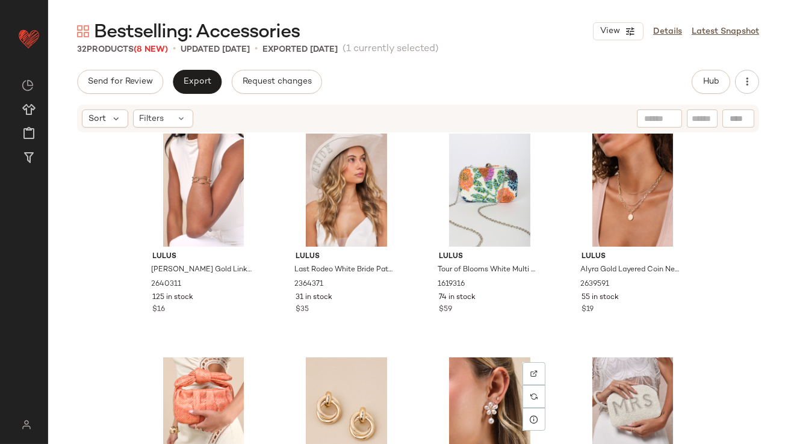
scroll to position [439, 0]
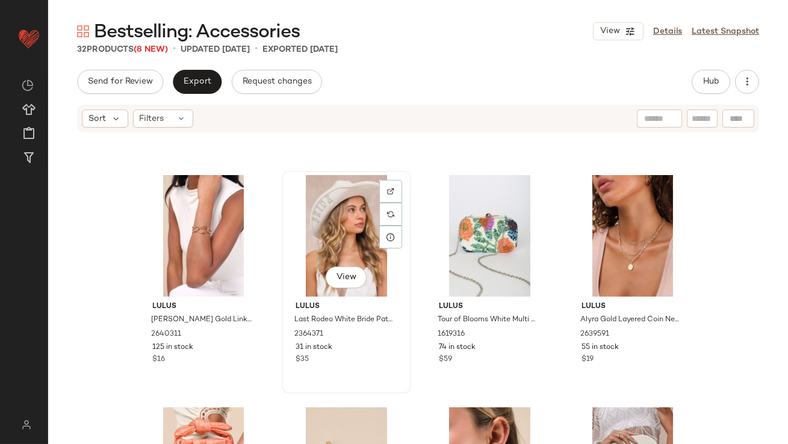
click at [332, 228] on div "View" at bounding box center [346, 236] width 121 height 122
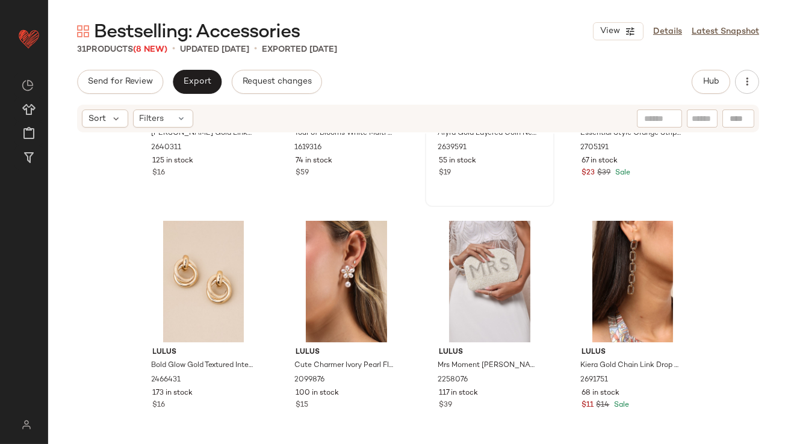
scroll to position [647, 0]
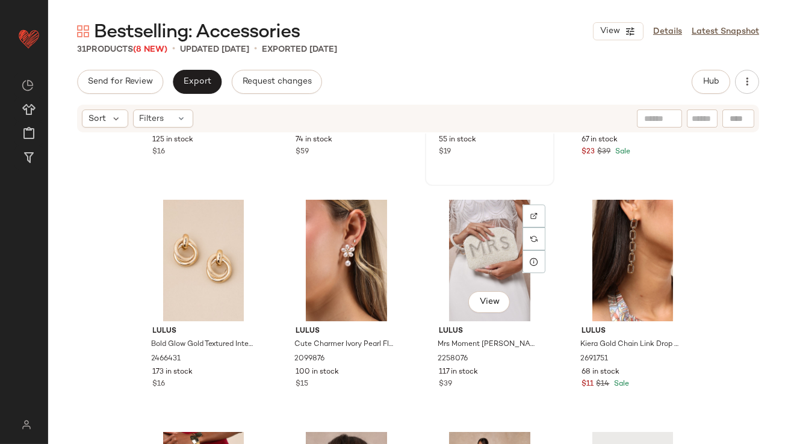
click at [494, 271] on div "View" at bounding box center [489, 261] width 121 height 122
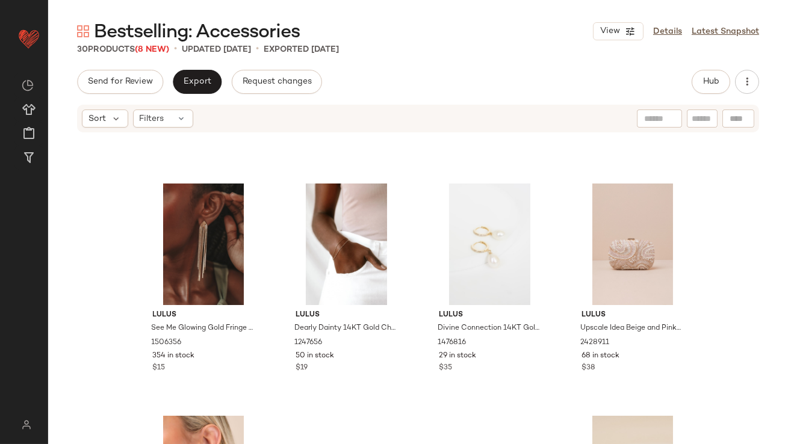
scroll to position [1362, 0]
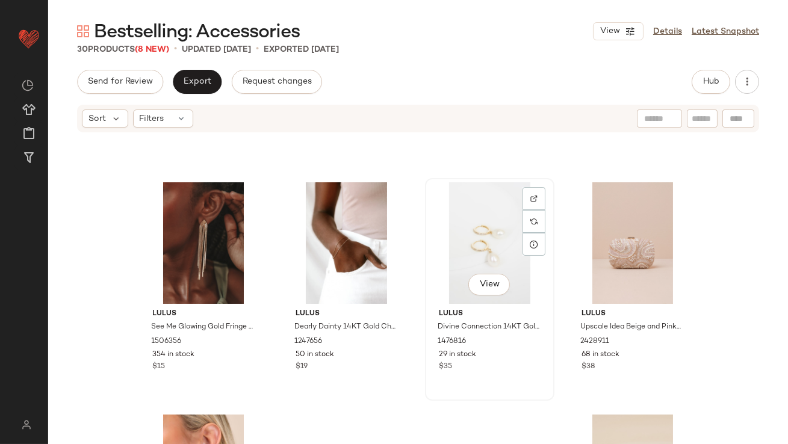
click at [474, 244] on div "View" at bounding box center [489, 243] width 121 height 122
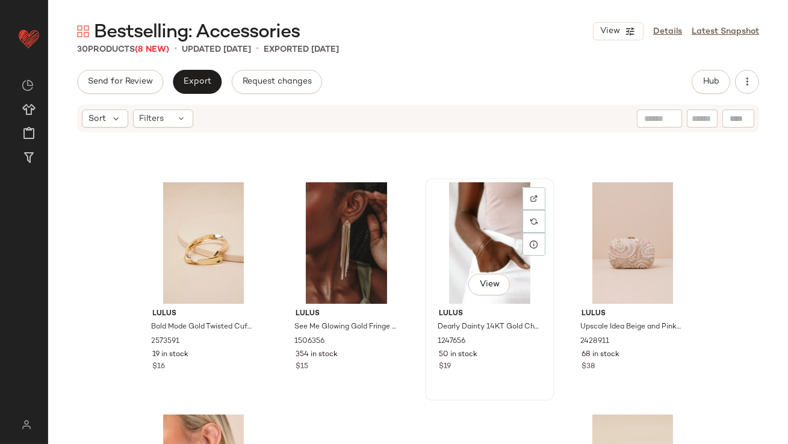
click at [457, 240] on div "View" at bounding box center [489, 243] width 121 height 122
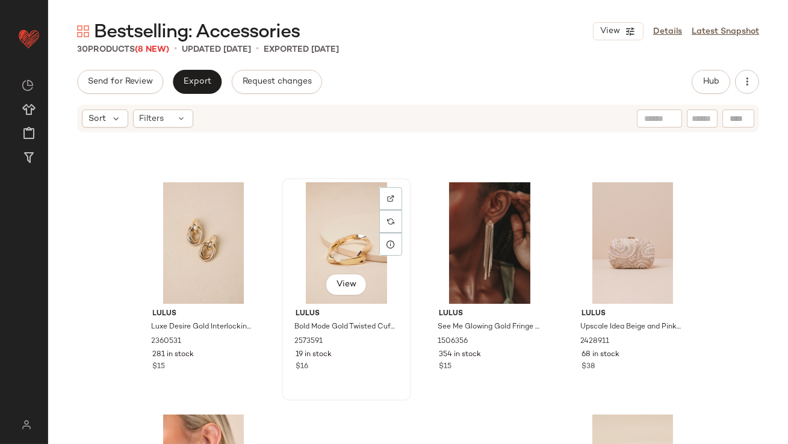
click at [318, 251] on div "View" at bounding box center [346, 243] width 121 height 122
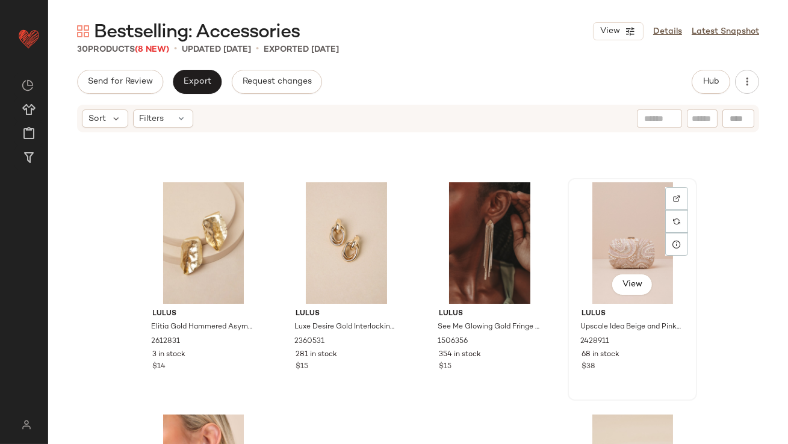
click at [609, 241] on div "View" at bounding box center [632, 243] width 121 height 122
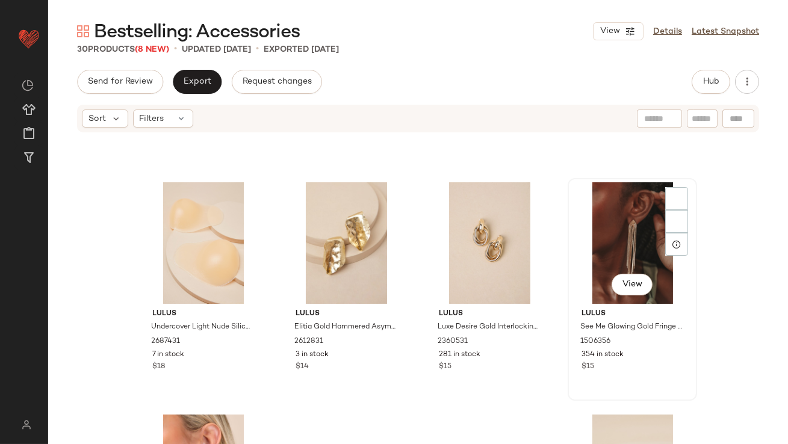
click at [592, 234] on div "View" at bounding box center [632, 243] width 121 height 122
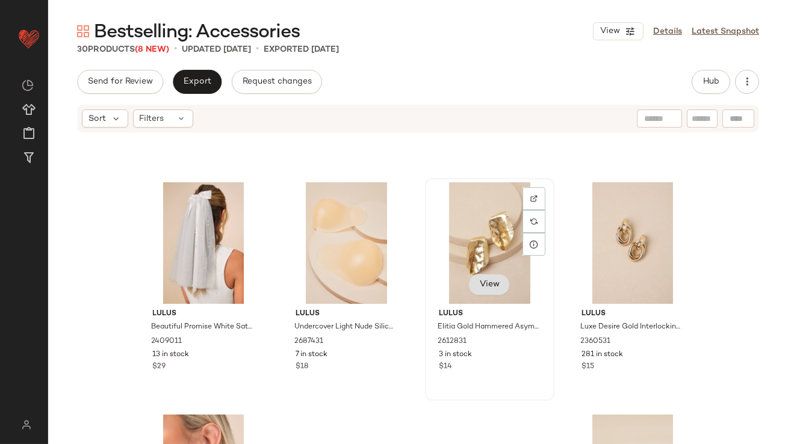
scroll to position [1506, 0]
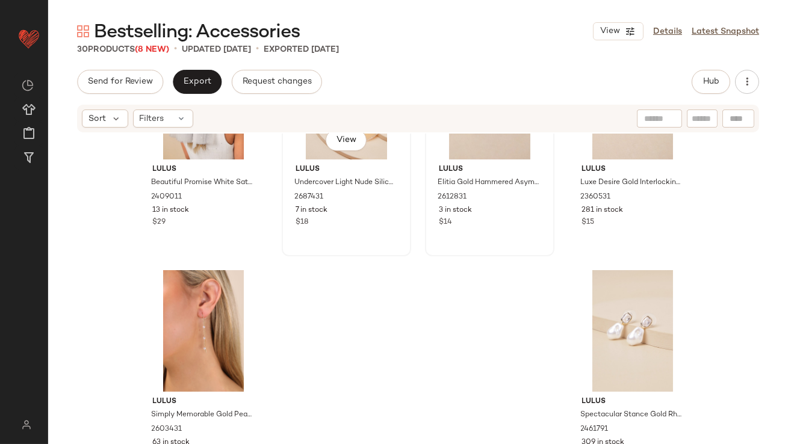
click at [311, 154] on div "View" at bounding box center [346, 99] width 121 height 122
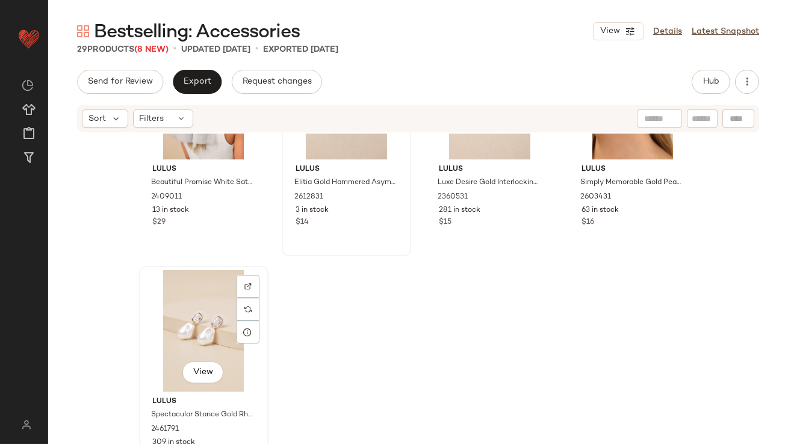
click at [185, 293] on div "View" at bounding box center [203, 331] width 121 height 122
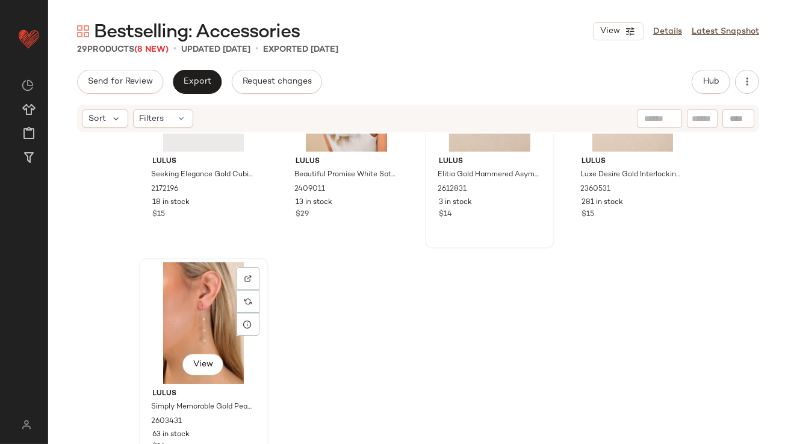
click at [170, 338] on div "View" at bounding box center [203, 323] width 121 height 122
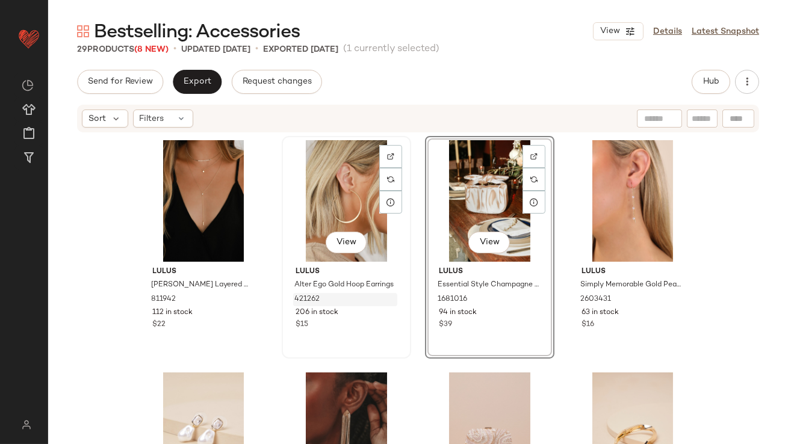
scroll to position [131, 0]
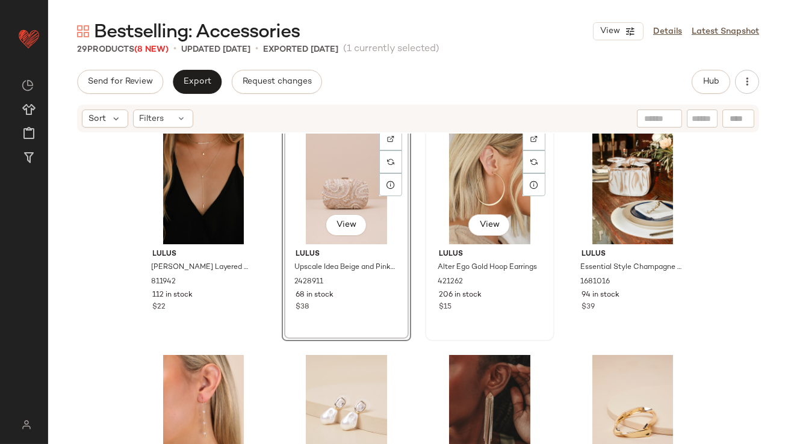
scroll to position [19, 0]
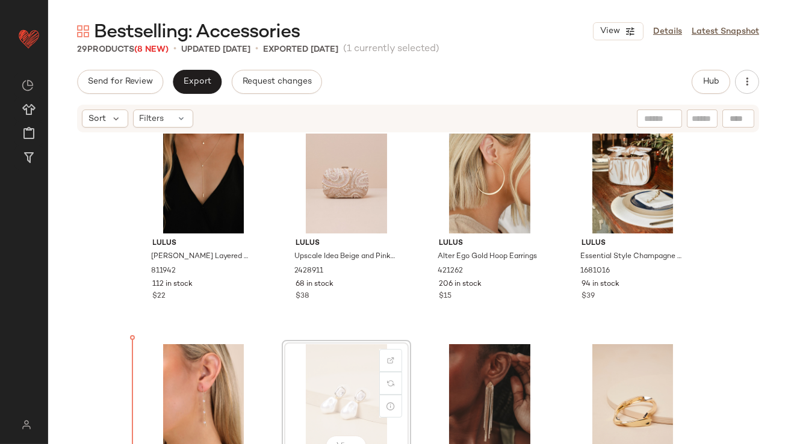
scroll to position [28, 0]
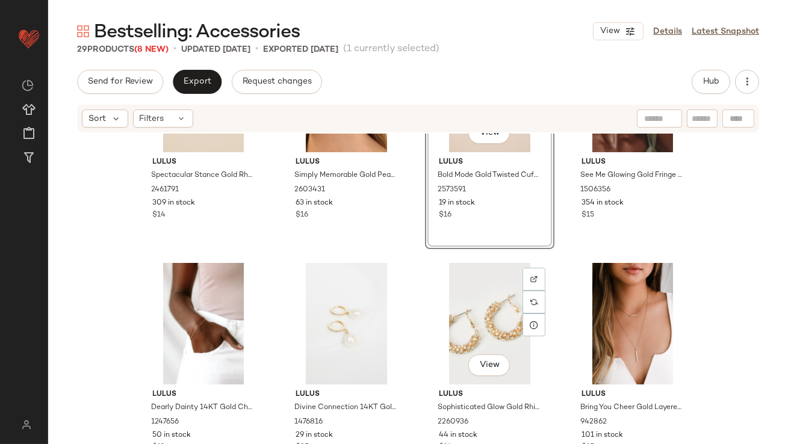
scroll to position [350, 0]
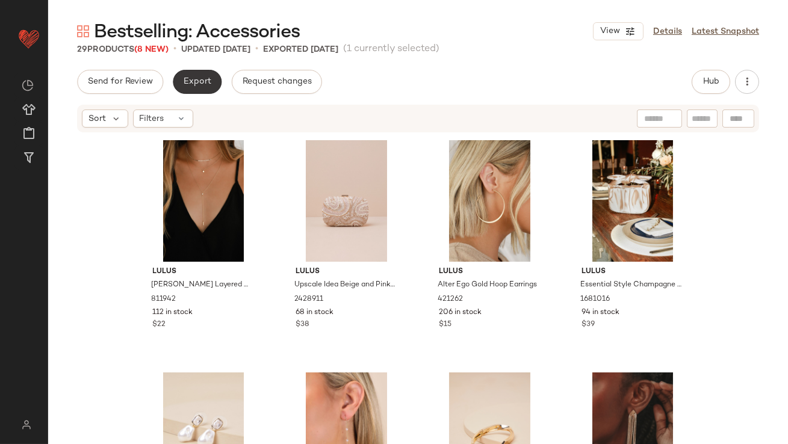
click at [197, 74] on button "Export" at bounding box center [197, 82] width 49 height 24
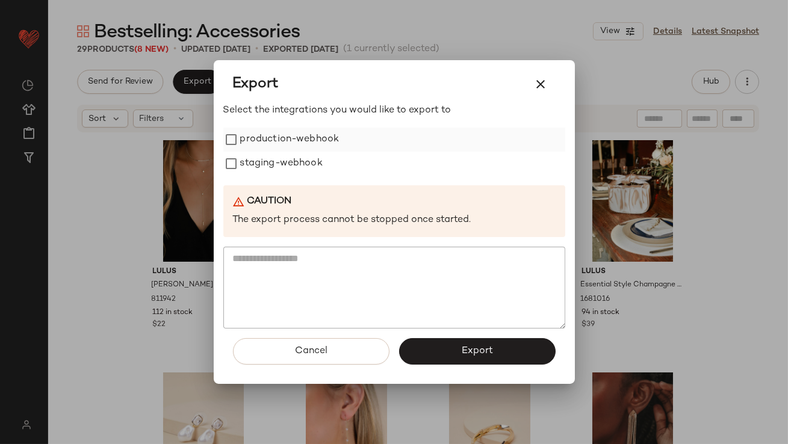
click at [285, 140] on label "production-webhook" at bounding box center [289, 140] width 99 height 24
click at [284, 163] on label "staging-webhook" at bounding box center [281, 164] width 82 height 24
click at [424, 348] on button "Export" at bounding box center [477, 351] width 156 height 26
